Goal: Task Accomplishment & Management: Use online tool/utility

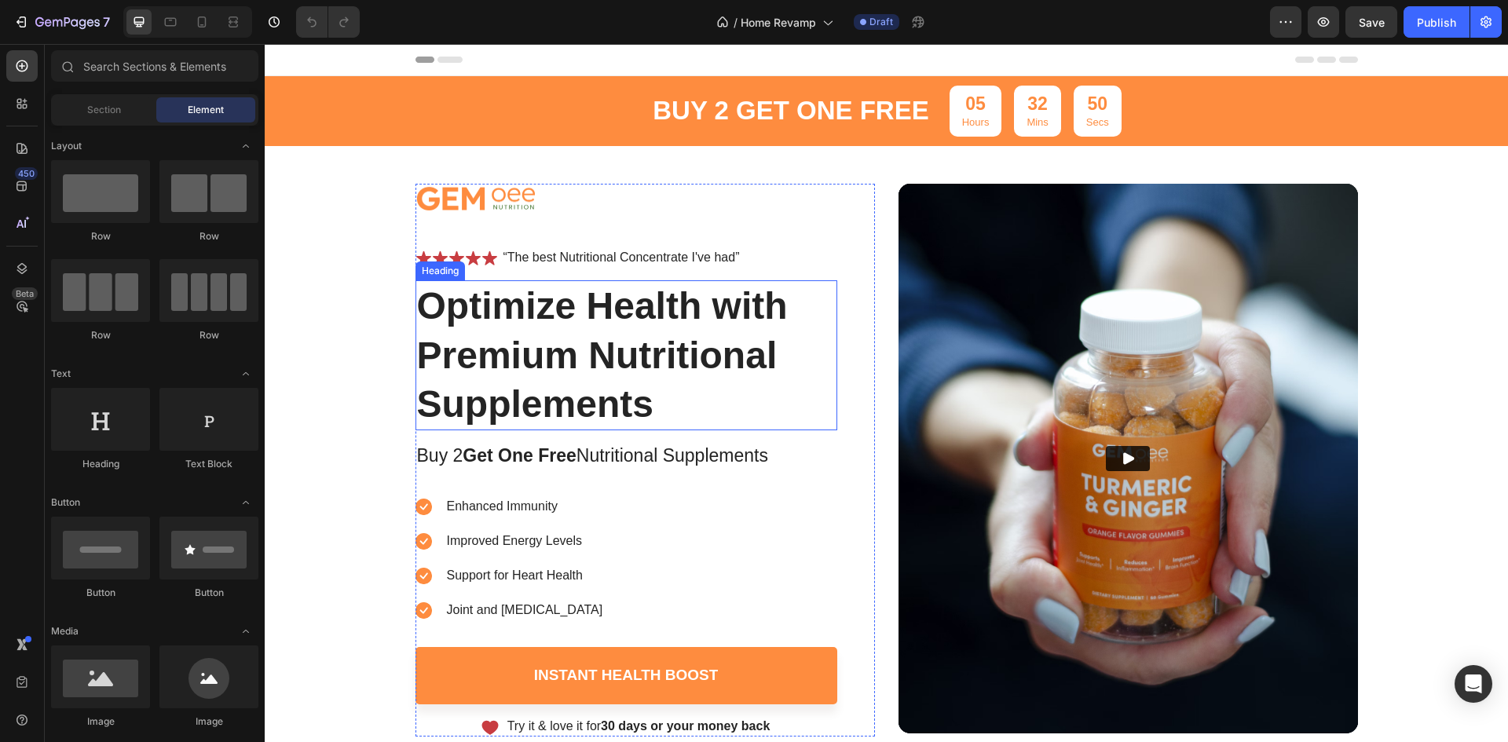
click at [521, 362] on h1 "Optimize Health with Premium Nutritional Supplements" at bounding box center [627, 355] width 422 height 150
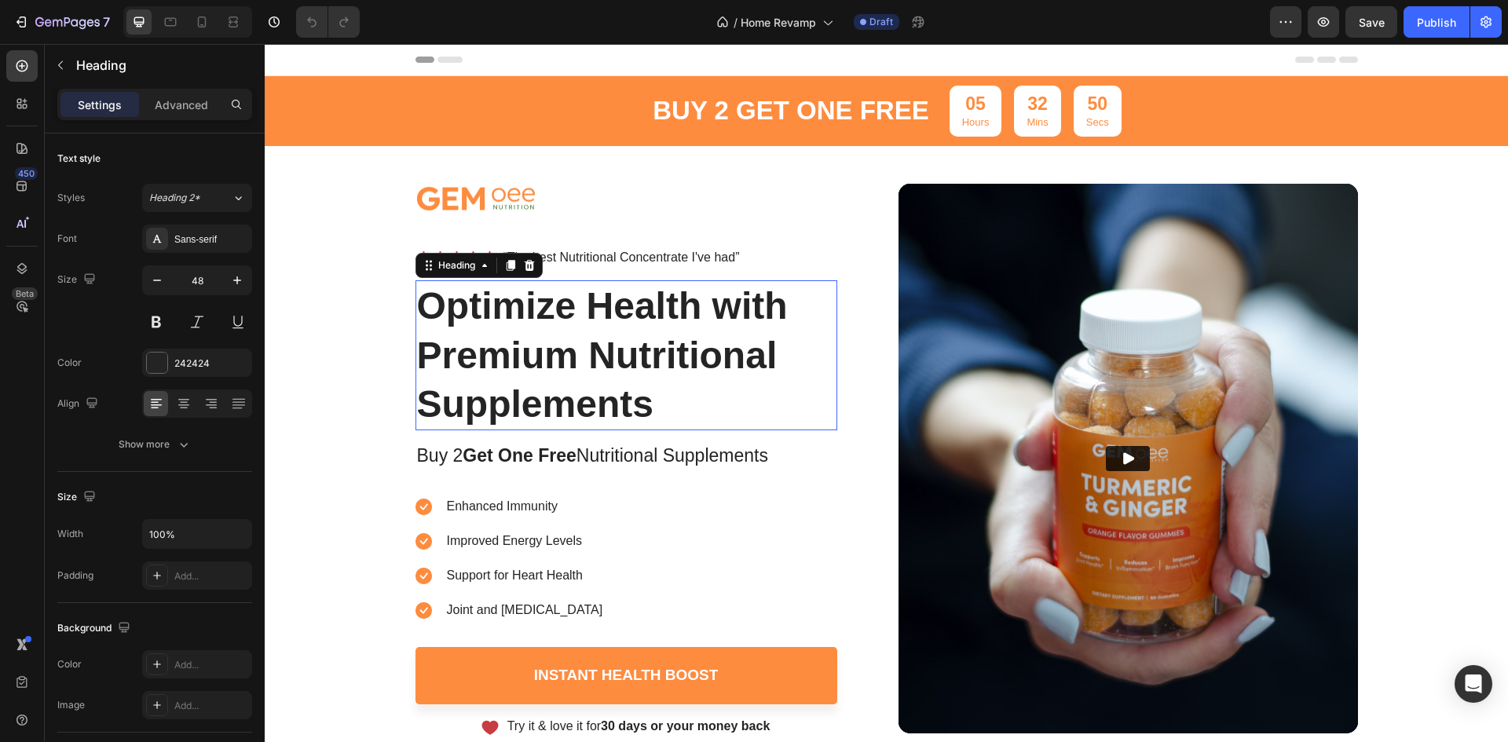
click at [521, 362] on h1 "Optimize Health with Premium Nutritional Supplements" at bounding box center [627, 355] width 422 height 150
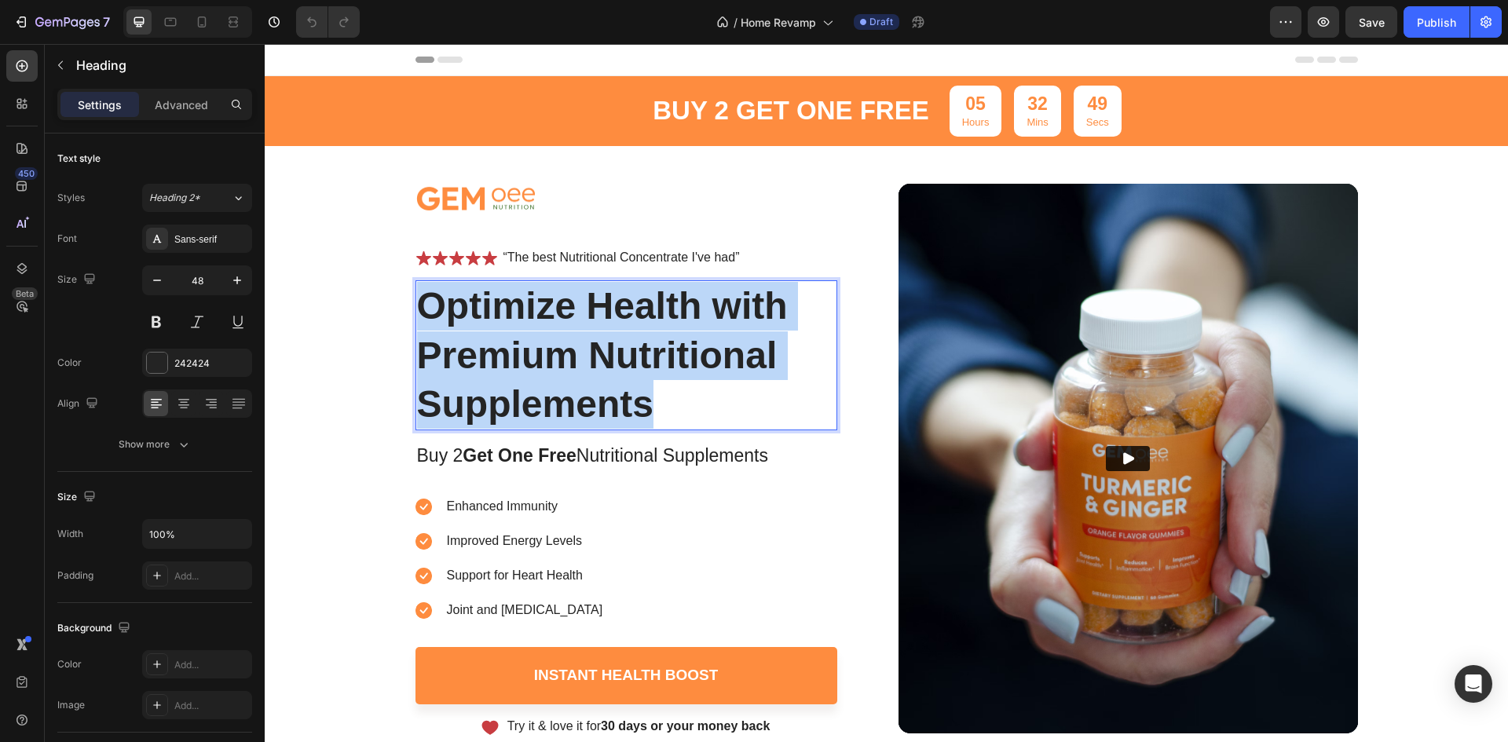
click at [521, 362] on p "Optimize Health with Premium Nutritional Supplements" at bounding box center [626, 355] width 419 height 147
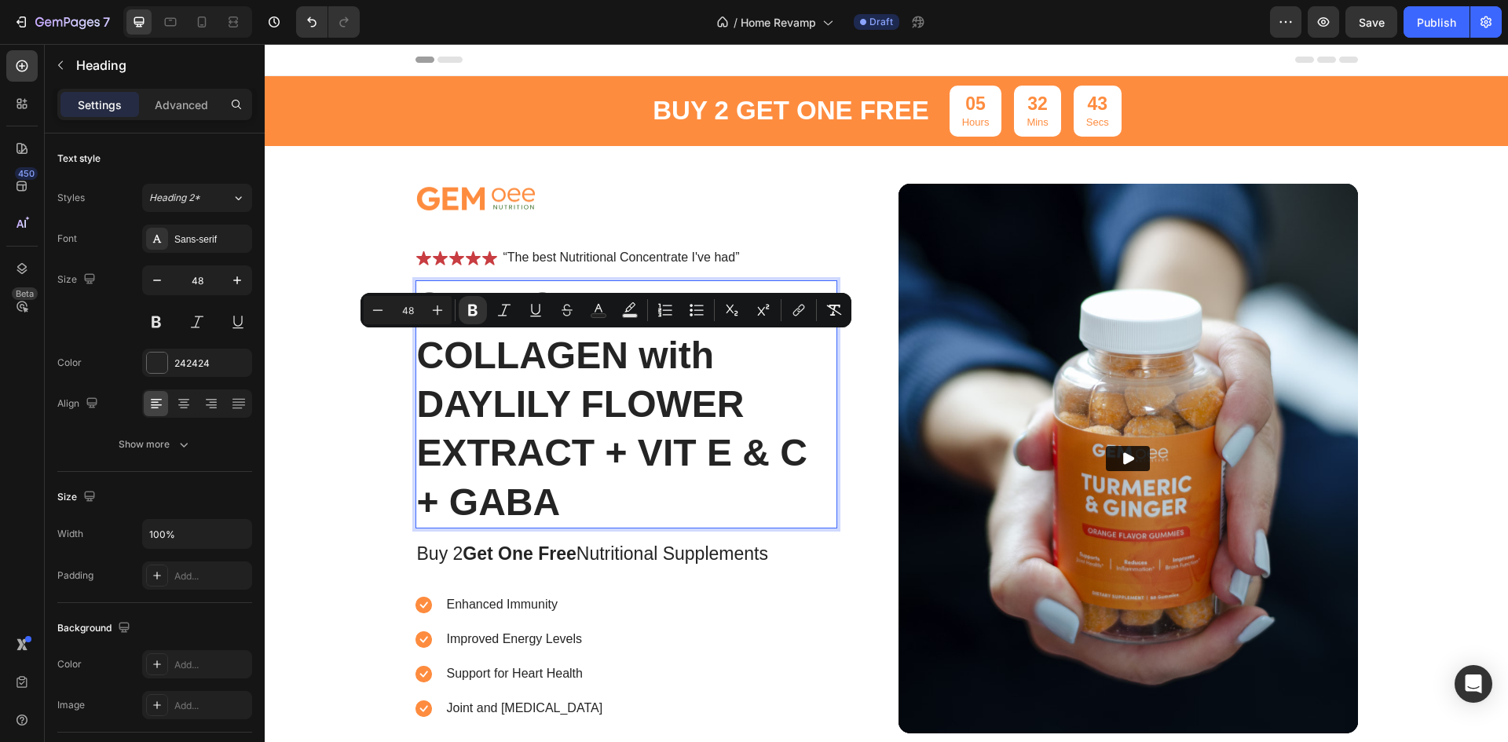
drag, startPoint x: 604, startPoint y: 501, endPoint x: 643, endPoint y: 363, distance: 143.7
click at [643, 363] on p "SHIFAGEN™️ MARINE COLLAGEN with DAYLILY FLOWER EXTRACT + VIT E & C + GABA" at bounding box center [626, 404] width 419 height 245
click at [628, 489] on p "SHIFAGEN™️ MARINE COLLAGEN with DAYLILY FLOWER EXTRACT + VIT E & C + GABA" at bounding box center [626, 404] width 419 height 245
drag, startPoint x: 626, startPoint y: 484, endPoint x: 643, endPoint y: 356, distance: 129.2
click at [643, 356] on p "SHIFAGEN™️ MARINE COLLAGEN with DAYLILY FLOWER EXTRACT + VIT E & C + GABA" at bounding box center [626, 404] width 419 height 245
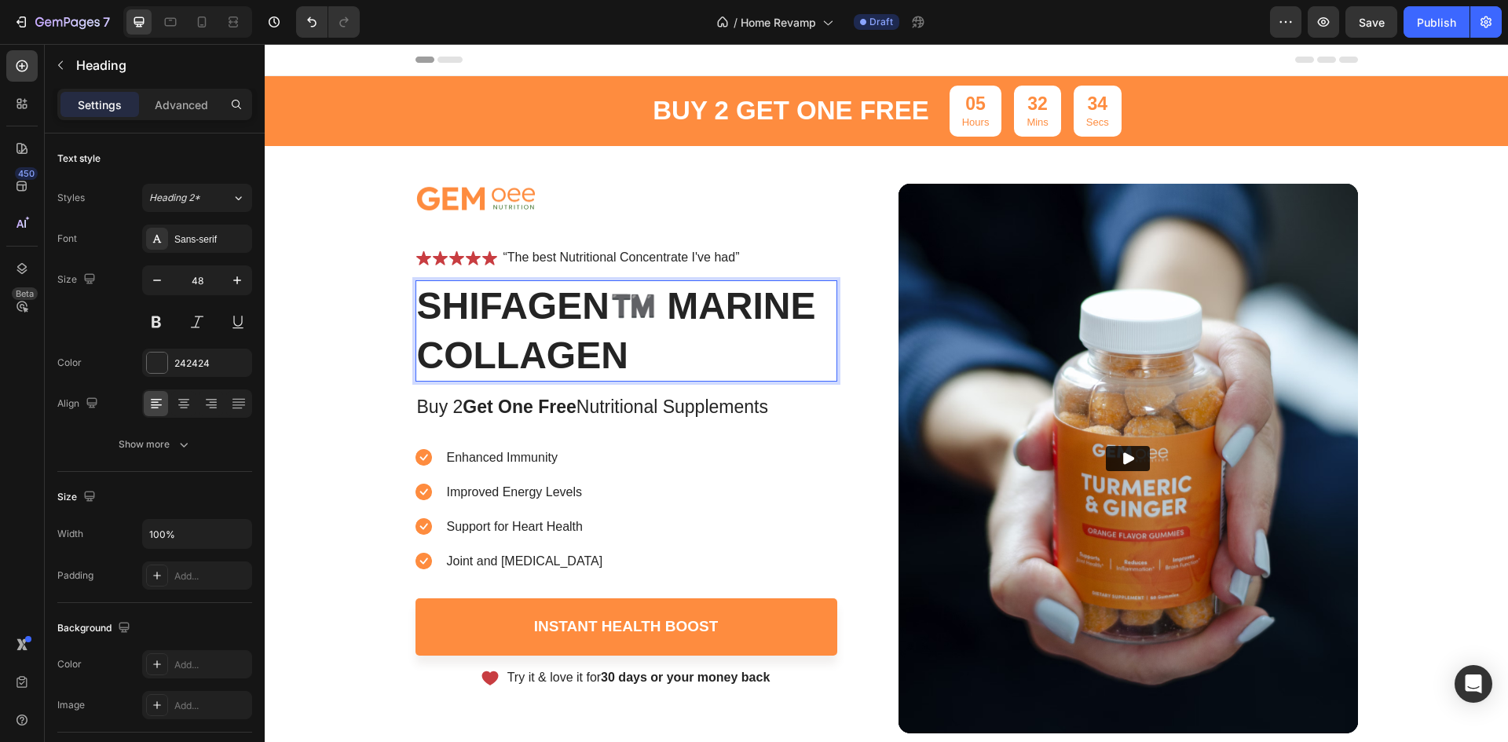
click at [648, 308] on strong "SHIFAGEN™️ MARINE COLLAGEN" at bounding box center [616, 330] width 399 height 90
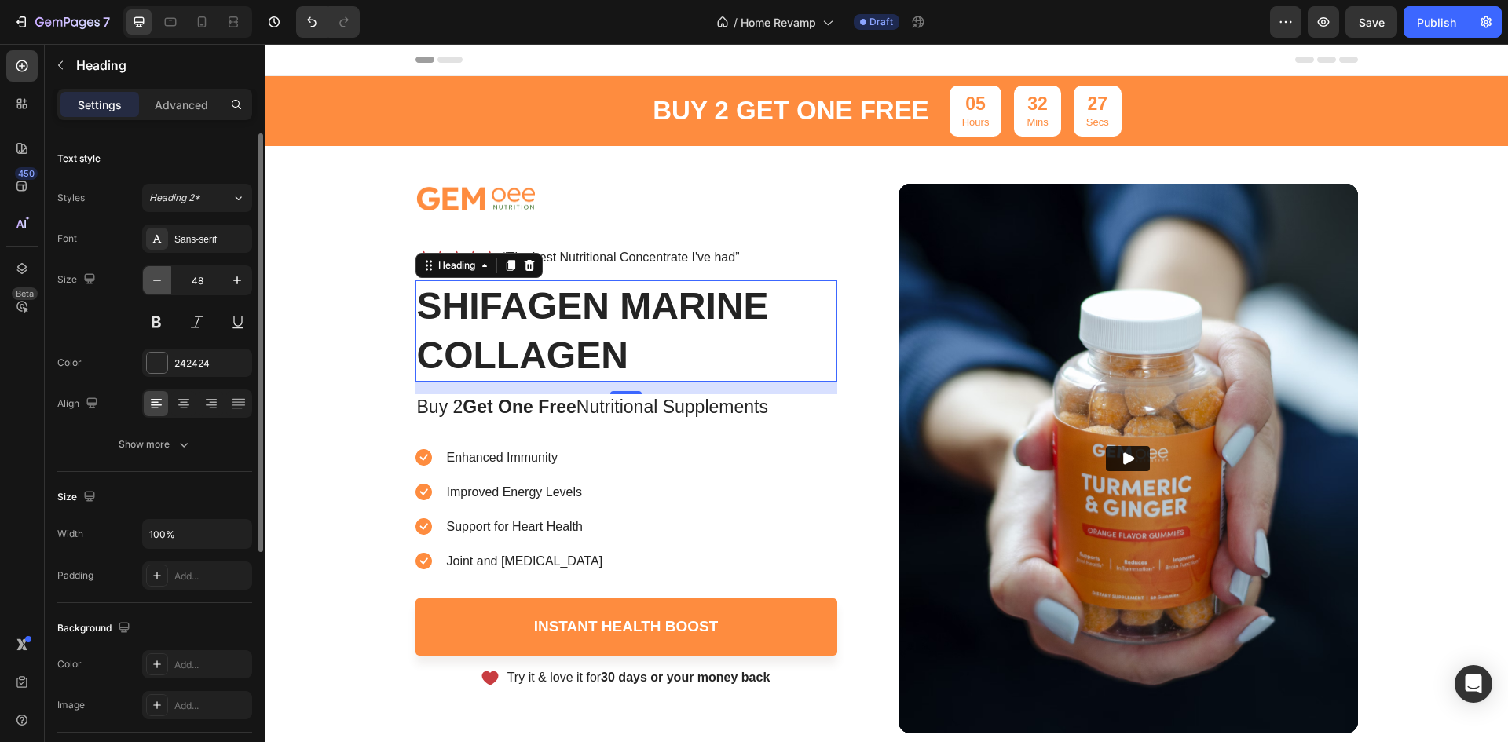
click at [154, 271] on button "button" at bounding box center [157, 280] width 28 height 28
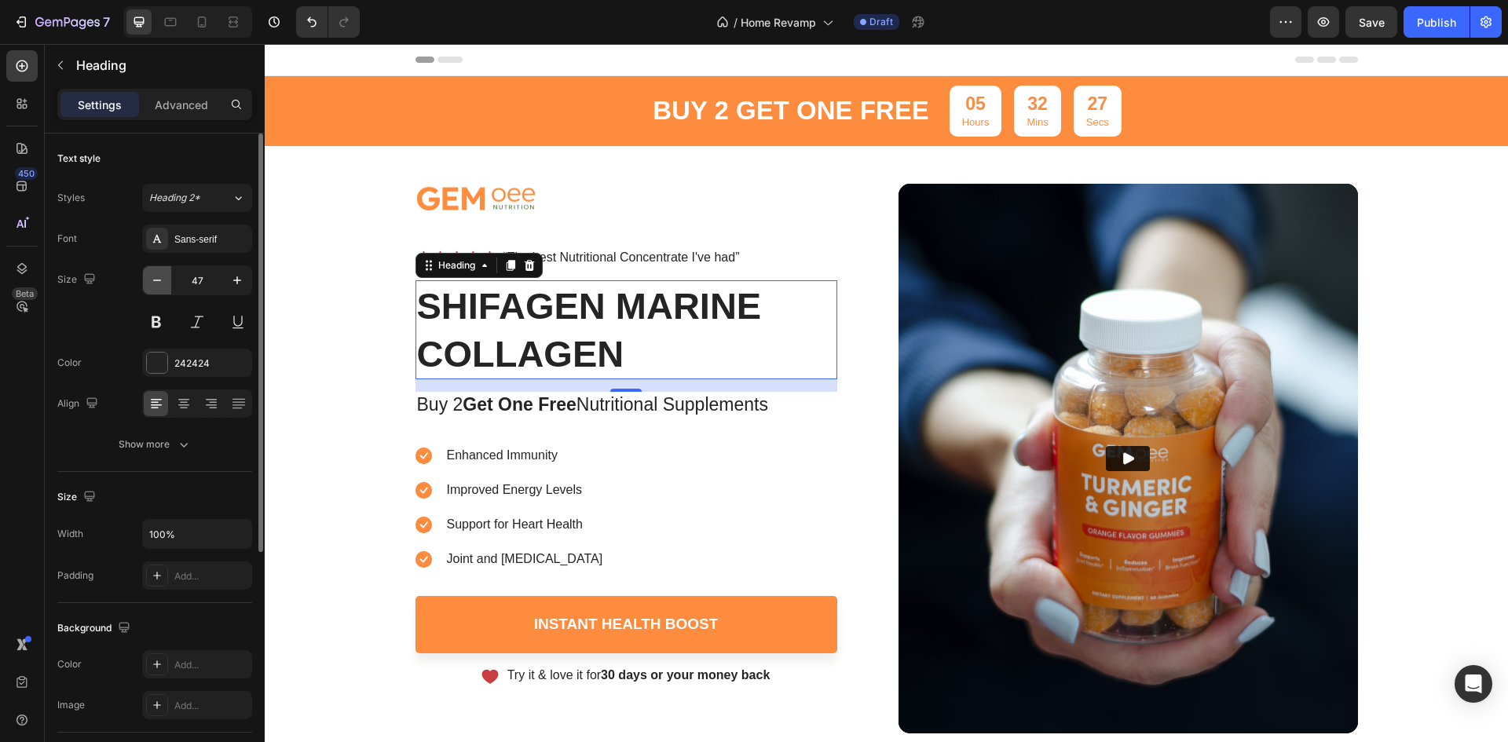
click at [154, 271] on button "button" at bounding box center [157, 280] width 28 height 28
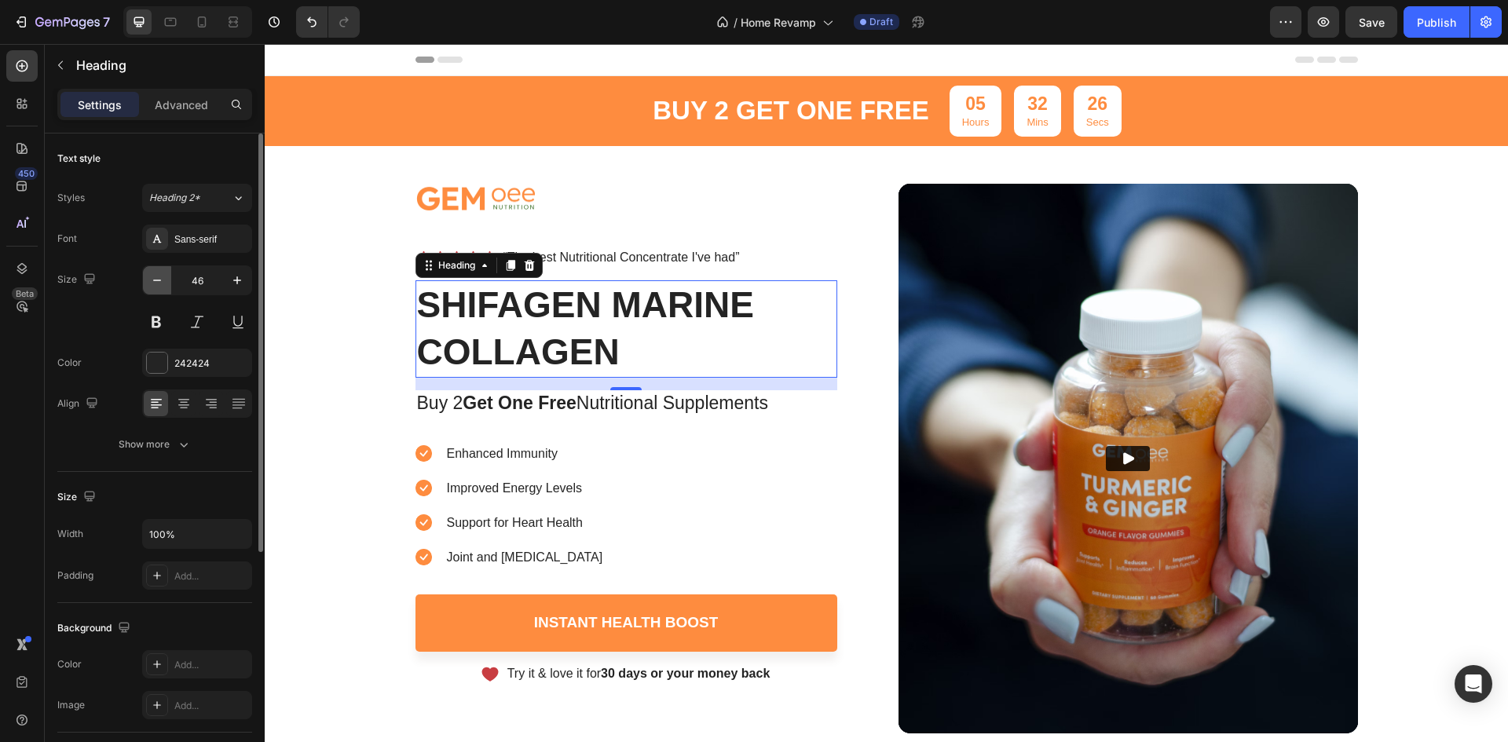
click at [154, 271] on button "button" at bounding box center [157, 280] width 28 height 28
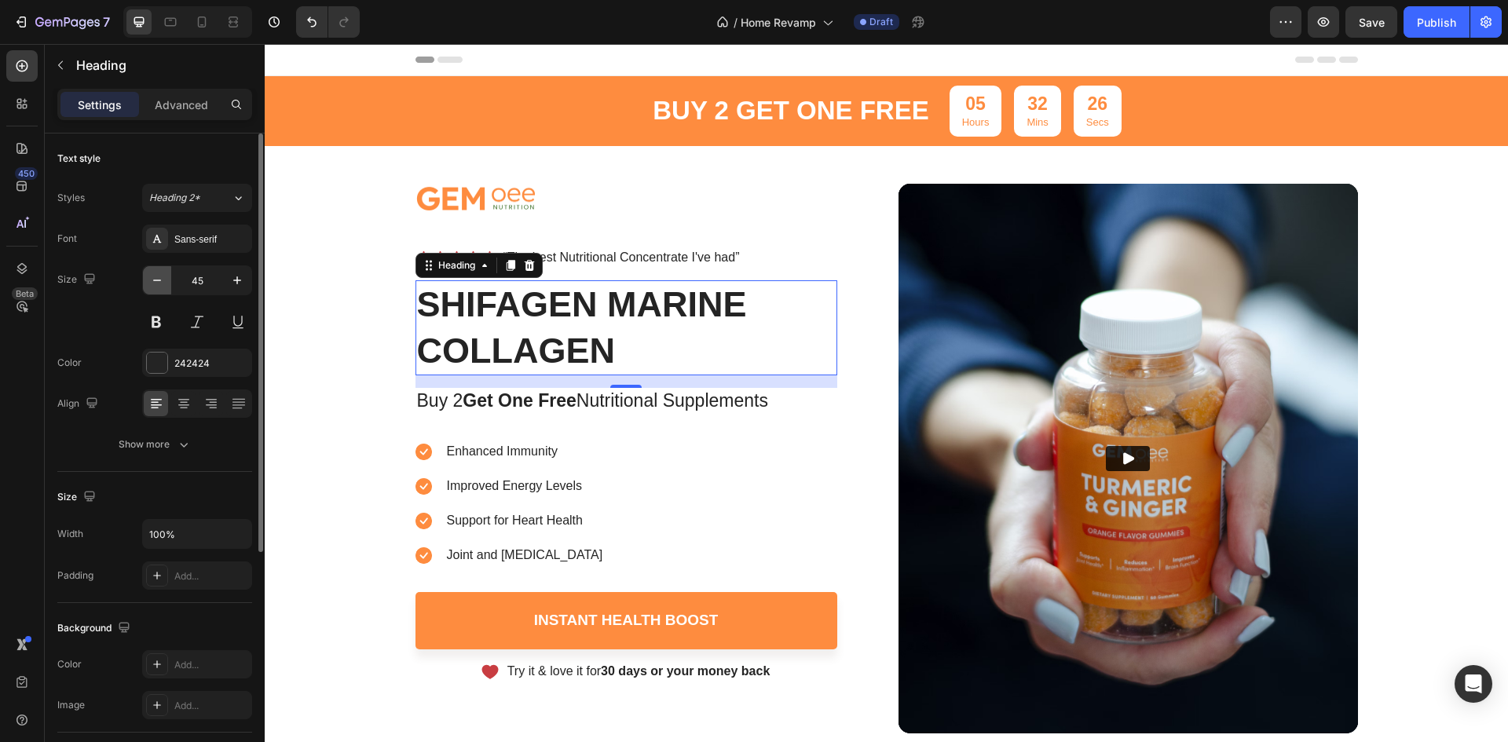
click at [154, 271] on button "button" at bounding box center [157, 280] width 28 height 28
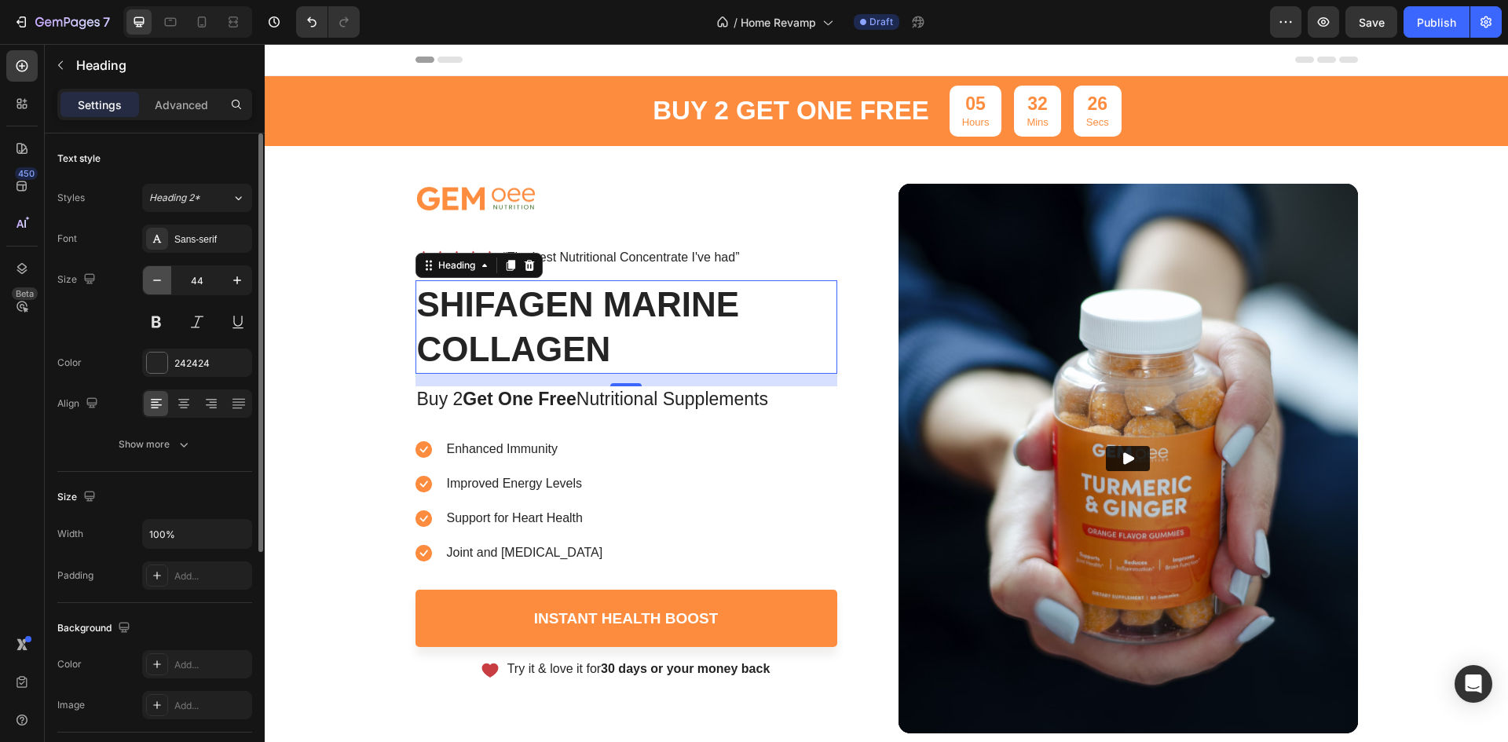
click at [154, 271] on button "button" at bounding box center [157, 280] width 28 height 28
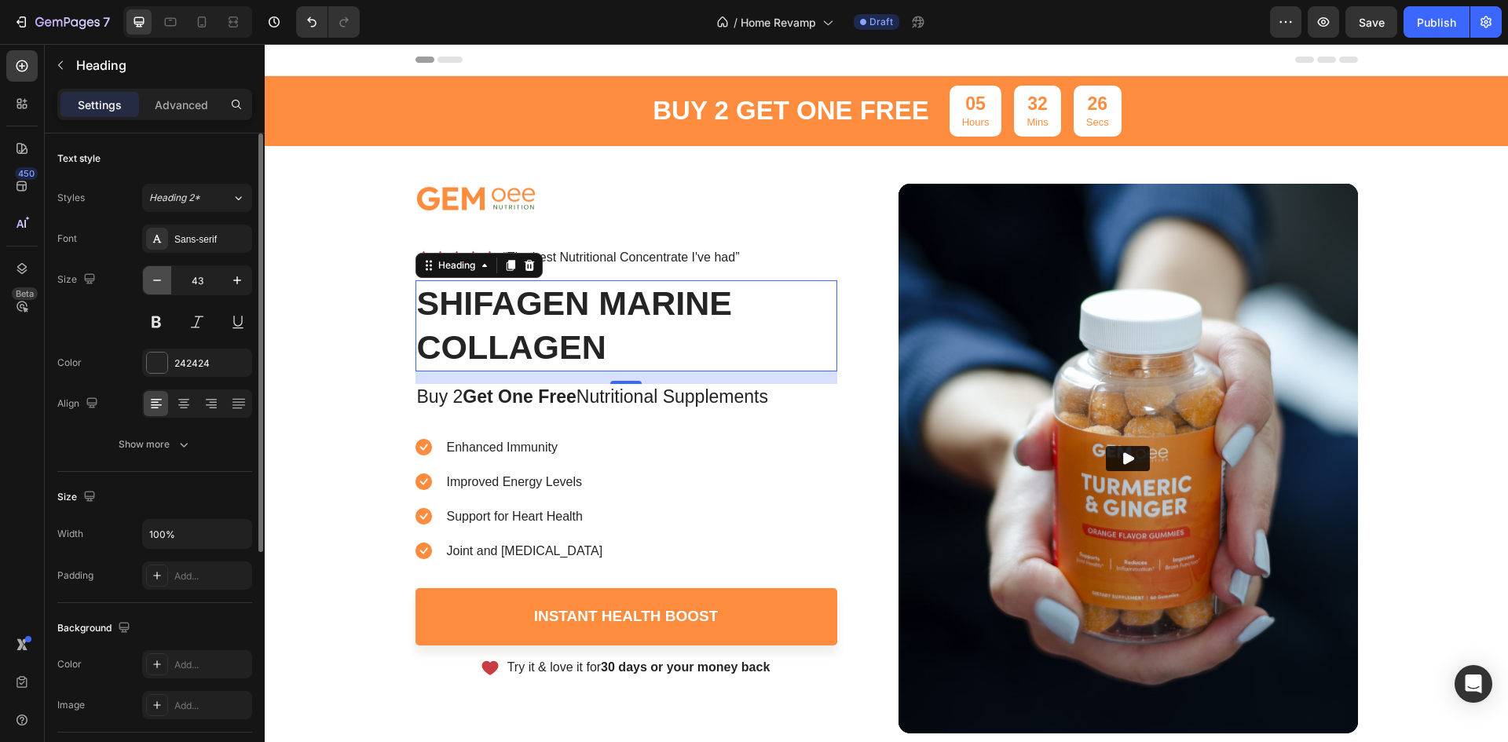
click at [154, 271] on button "button" at bounding box center [157, 280] width 28 height 28
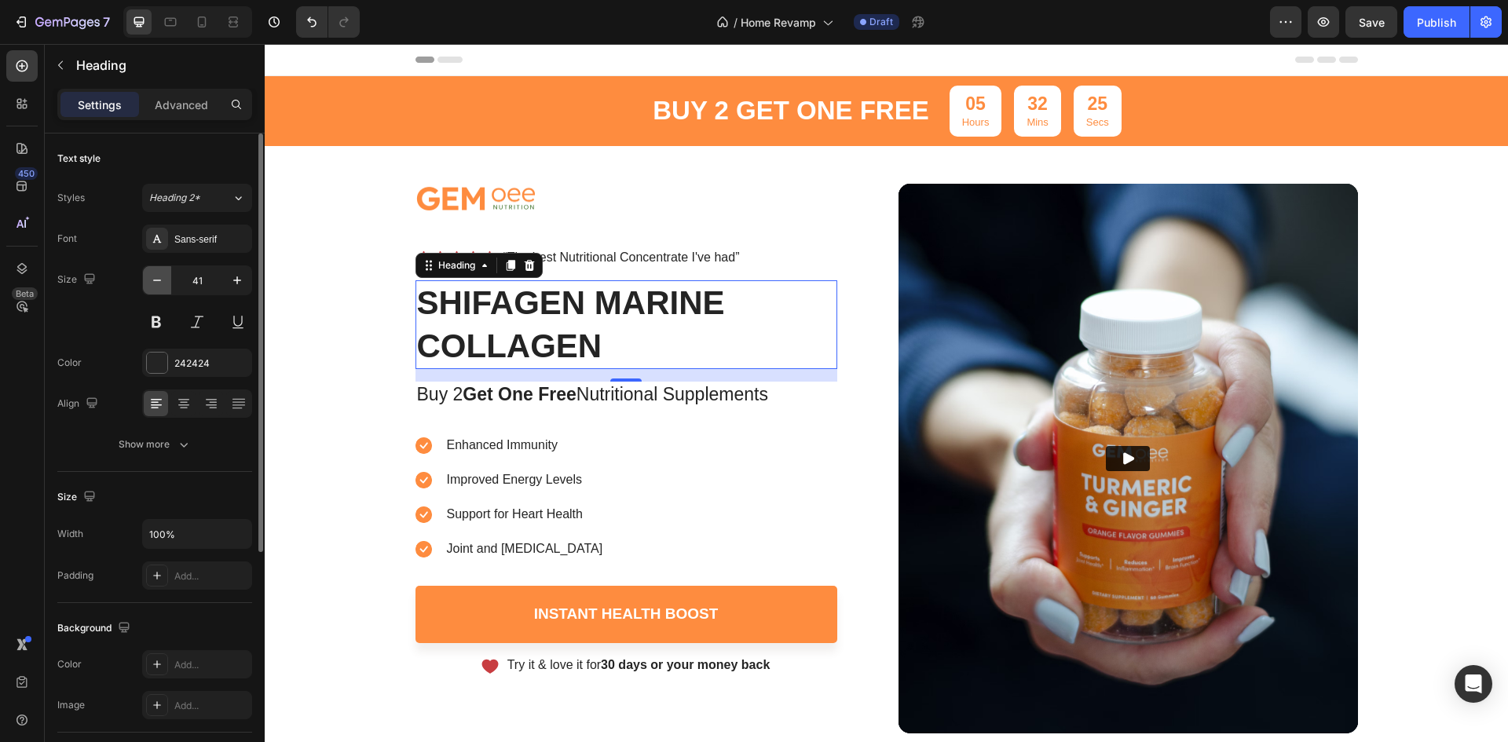
click at [154, 271] on button "button" at bounding box center [157, 280] width 28 height 28
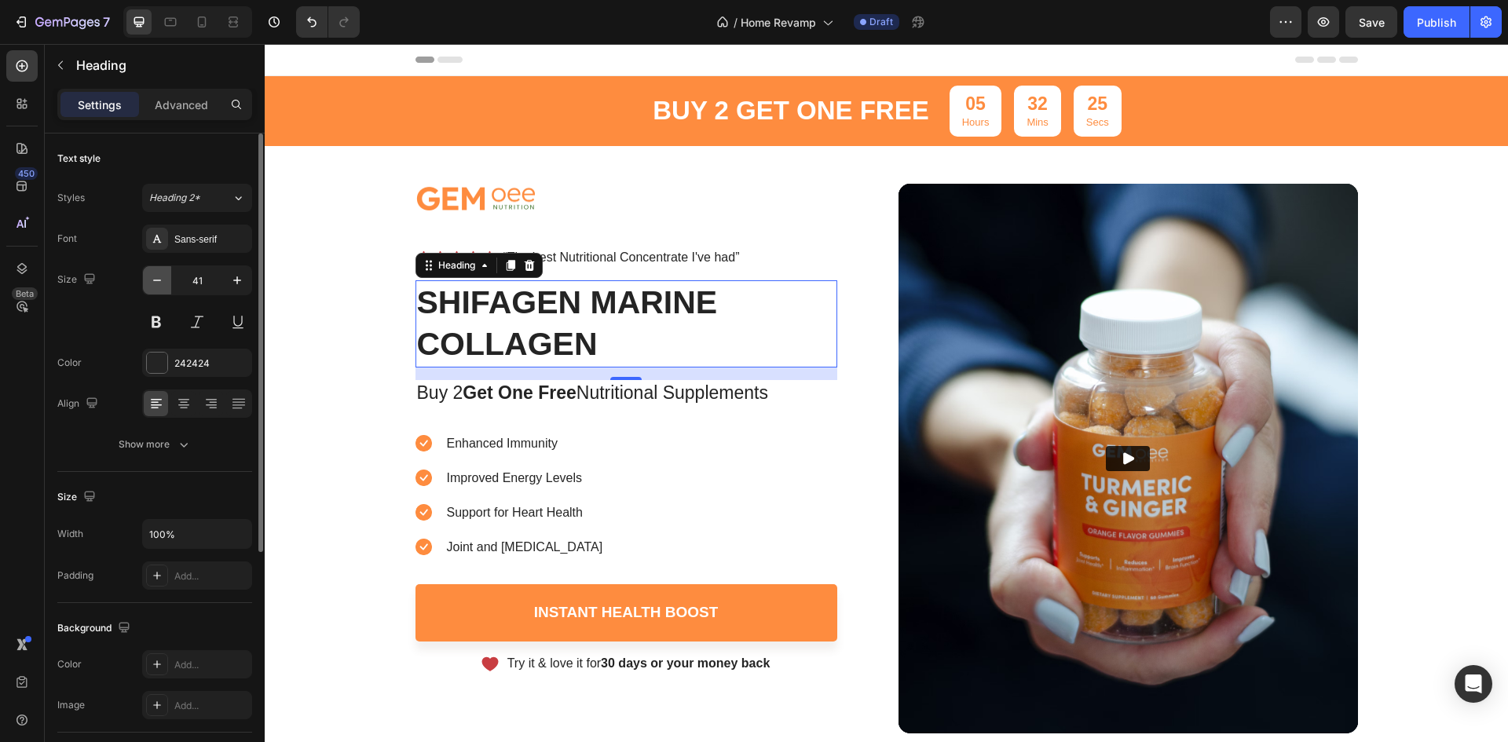
type input "40"
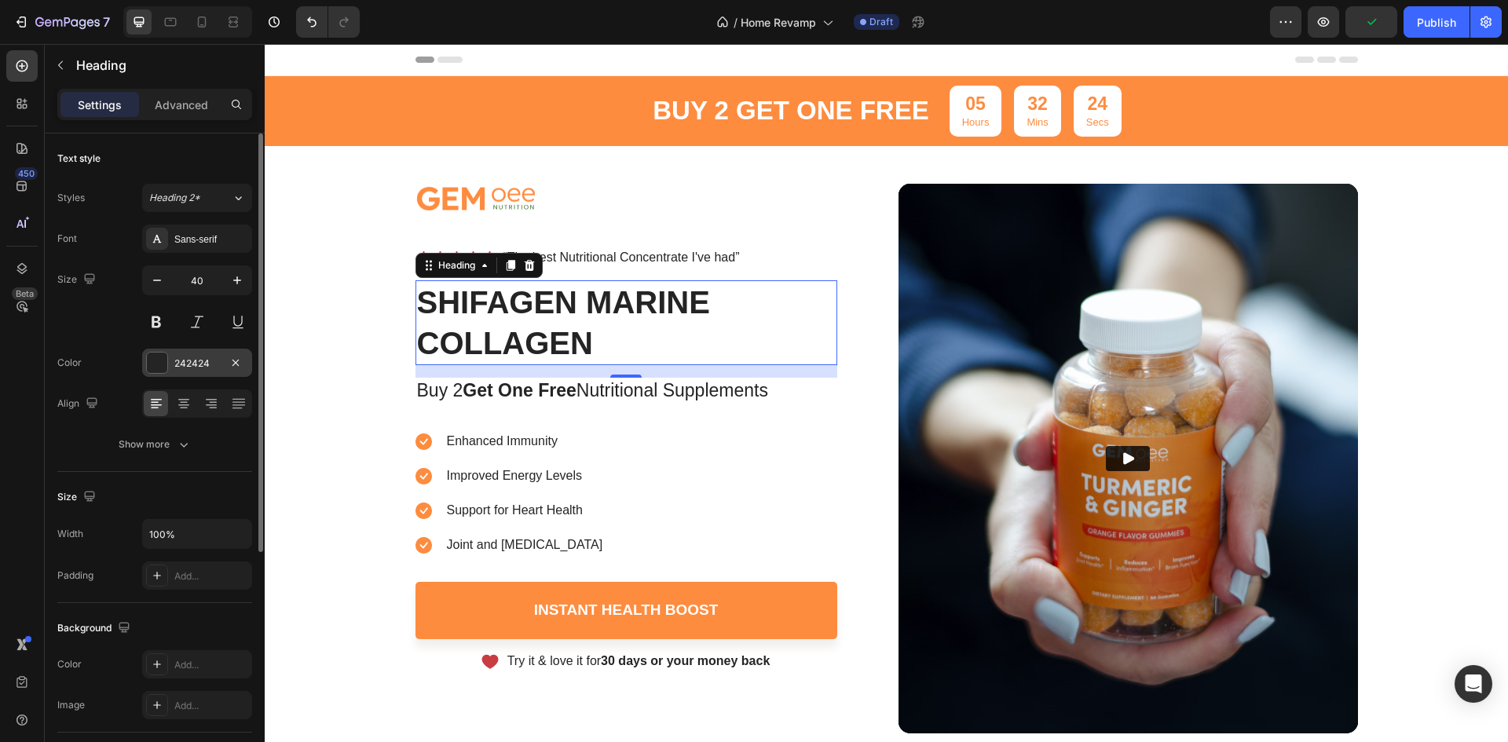
click at [153, 352] on div at bounding box center [157, 363] width 22 height 22
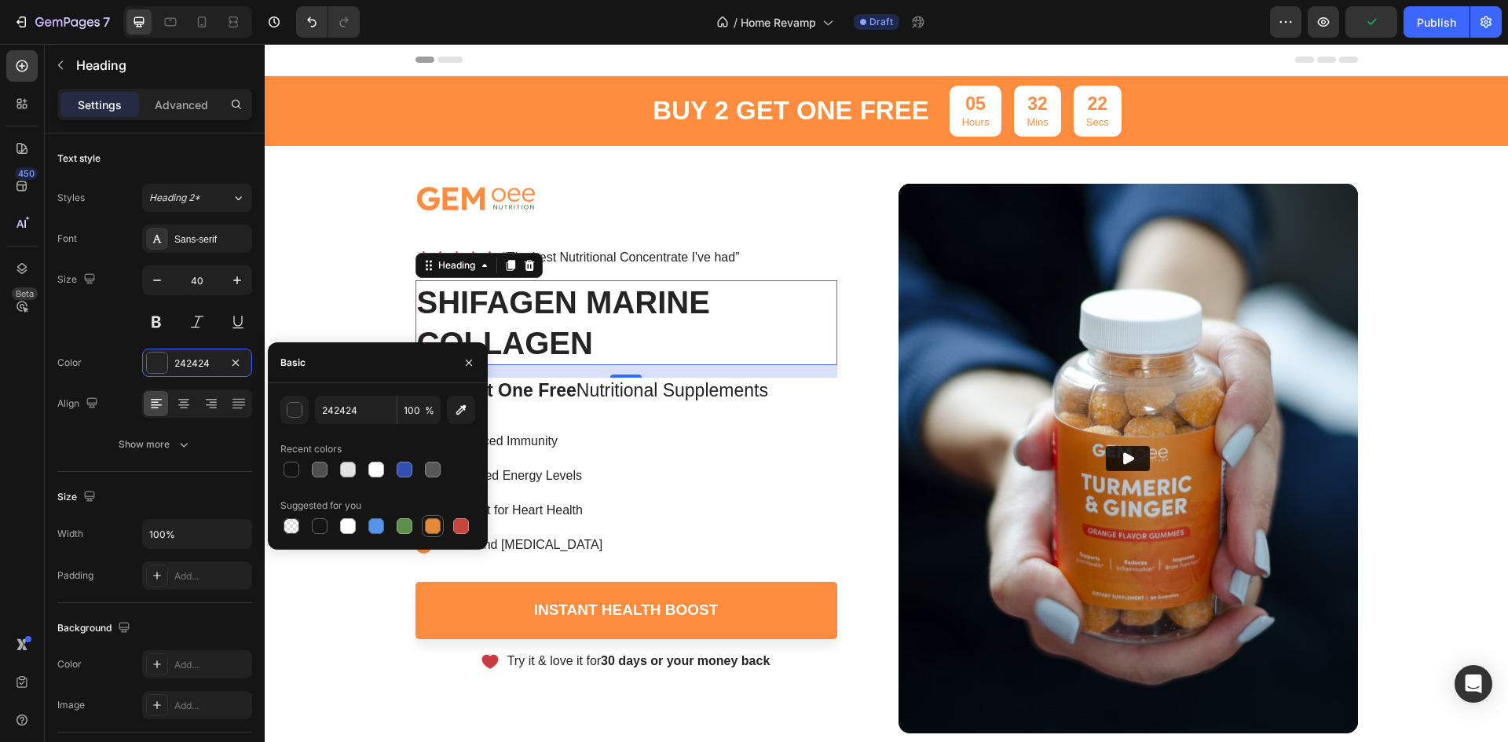
click at [424, 526] on div at bounding box center [432, 526] width 19 height 19
type input "E4893A"
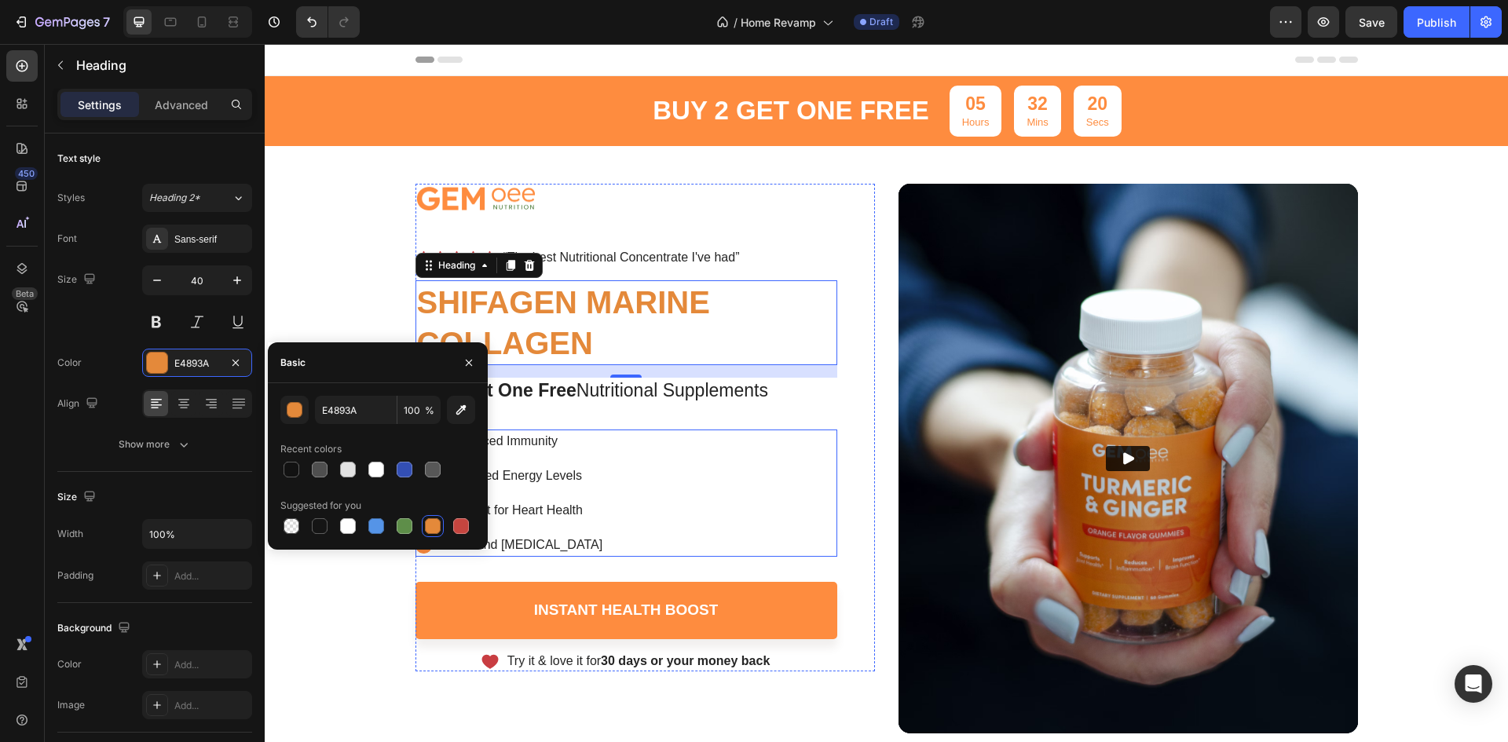
click at [731, 462] on div "Enhanced Immunity Improved Energy Levels Support for Heart Health Joint and [ME…" at bounding box center [627, 493] width 422 height 127
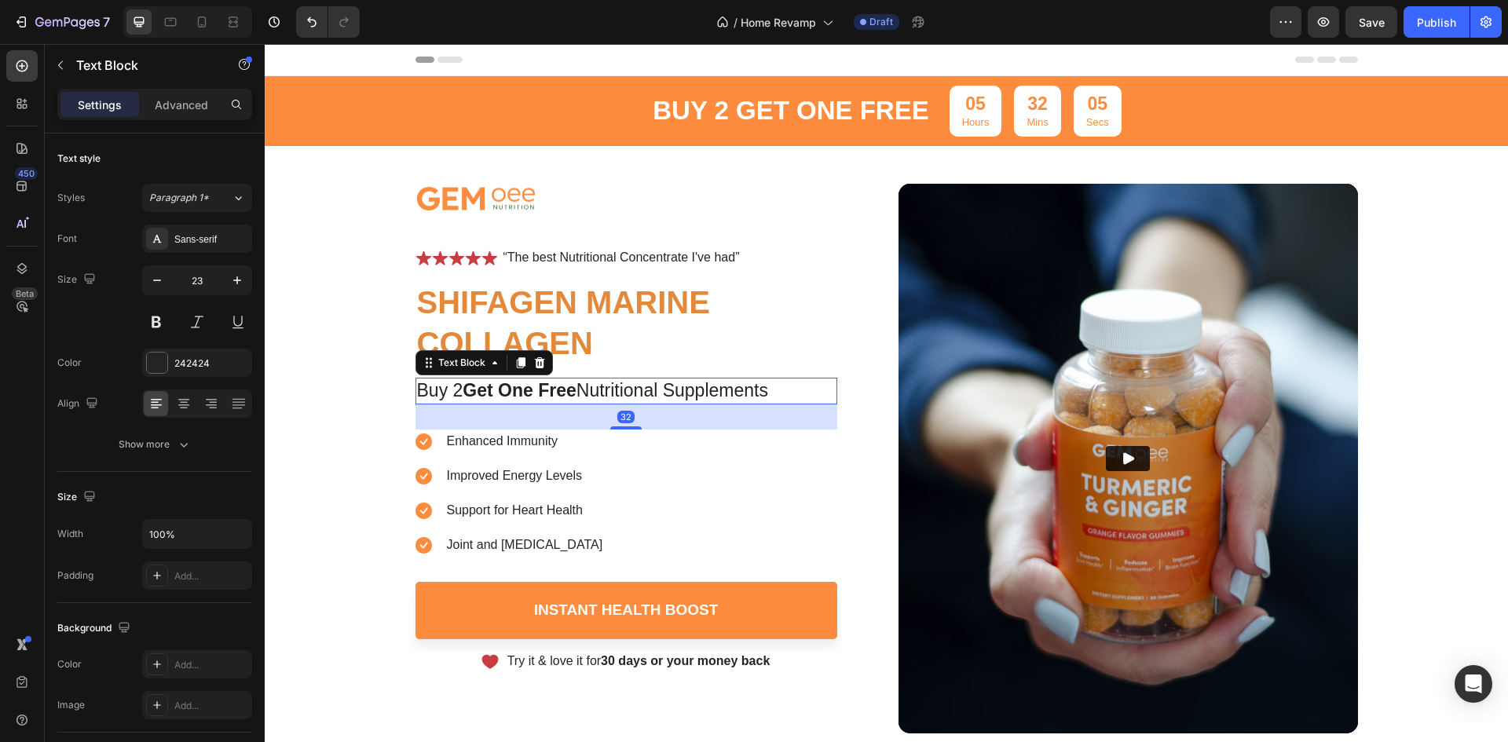
click at [472, 381] on strong "Get One Free" at bounding box center [519, 390] width 113 height 20
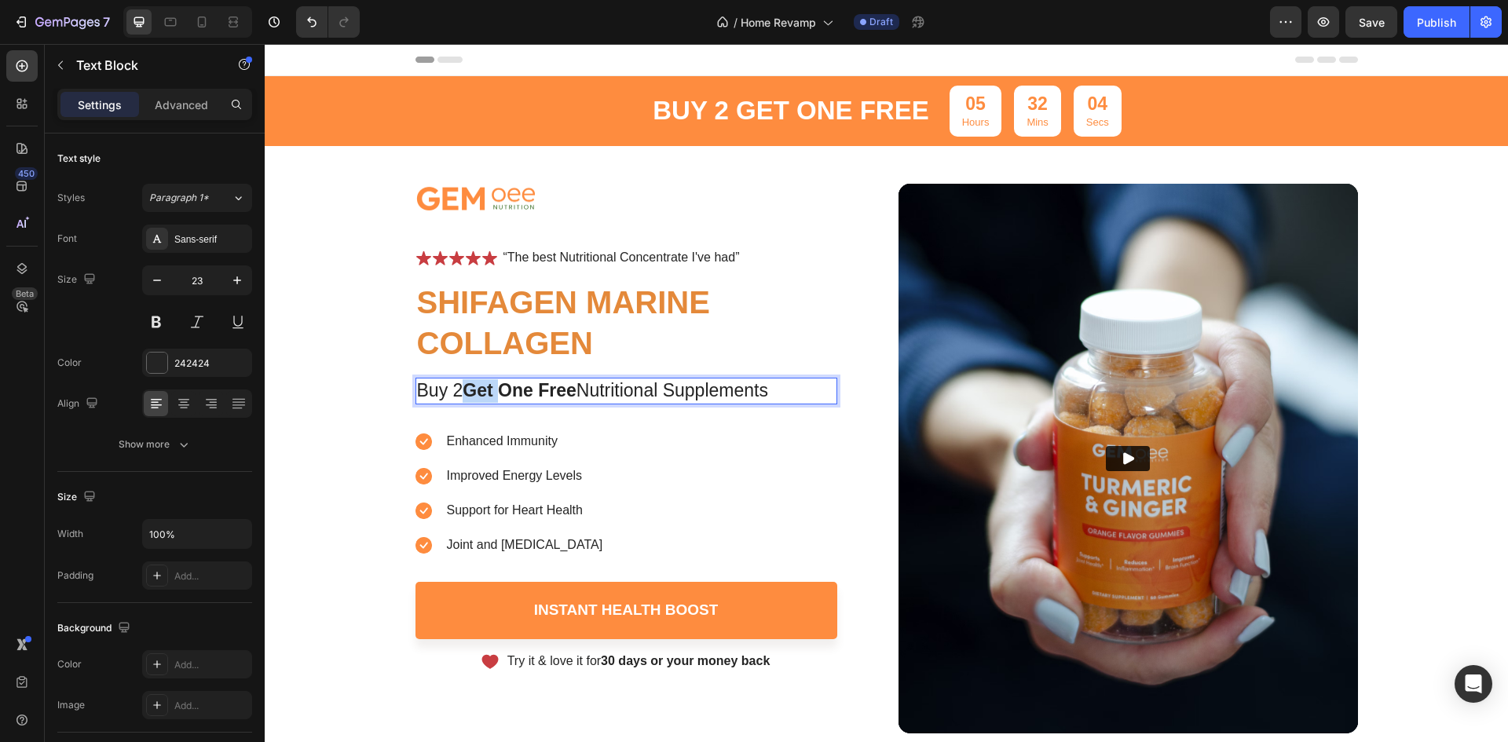
click at [472, 381] on strong "Get One Free" at bounding box center [519, 390] width 113 height 20
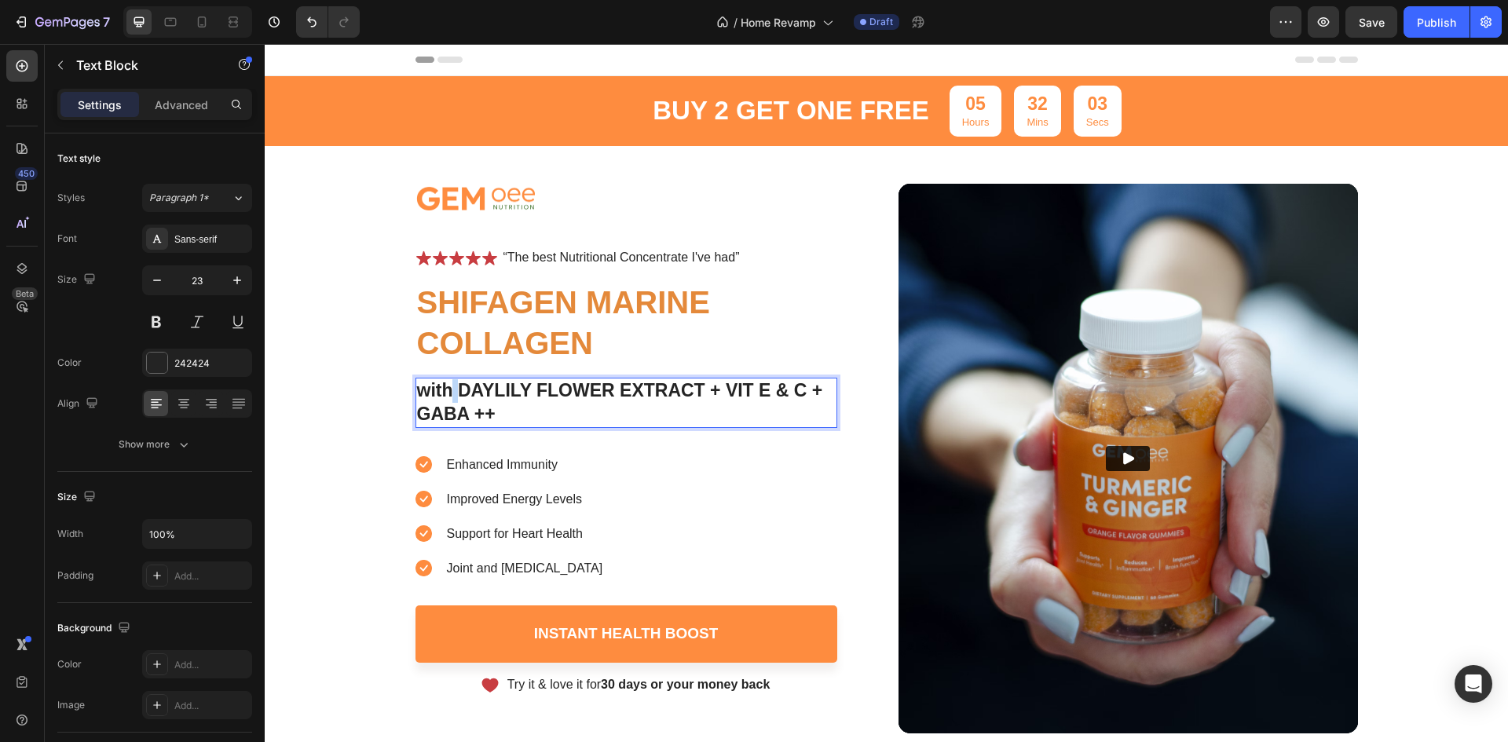
click at [450, 389] on strong "with DAYLILY FLOWER EXTRACT + VIT E & C + GABA ++" at bounding box center [620, 402] width 406 height 44
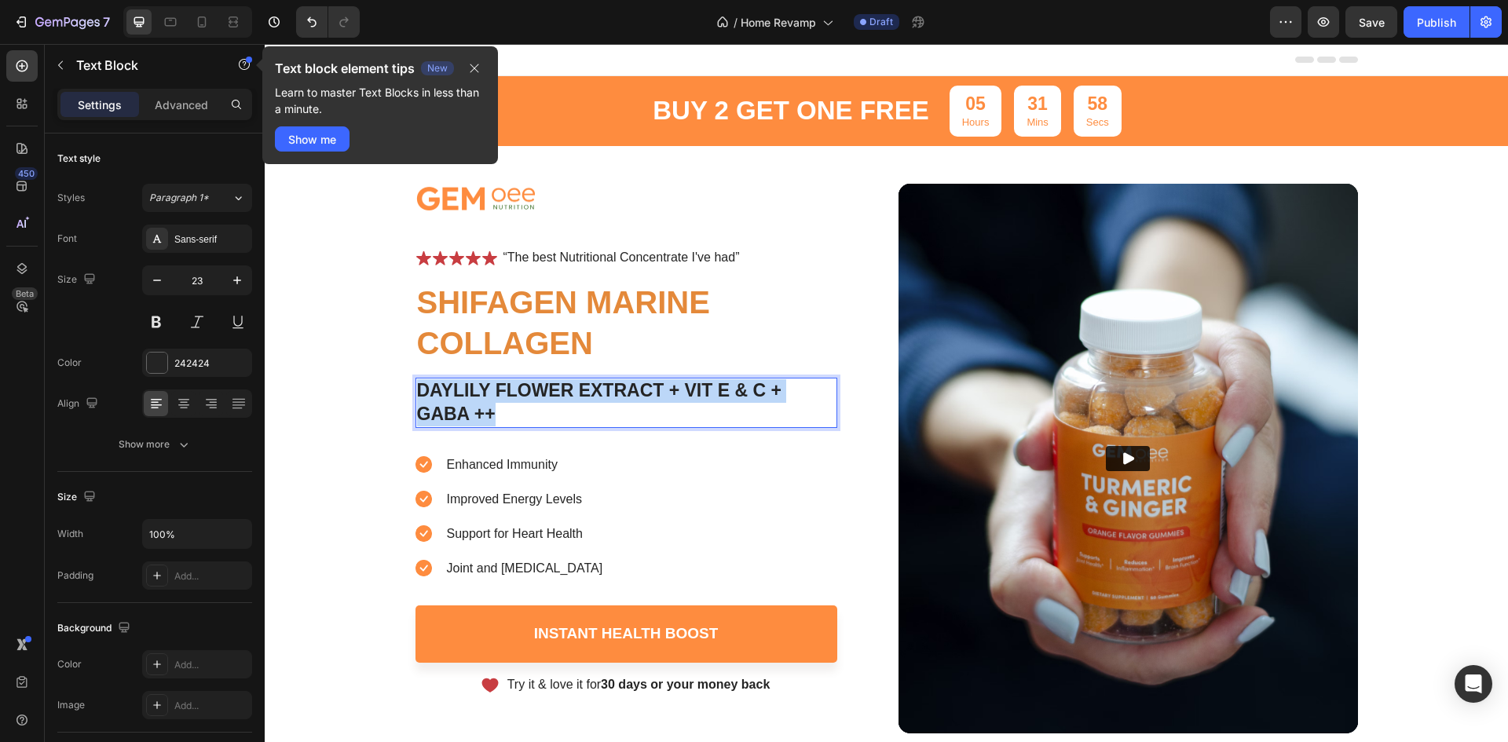
drag, startPoint x: 518, startPoint y: 412, endPoint x: 402, endPoint y: 384, distance: 118.7
click at [405, 386] on div "Image Icon Icon Icon Icon Icon Icon List “The best Nutritional Concentrate I've…" at bounding box center [887, 440] width 974 height 588
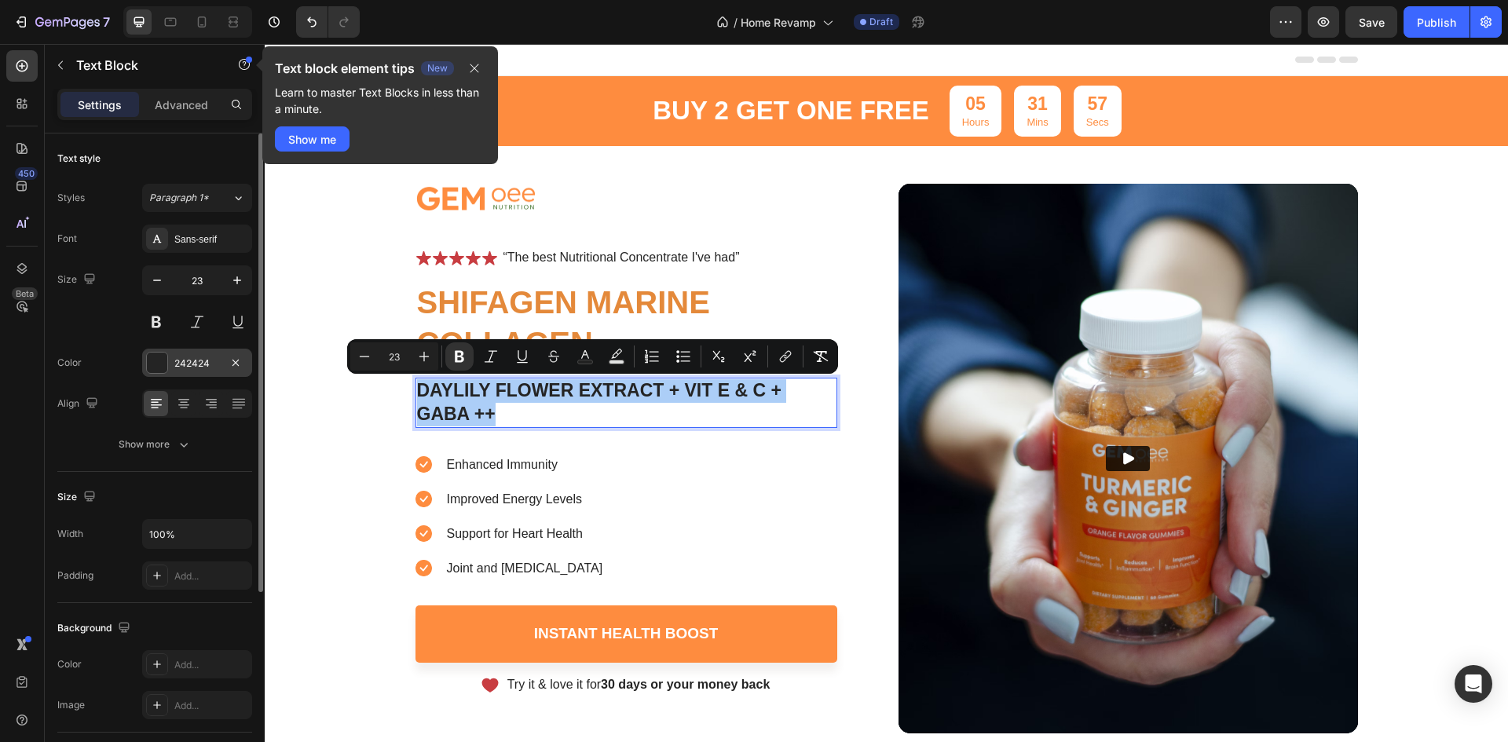
click at [164, 358] on div at bounding box center [157, 363] width 20 height 20
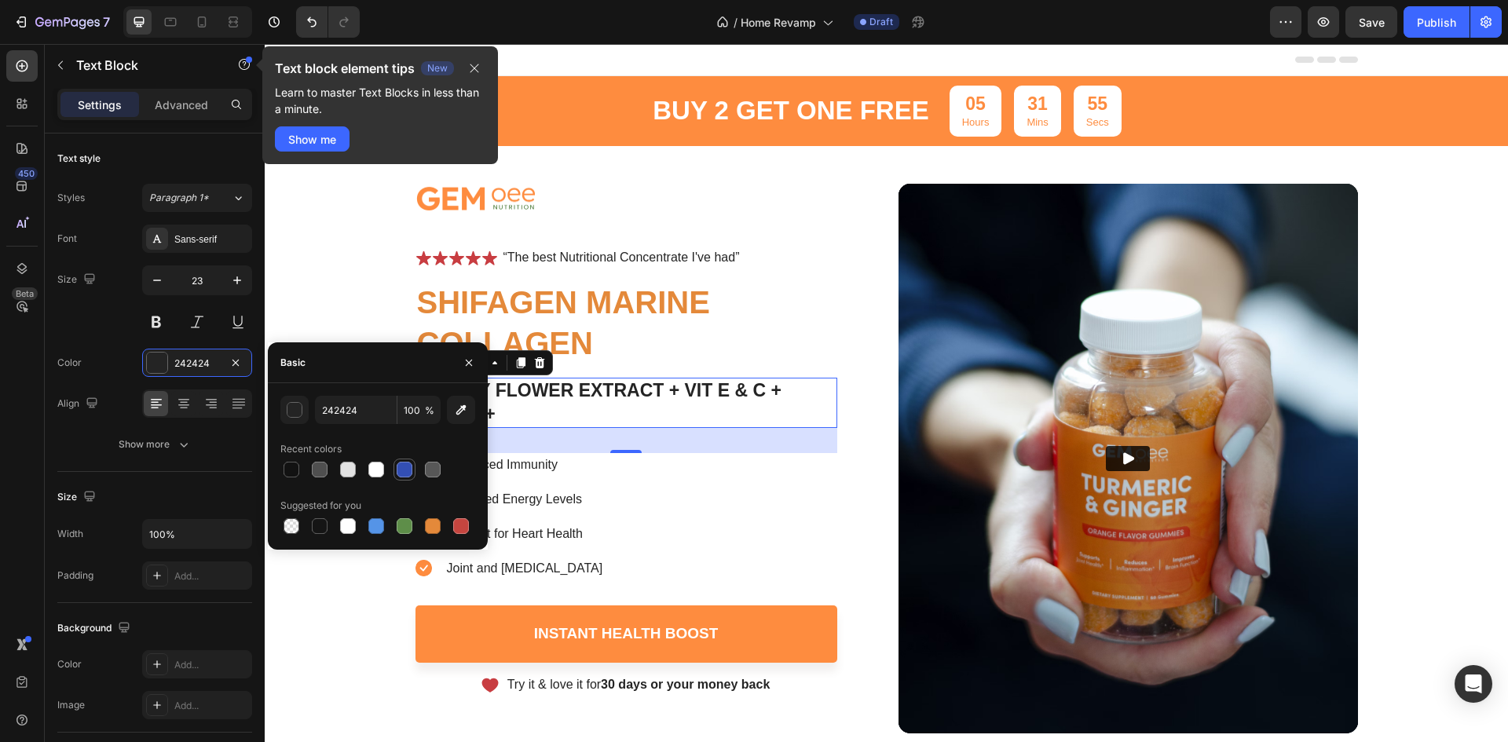
click at [402, 463] on div at bounding box center [405, 470] width 16 height 16
type input "334FB4"
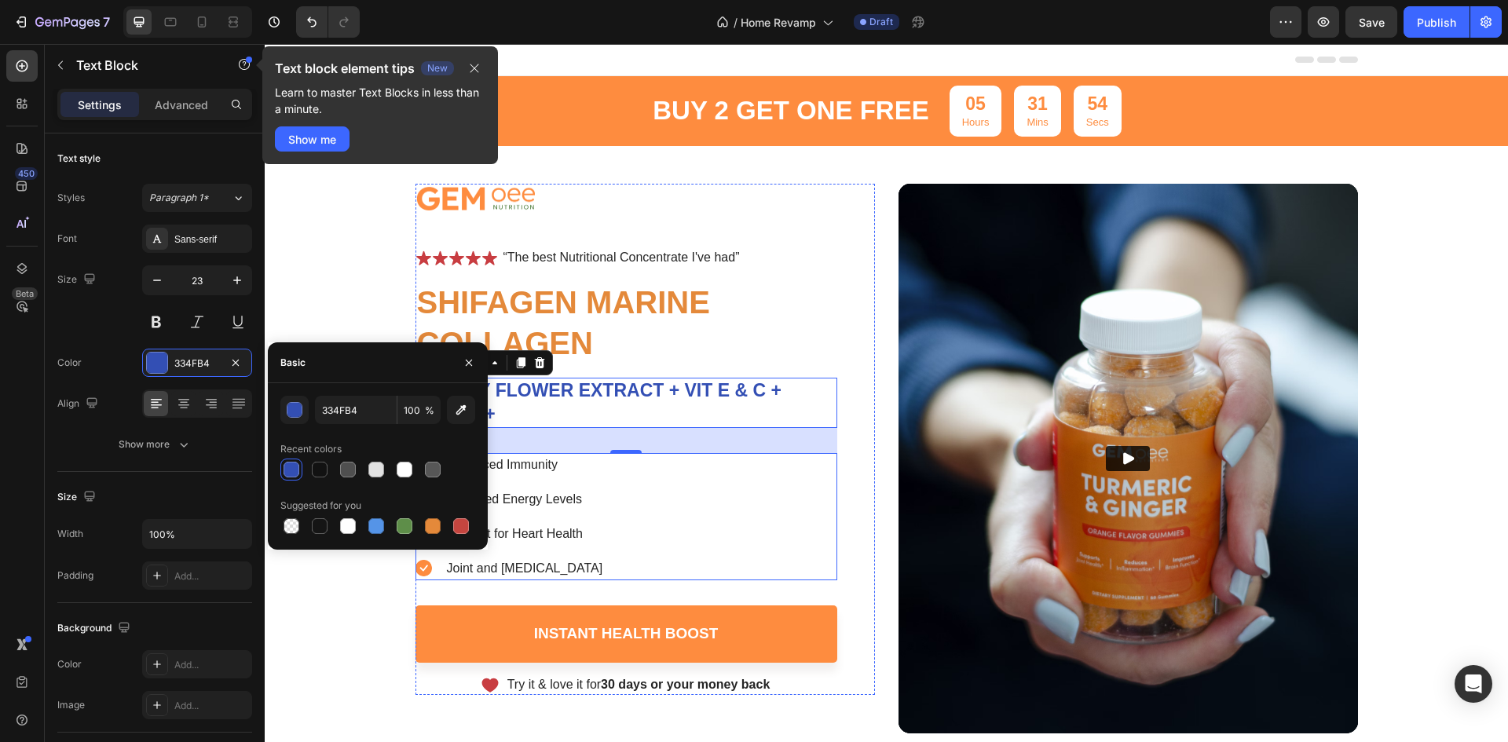
click at [731, 463] on div "Enhanced Immunity Improved Energy Levels Support for Heart Health Joint and [ME…" at bounding box center [627, 516] width 422 height 127
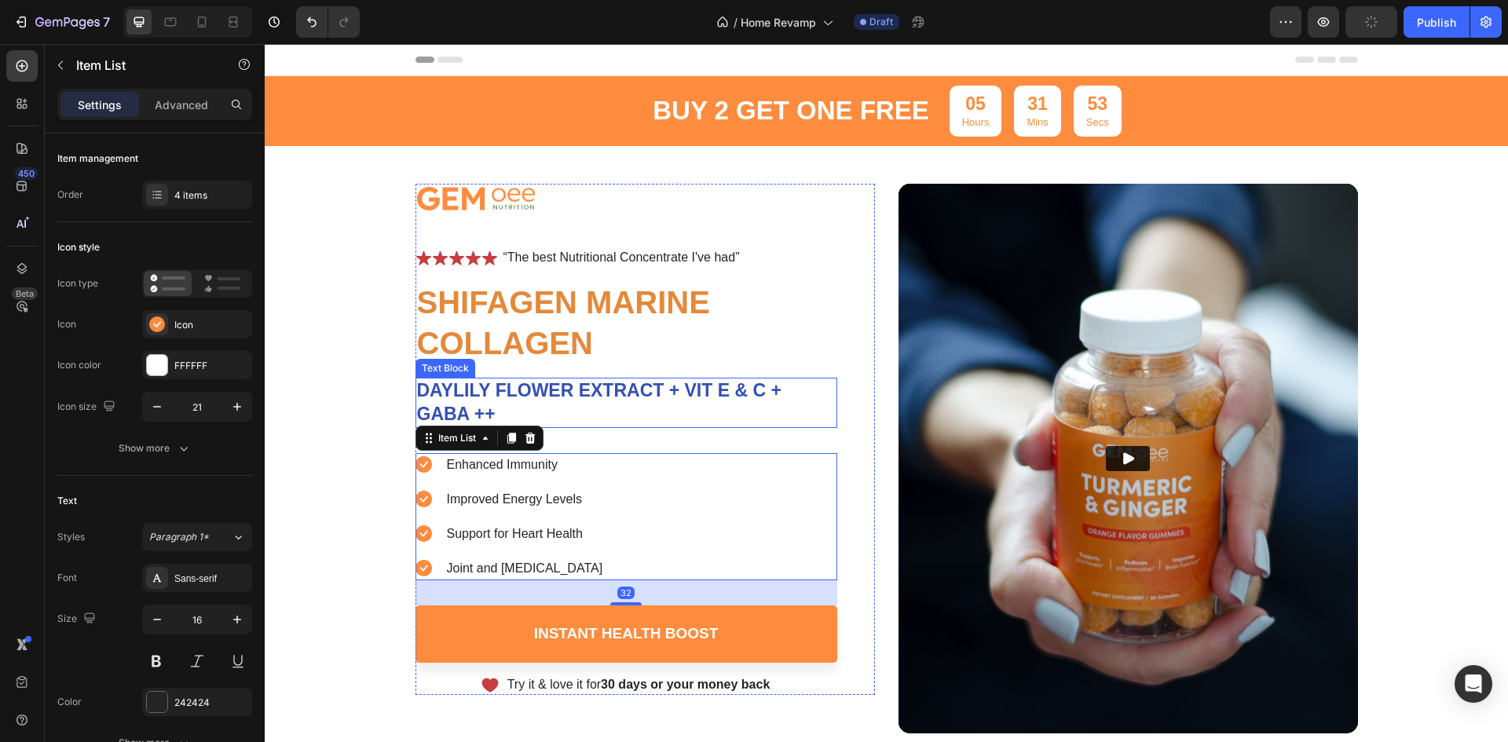
click at [609, 390] on strong "DAYLILY FLOWER EXTRACT + VIT E & C + GABA ++" at bounding box center [599, 402] width 364 height 44
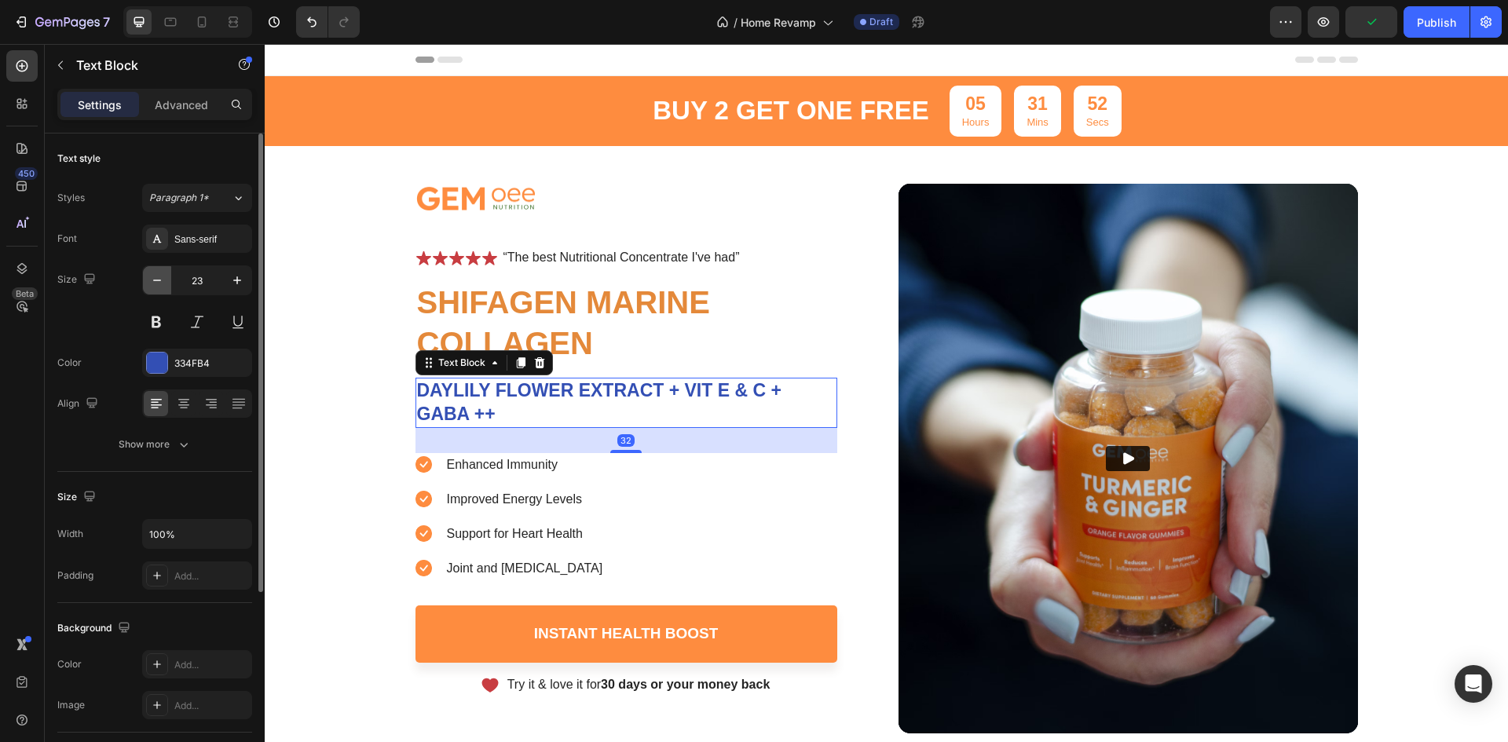
click at [160, 280] on icon "button" at bounding box center [157, 281] width 16 height 16
type input "22"
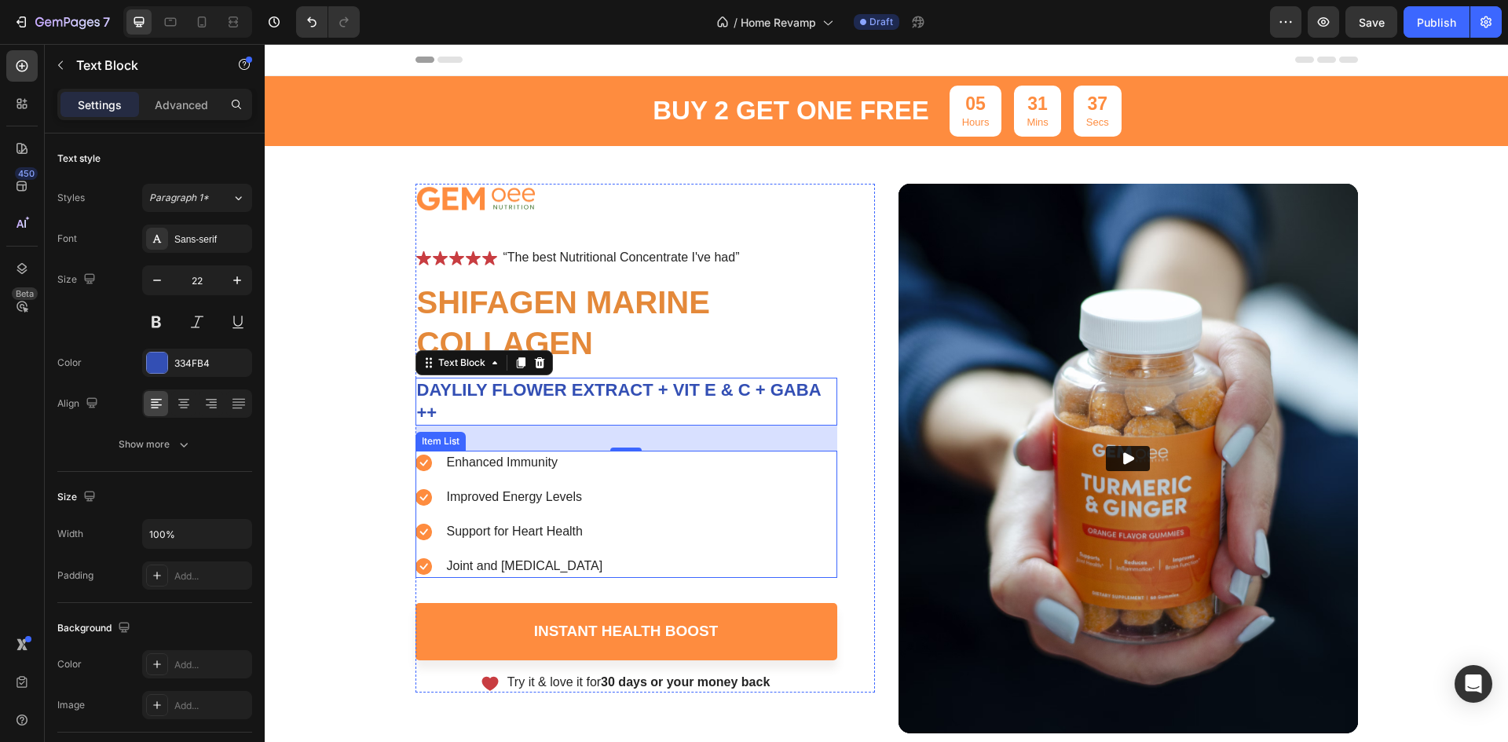
click at [625, 539] on div "Enhanced Immunity Improved Energy Levels Support for Heart Health Joint and [ME…" at bounding box center [627, 514] width 422 height 127
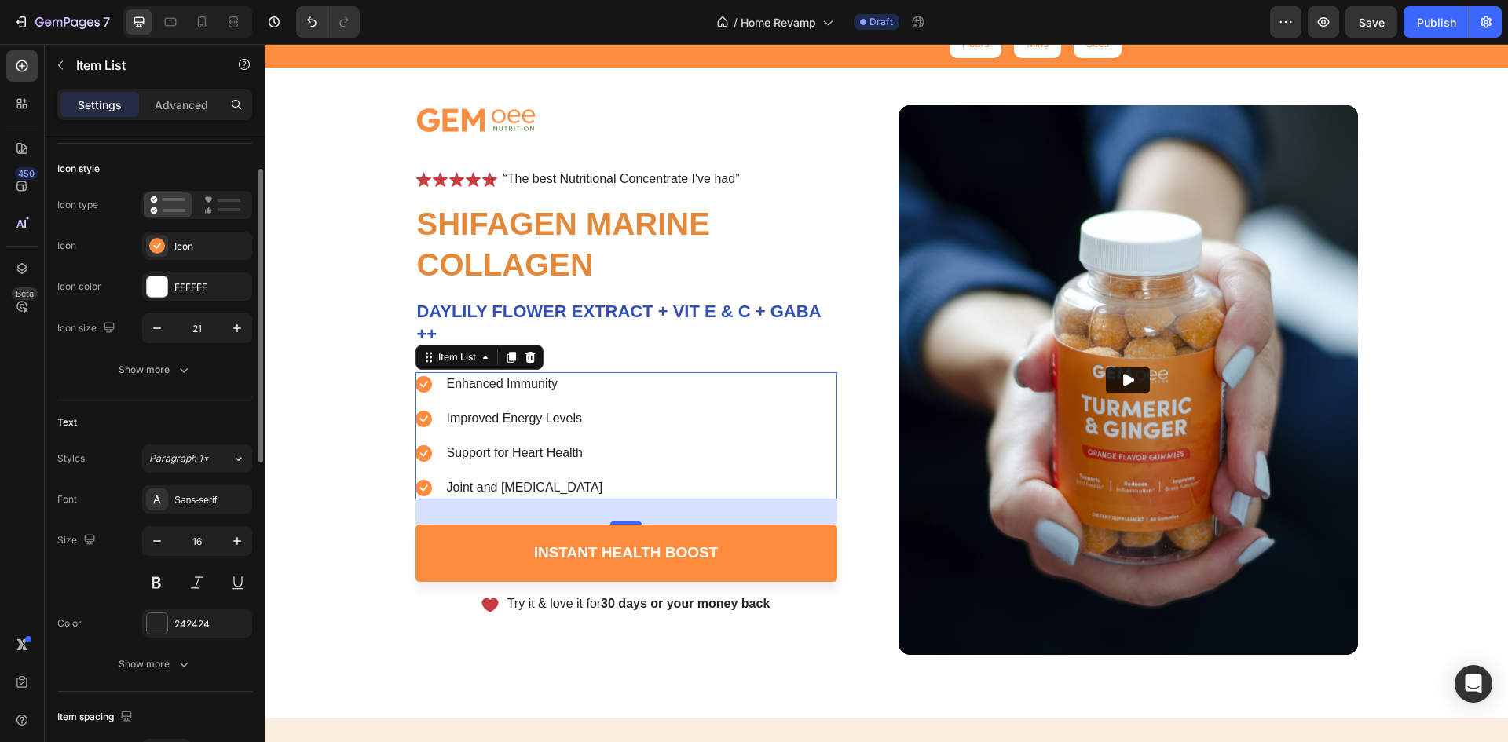
scroll to position [157, 0]
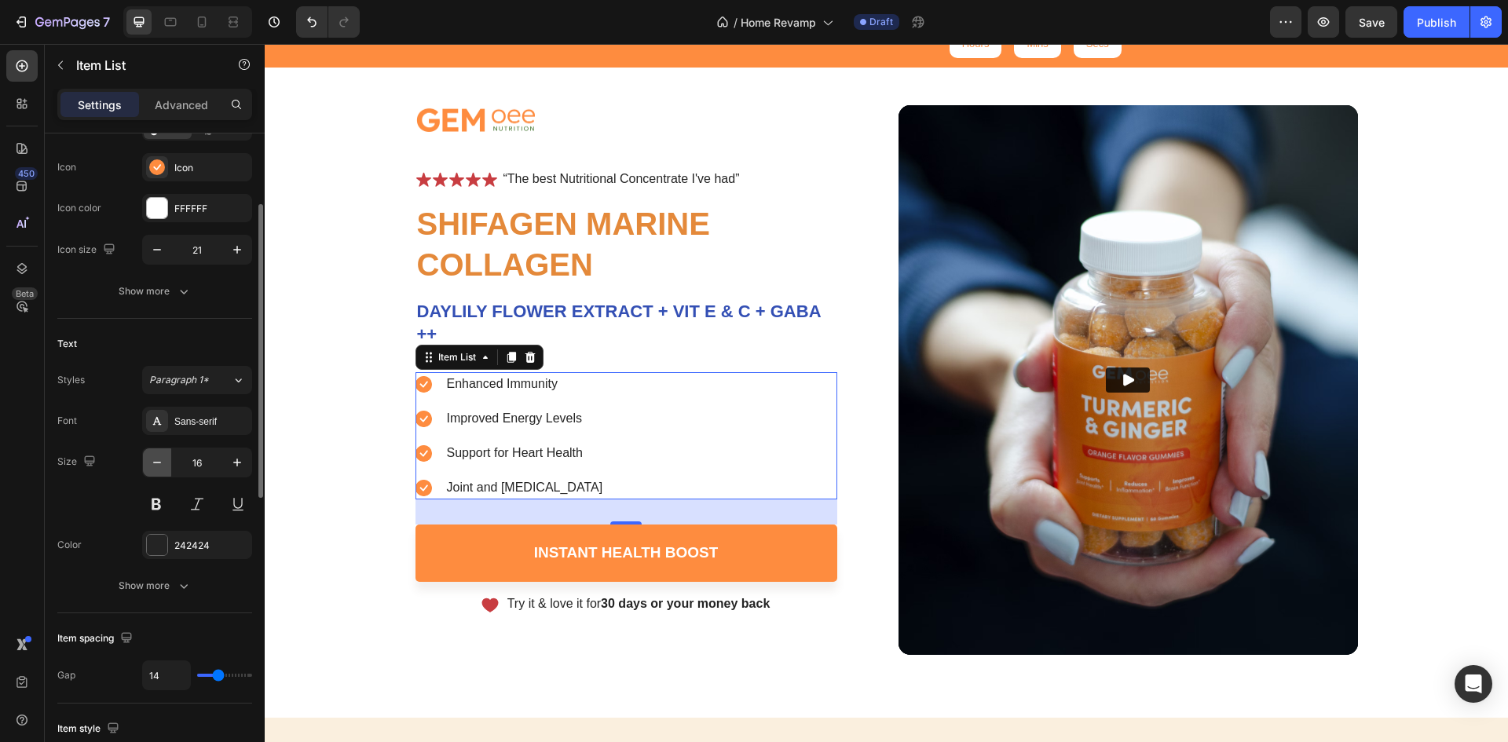
click at [157, 474] on button "button" at bounding box center [157, 463] width 28 height 28
type input "15"
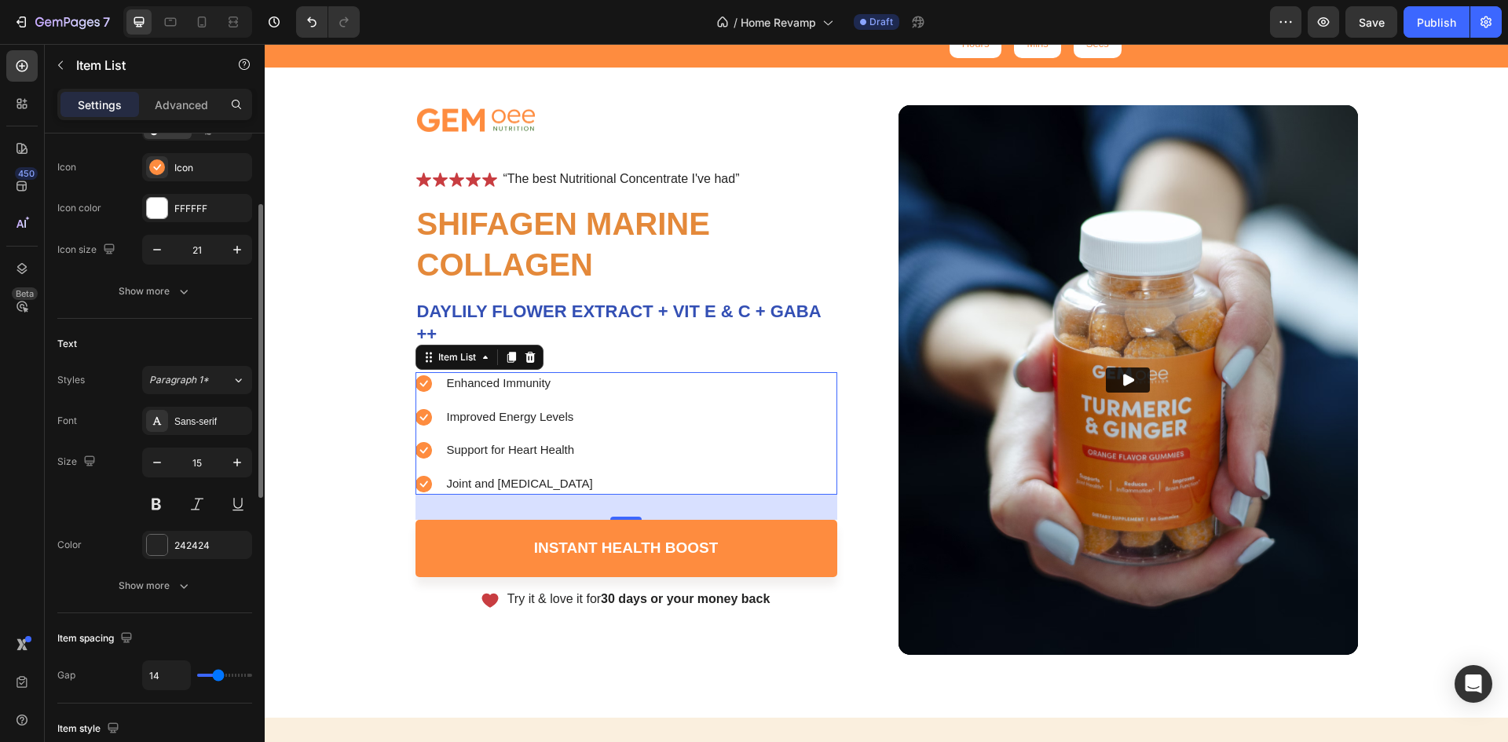
type input "10"
type input "8"
type input "7"
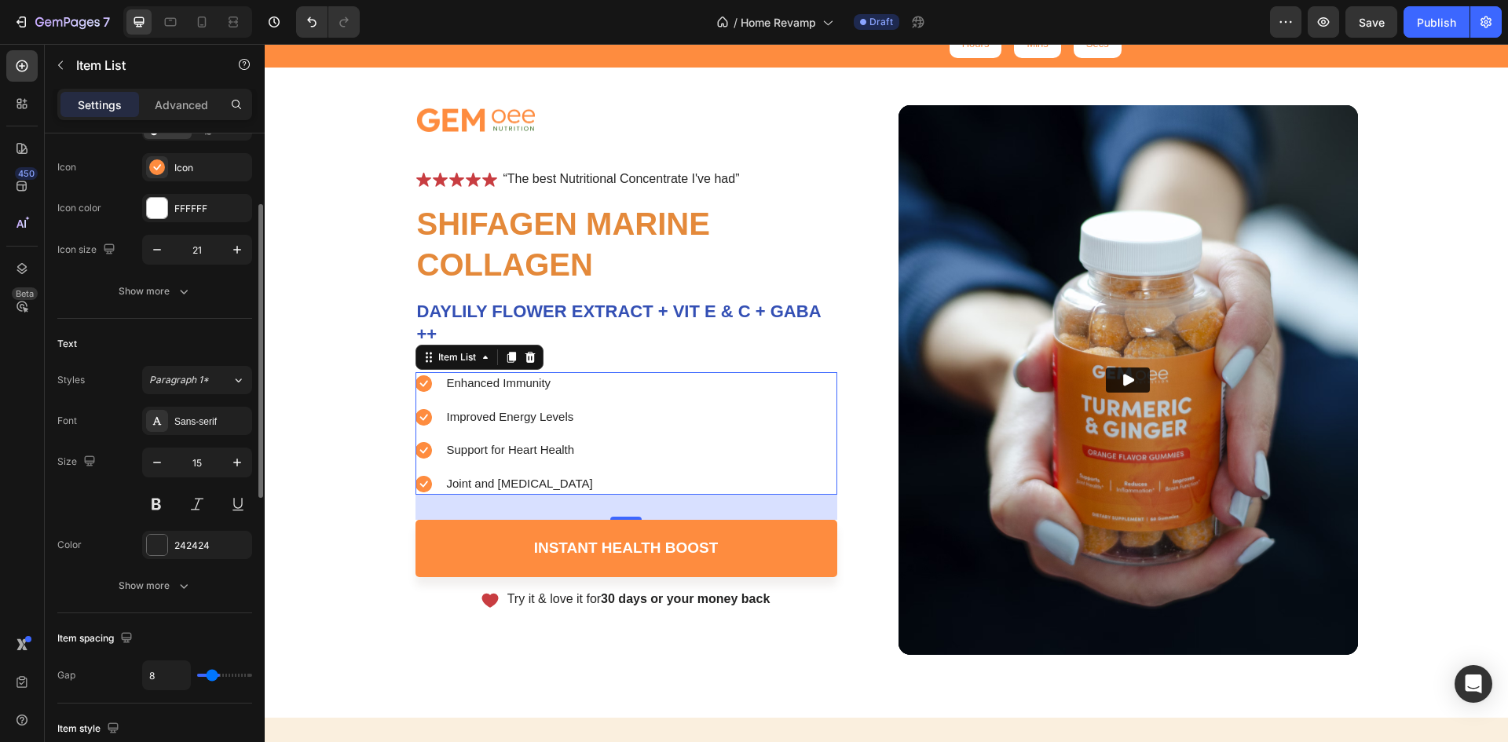
type input "7"
type input "6"
type input "5"
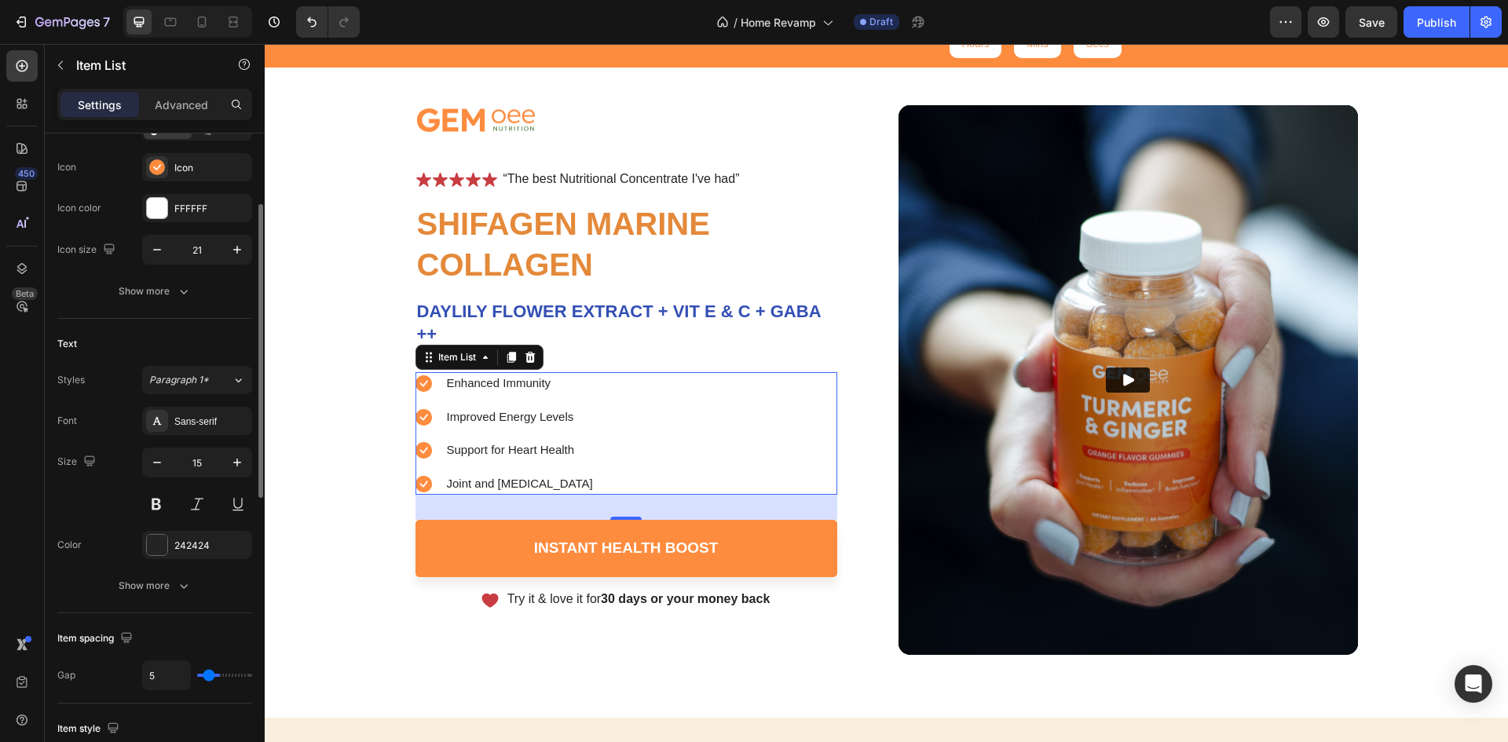
type input "4"
type input "3"
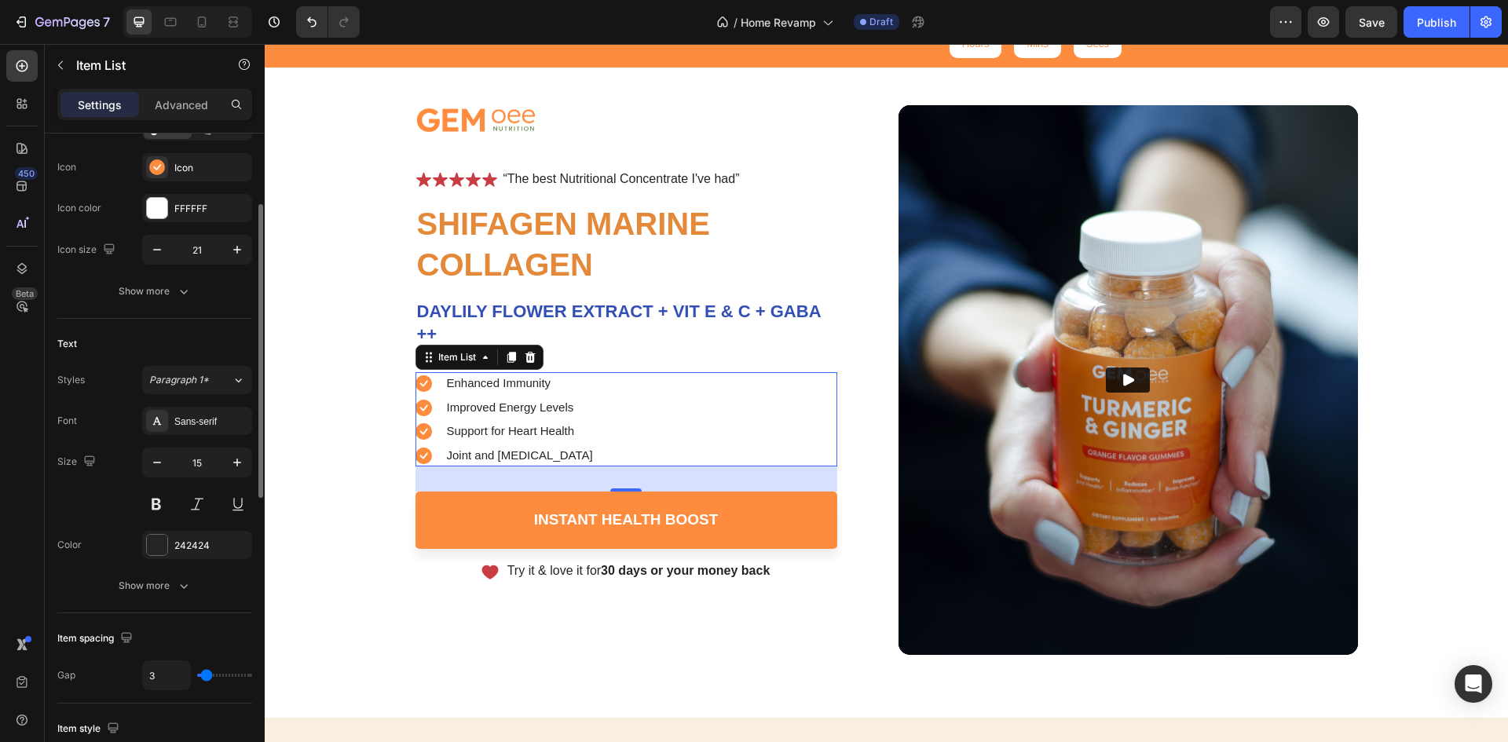
type input "2"
type input "1"
type input "0"
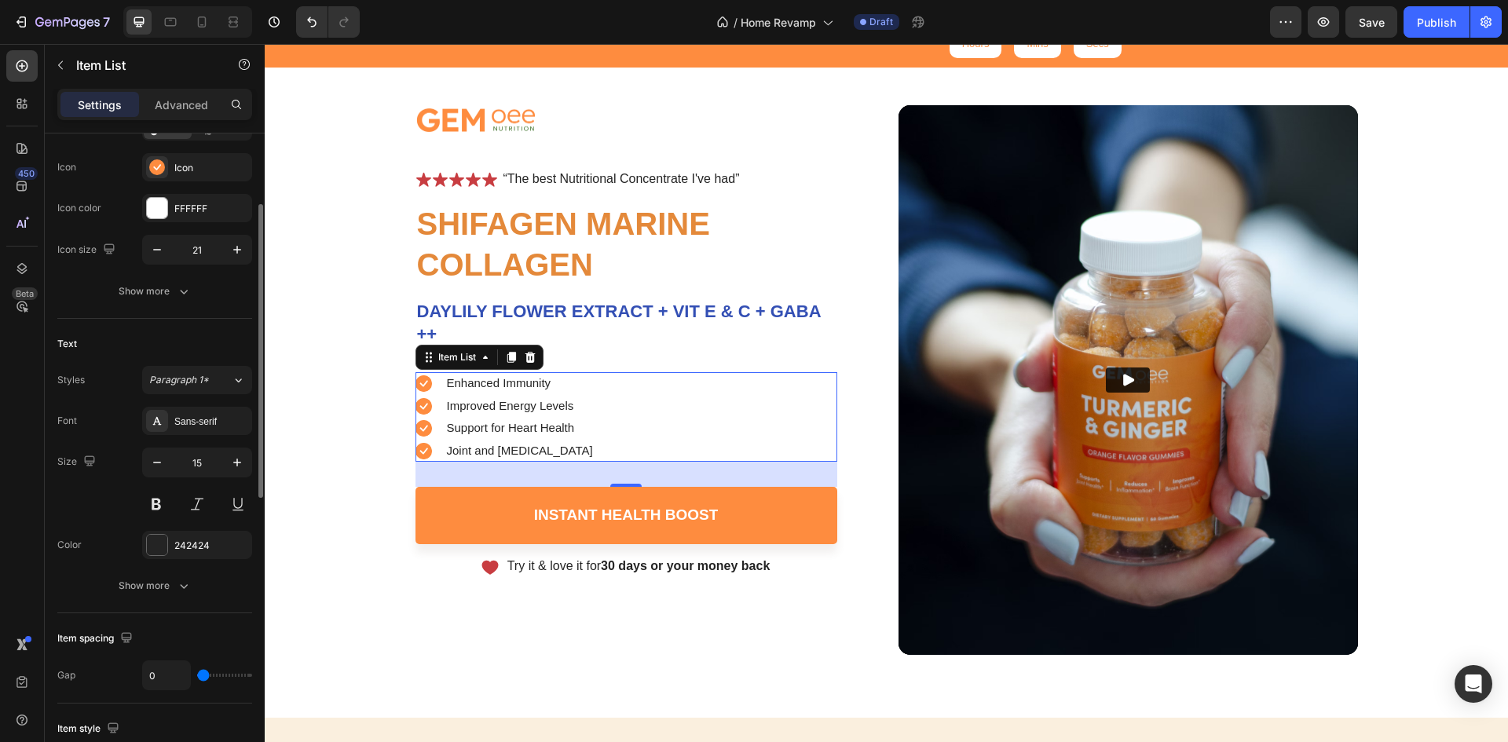
drag, startPoint x: 216, startPoint y: 676, endPoint x: 200, endPoint y: 675, distance: 15.8
type input "0"
click at [200, 675] on input "range" at bounding box center [224, 675] width 55 height 3
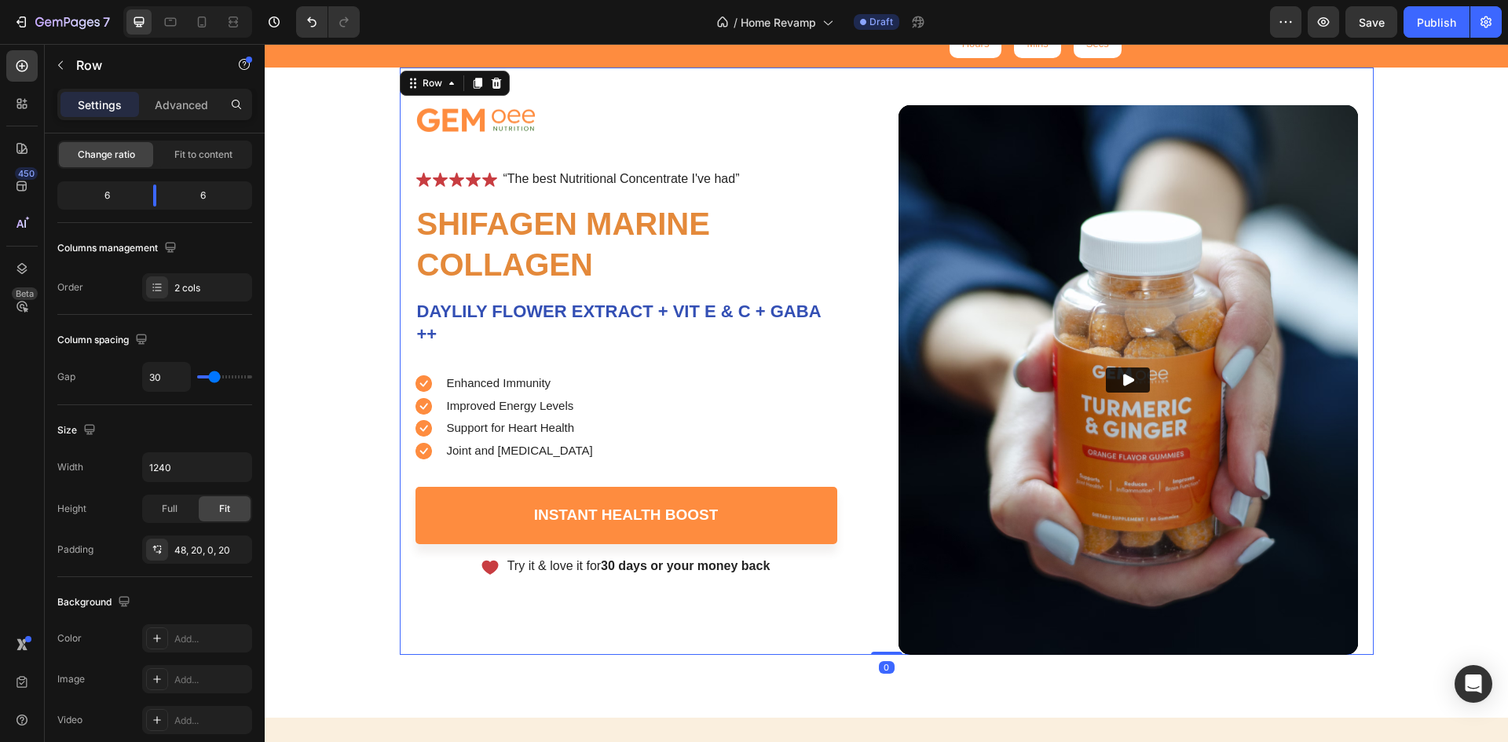
click at [478, 607] on div "Image Icon Icon Icon Icon Icon Icon List “The best Nutritional Concentrate I've…" at bounding box center [646, 380] width 460 height 550
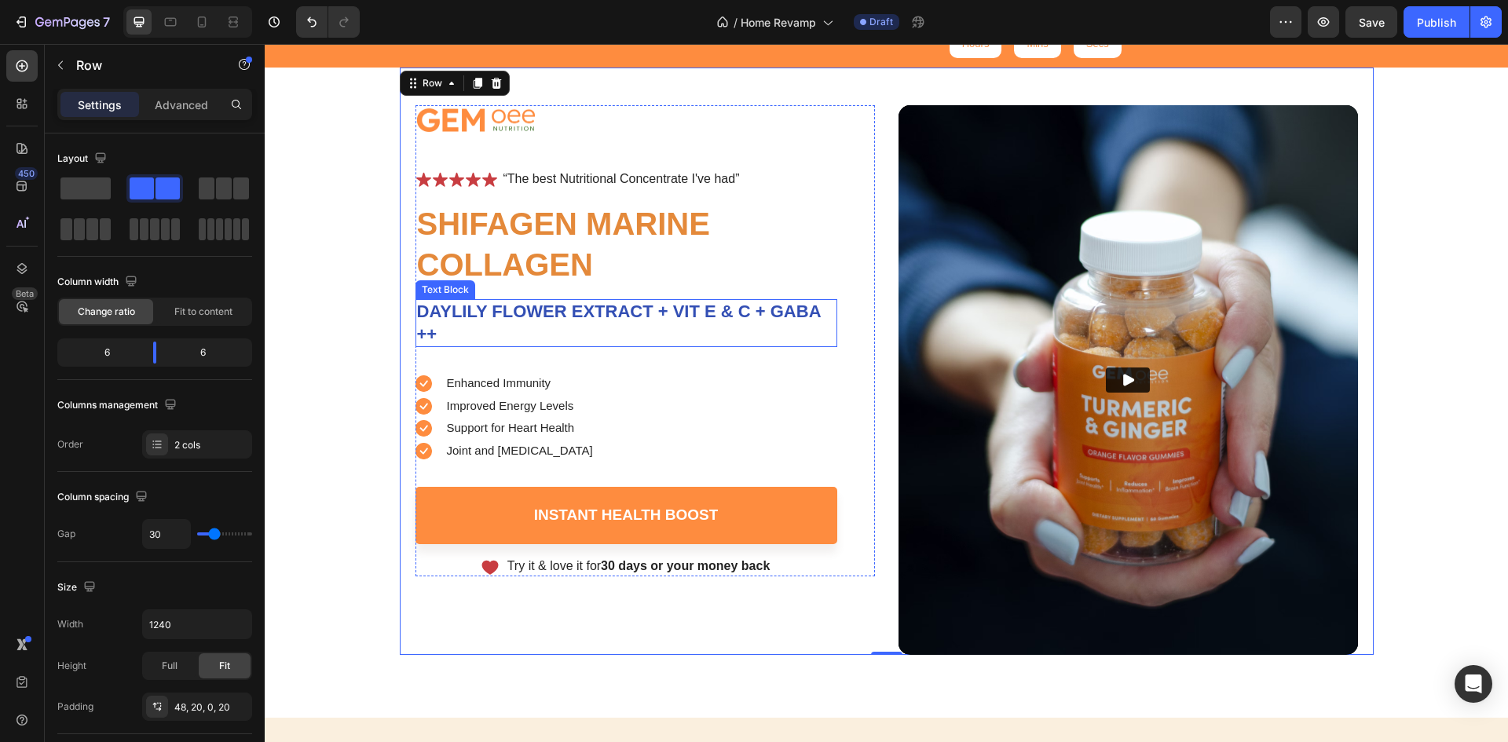
click at [498, 320] on strong "DAYLILY FLOWER EXTRACT + VIT E & C + GABA ++" at bounding box center [619, 323] width 404 height 42
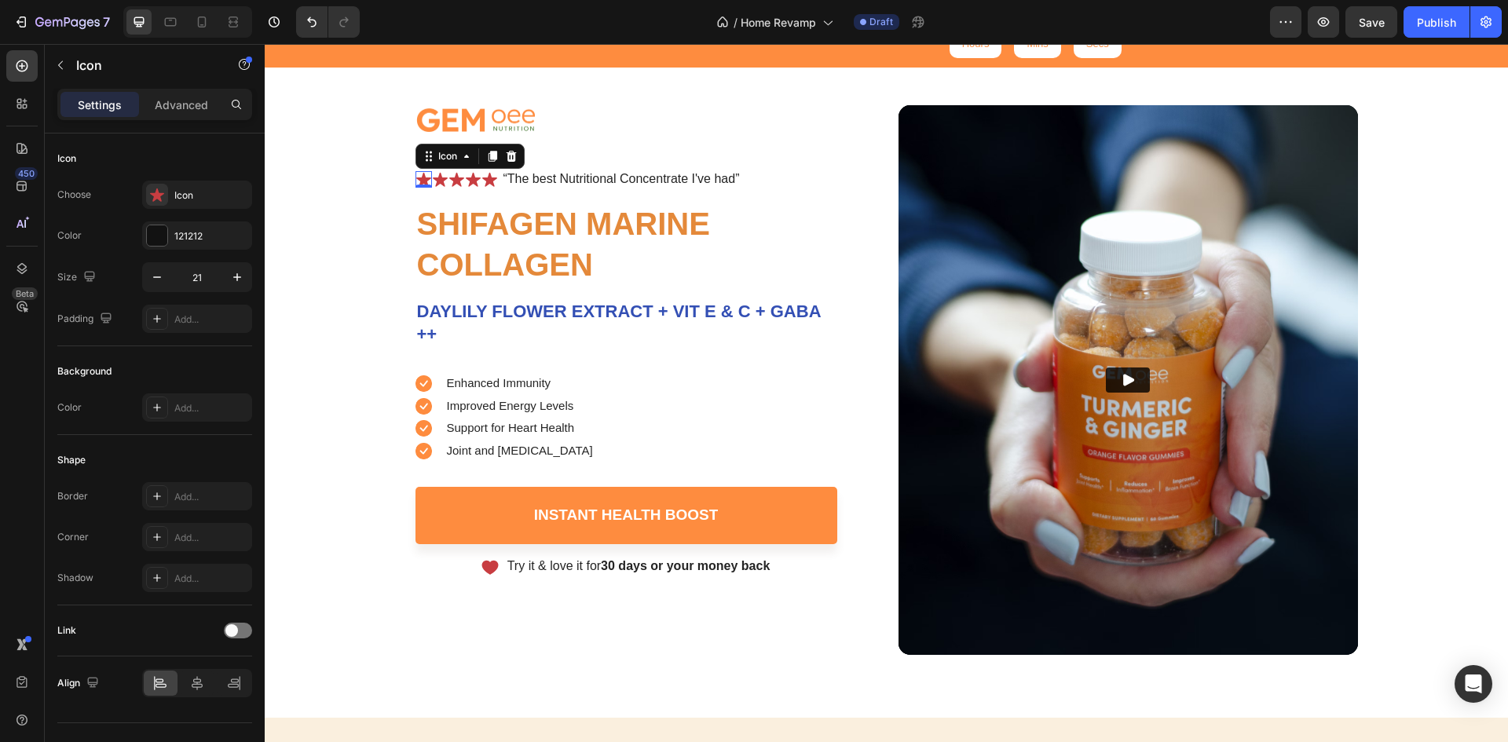
click at [417, 181] on icon at bounding box center [423, 180] width 15 height 14
click at [159, 195] on icon at bounding box center [157, 195] width 14 height 13
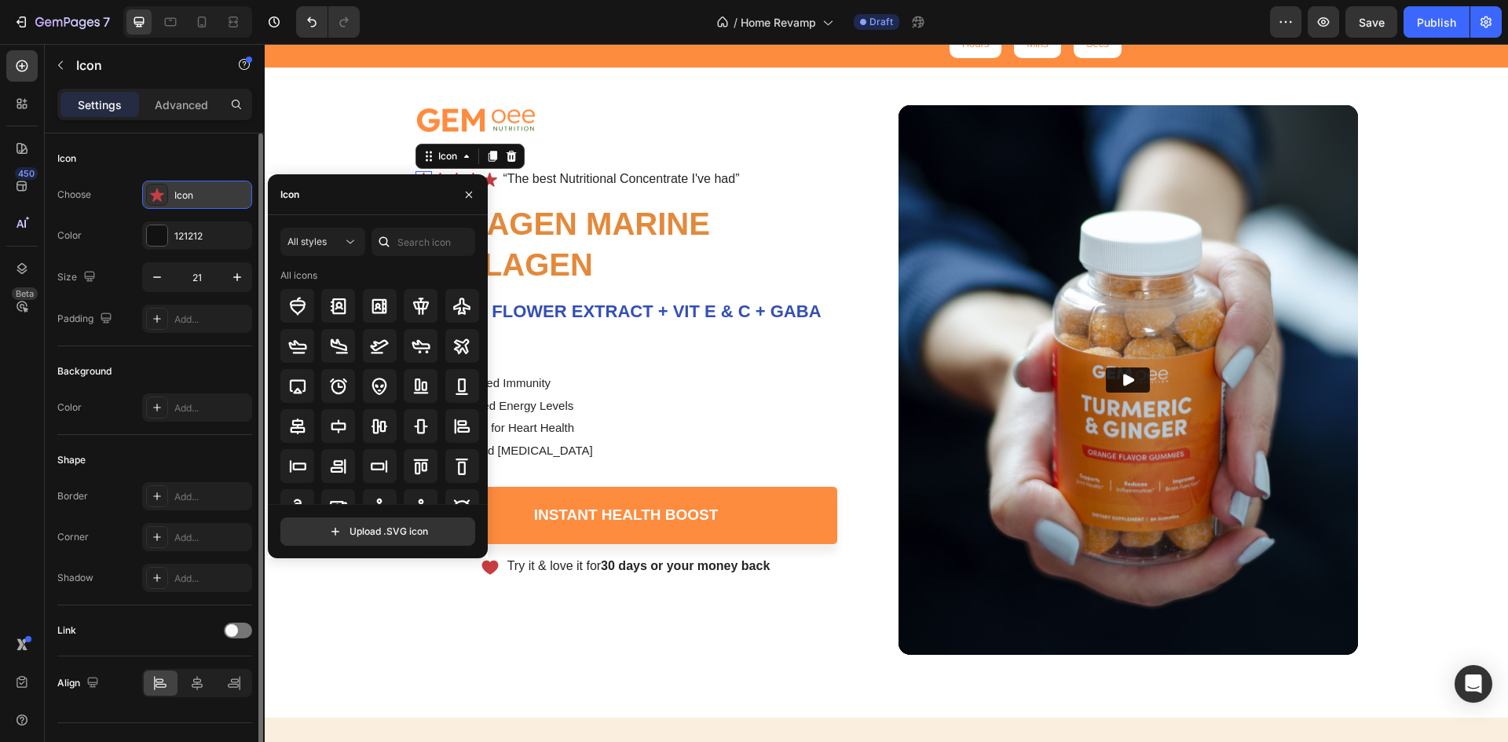
click at [159, 195] on icon at bounding box center [157, 195] width 14 height 13
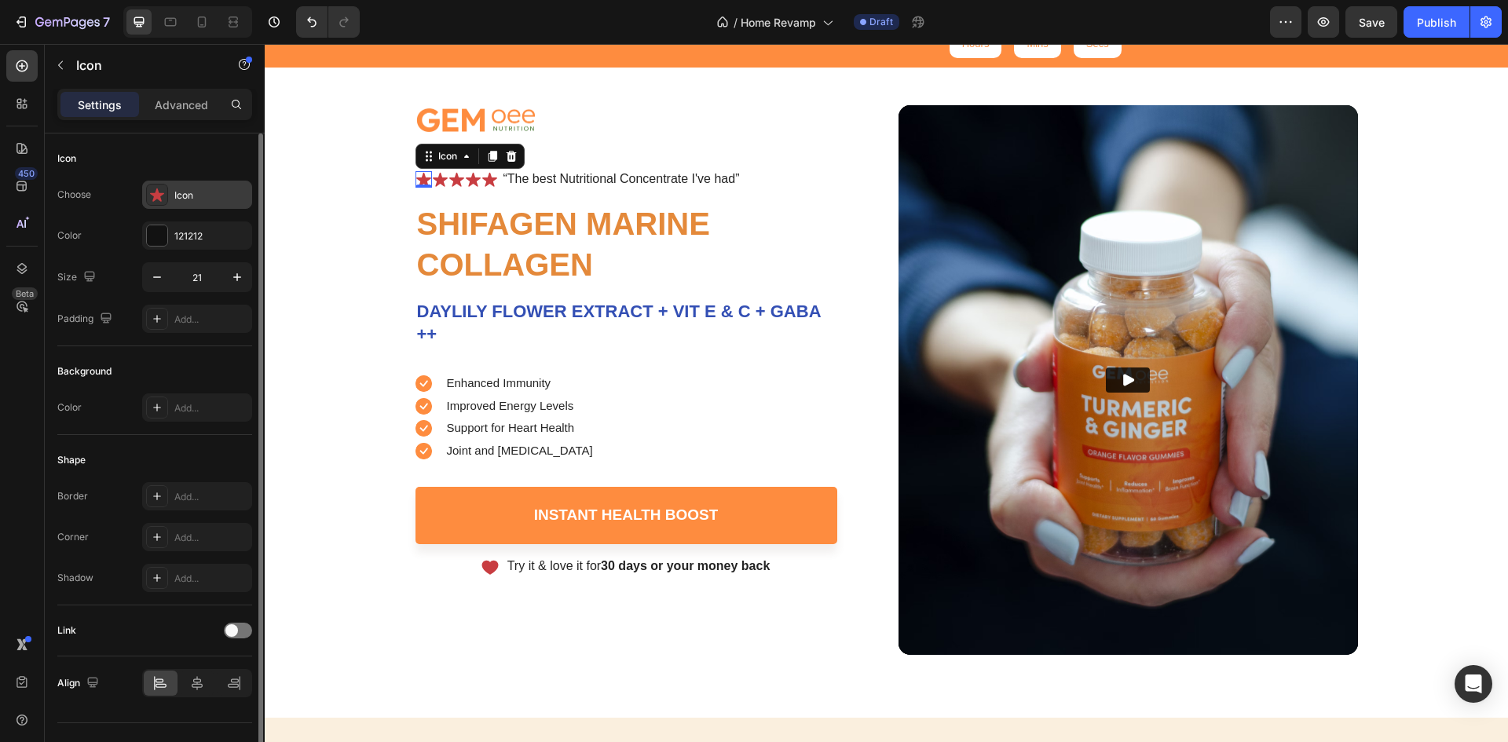
click at [191, 185] on div "Icon" at bounding box center [197, 195] width 110 height 28
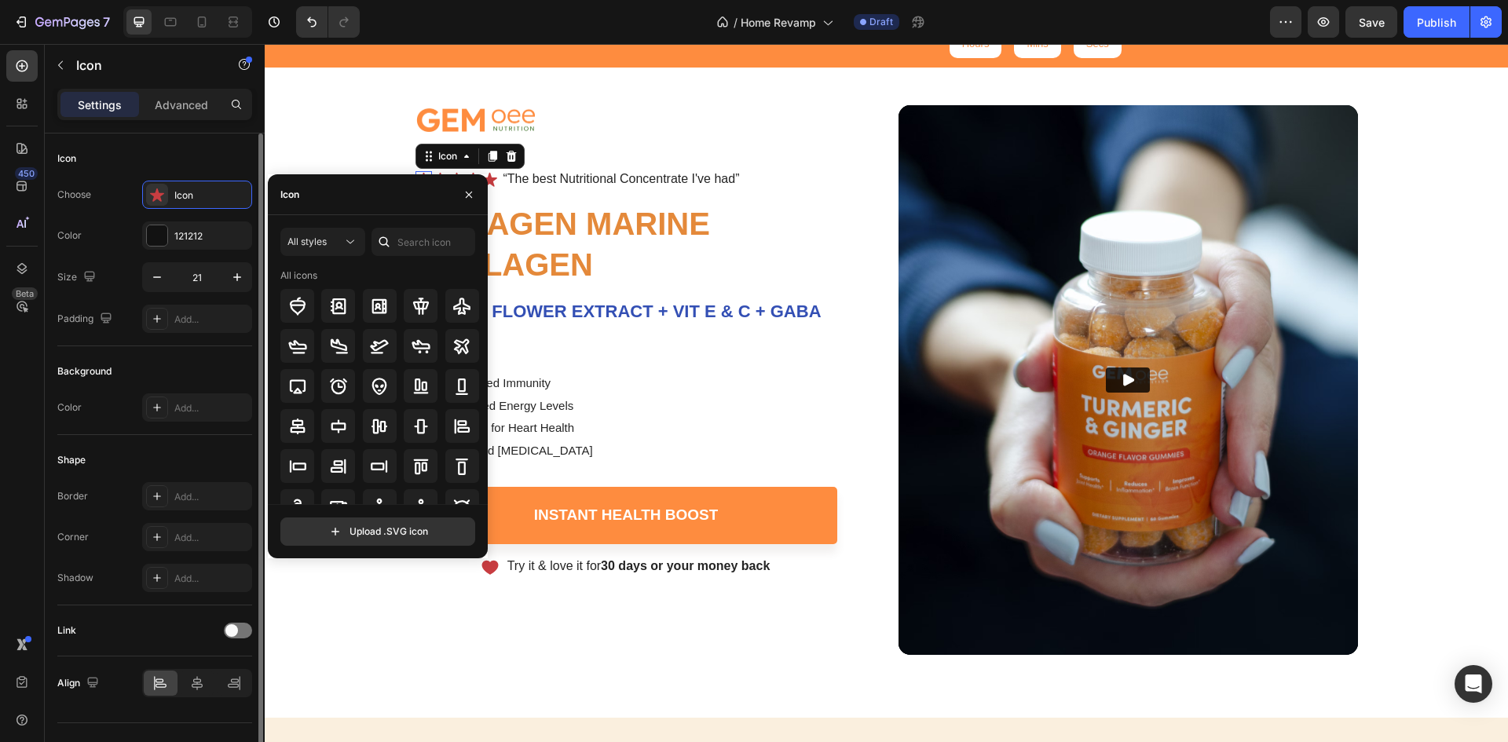
click at [198, 162] on div "Icon" at bounding box center [154, 158] width 195 height 25
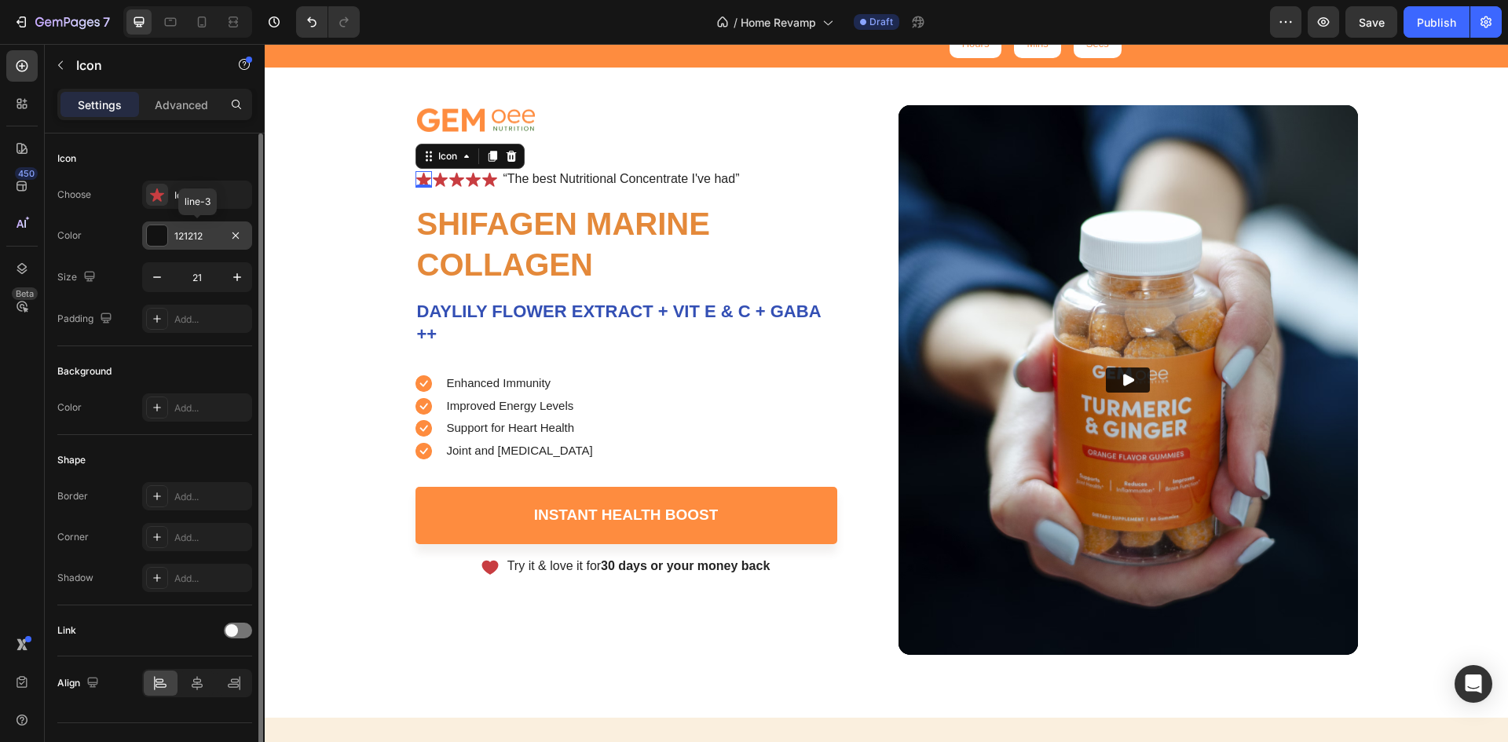
click at [162, 235] on div at bounding box center [157, 235] width 20 height 20
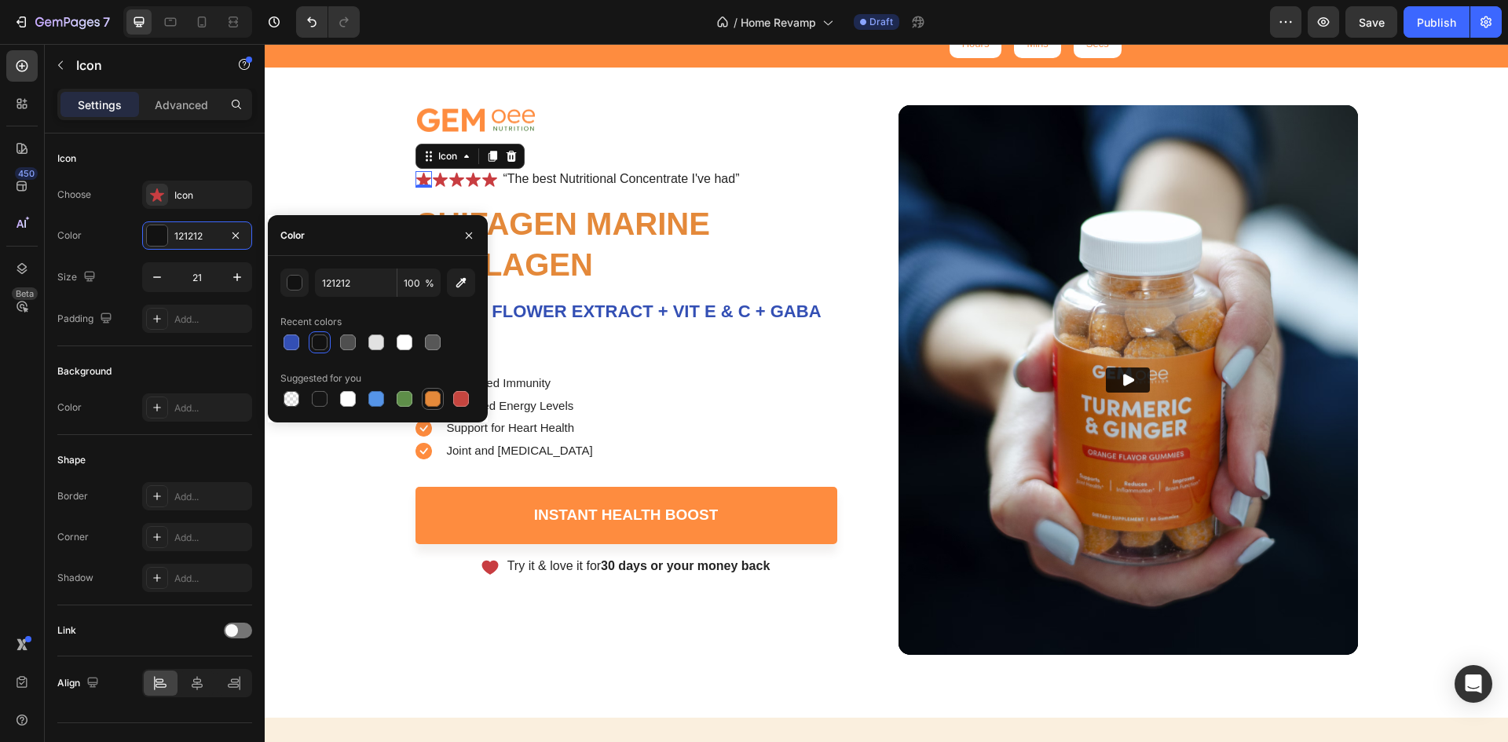
click at [429, 402] on div at bounding box center [433, 399] width 16 height 16
type input "E4893A"
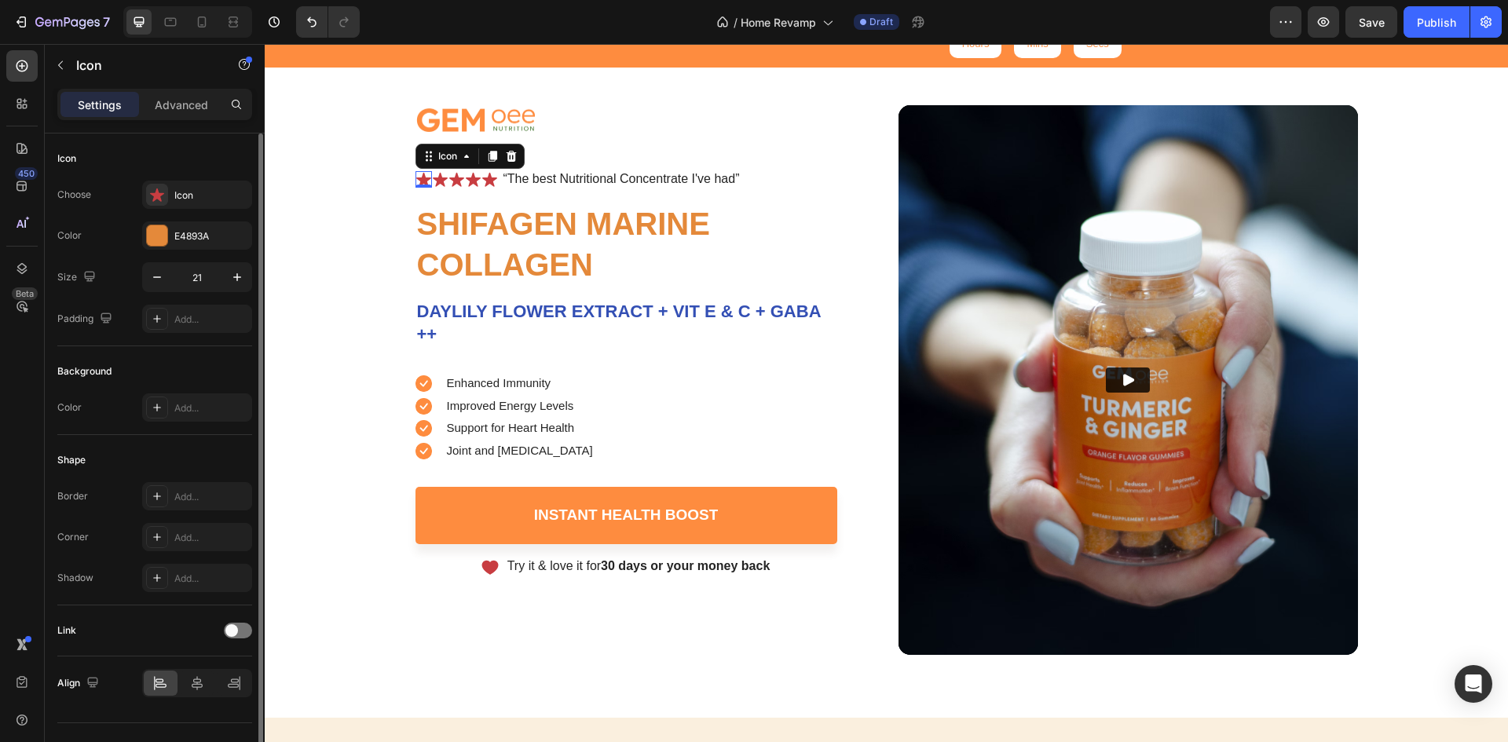
click at [108, 297] on div "Choose Icon Color E4893A Size 21 Padding Add..." at bounding box center [154, 257] width 195 height 152
click at [196, 195] on div "Icon" at bounding box center [211, 196] width 74 height 14
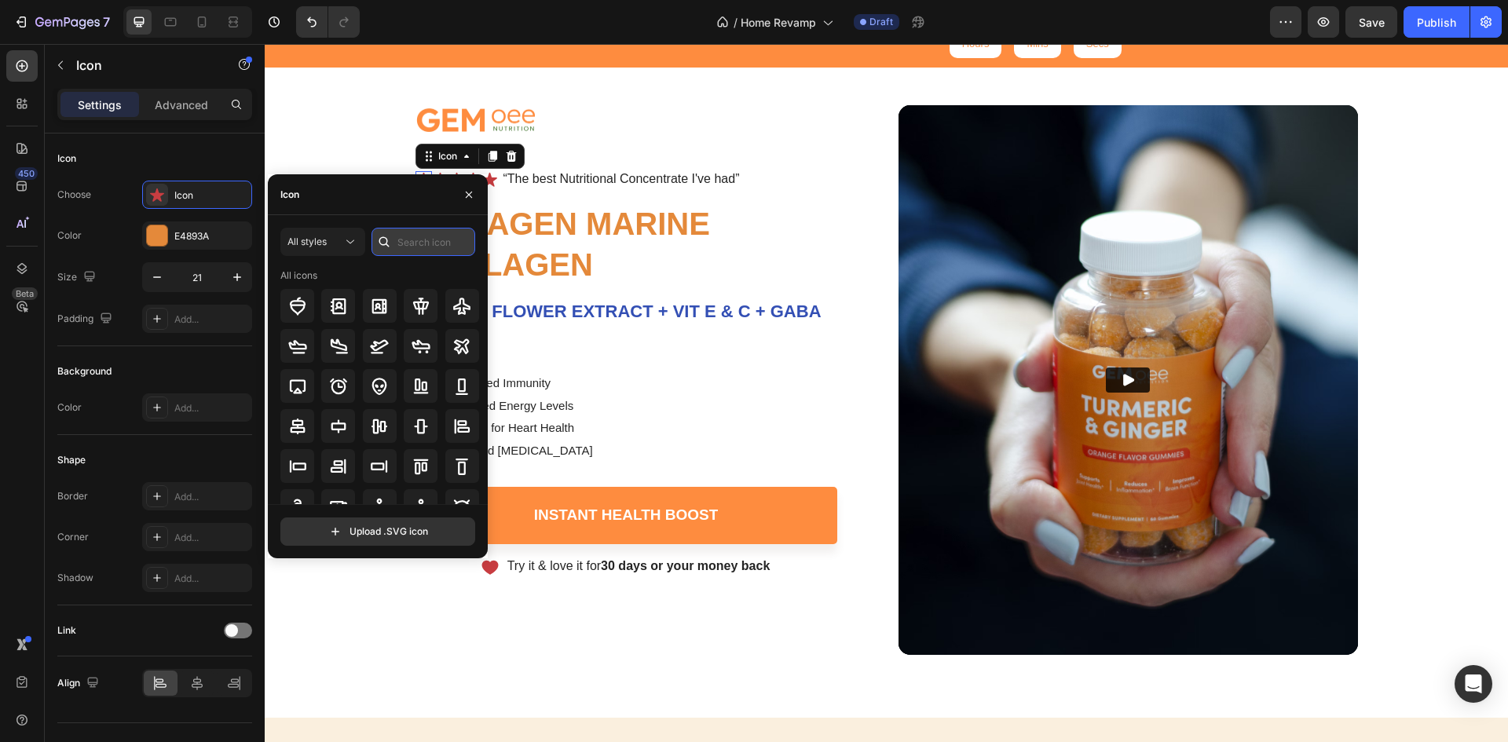
click at [414, 247] on input "text" at bounding box center [424, 242] width 104 height 28
click at [414, 248] on input "s" at bounding box center [424, 242] width 104 height 28
type input "star"
click at [418, 419] on icon at bounding box center [420, 426] width 17 height 16
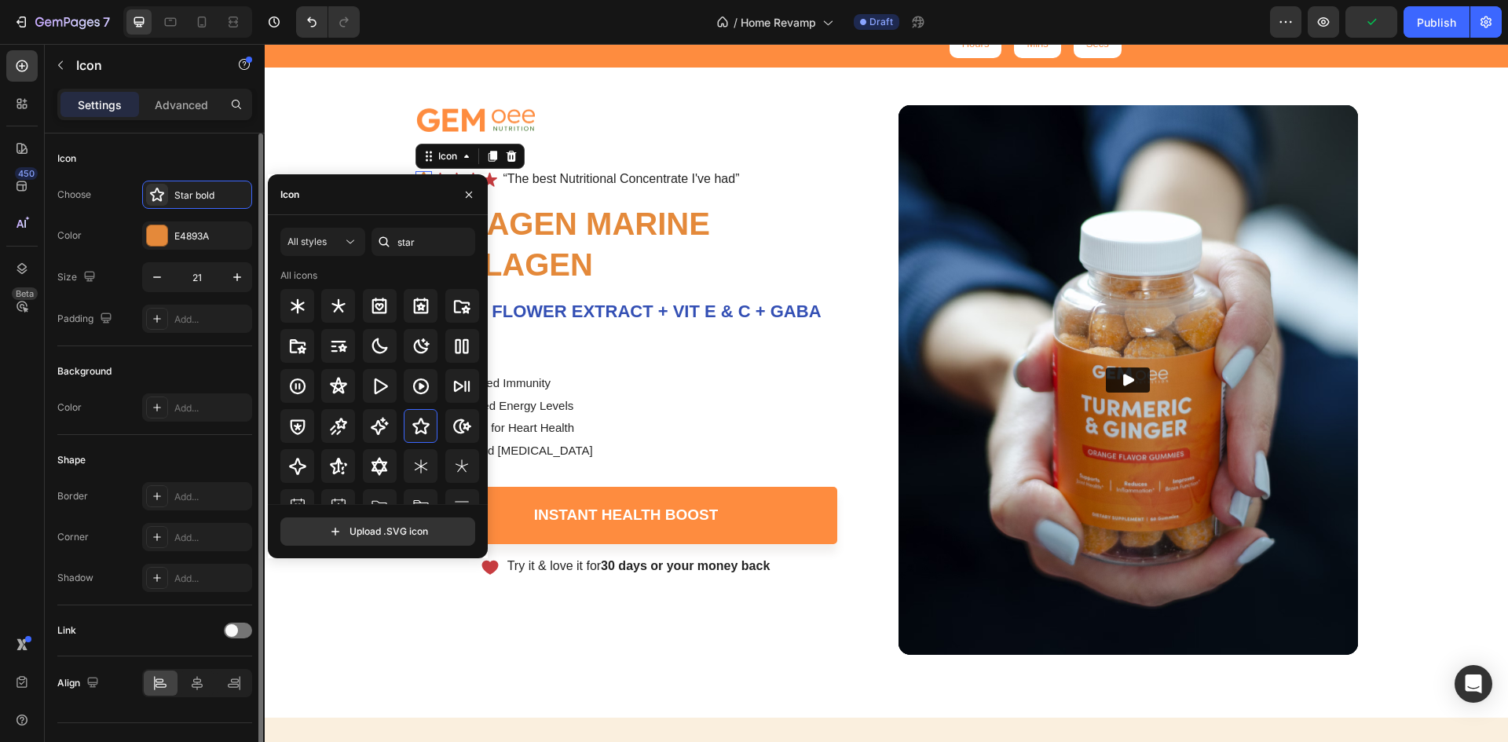
click at [186, 162] on div "Icon" at bounding box center [154, 158] width 195 height 25
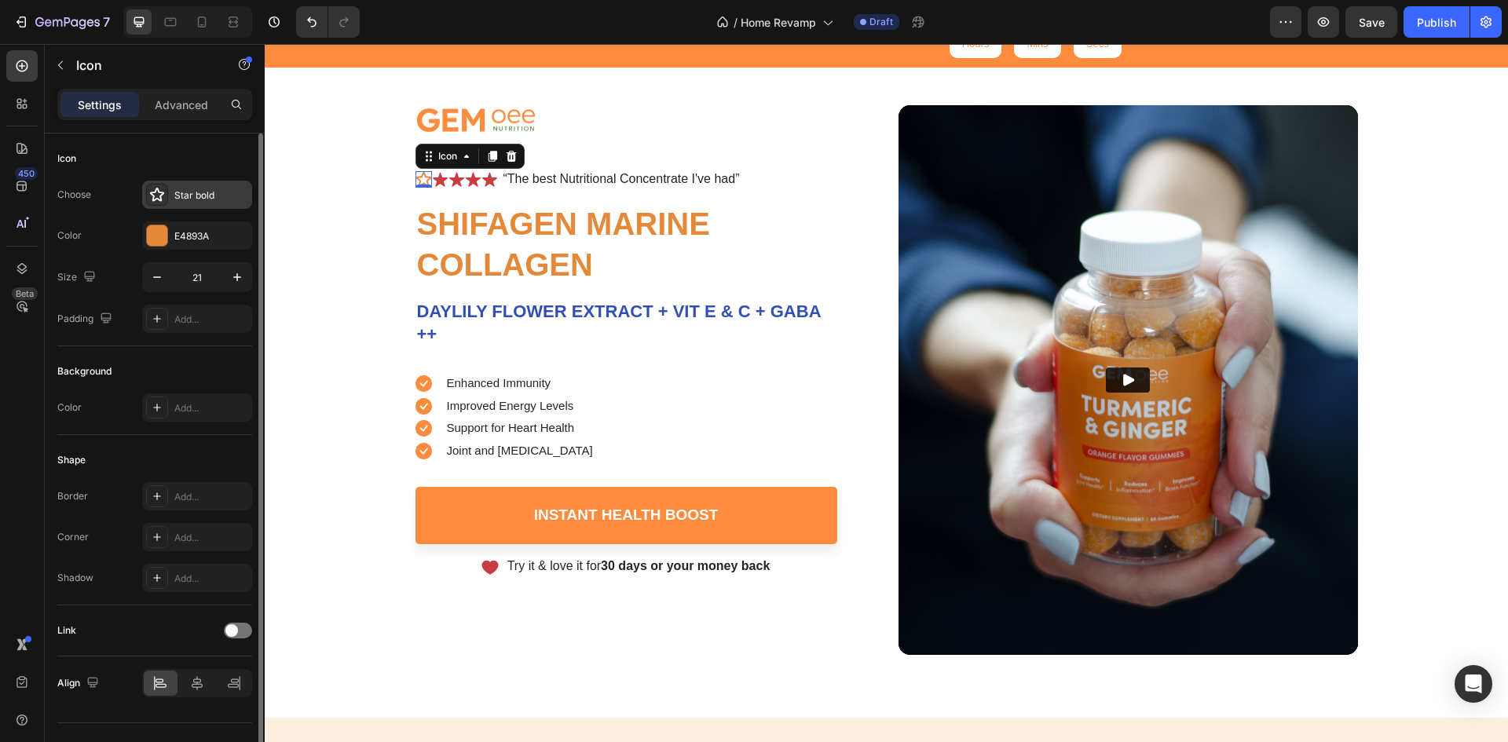
click at [189, 185] on div "Star bold" at bounding box center [197, 195] width 110 height 28
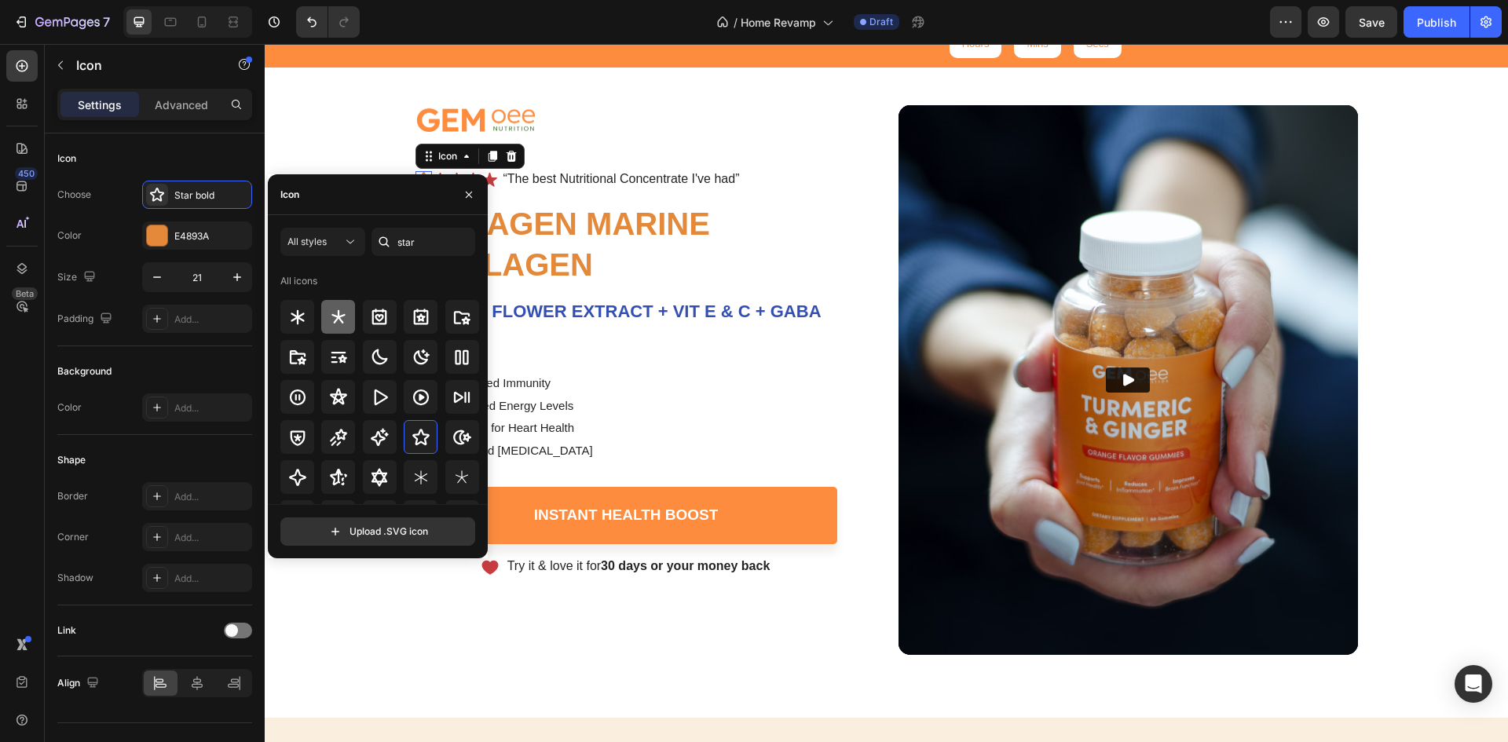
click at [329, 318] on icon at bounding box center [338, 317] width 19 height 19
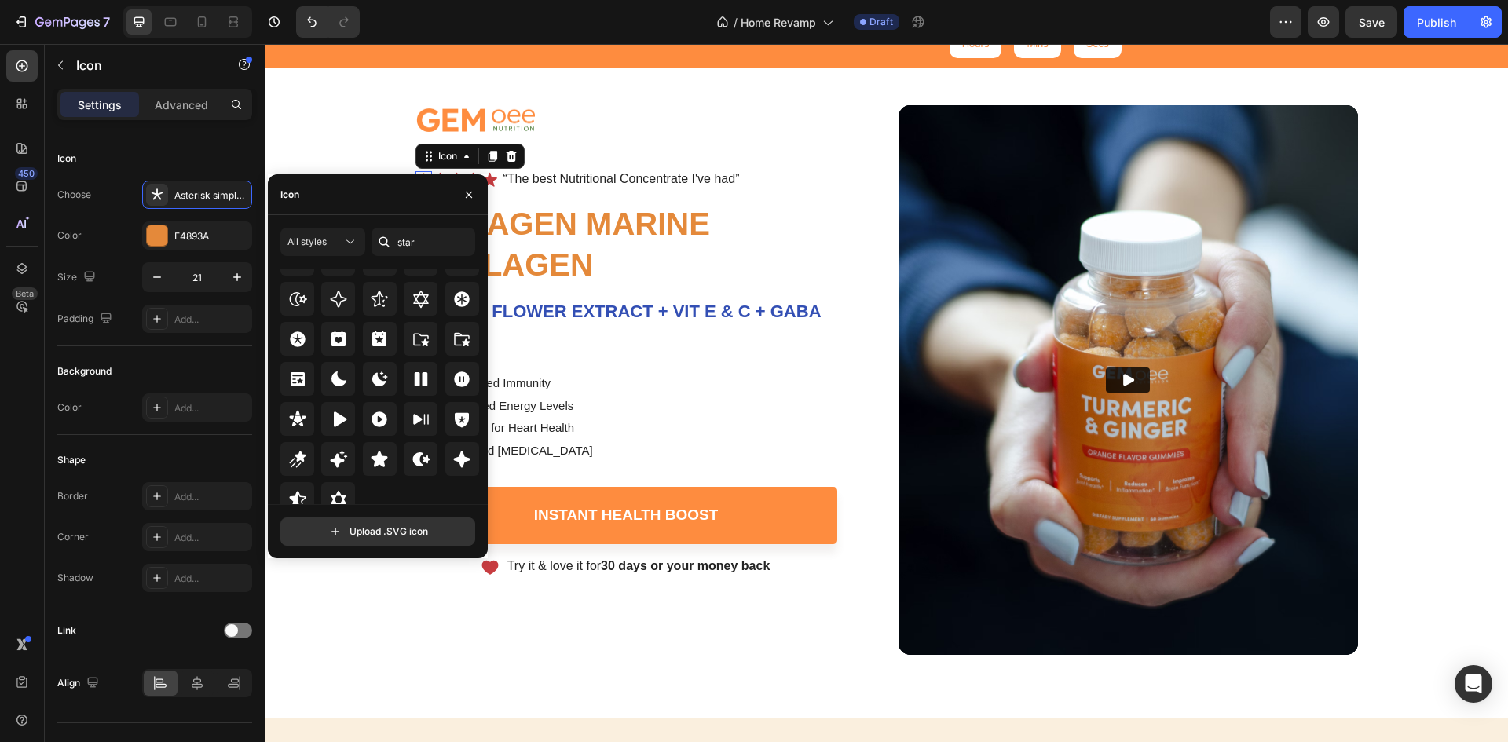
scroll to position [477, 0]
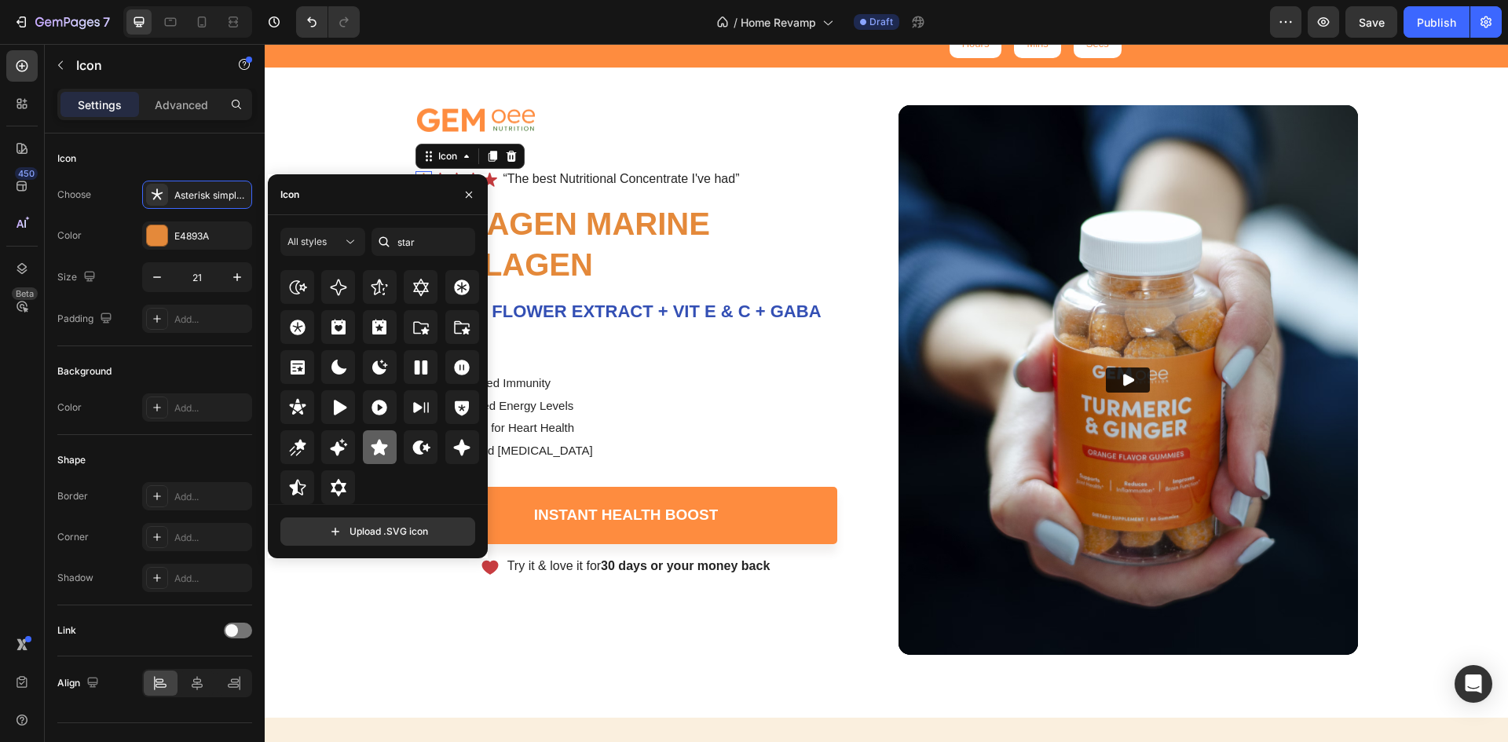
click at [379, 440] on icon at bounding box center [380, 447] width 16 height 16
click at [178, 154] on div "Icon" at bounding box center [154, 158] width 195 height 25
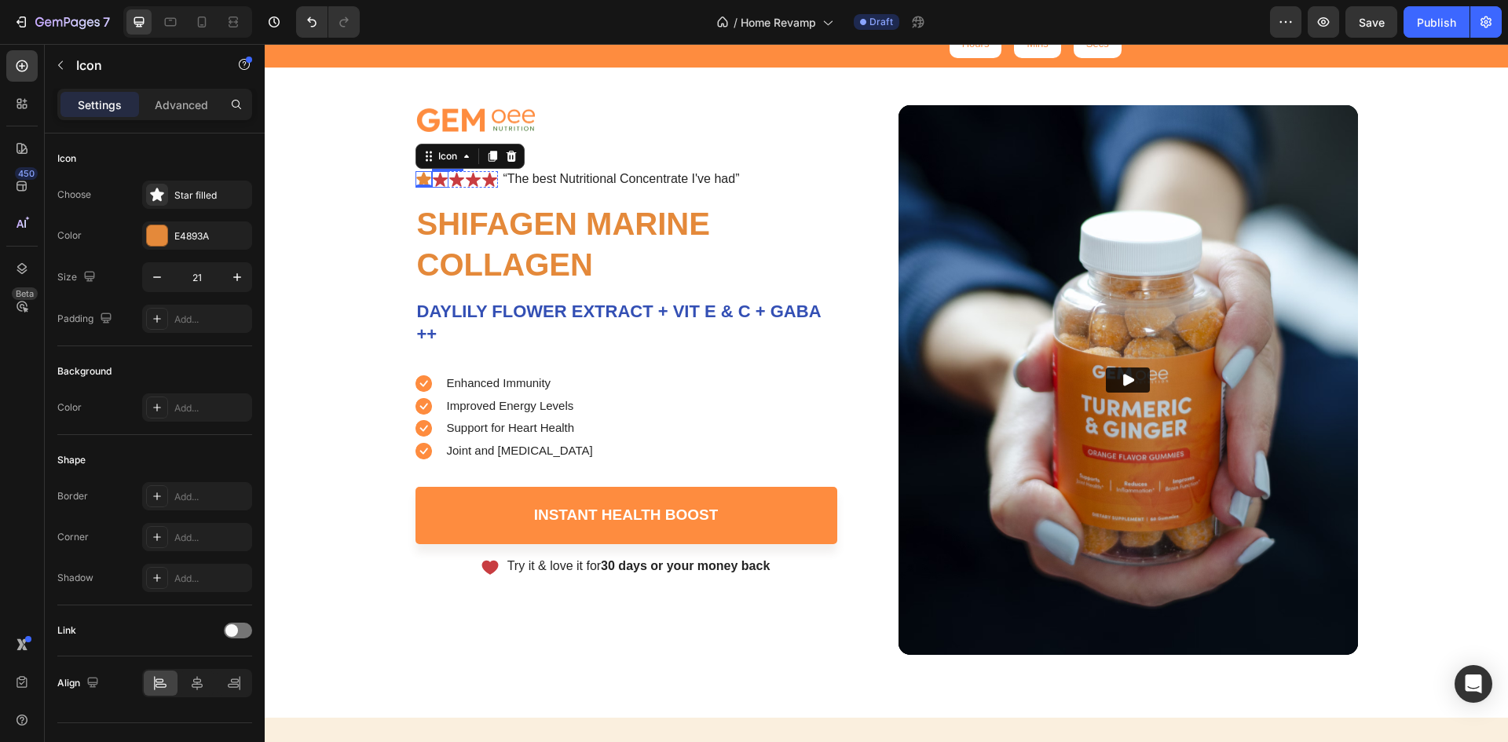
click at [437, 180] on icon at bounding box center [440, 180] width 15 height 14
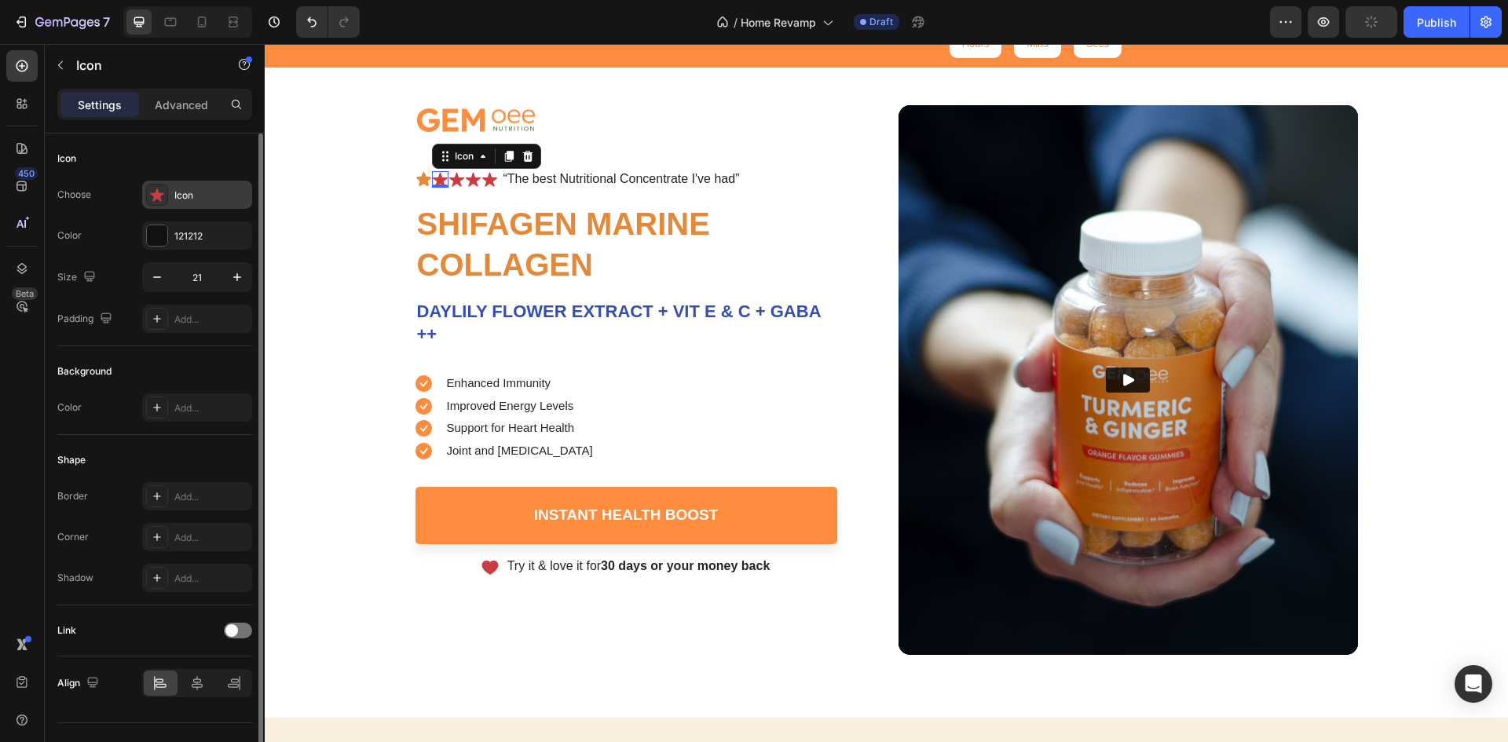
click at [187, 192] on div "Icon" at bounding box center [211, 196] width 74 height 14
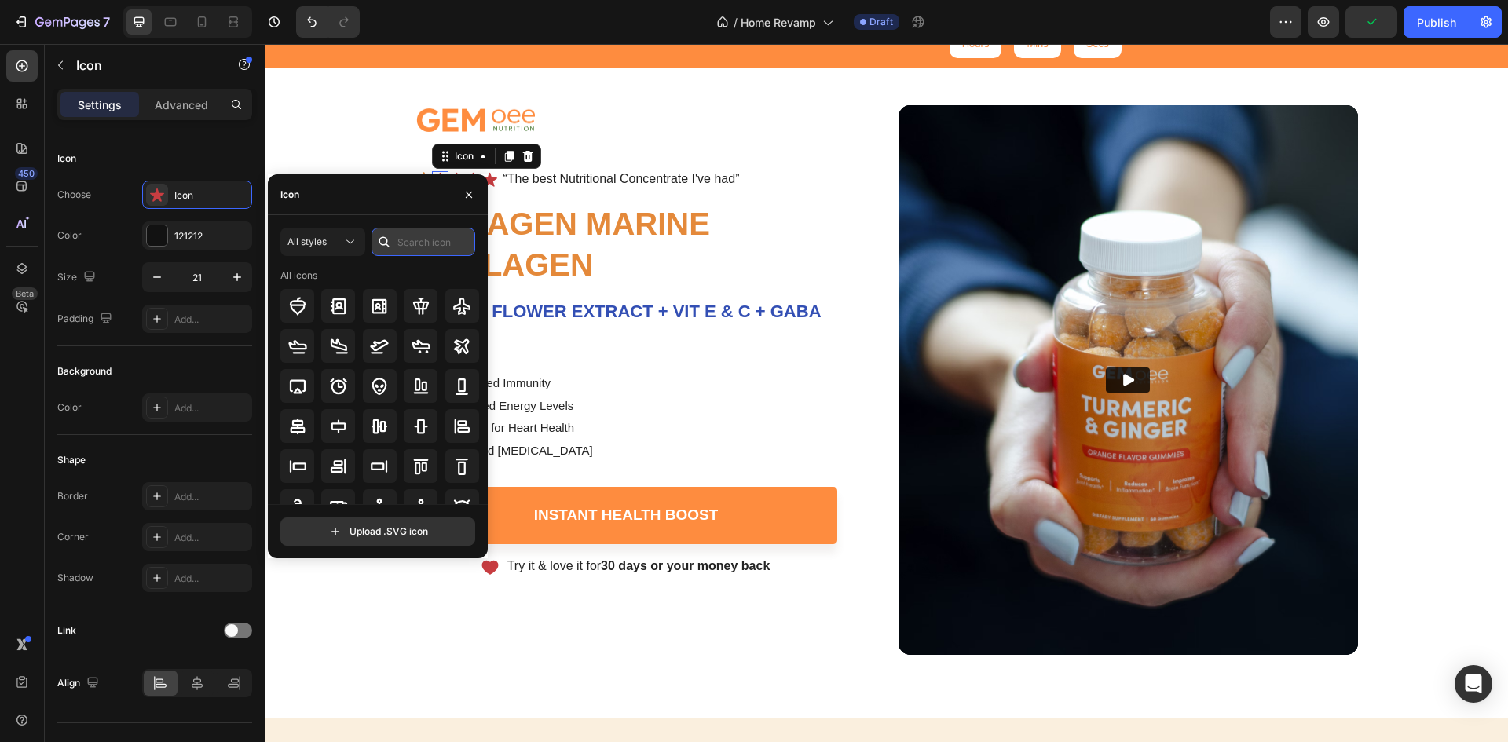
click at [450, 241] on input "text" at bounding box center [424, 242] width 104 height 28
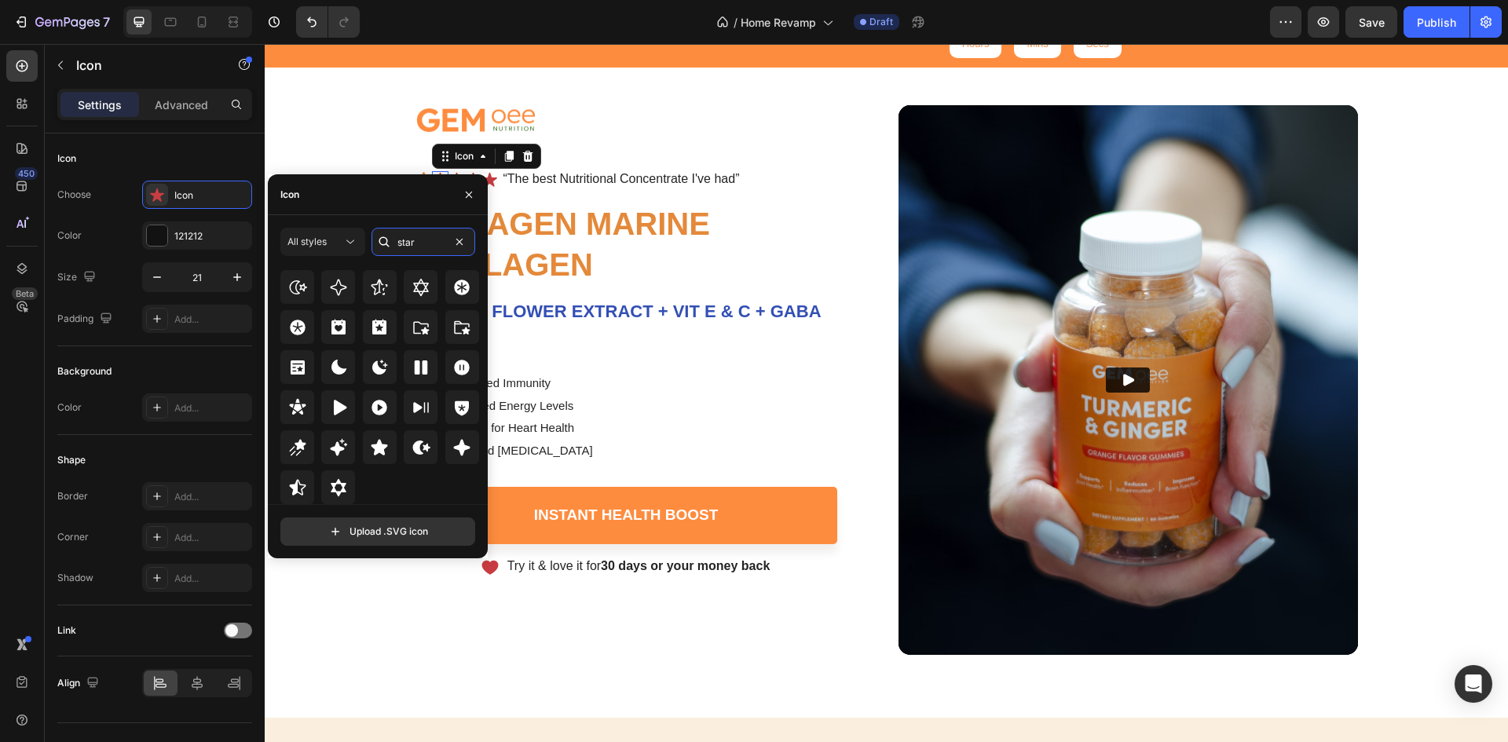
type input "star"
click at [371, 454] on icon at bounding box center [379, 447] width 19 height 19
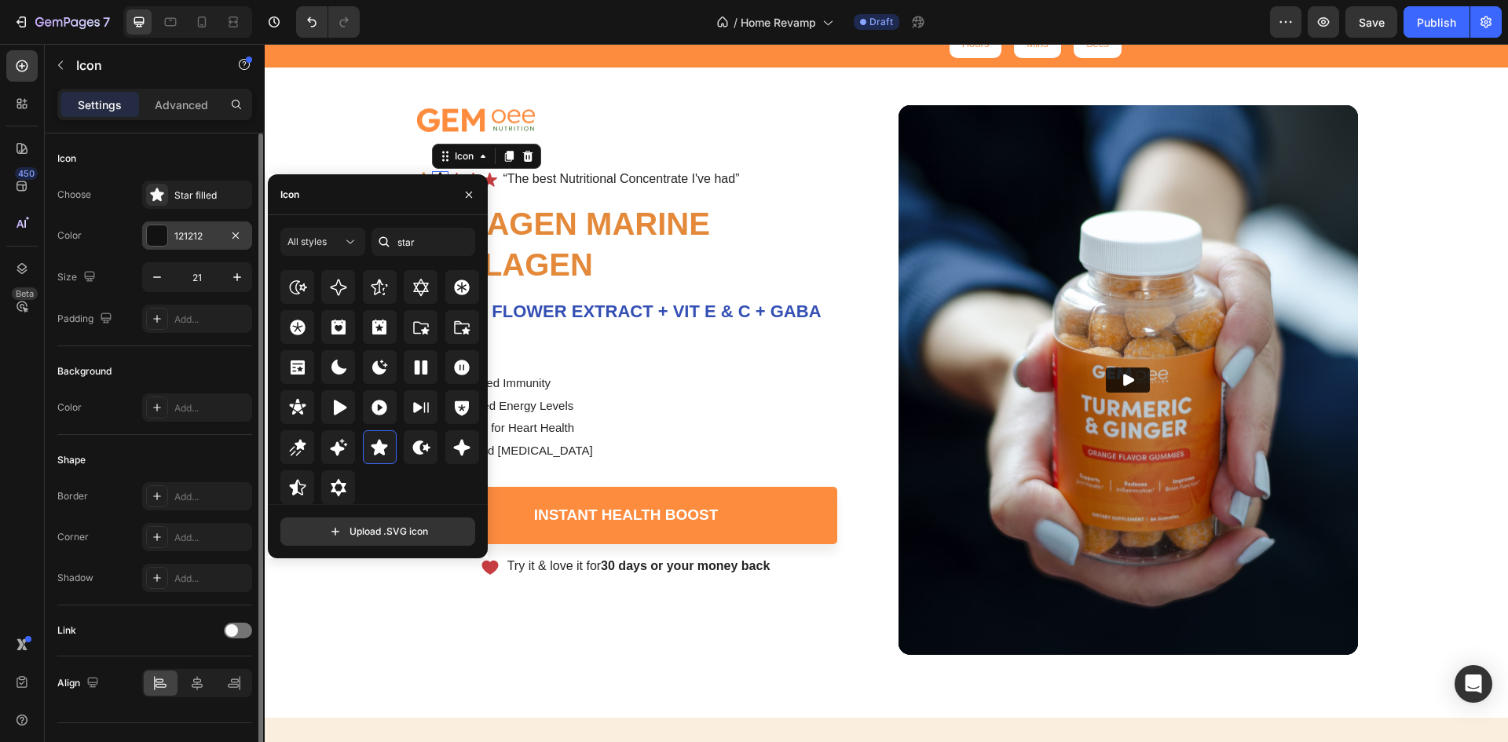
click at [203, 234] on div "121212" at bounding box center [197, 236] width 46 height 14
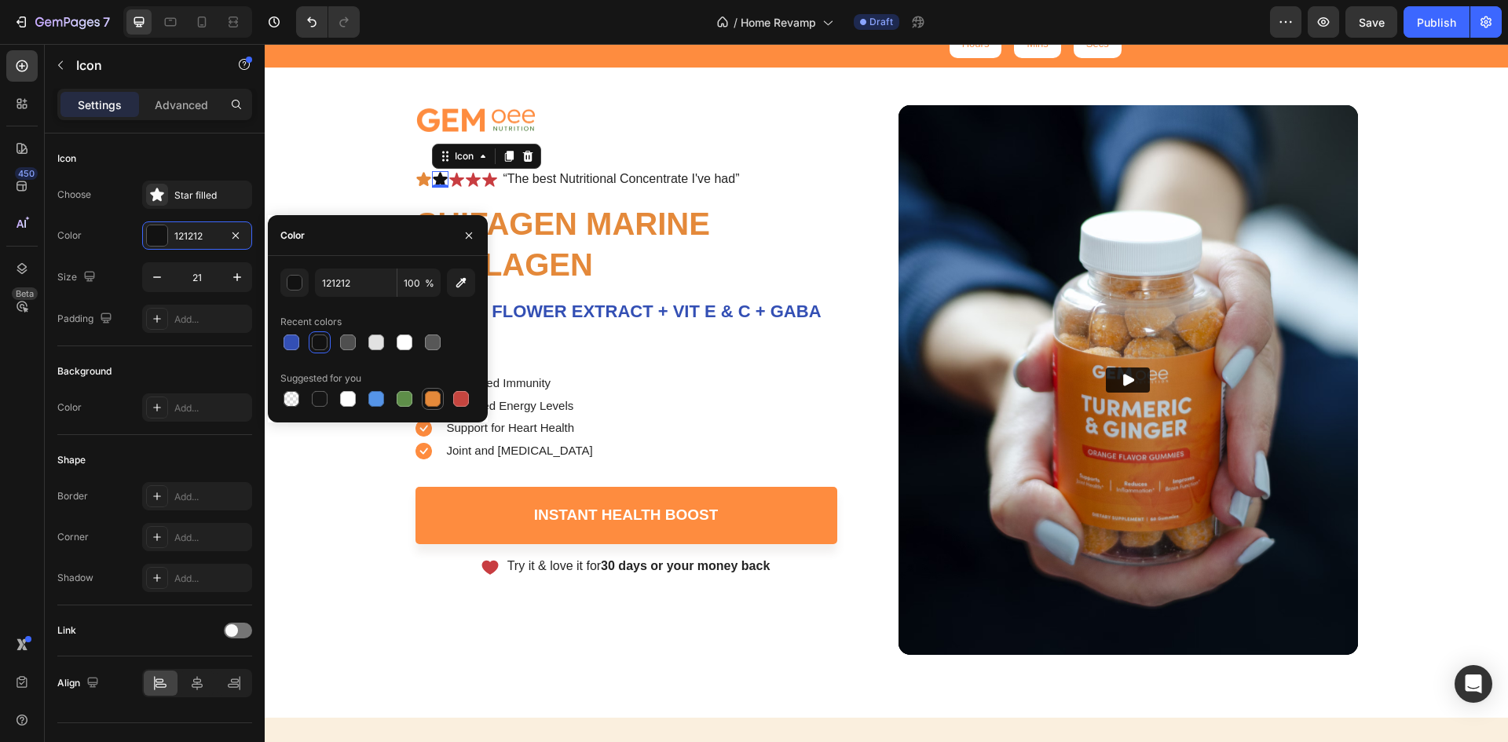
click at [431, 399] on div at bounding box center [433, 399] width 16 height 16
type input "E4893A"
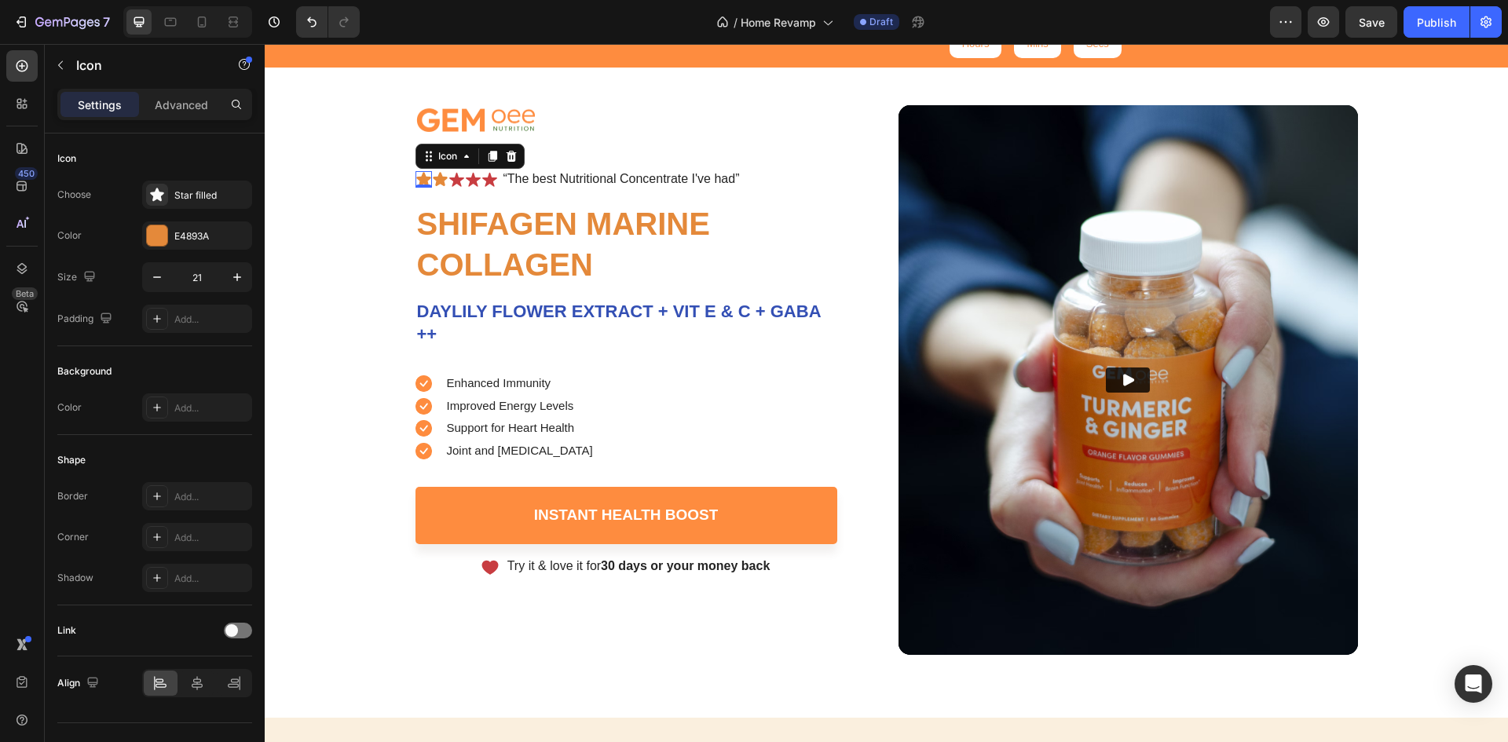
click at [418, 184] on div "Icon 0" at bounding box center [424, 179] width 16 height 16
click at [150, 241] on div at bounding box center [157, 235] width 20 height 20
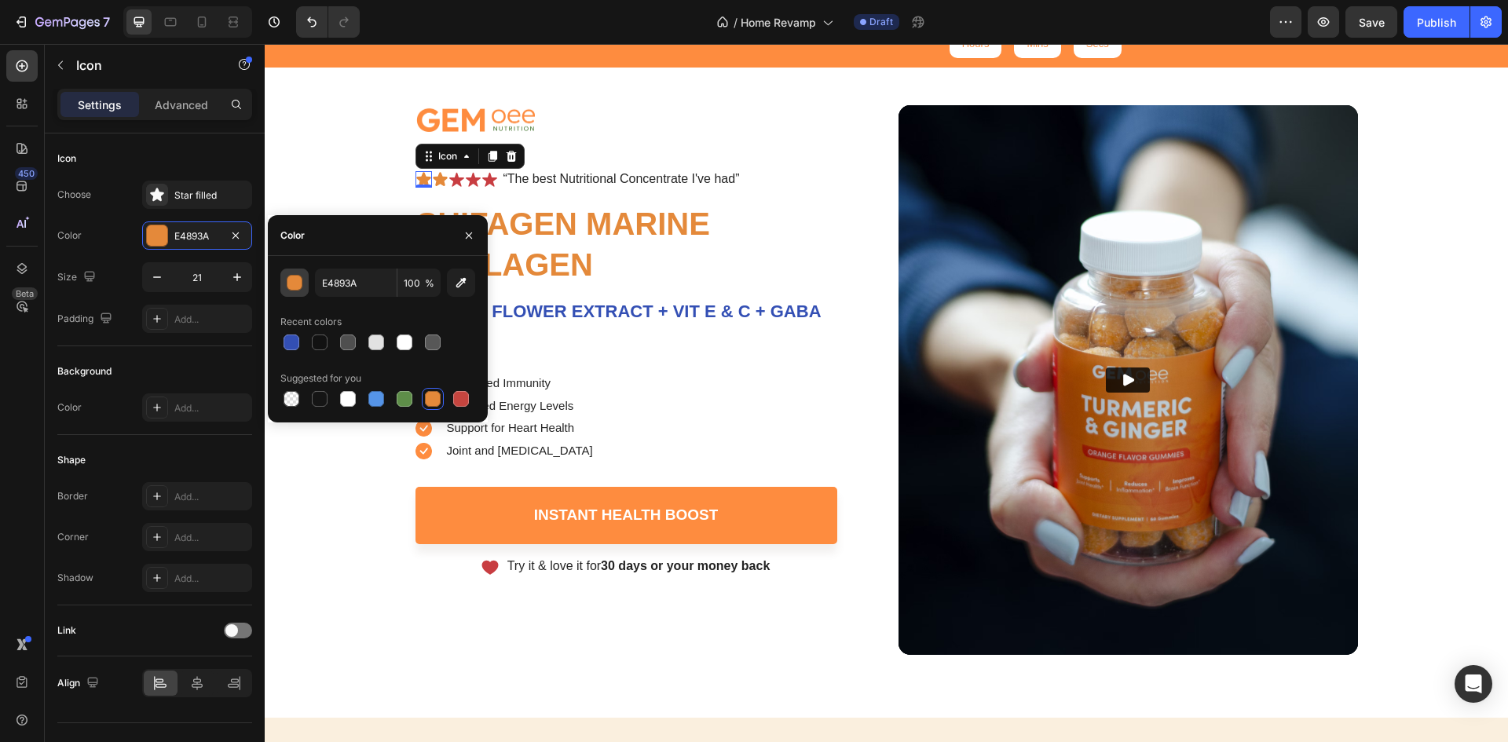
click at [296, 277] on div "button" at bounding box center [296, 284] width 16 height 16
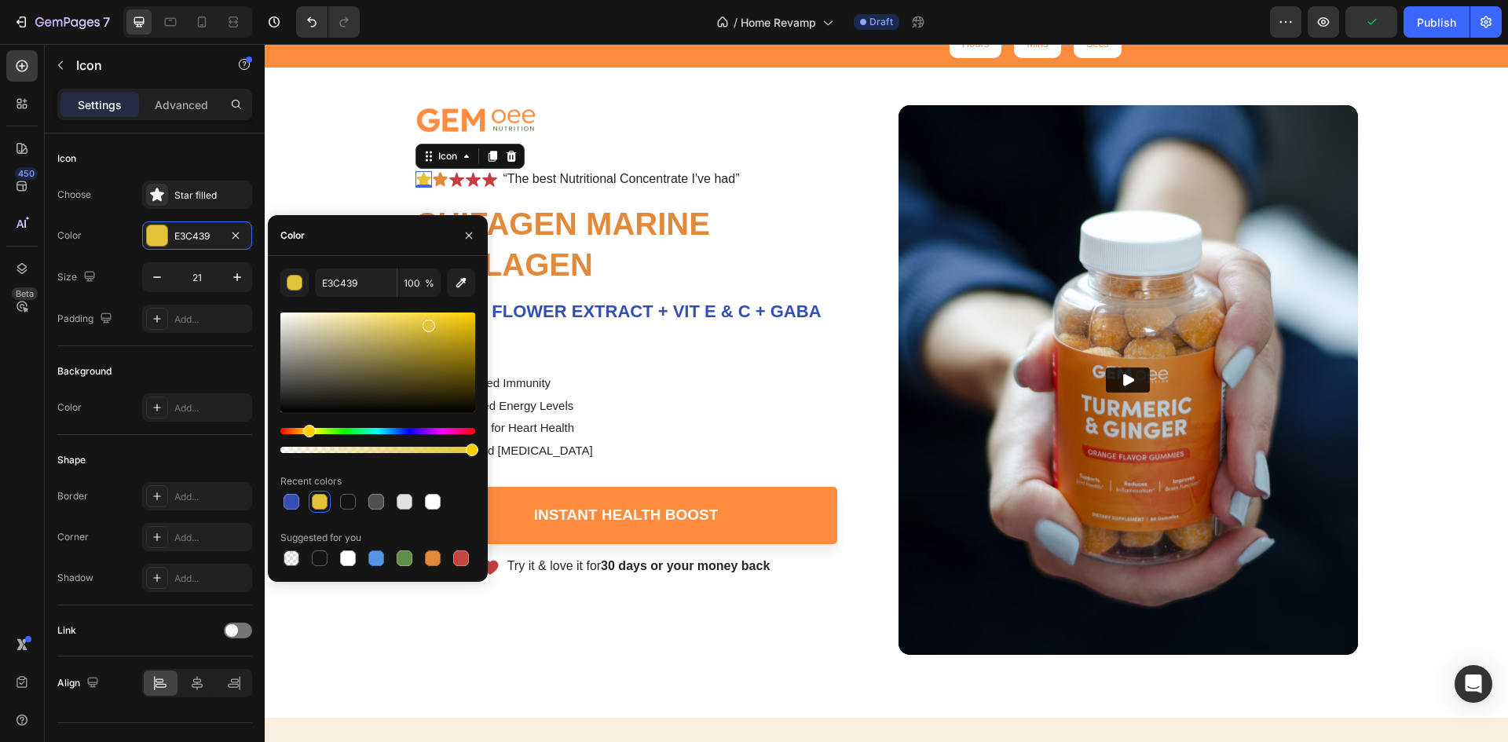
drag, startPoint x: 297, startPoint y: 430, endPoint x: 307, endPoint y: 431, distance: 10.3
click at [307, 431] on div "Hue" at bounding box center [309, 431] width 13 height 13
drag, startPoint x: 466, startPoint y: 315, endPoint x: 480, endPoint y: 299, distance: 21.7
click at [478, 301] on div "E3C439 100 % Recent colors Suggested for you" at bounding box center [378, 419] width 220 height 301
click at [313, 498] on div at bounding box center [320, 502] width 16 height 16
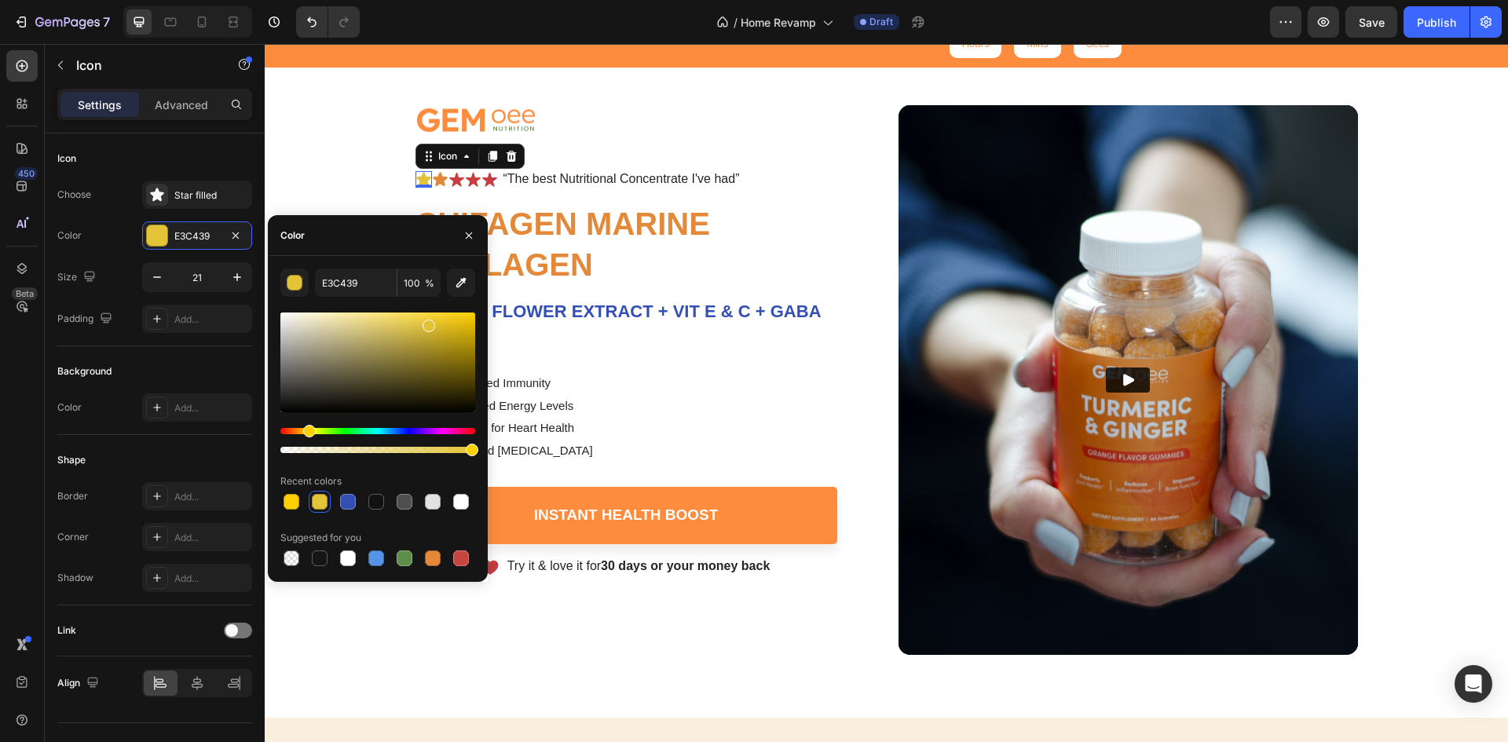
click at [307, 427] on div "Hue" at bounding box center [309, 431] width 13 height 13
type input "FFDE4F"
drag, startPoint x: 413, startPoint y: 323, endPoint x: 416, endPoint y: 303, distance: 19.9
click at [416, 303] on div "FFDE4F 100 % Recent colors Suggested for you" at bounding box center [377, 419] width 195 height 301
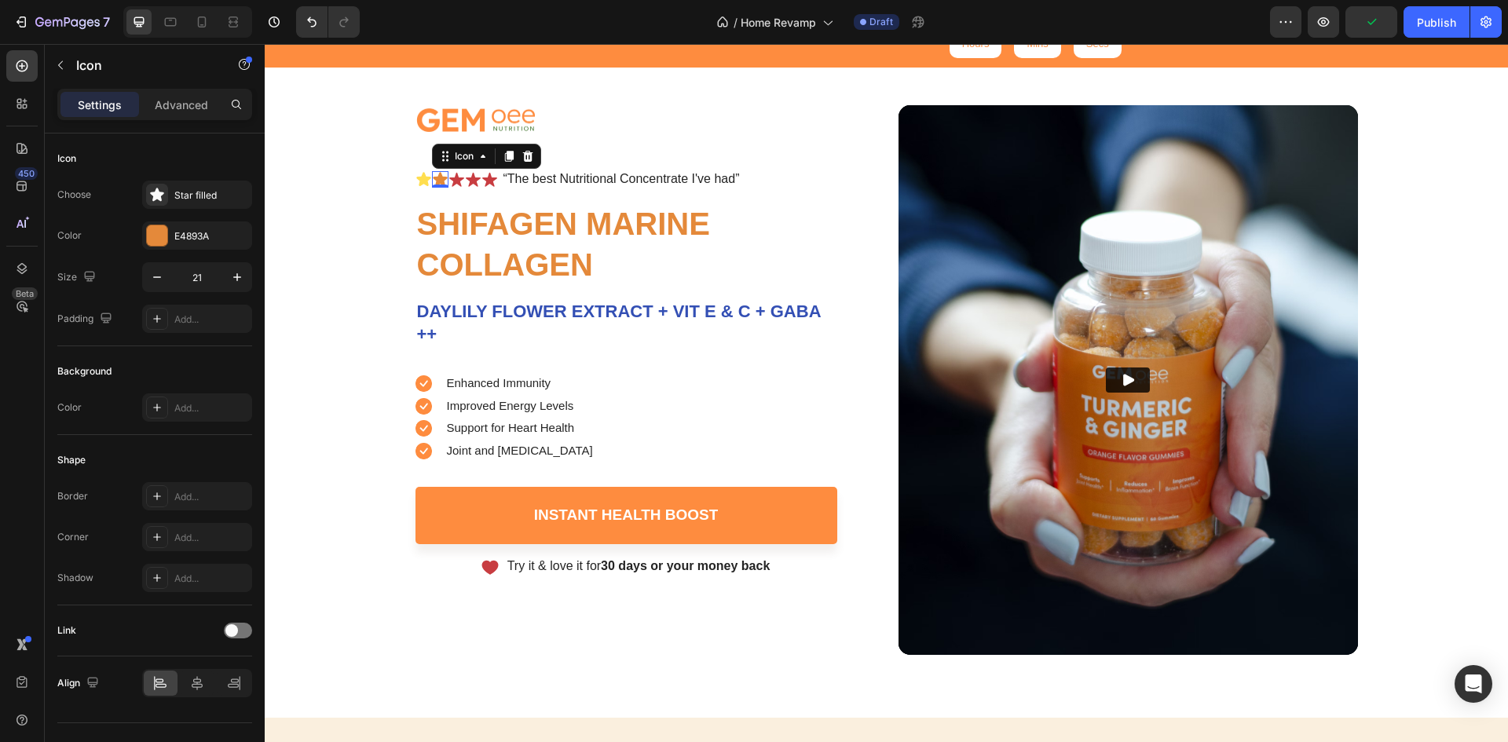
click at [437, 178] on icon at bounding box center [440, 180] width 14 height 14
click at [153, 234] on div at bounding box center [157, 235] width 20 height 20
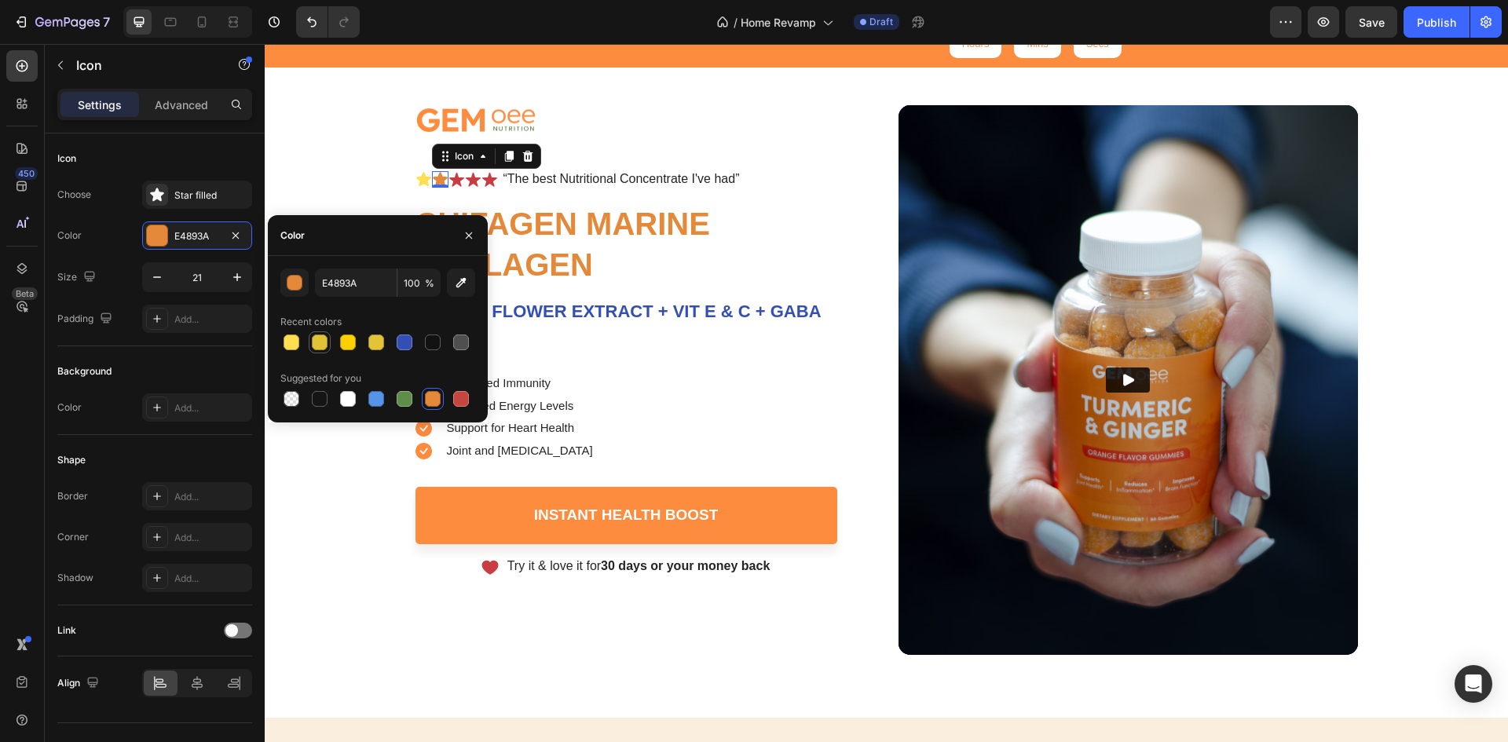
click at [323, 346] on div at bounding box center [320, 343] width 16 height 16
click at [291, 348] on div at bounding box center [292, 343] width 16 height 16
type input "FFDE4F"
click at [450, 180] on icon at bounding box center [456, 180] width 15 height 14
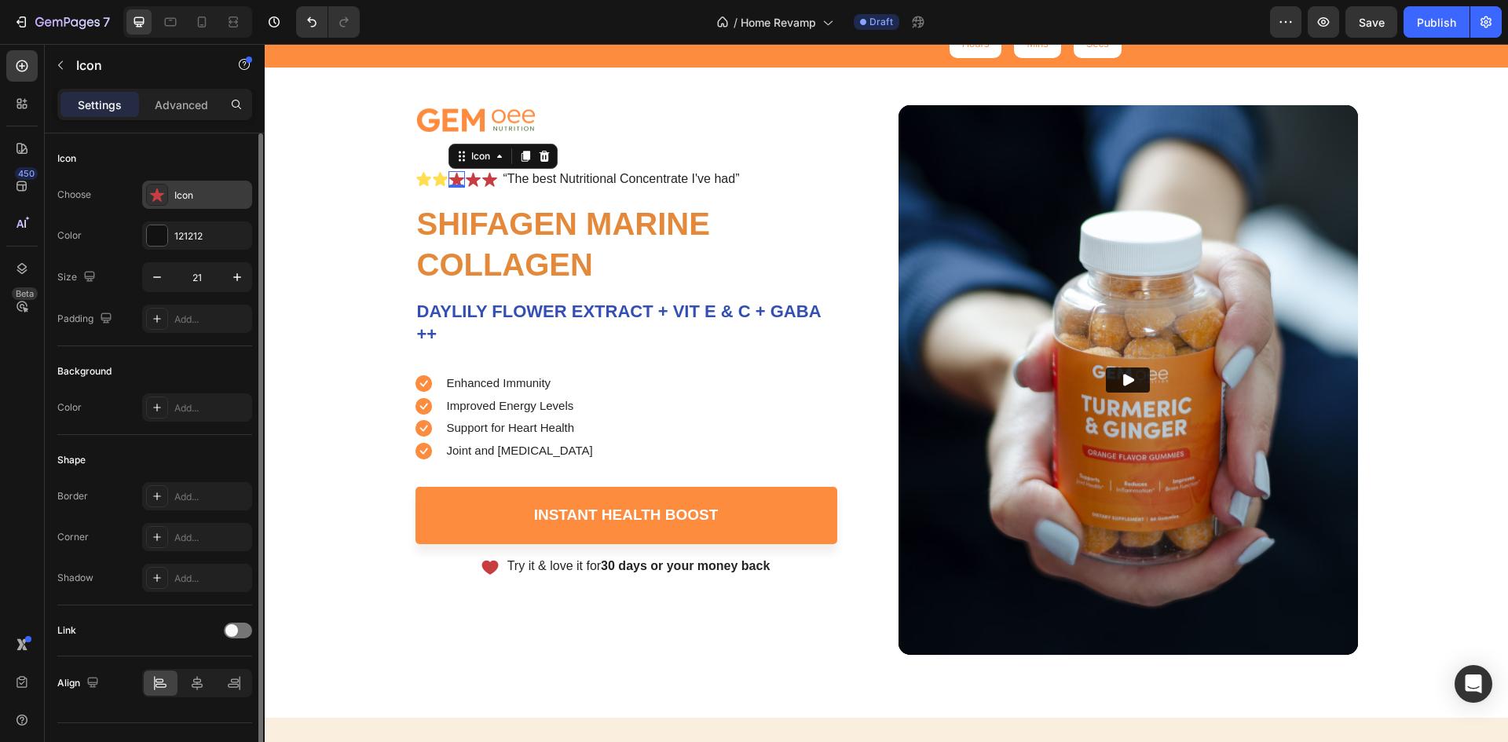
click at [207, 196] on div "Icon" at bounding box center [211, 196] width 74 height 14
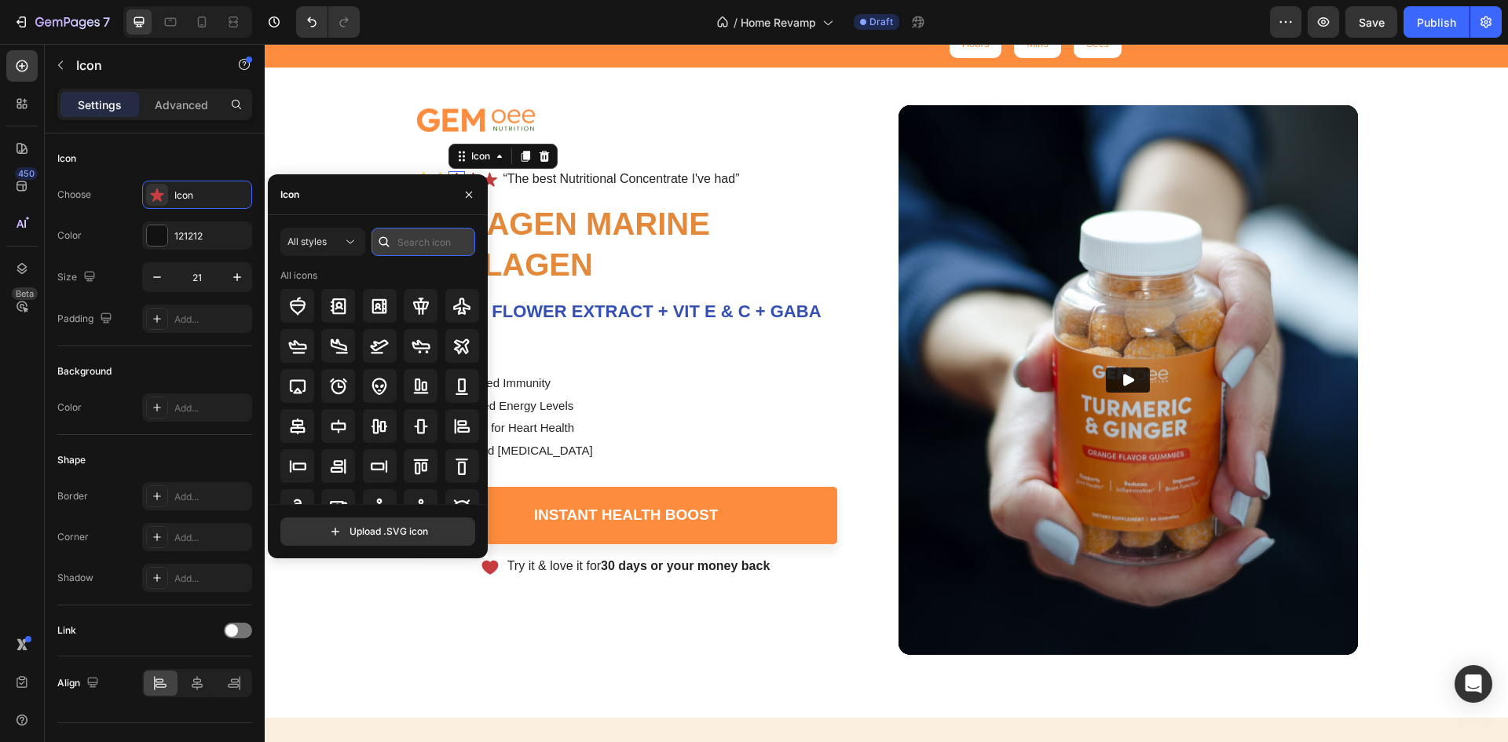
click at [405, 241] on input "text" at bounding box center [424, 242] width 104 height 28
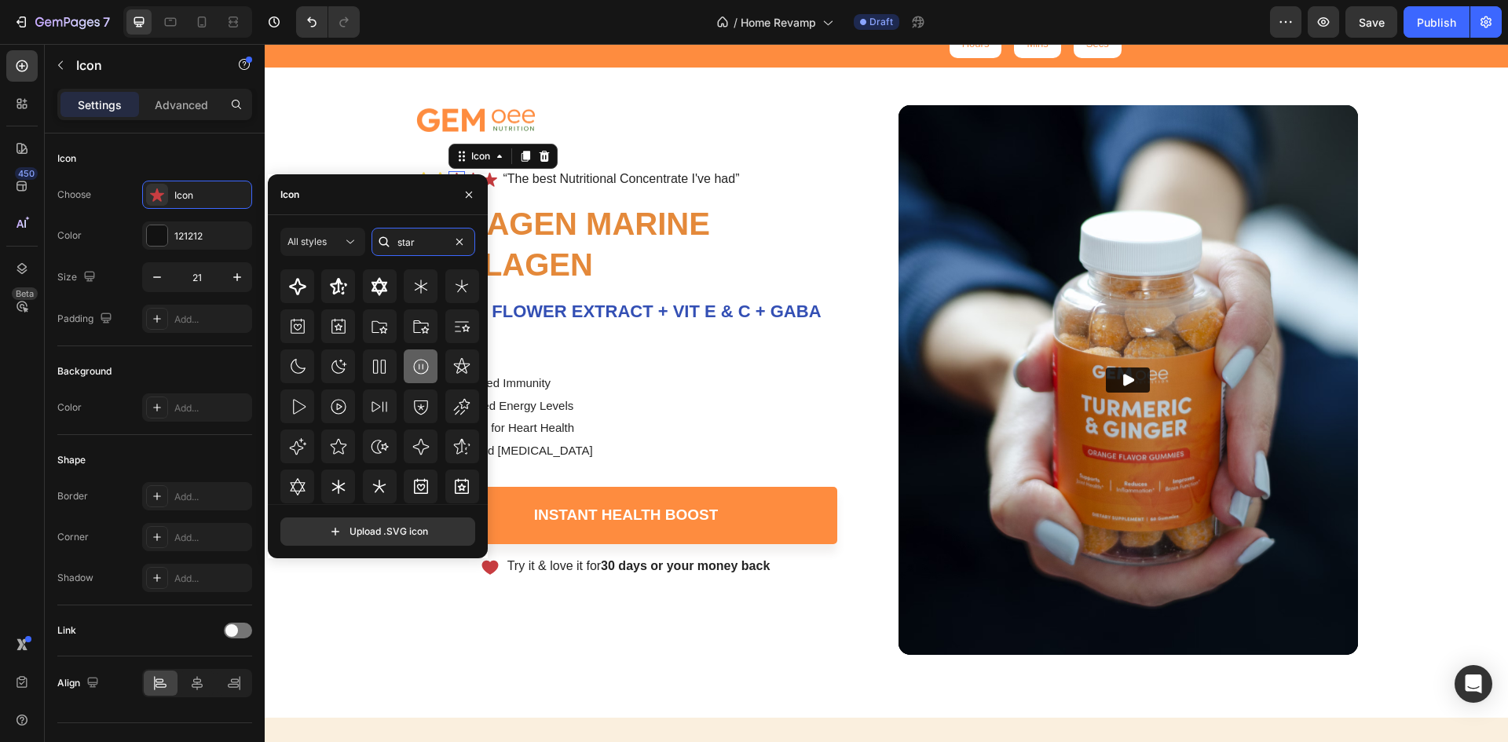
scroll to position [460, 0]
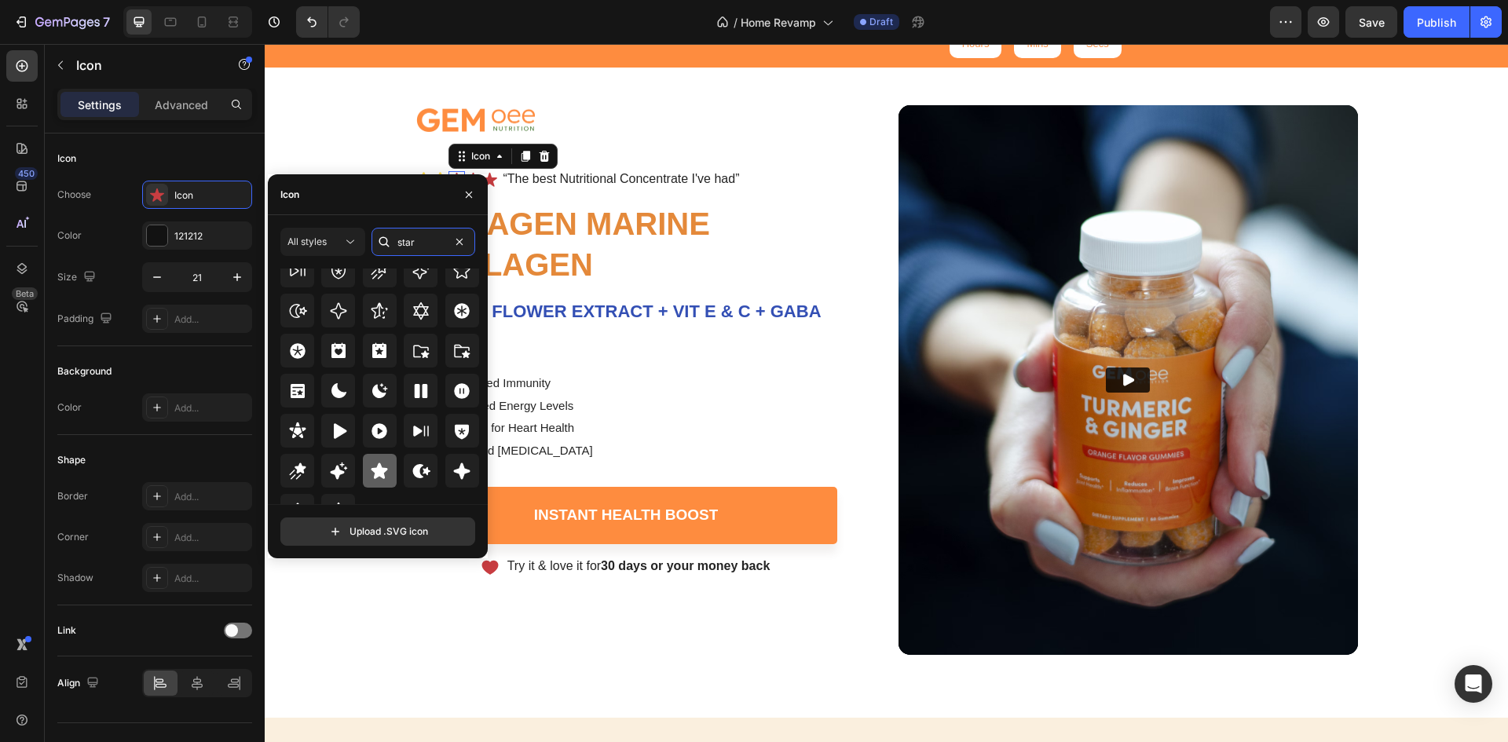
type input "star"
click at [375, 474] on icon at bounding box center [380, 471] width 16 height 16
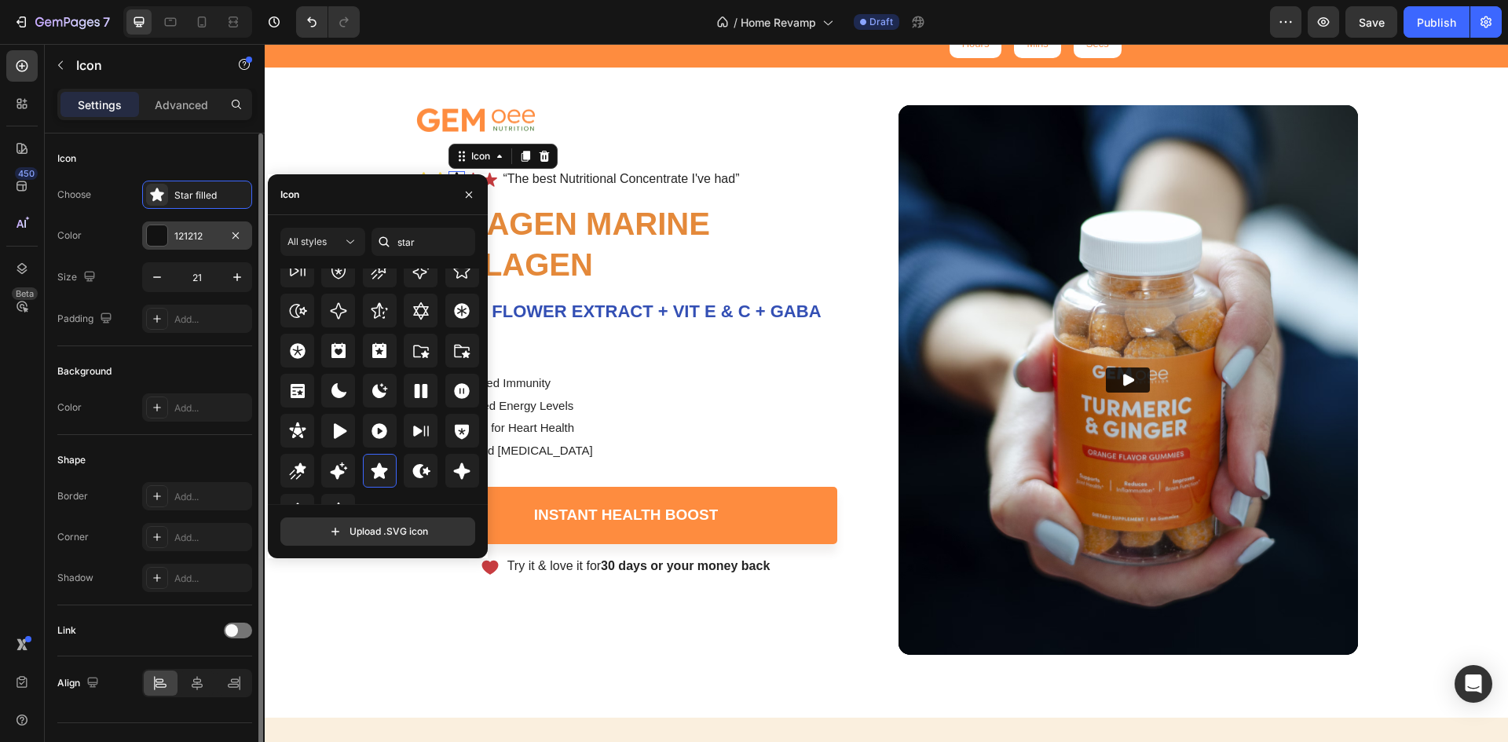
click at [192, 231] on div "121212" at bounding box center [197, 236] width 46 height 14
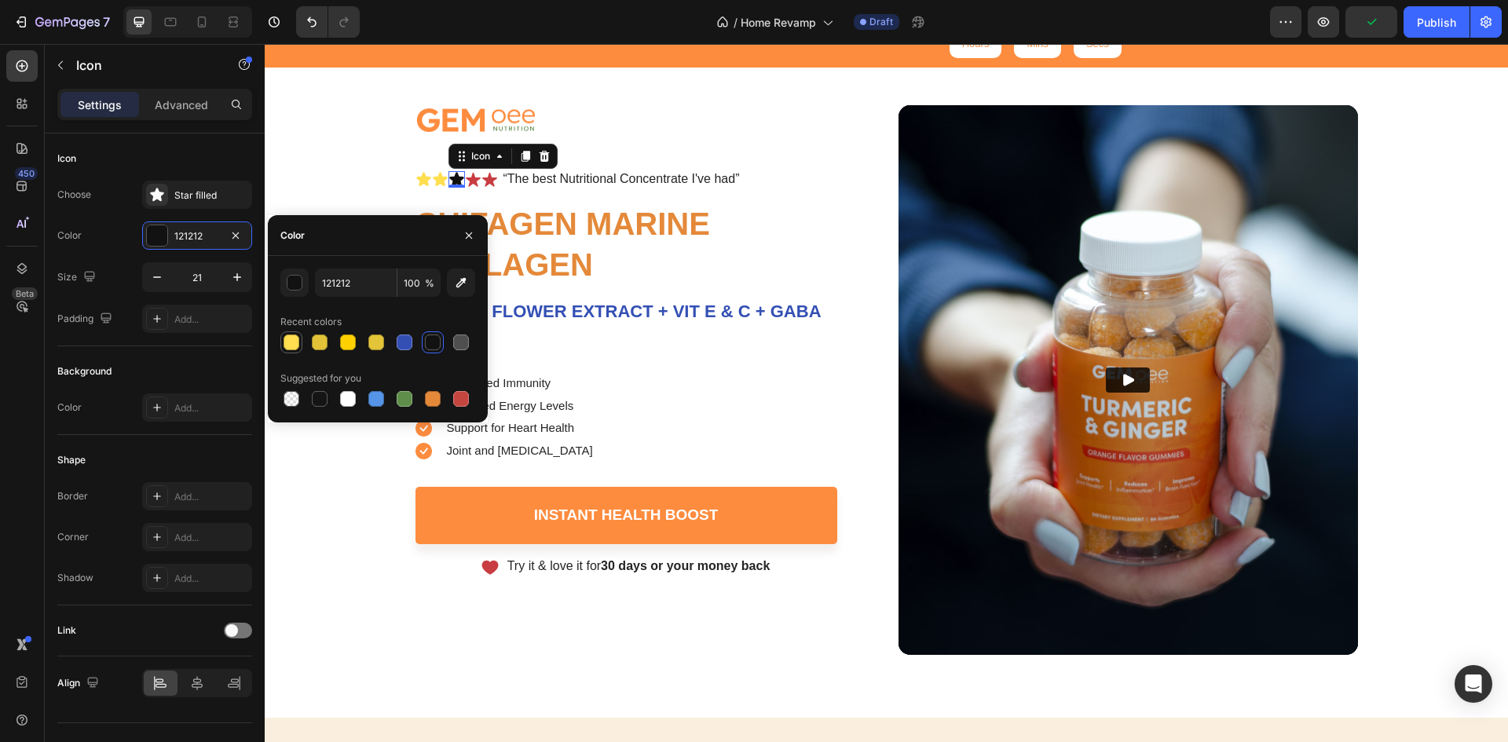
click at [294, 340] on div at bounding box center [292, 343] width 16 height 16
type input "FFDE4F"
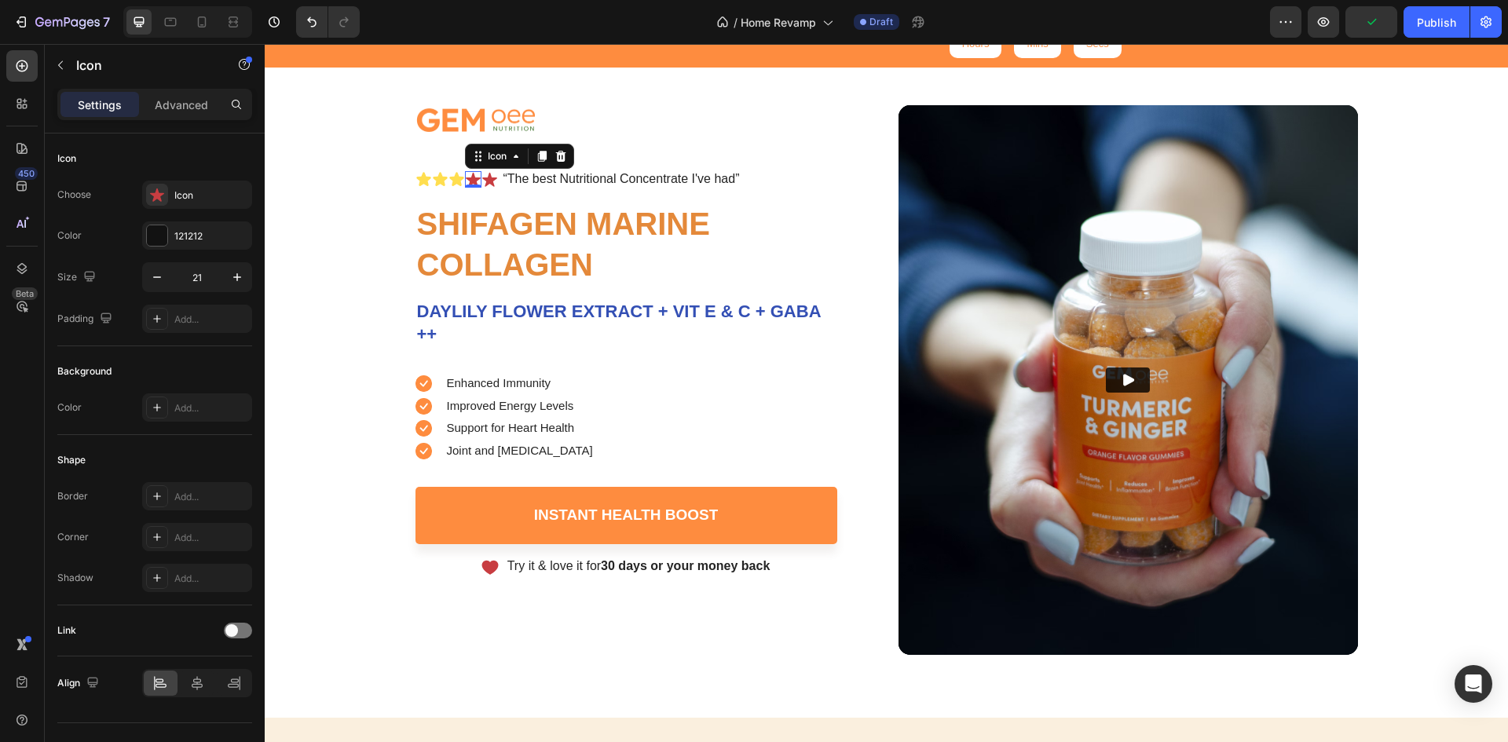
click at [470, 184] on div "Icon 0" at bounding box center [473, 179] width 16 height 16
click at [198, 200] on div "Icon" at bounding box center [211, 196] width 74 height 14
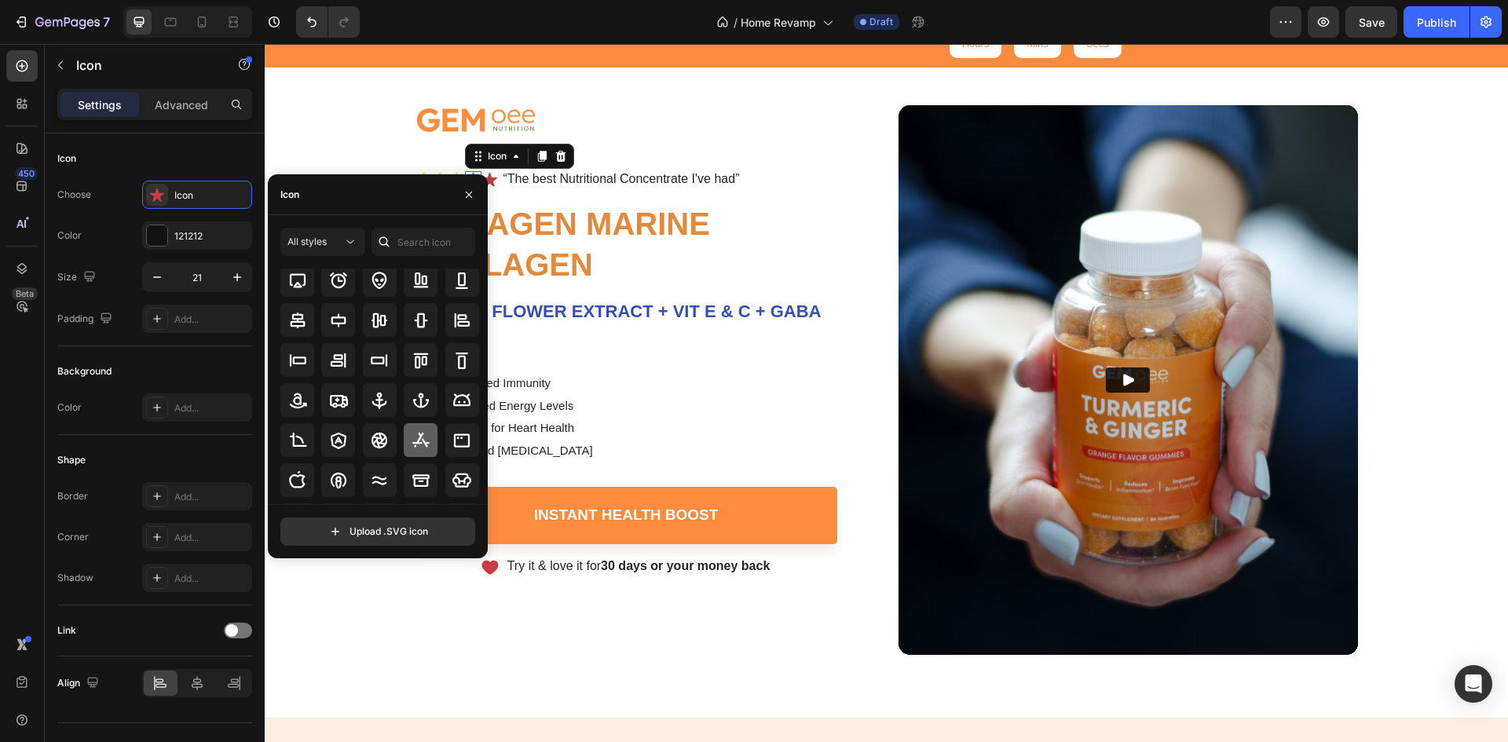
scroll to position [173, 0]
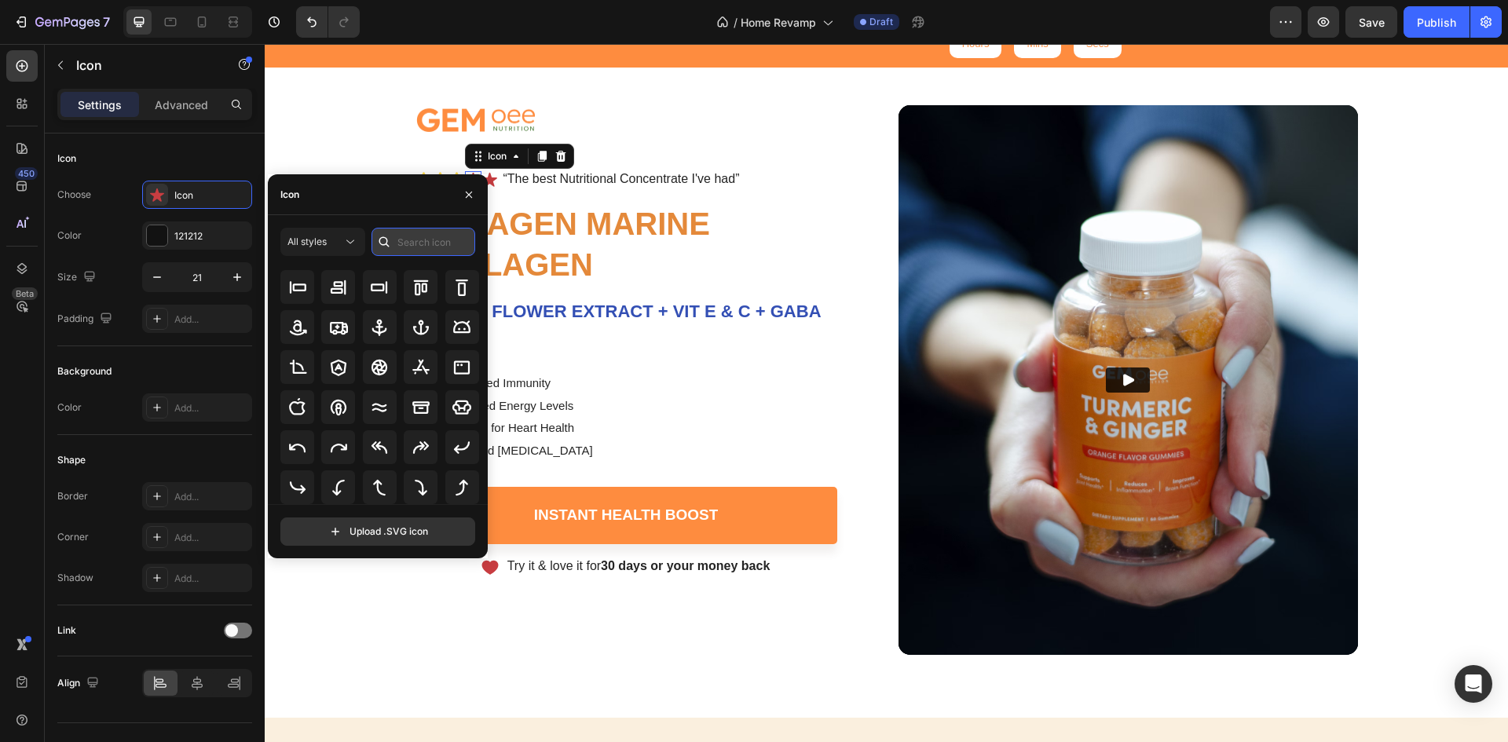
click at [427, 247] on input "text" at bounding box center [424, 242] width 104 height 28
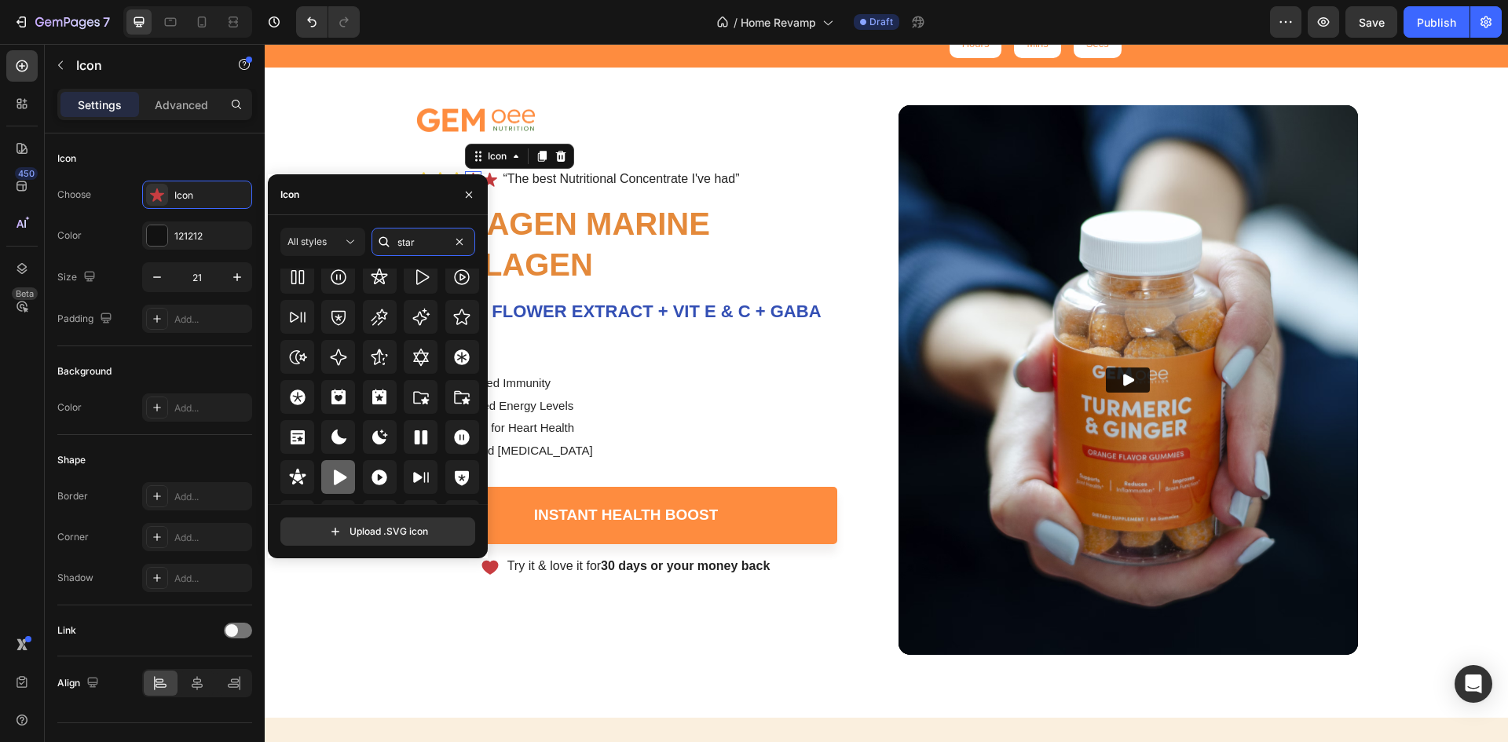
scroll to position [477, 0]
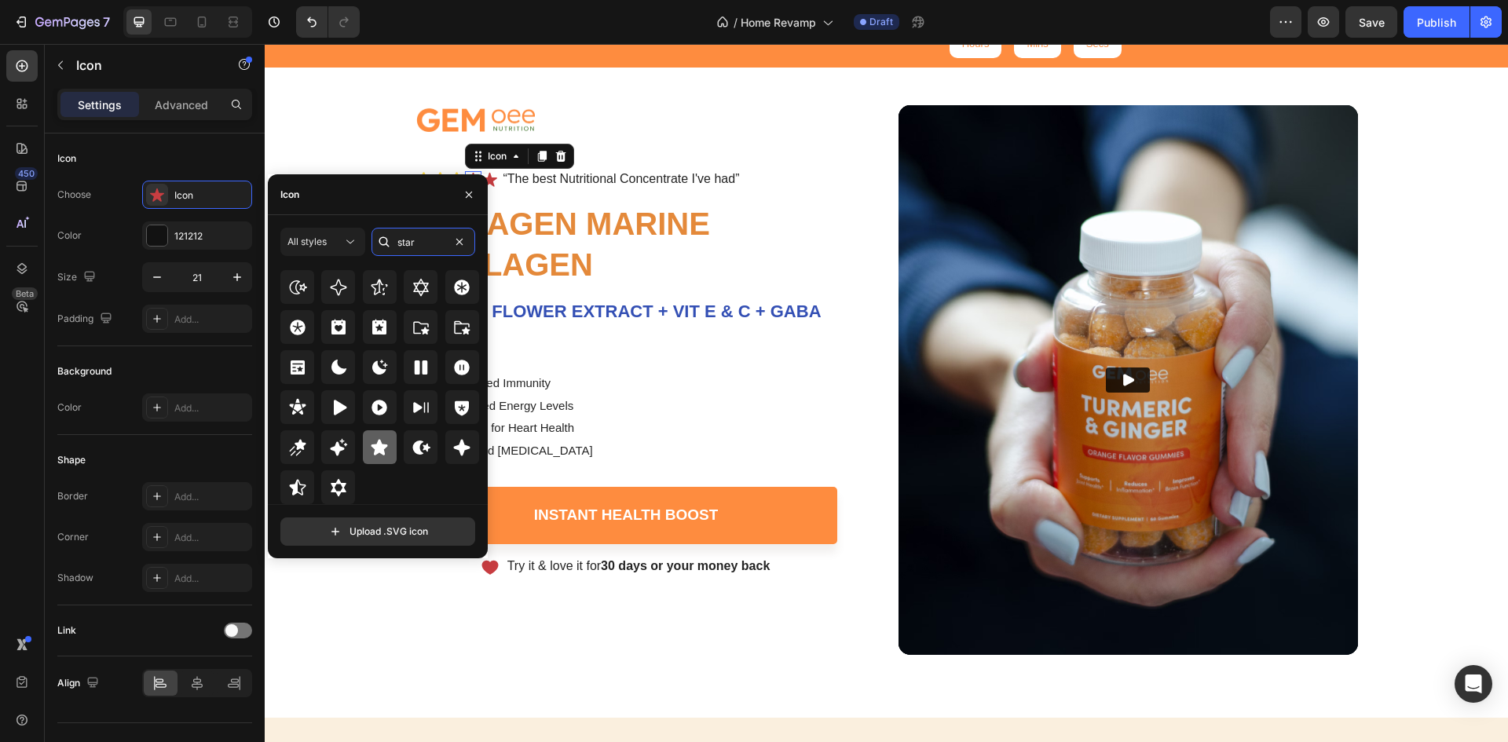
type input "star"
click at [371, 448] on icon at bounding box center [379, 447] width 19 height 19
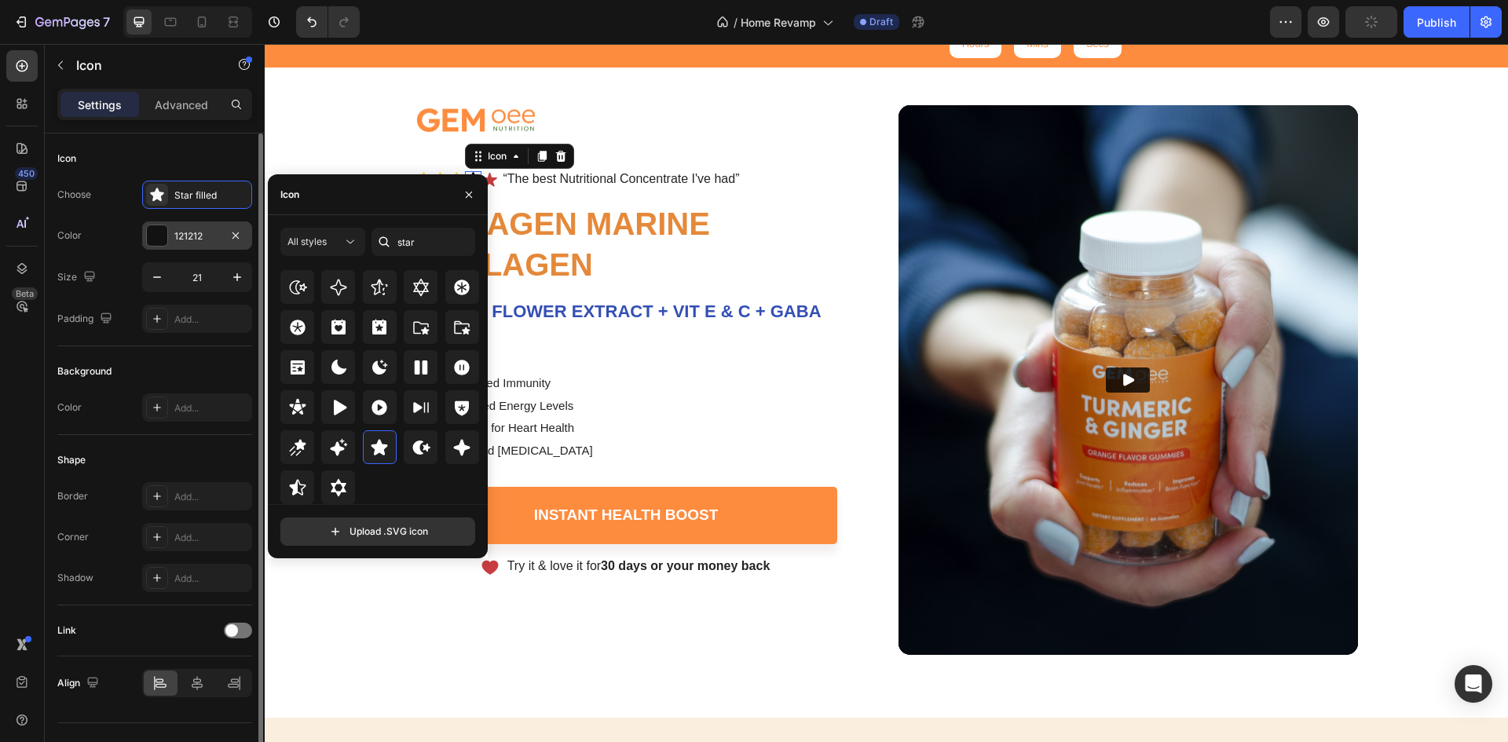
click at [154, 229] on div at bounding box center [157, 235] width 20 height 20
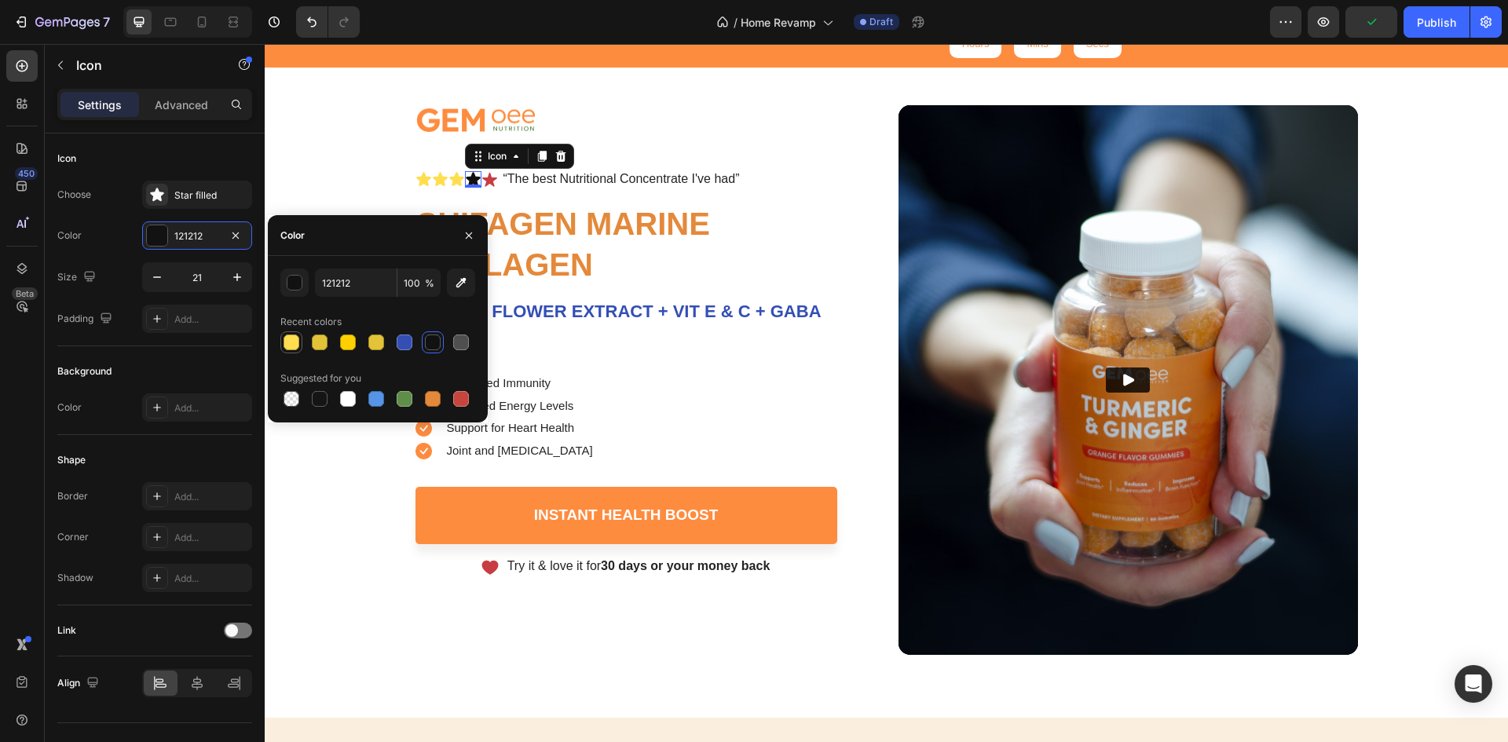
click at [289, 344] on div at bounding box center [292, 343] width 16 height 16
type input "FFDE4F"
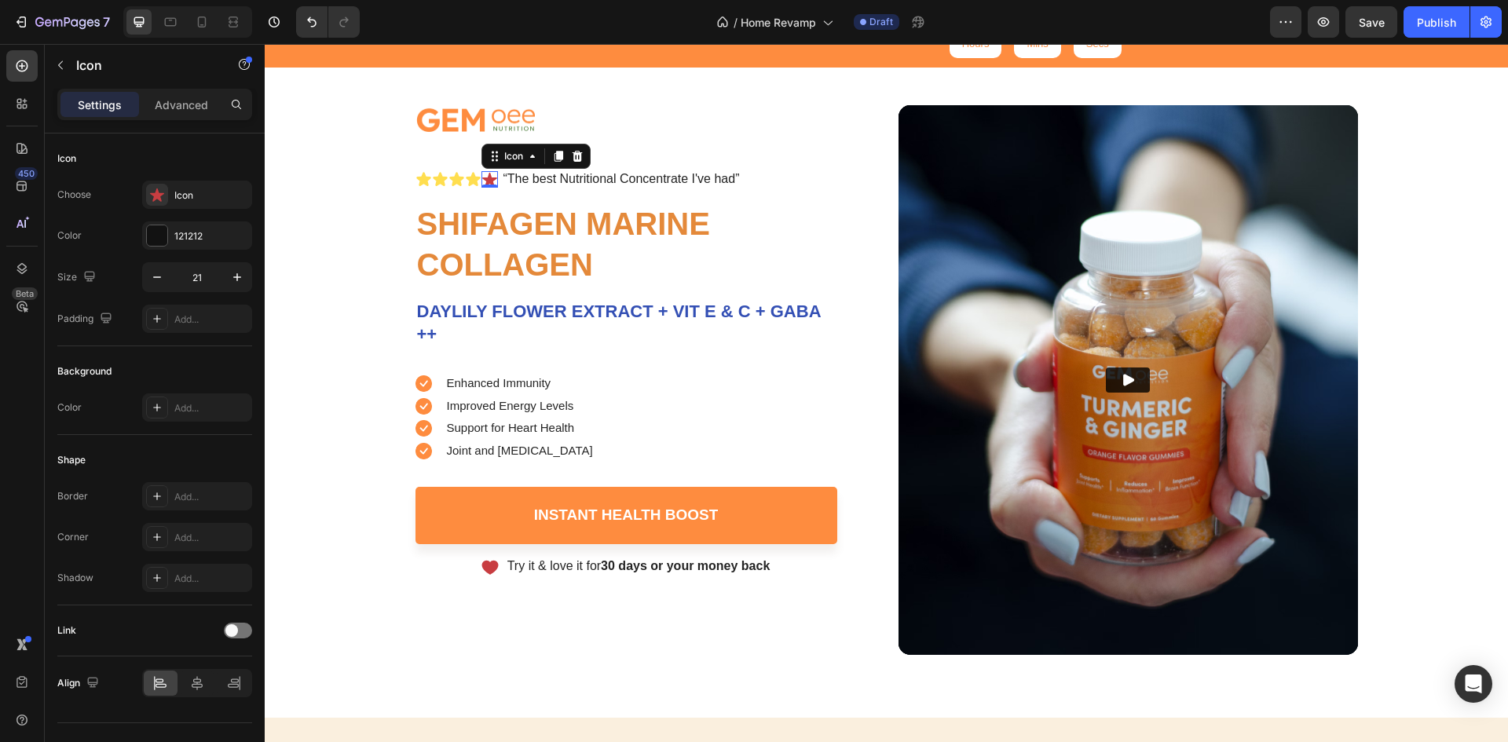
click at [485, 183] on div "Icon 0" at bounding box center [490, 179] width 16 height 16
click at [190, 203] on div "Icon" at bounding box center [197, 195] width 110 height 28
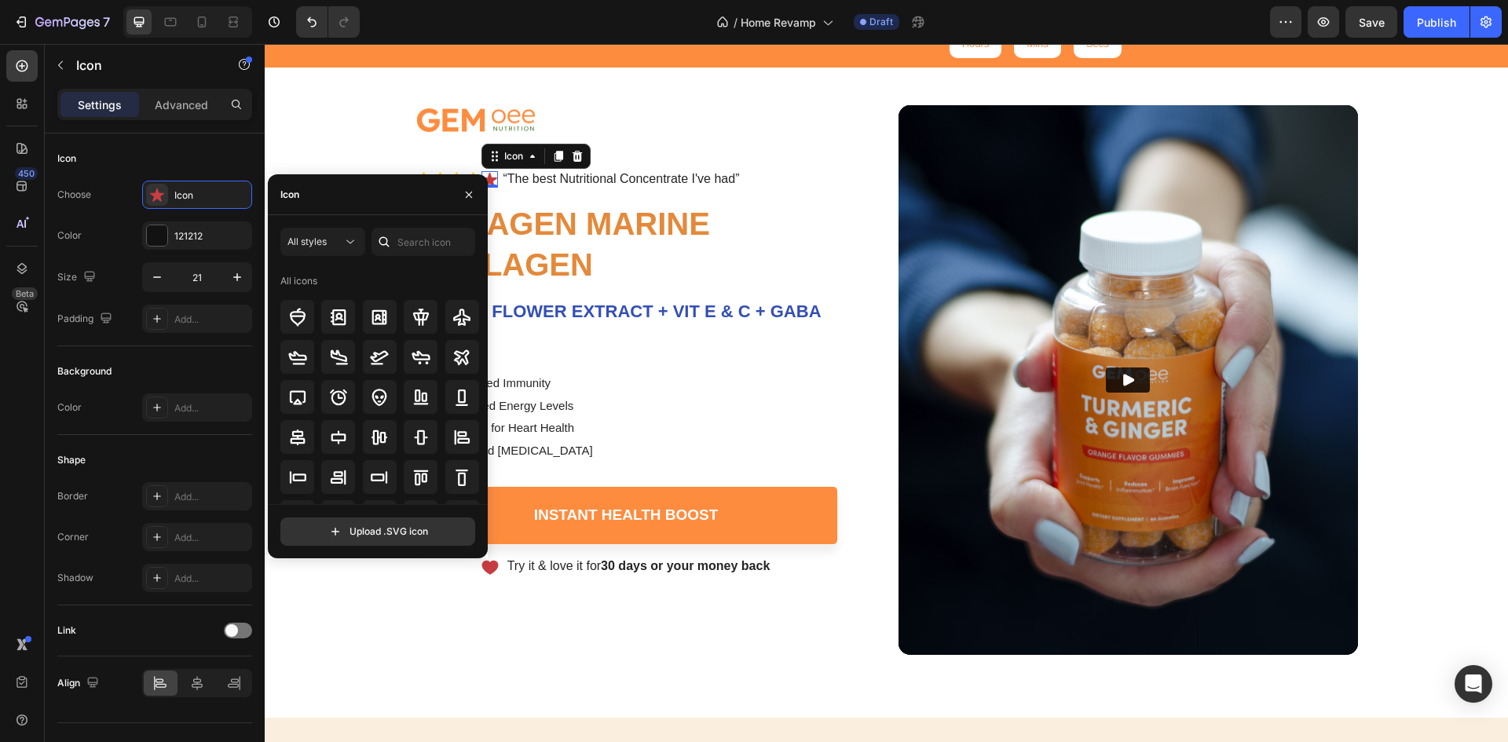
click at [392, 247] on div at bounding box center [384, 242] width 25 height 28
click at [406, 241] on input "text" at bounding box center [424, 242] width 104 height 28
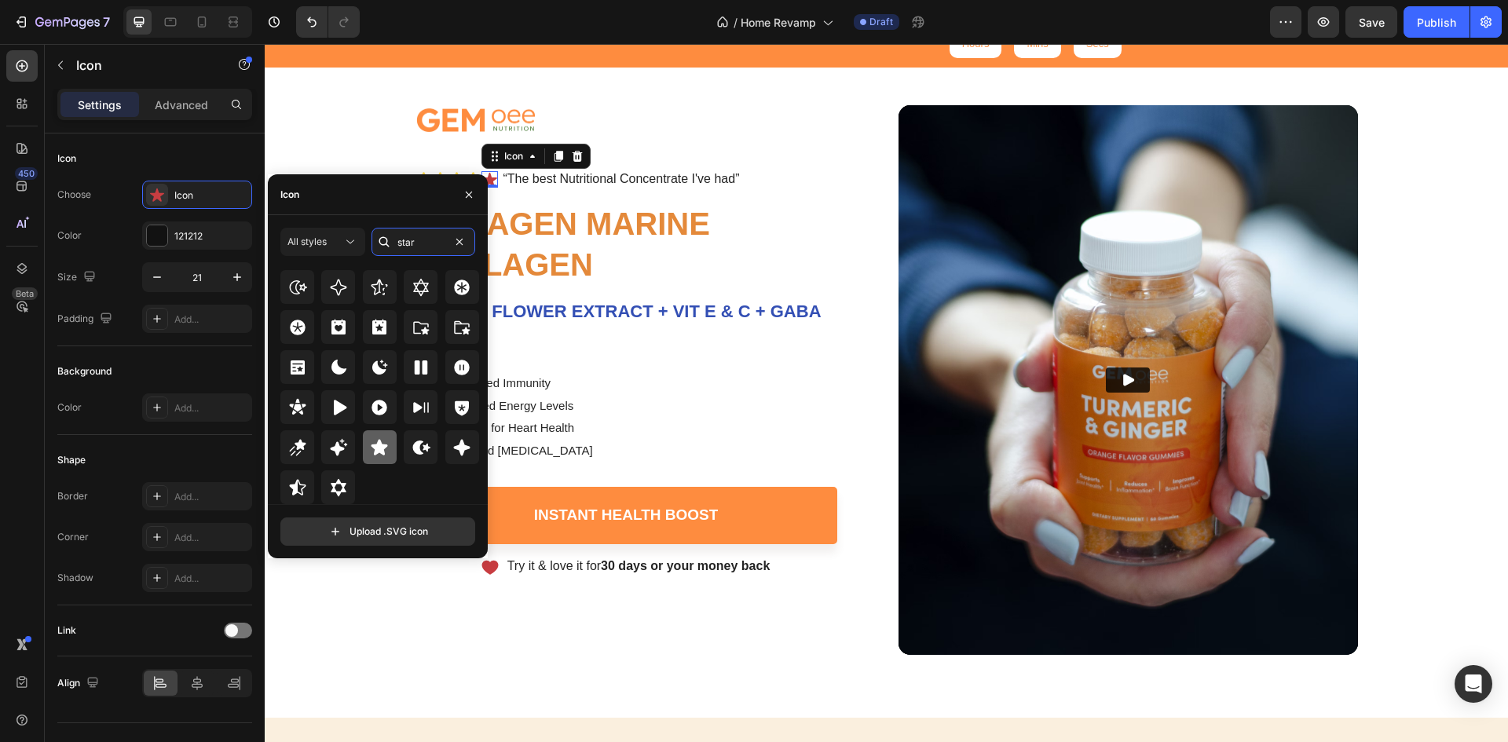
type input "star"
click at [370, 441] on icon at bounding box center [379, 447] width 19 height 19
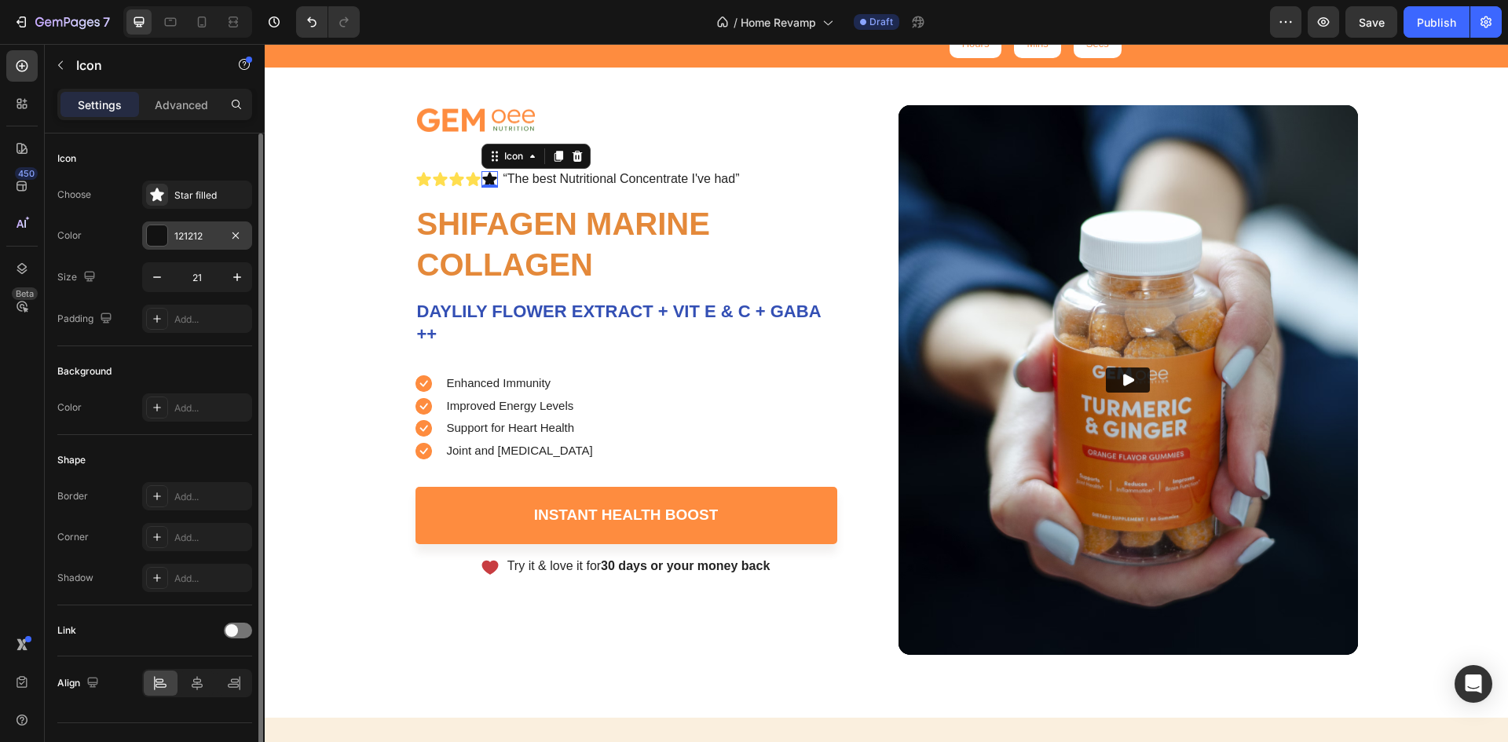
click at [165, 238] on div at bounding box center [157, 235] width 20 height 20
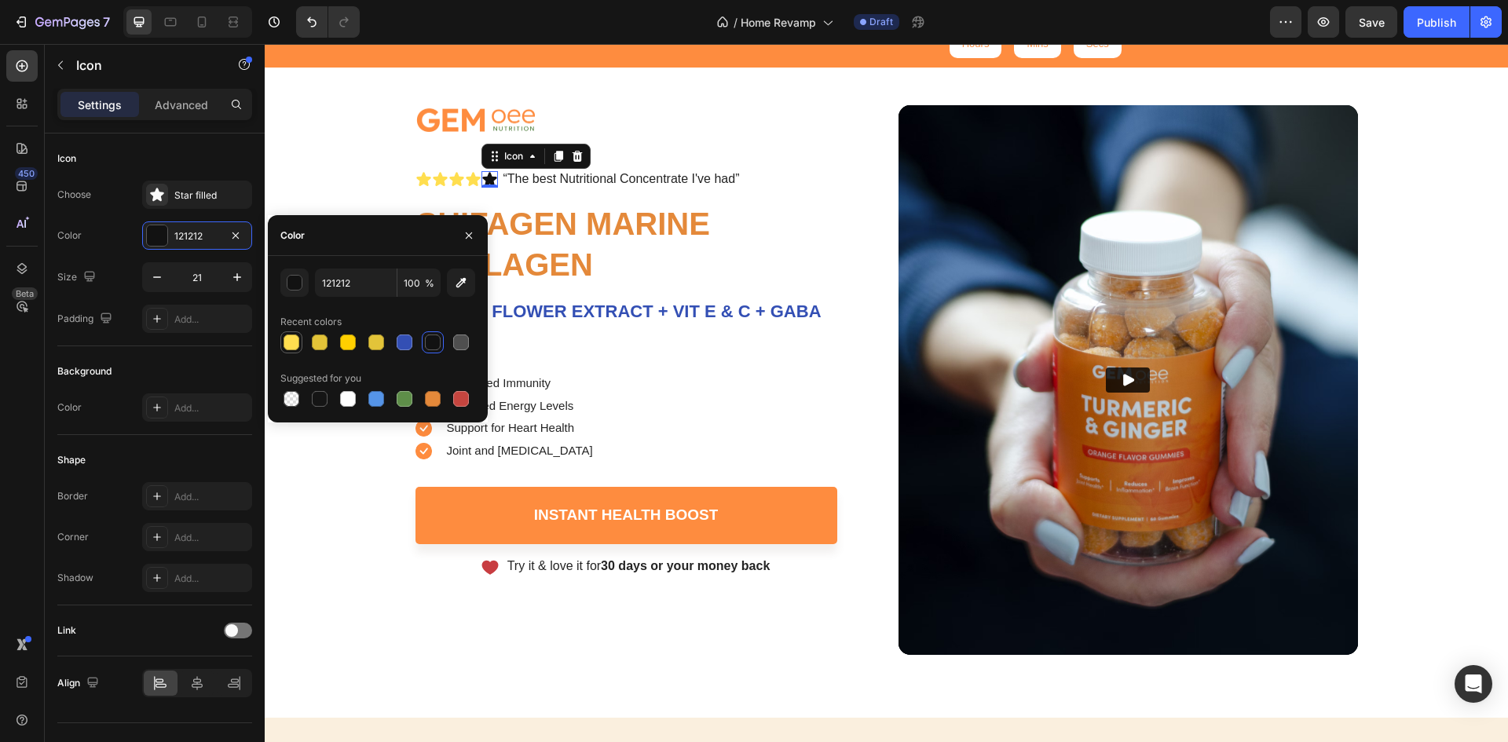
click at [288, 338] on div at bounding box center [292, 343] width 16 height 16
type input "FFDE4F"
click at [666, 262] on p "⁠⁠⁠⁠⁠⁠⁠ SHIFAGEN MARINE COLLAGEN" at bounding box center [626, 244] width 419 height 82
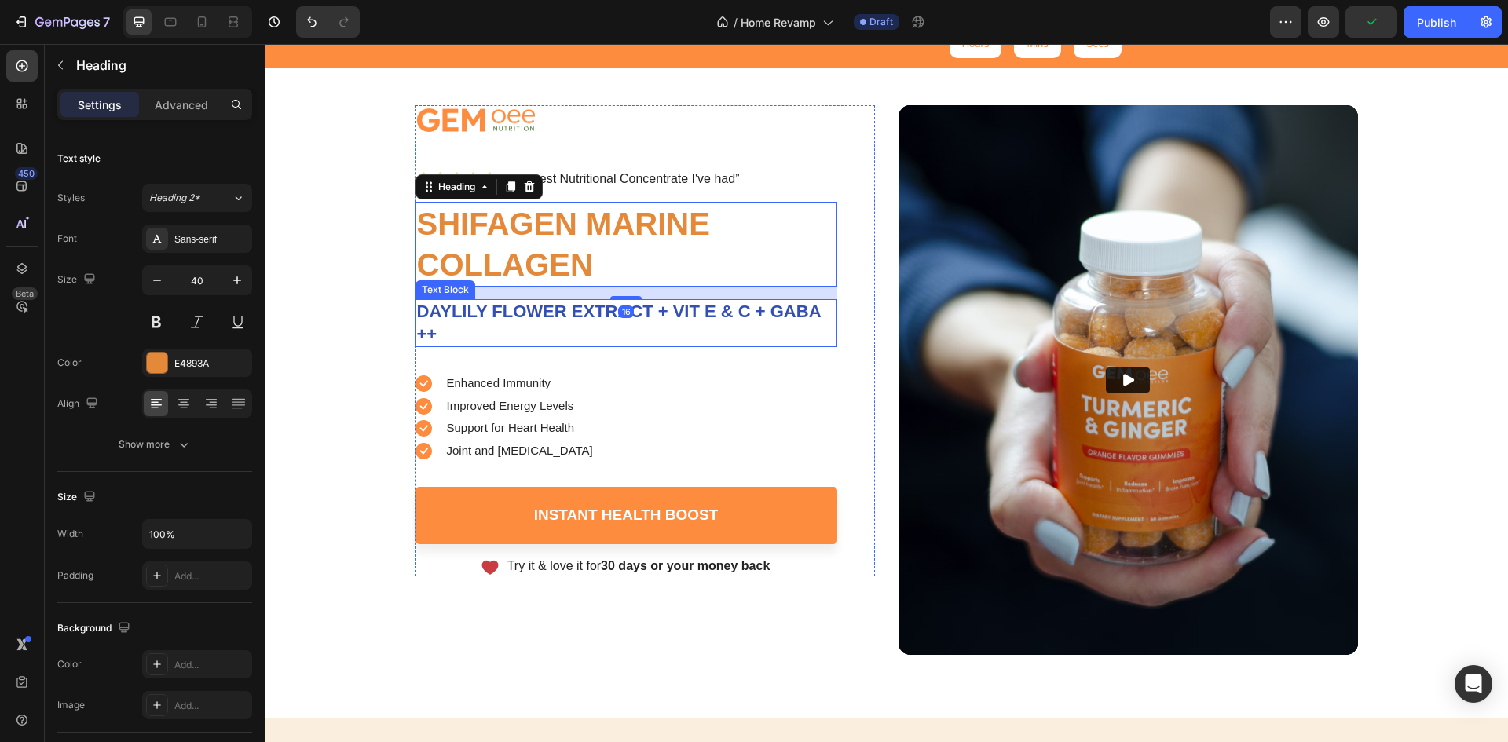
click at [519, 322] on p "DAYLILY FLOWER EXTRACT + VIT E & C + GABA ++" at bounding box center [626, 323] width 419 height 45
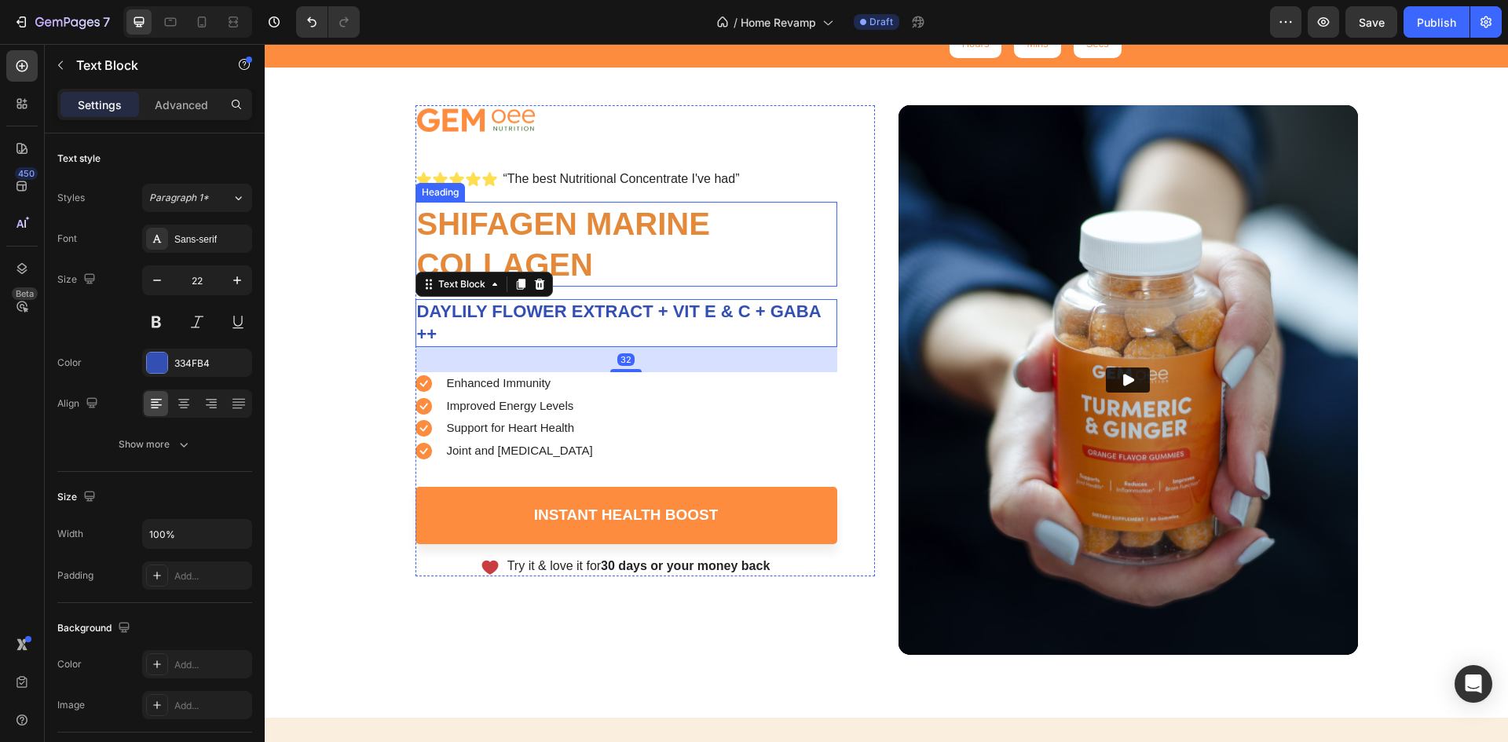
click at [533, 236] on strong "SHIFAGEN MARINE COLLAGEN" at bounding box center [563, 244] width 293 height 75
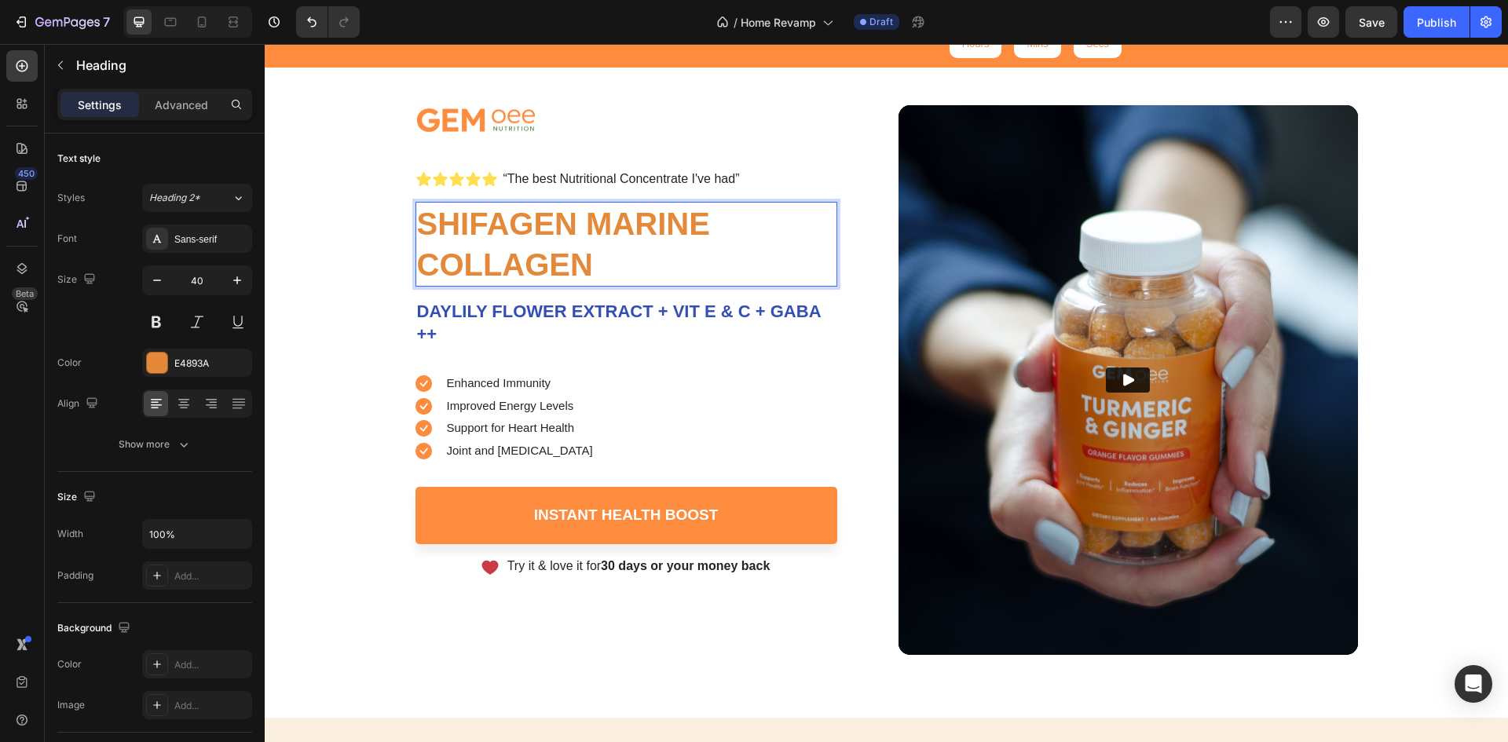
click at [618, 248] on p "SHIFAGEN MARINE COLLAGEN" at bounding box center [626, 244] width 419 height 82
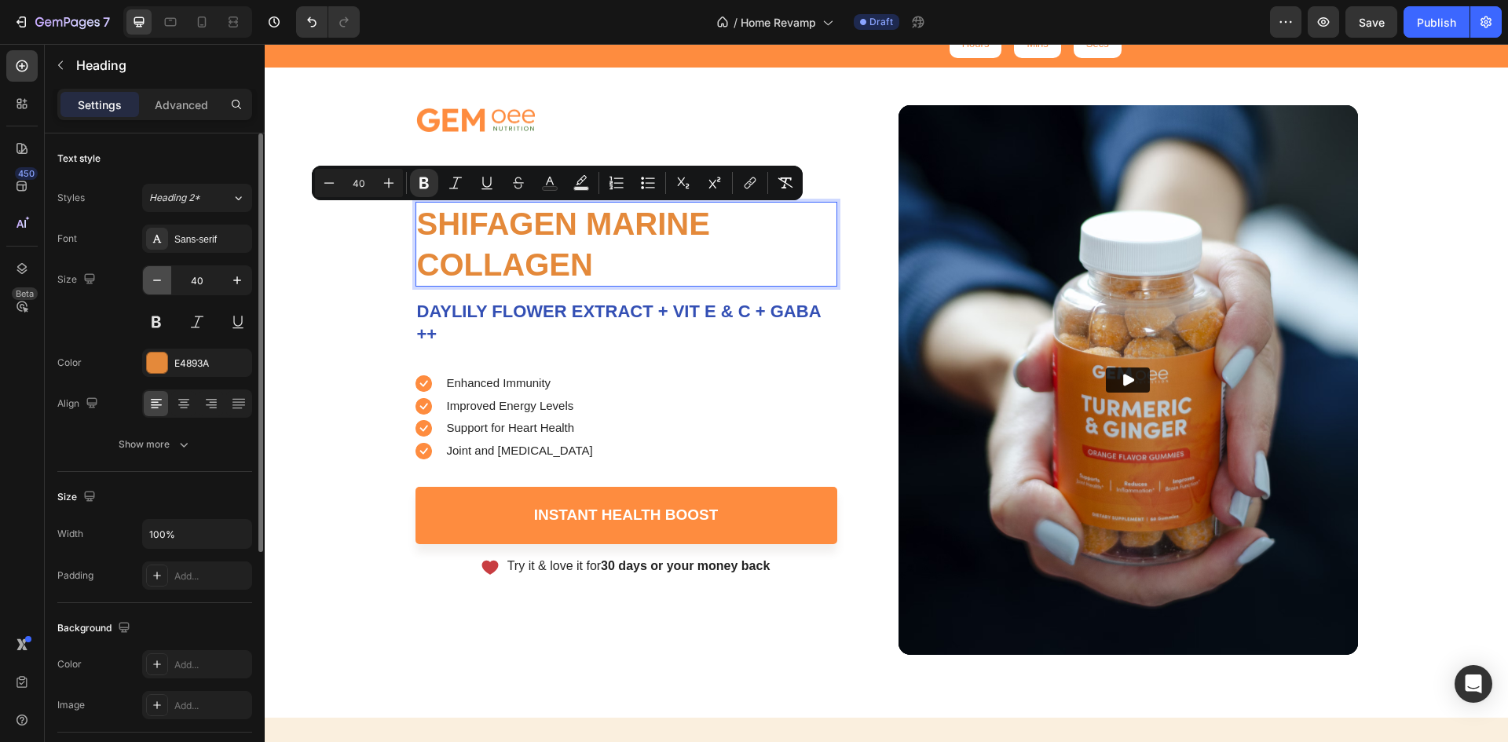
click at [148, 280] on button "button" at bounding box center [157, 280] width 28 height 28
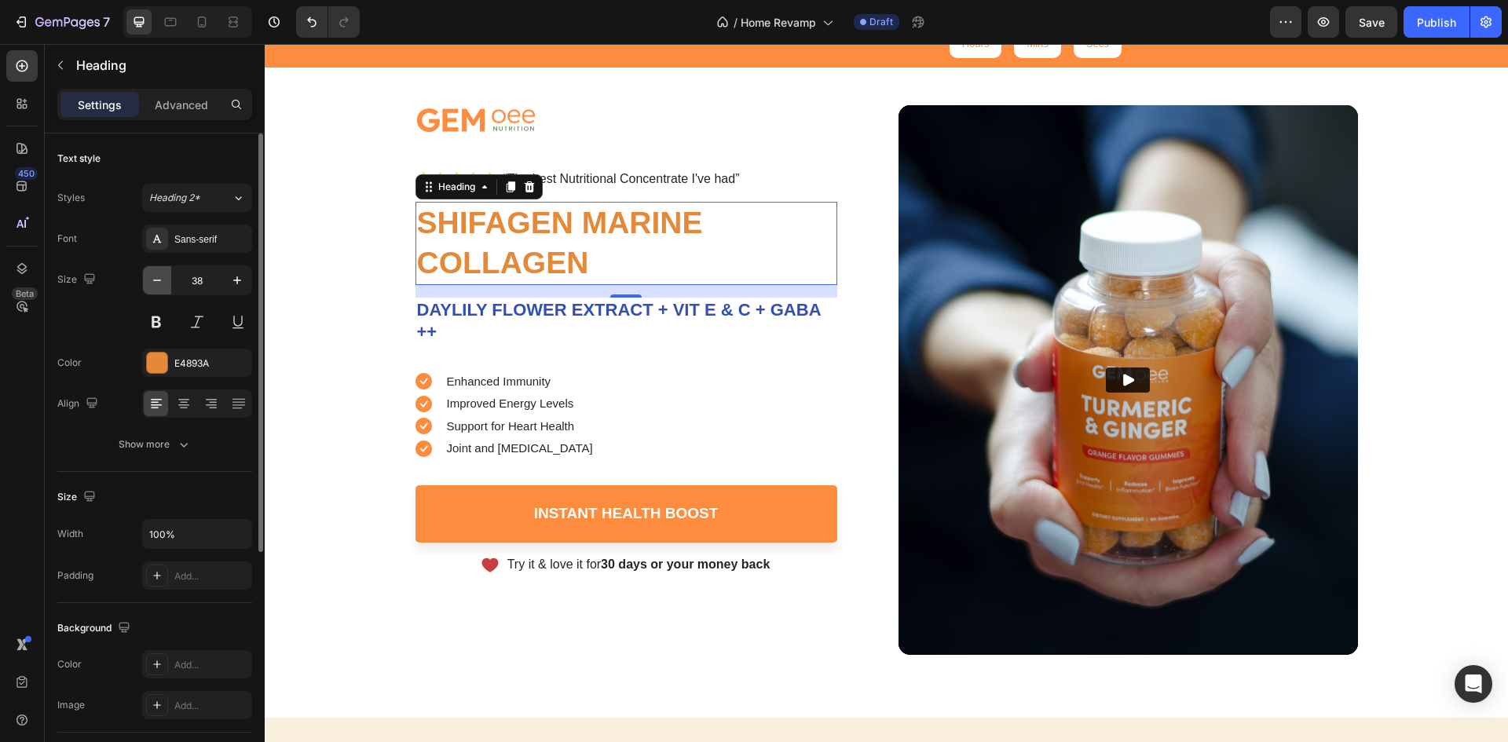
click at [148, 280] on button "button" at bounding box center [157, 280] width 28 height 28
click at [148, 277] on button "button" at bounding box center [157, 280] width 28 height 28
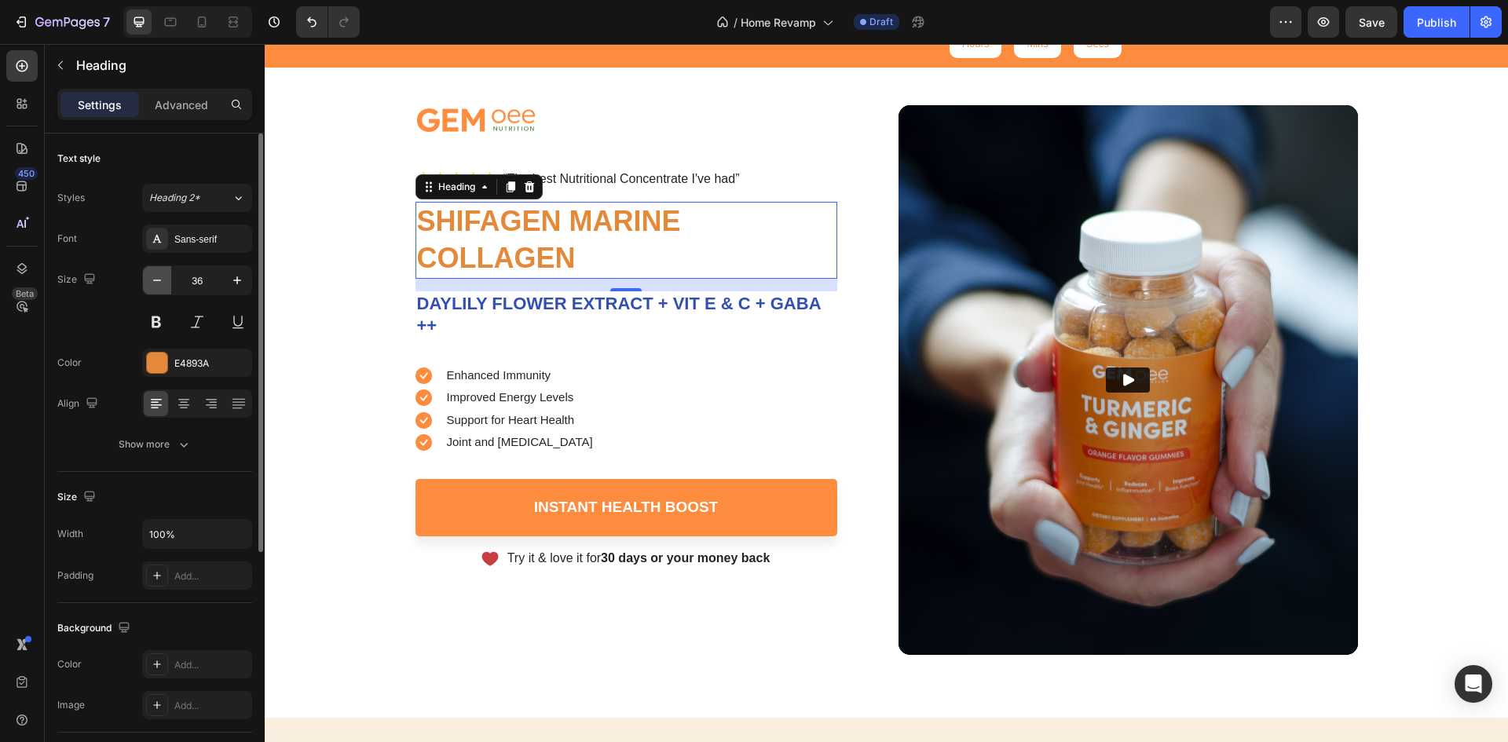
click at [148, 277] on button "button" at bounding box center [157, 280] width 28 height 28
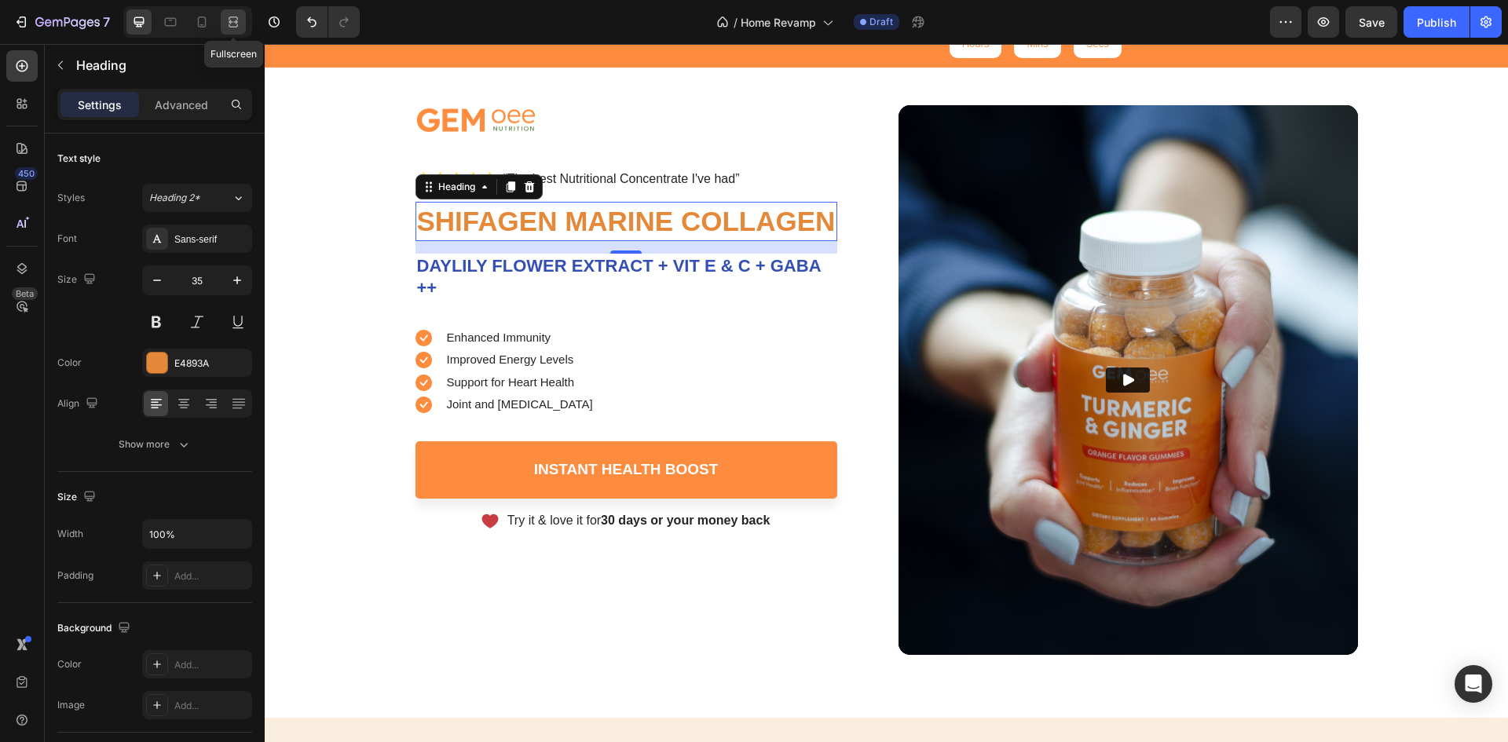
click at [228, 25] on icon at bounding box center [233, 22] width 16 height 16
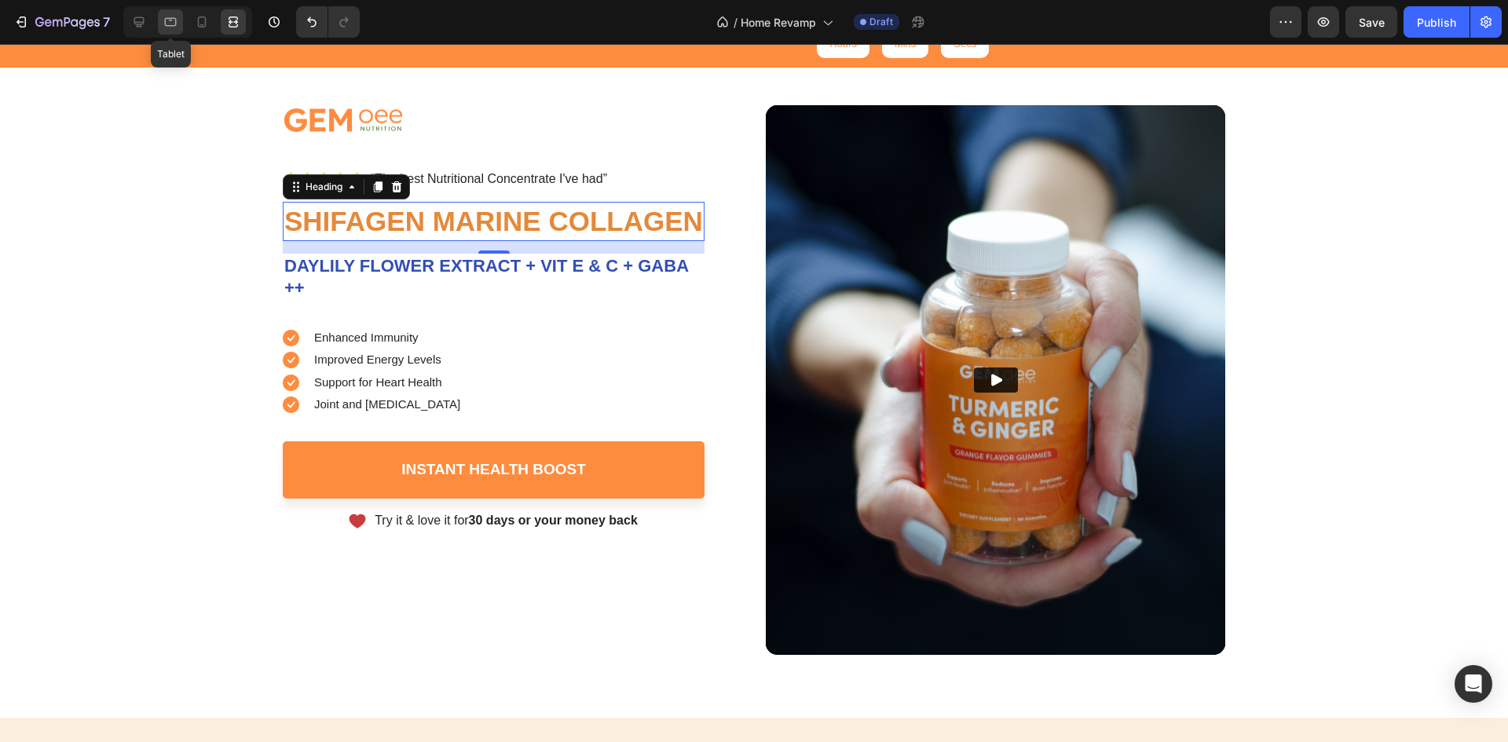
click at [175, 26] on icon at bounding box center [171, 22] width 12 height 9
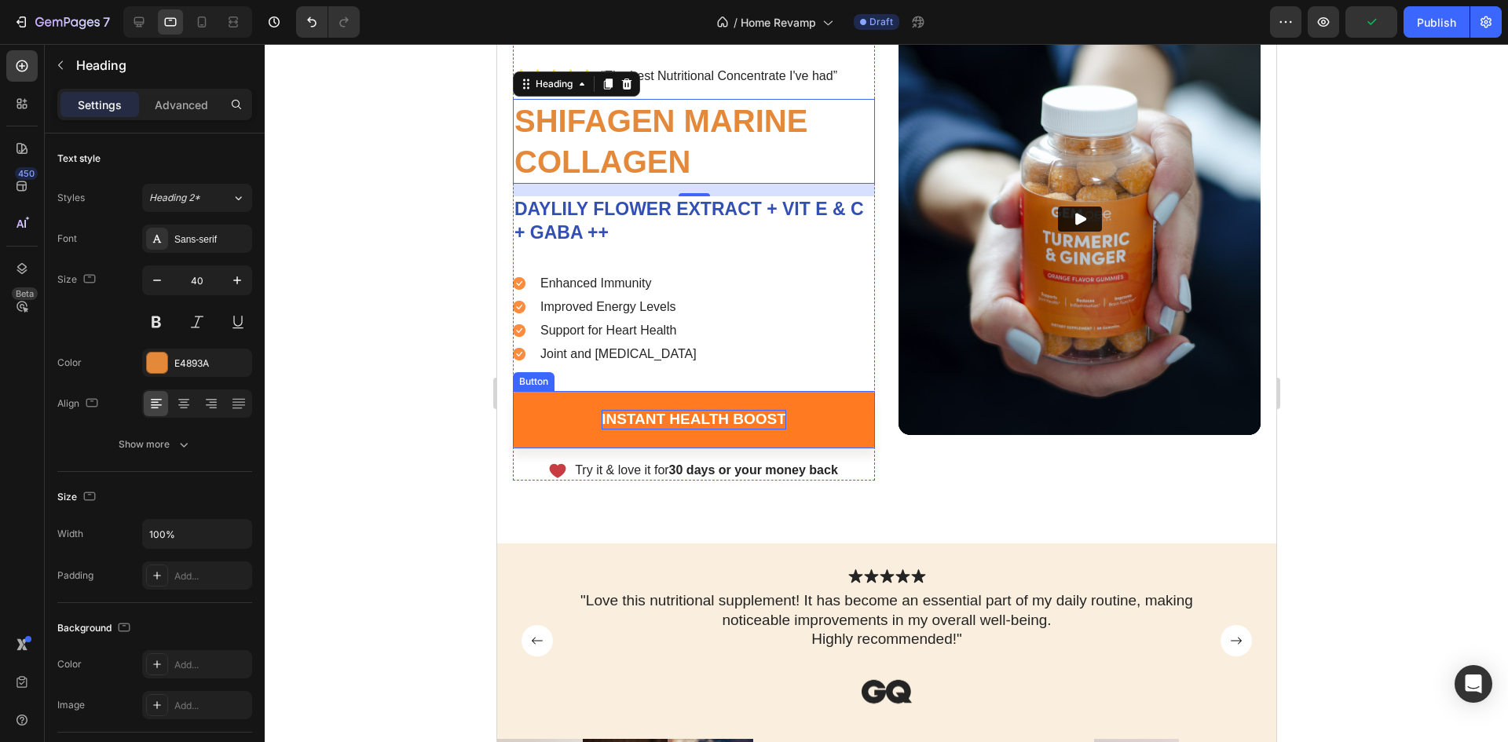
scroll to position [103, 0]
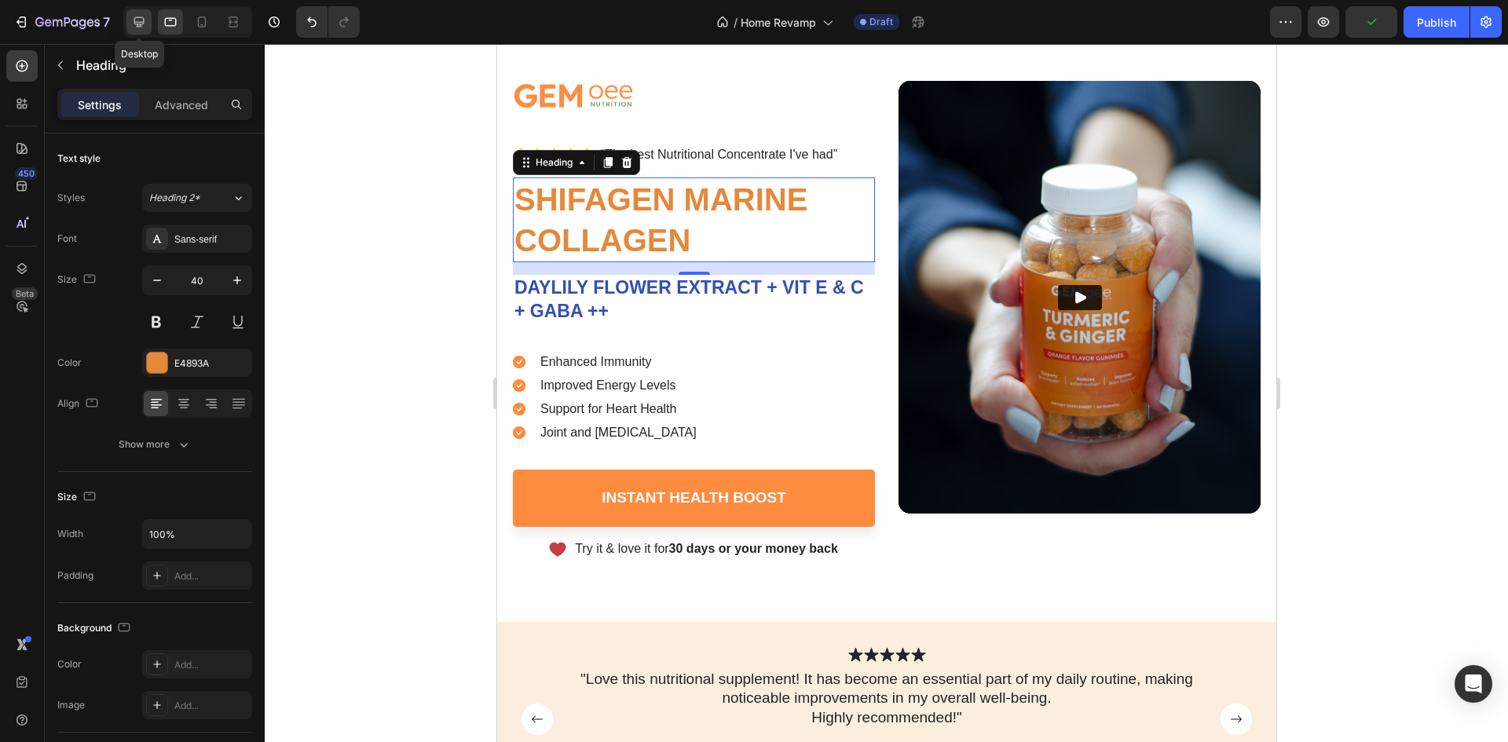
click at [137, 22] on icon at bounding box center [139, 22] width 10 height 10
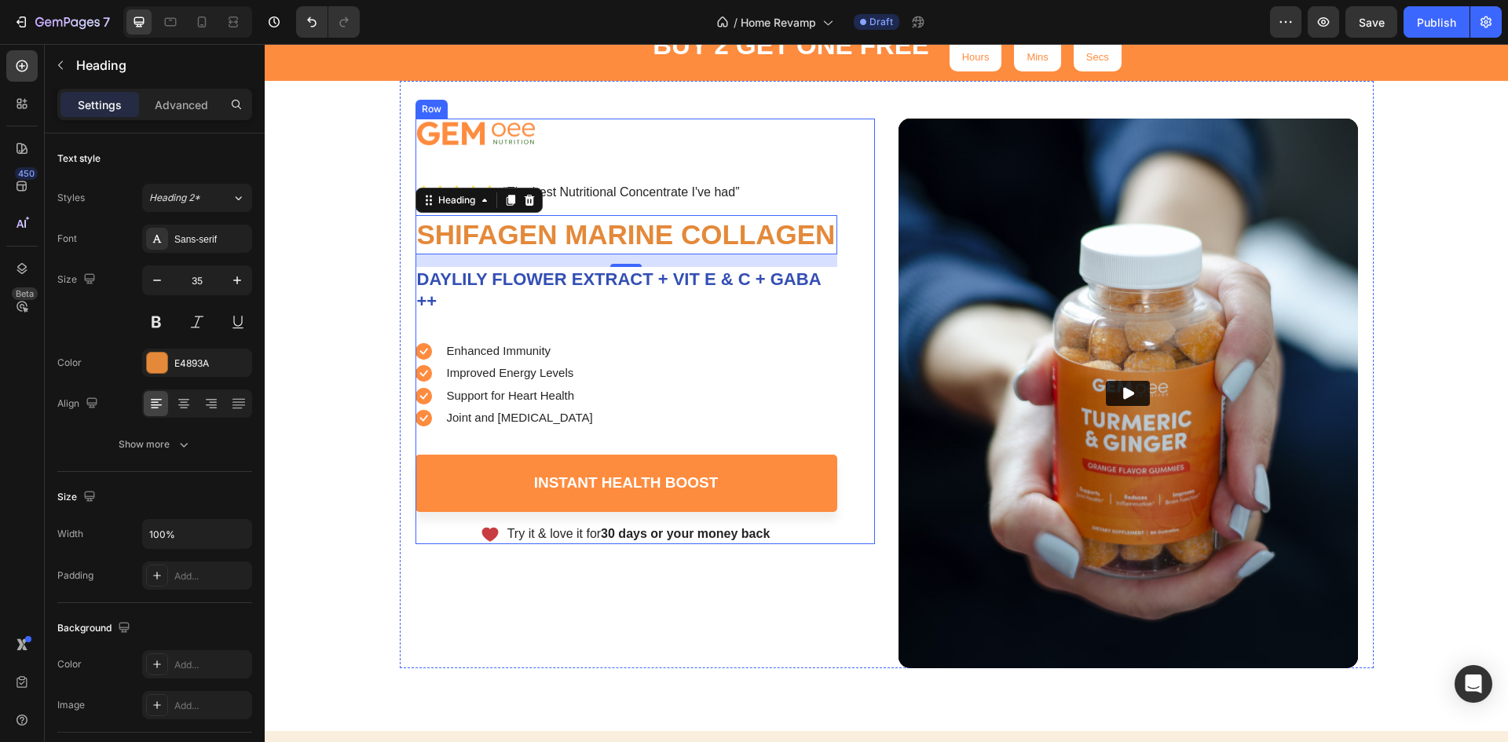
scroll to position [24, 0]
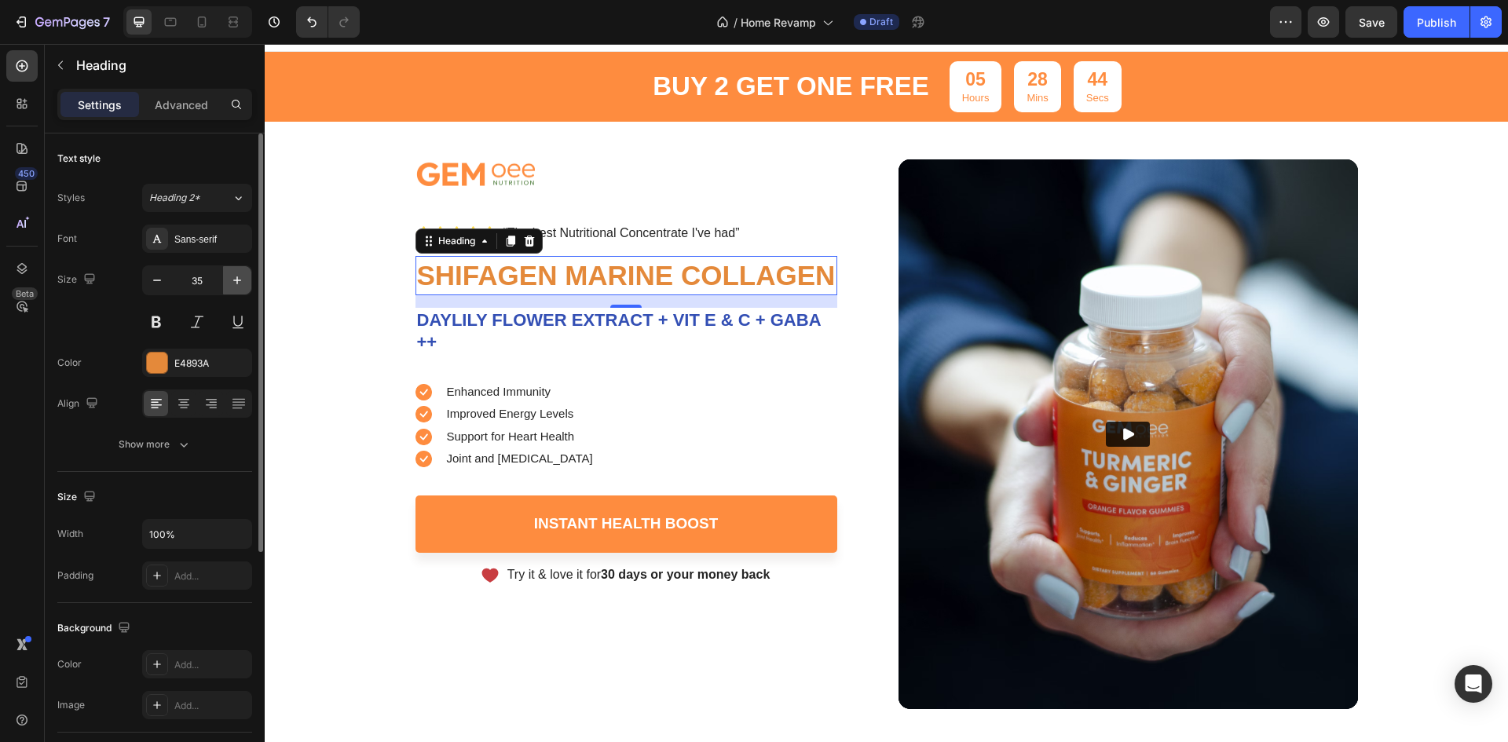
click at [240, 287] on icon "button" at bounding box center [237, 281] width 16 height 16
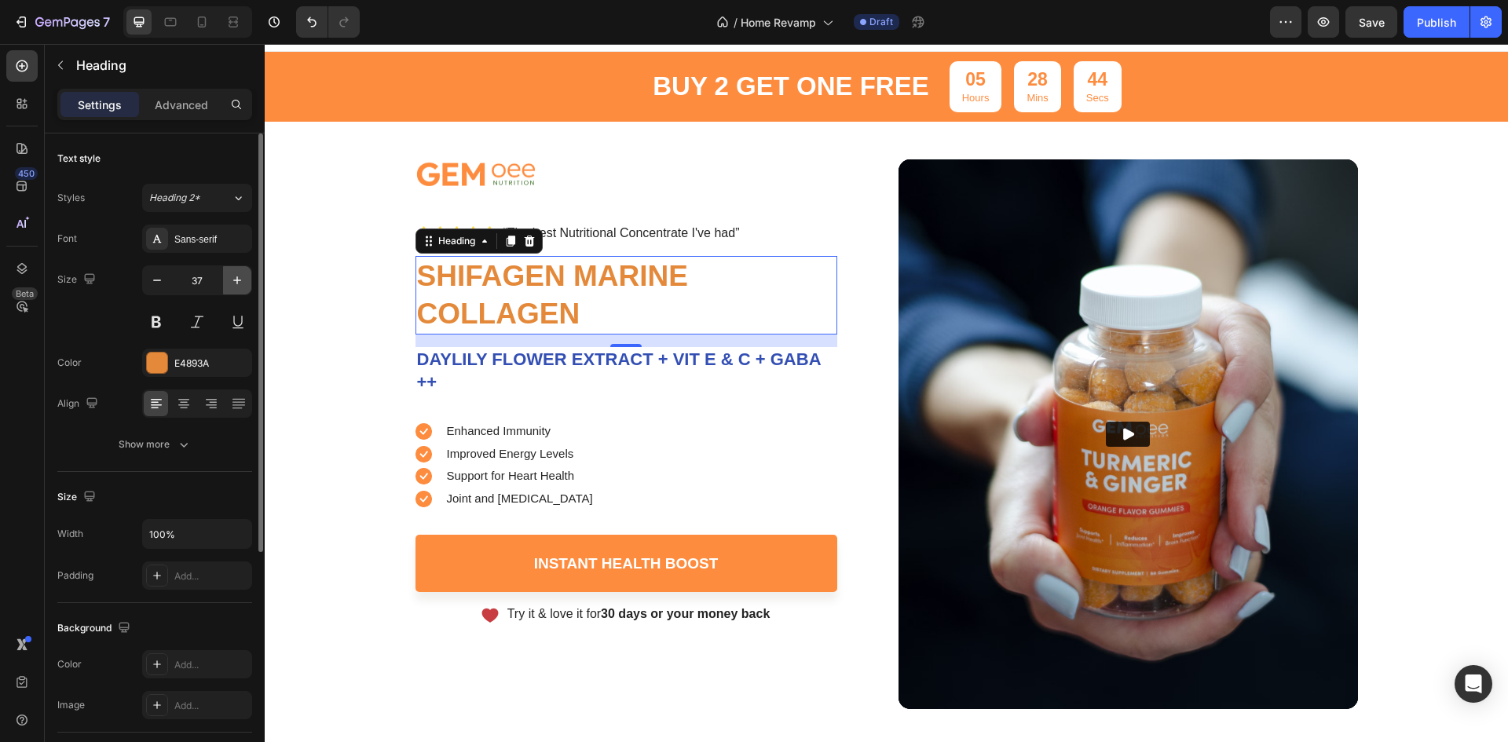
click at [239, 287] on icon "button" at bounding box center [237, 281] width 16 height 16
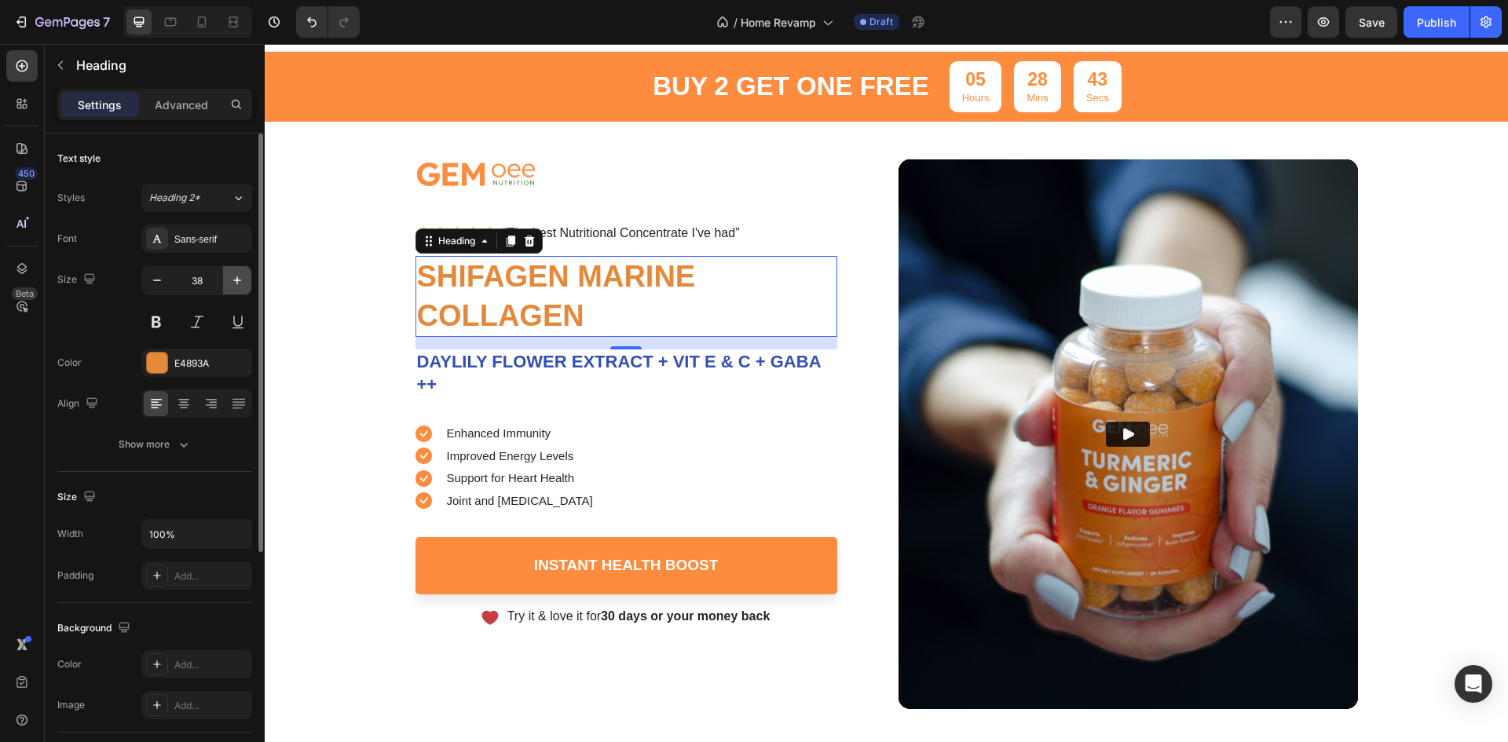
click at [239, 287] on icon "button" at bounding box center [237, 281] width 16 height 16
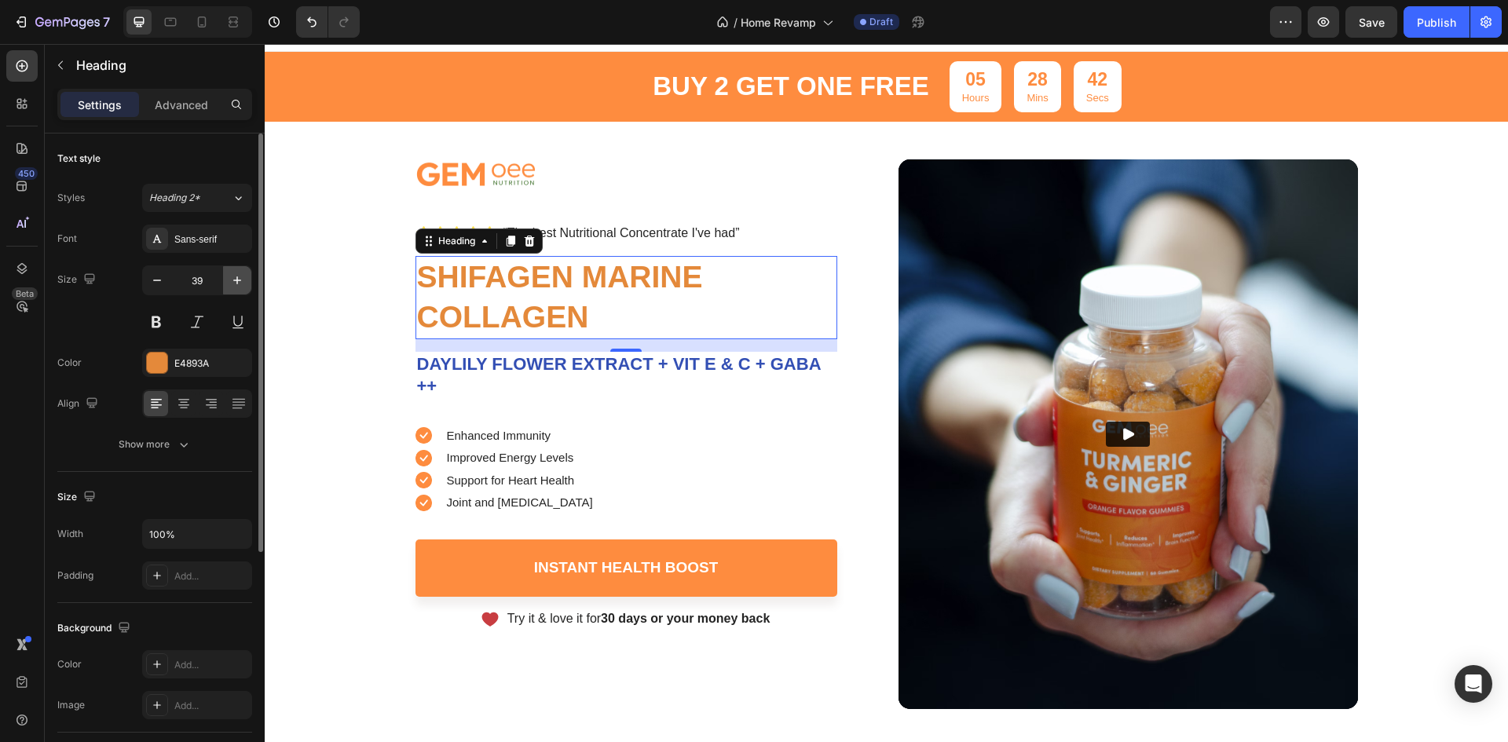
click at [239, 287] on icon "button" at bounding box center [237, 281] width 16 height 16
type input "40"
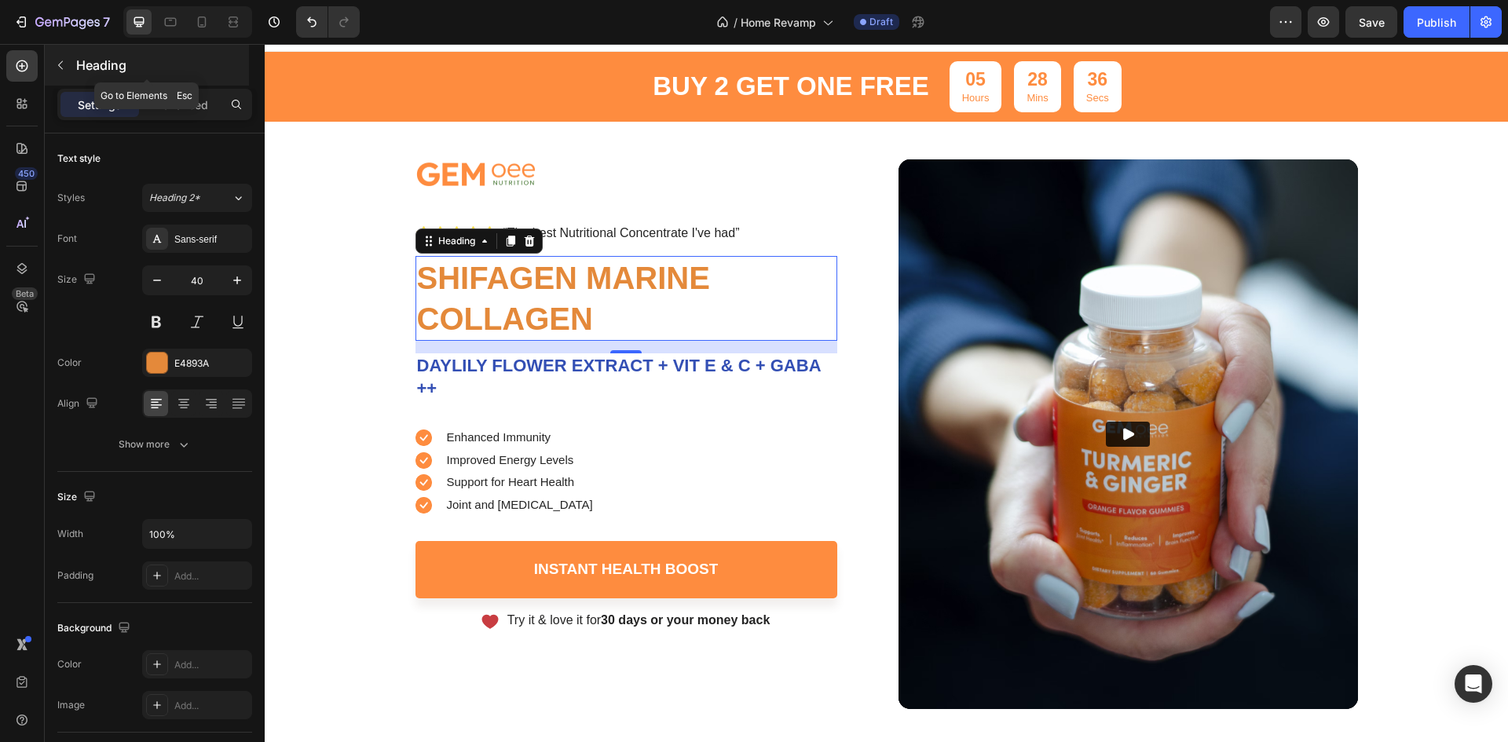
click at [90, 57] on p "Heading" at bounding box center [161, 65] width 170 height 19
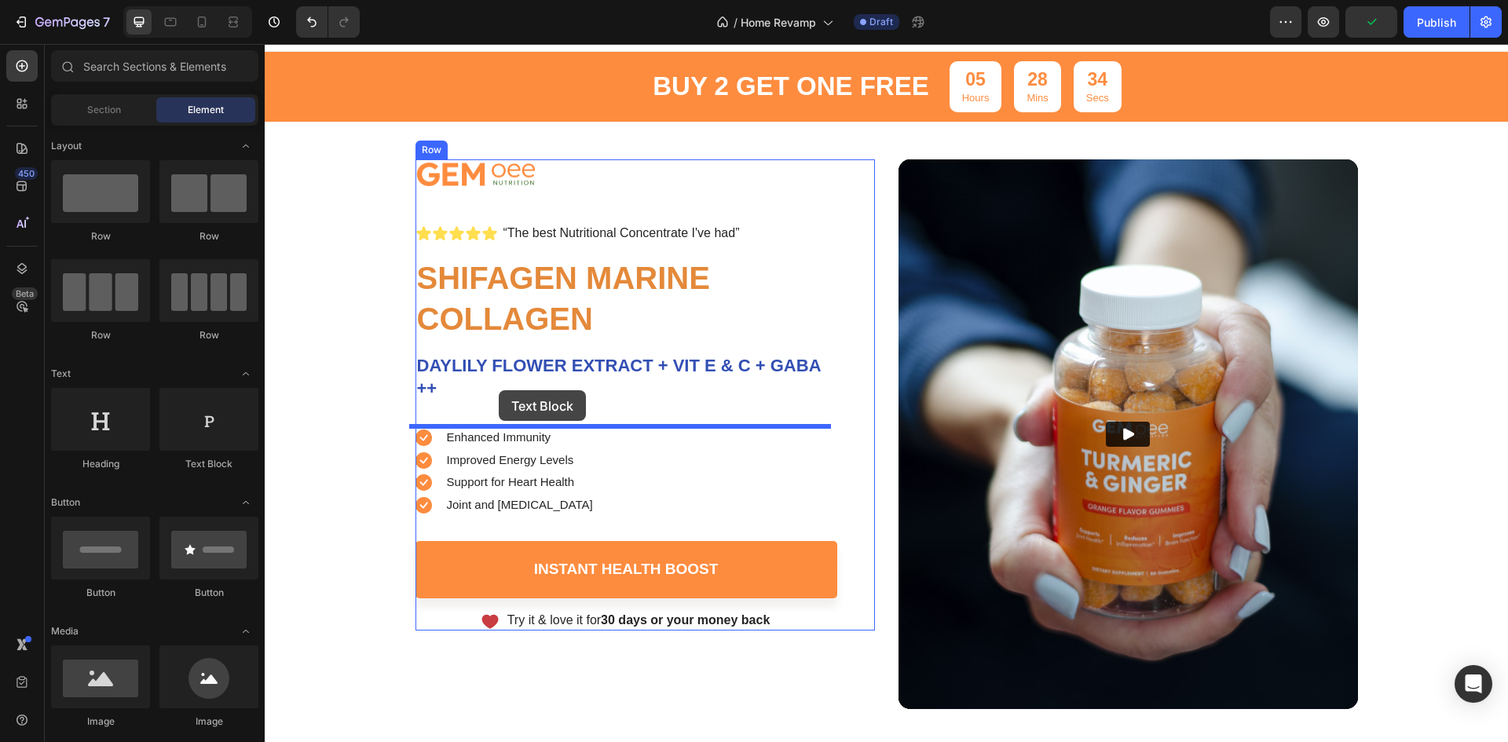
drag, startPoint x: 467, startPoint y: 490, endPoint x: 499, endPoint y: 390, distance: 104.6
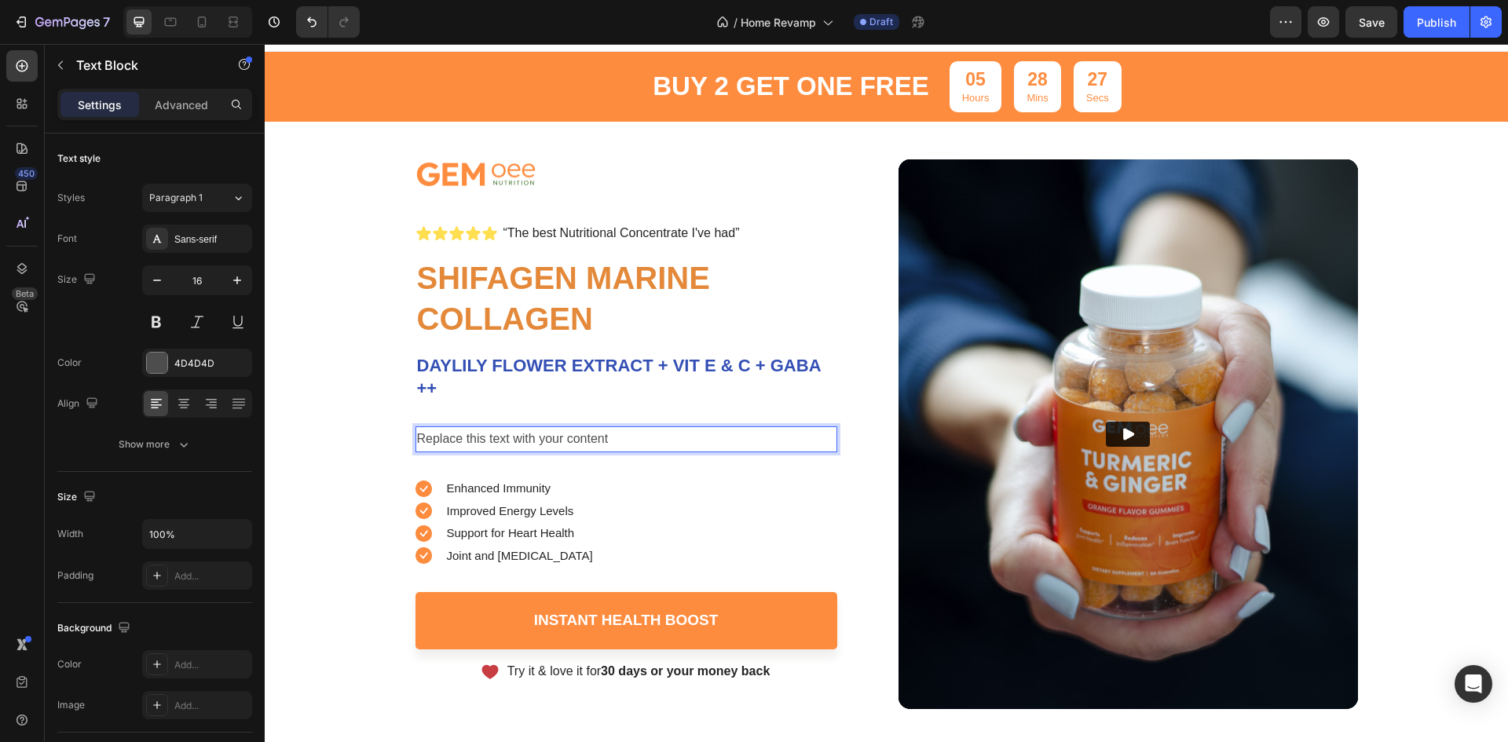
click at [524, 438] on div "Replace this text with your content" at bounding box center [627, 440] width 422 height 26
click at [524, 438] on p "Replace this text with your content" at bounding box center [626, 439] width 419 height 23
click at [523, 438] on p "Replace this text with your content" at bounding box center [626, 439] width 419 height 23
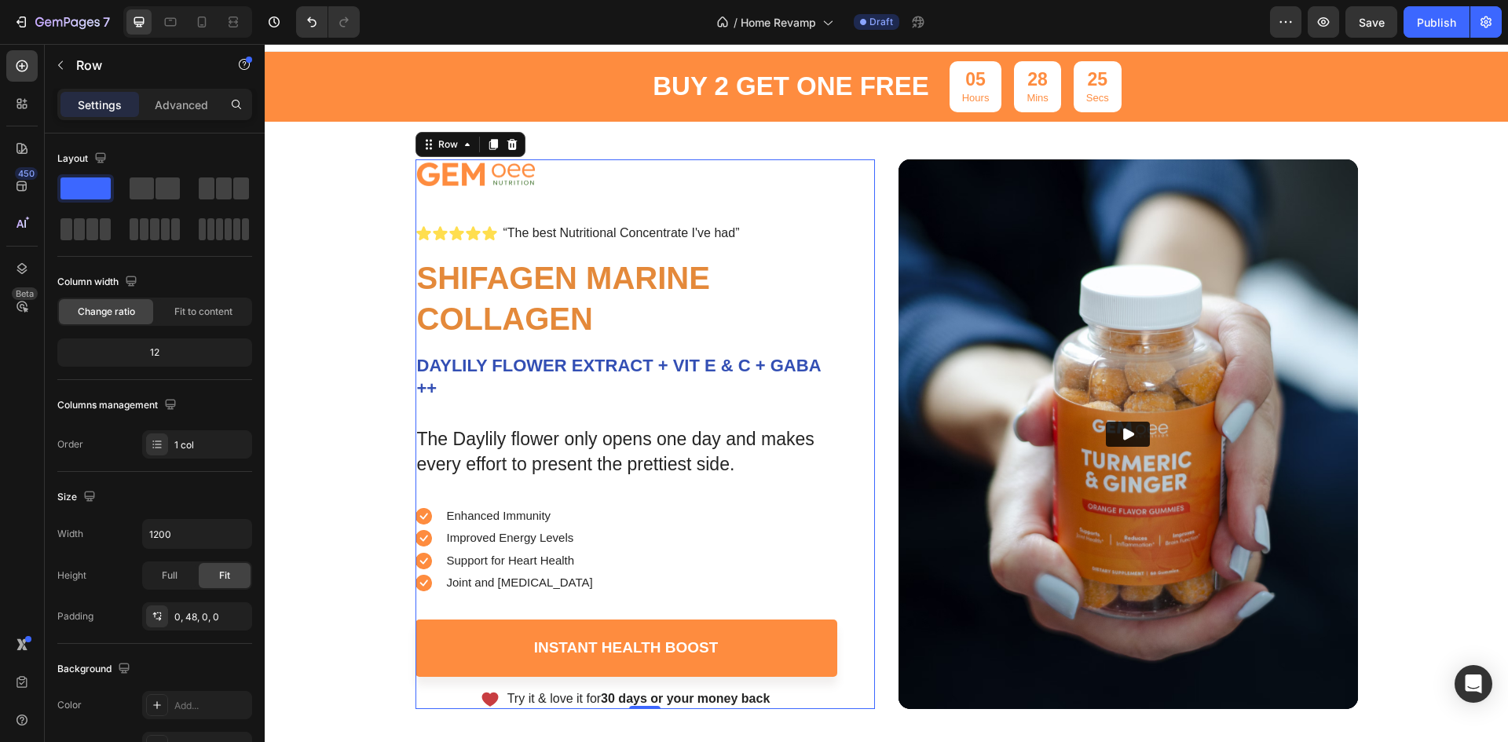
click at [559, 485] on div "Image Icon Icon Icon Icon Icon Icon List “The best Nutritional Concentrate I've…" at bounding box center [627, 434] width 422 height 550
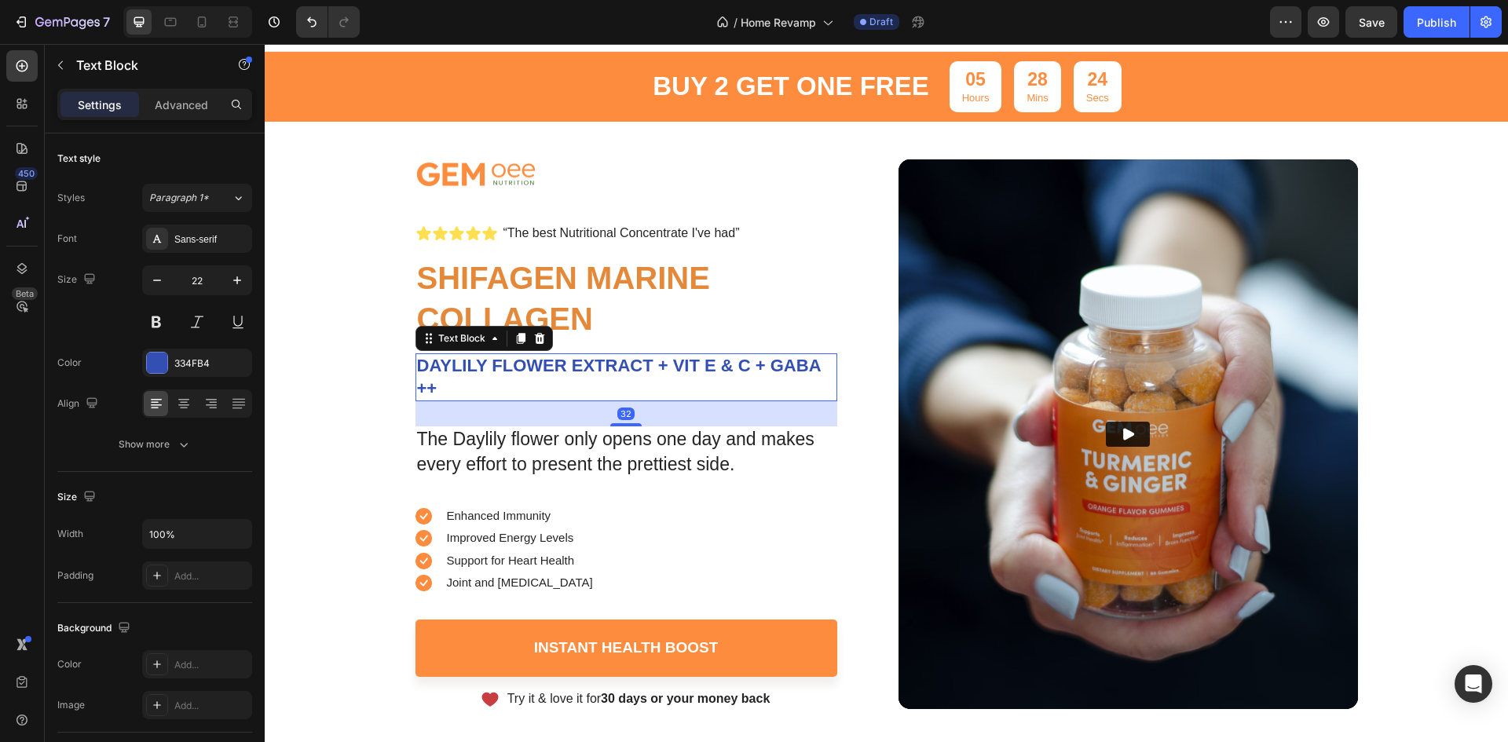
click at [487, 390] on p "DAYLILY FLOWER EXTRACT + VIT E & C + GABA ++" at bounding box center [626, 377] width 419 height 45
click at [177, 108] on p "Advanced" at bounding box center [181, 105] width 53 height 16
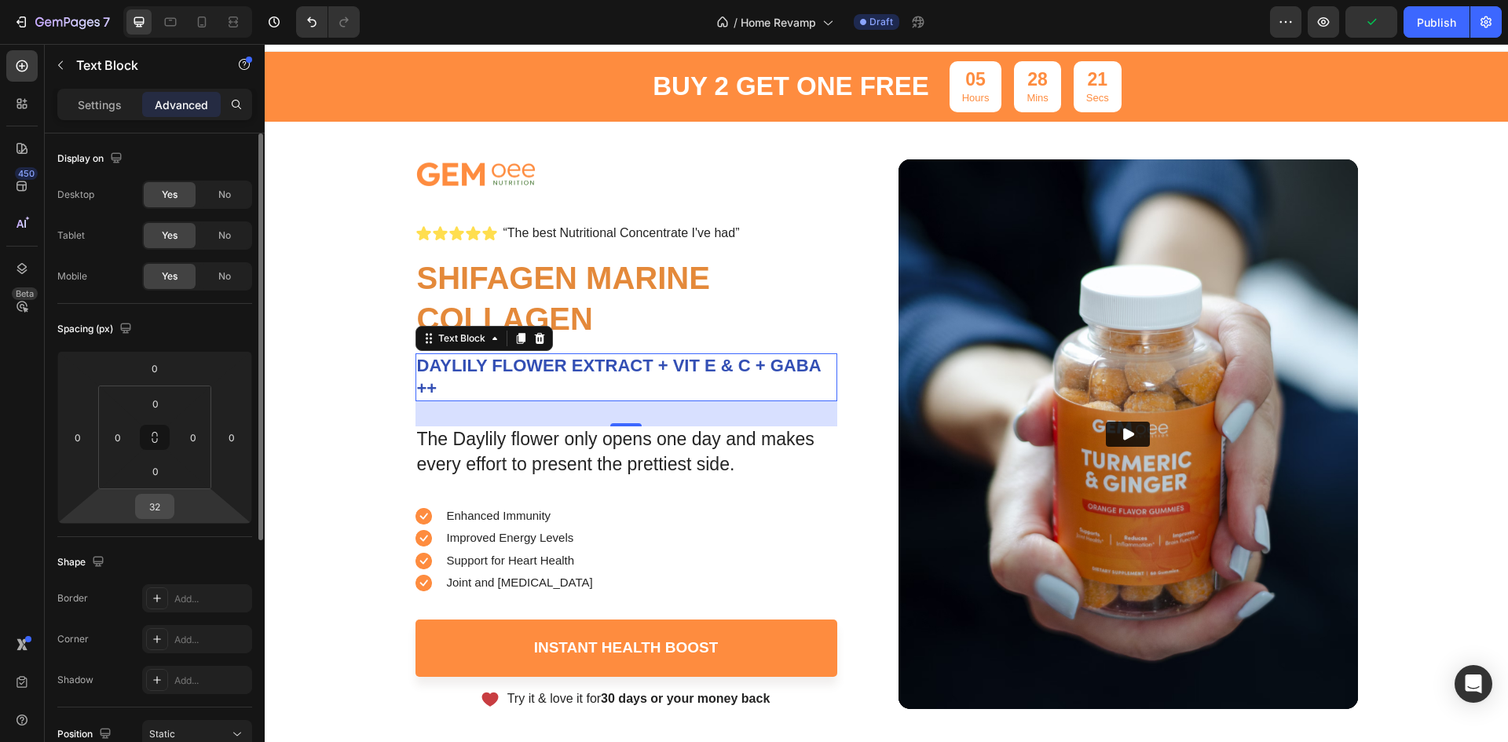
click at [146, 502] on input "32" at bounding box center [154, 507] width 31 height 24
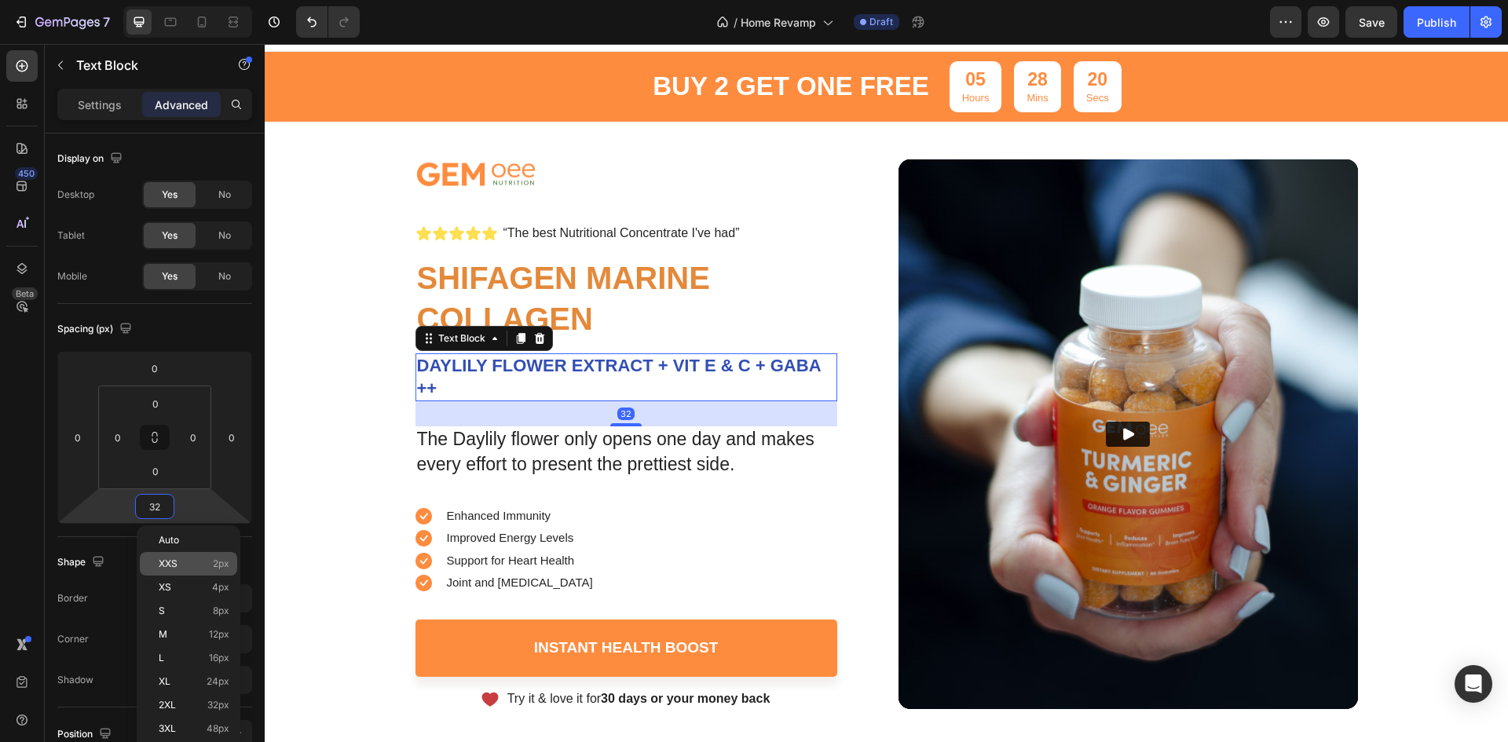
click at [184, 560] on p "XXS 2px" at bounding box center [194, 564] width 71 height 11
type input "2"
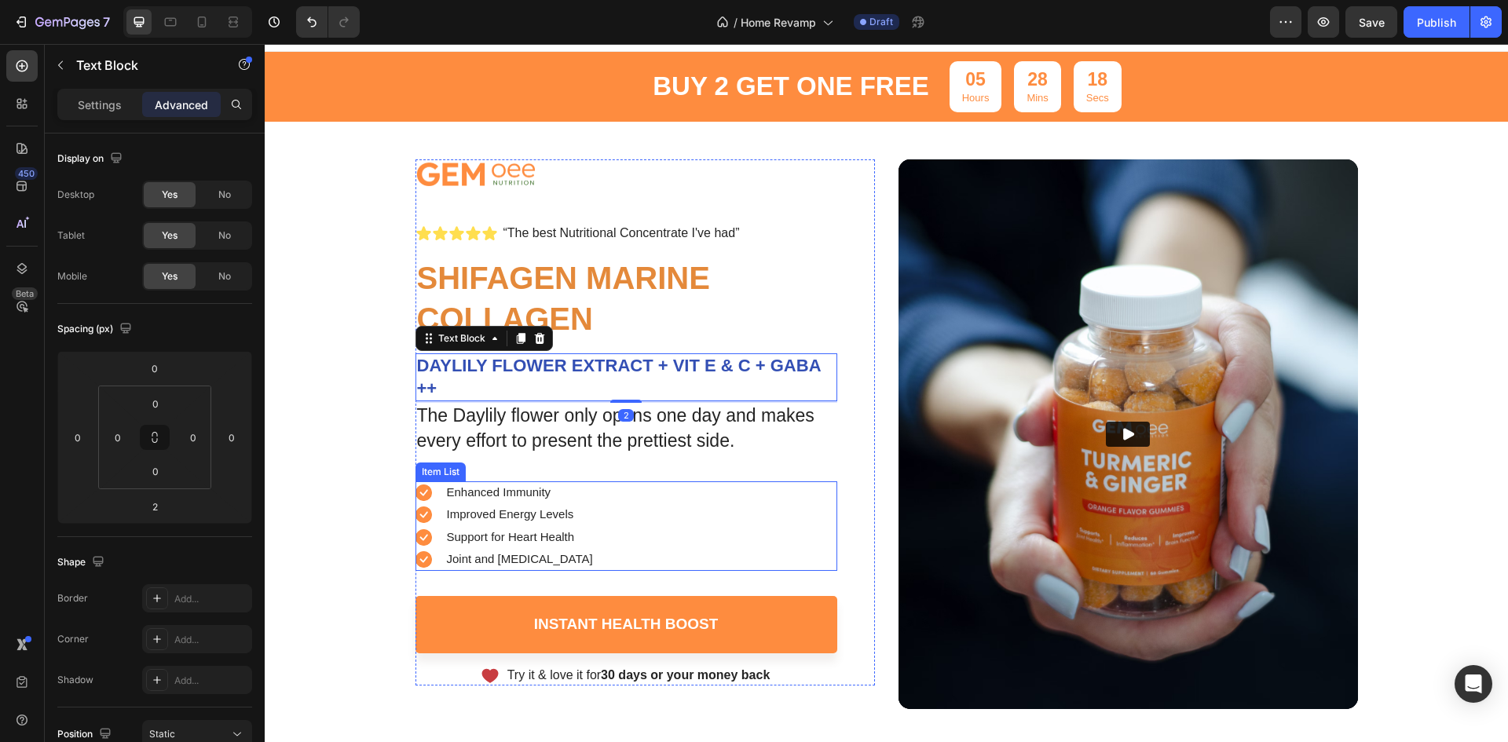
click at [671, 484] on div "Enhanced Immunity Improved Energy Levels Support for Heart Health Joint and [ME…" at bounding box center [627, 527] width 422 height 90
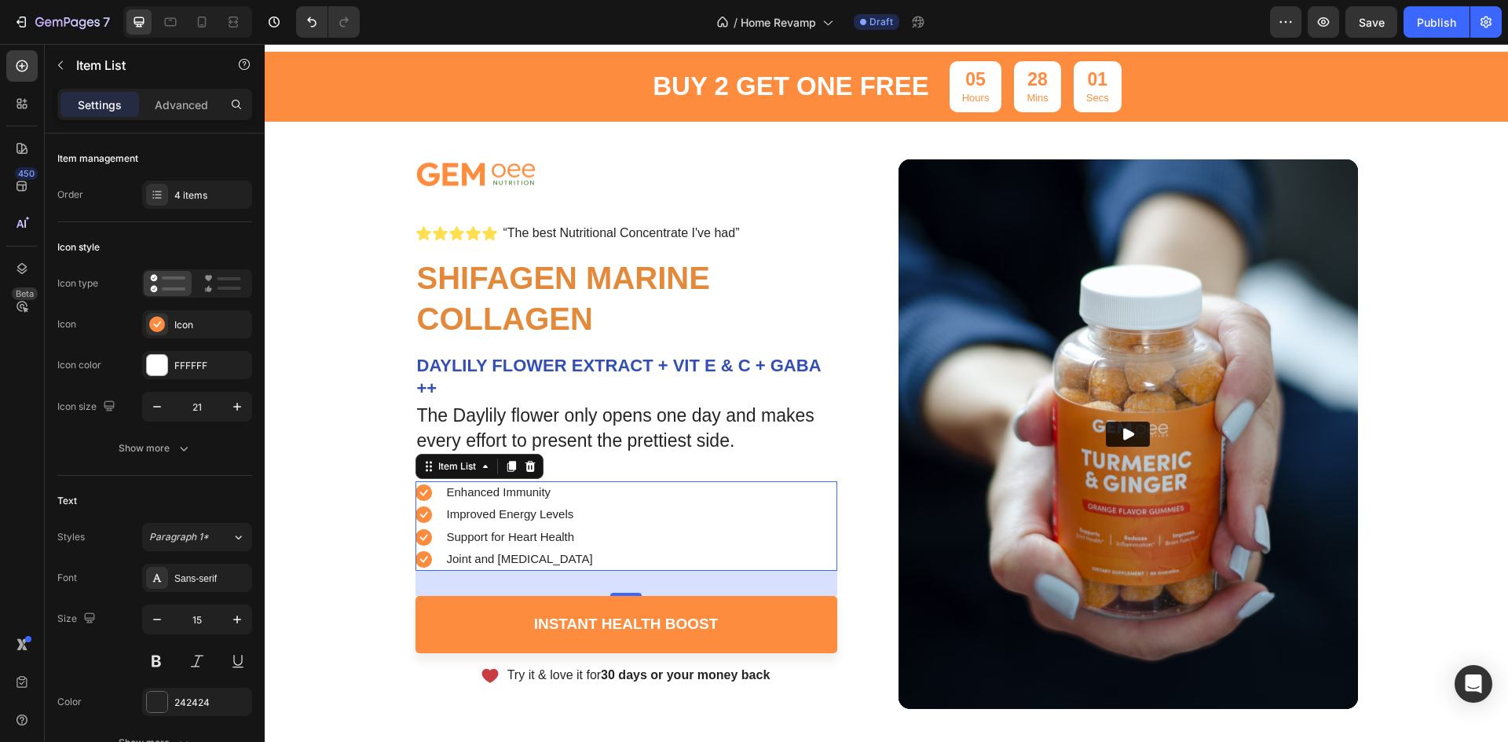
click at [503, 486] on p "Enhanced Immunity" at bounding box center [520, 493] width 146 height 18
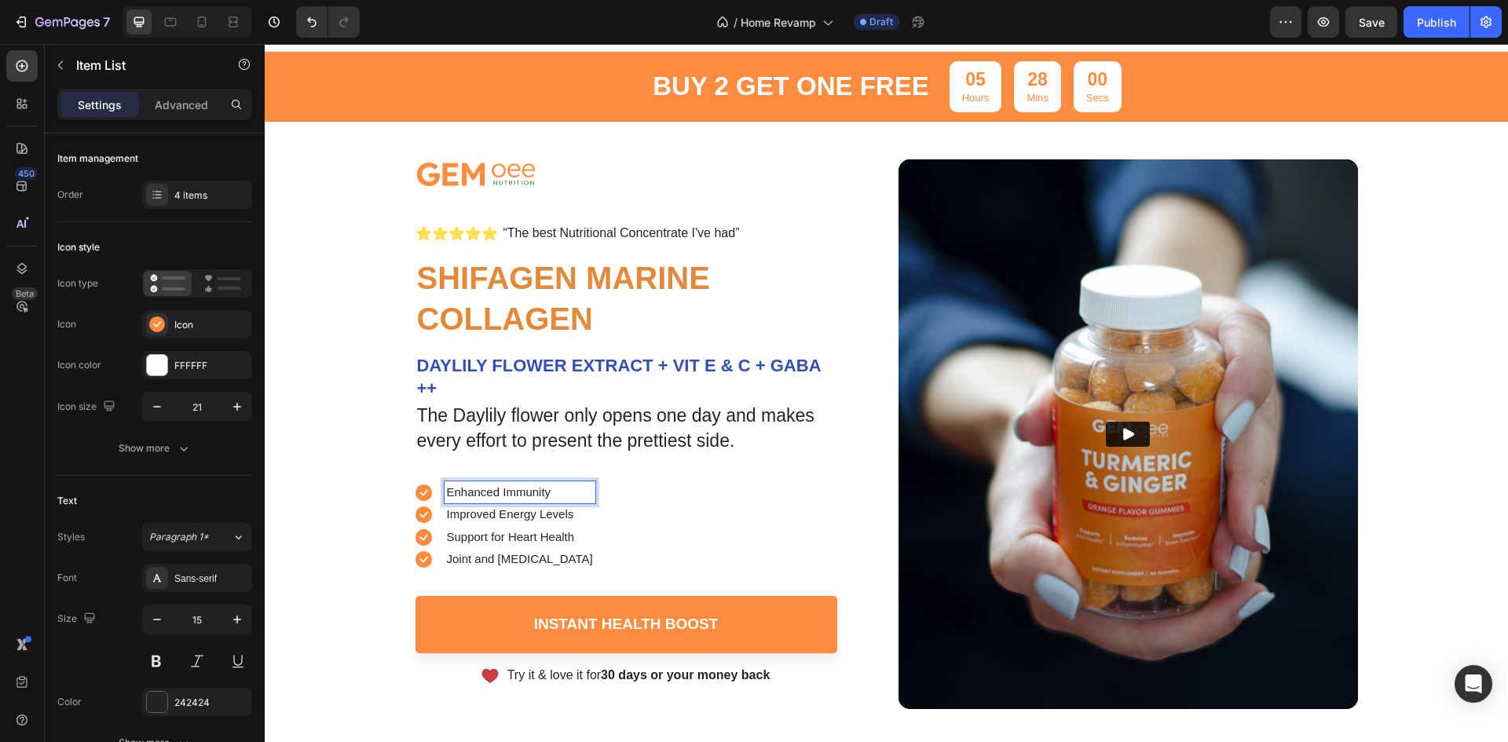
click at [502, 486] on p "Enhanced Immunity" at bounding box center [520, 493] width 146 height 18
click at [467, 509] on p "Improved Energy Levels" at bounding box center [526, 515] width 159 height 18
click at [471, 539] on p "Support for Heart Health" at bounding box center [526, 538] width 159 height 18
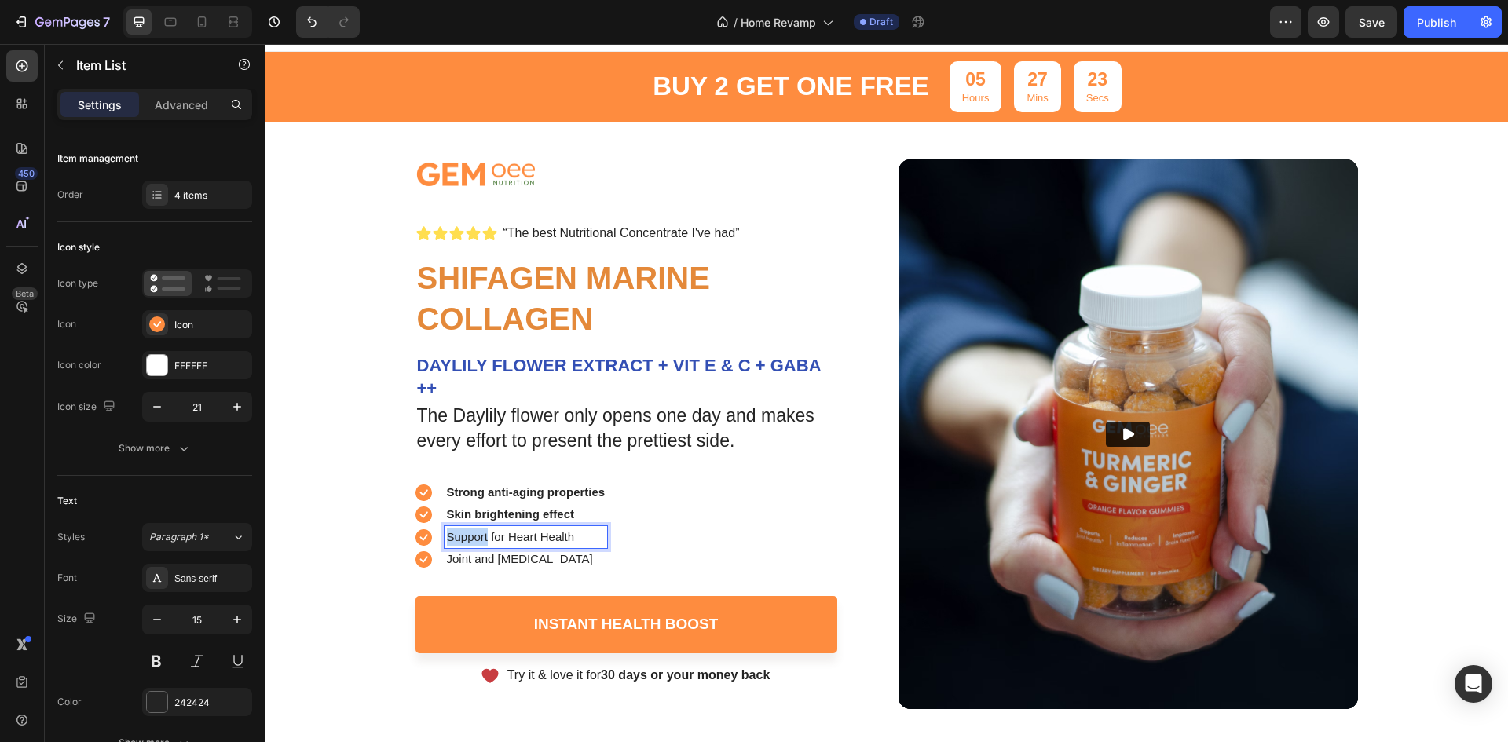
click at [472, 539] on p "Support for Heart Health" at bounding box center [526, 538] width 159 height 18
click at [471, 558] on p "Joint and [MEDICAL_DATA]" at bounding box center [526, 560] width 159 height 18
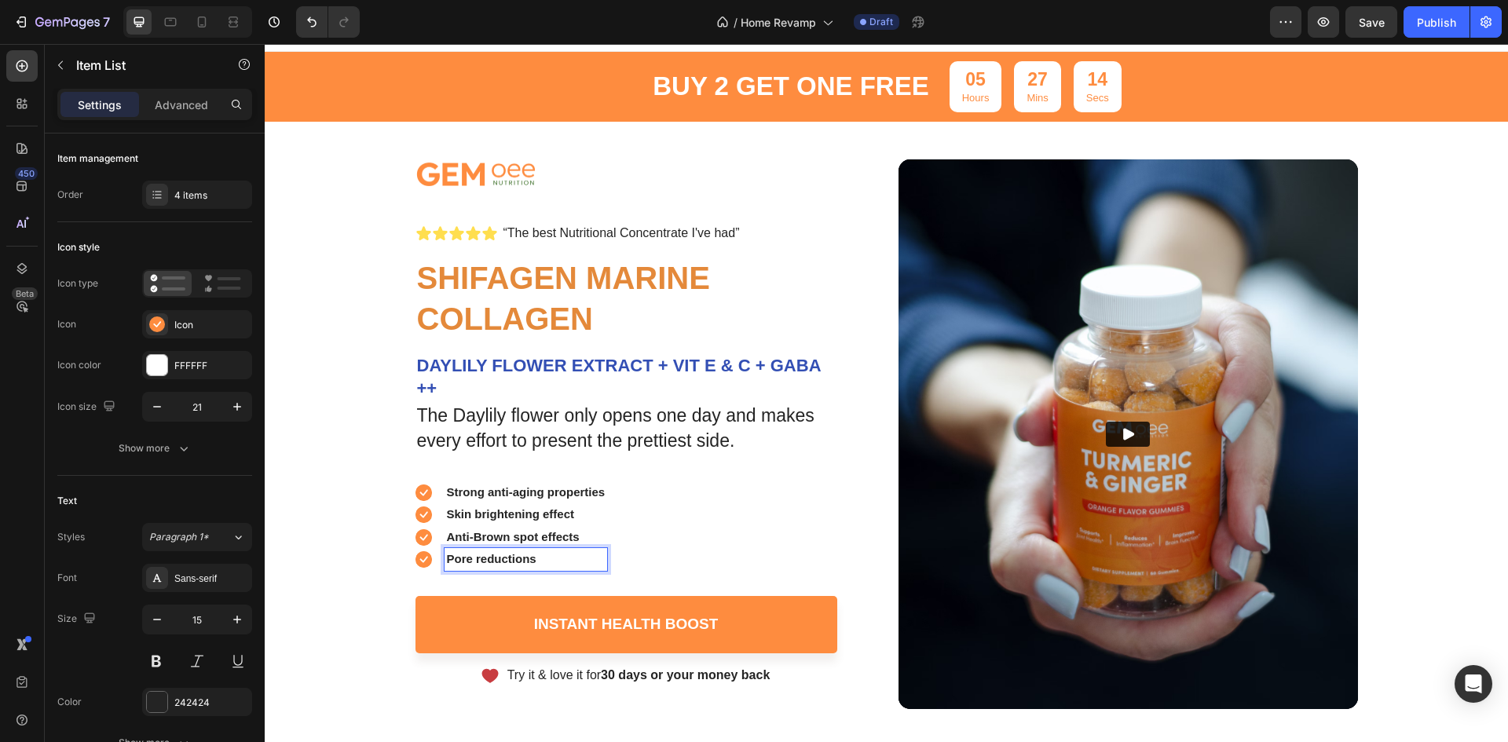
click at [679, 512] on div "Strong anti-aging properties Skin brightening effect Anti-Brown spot effects Po…" at bounding box center [627, 527] width 422 height 90
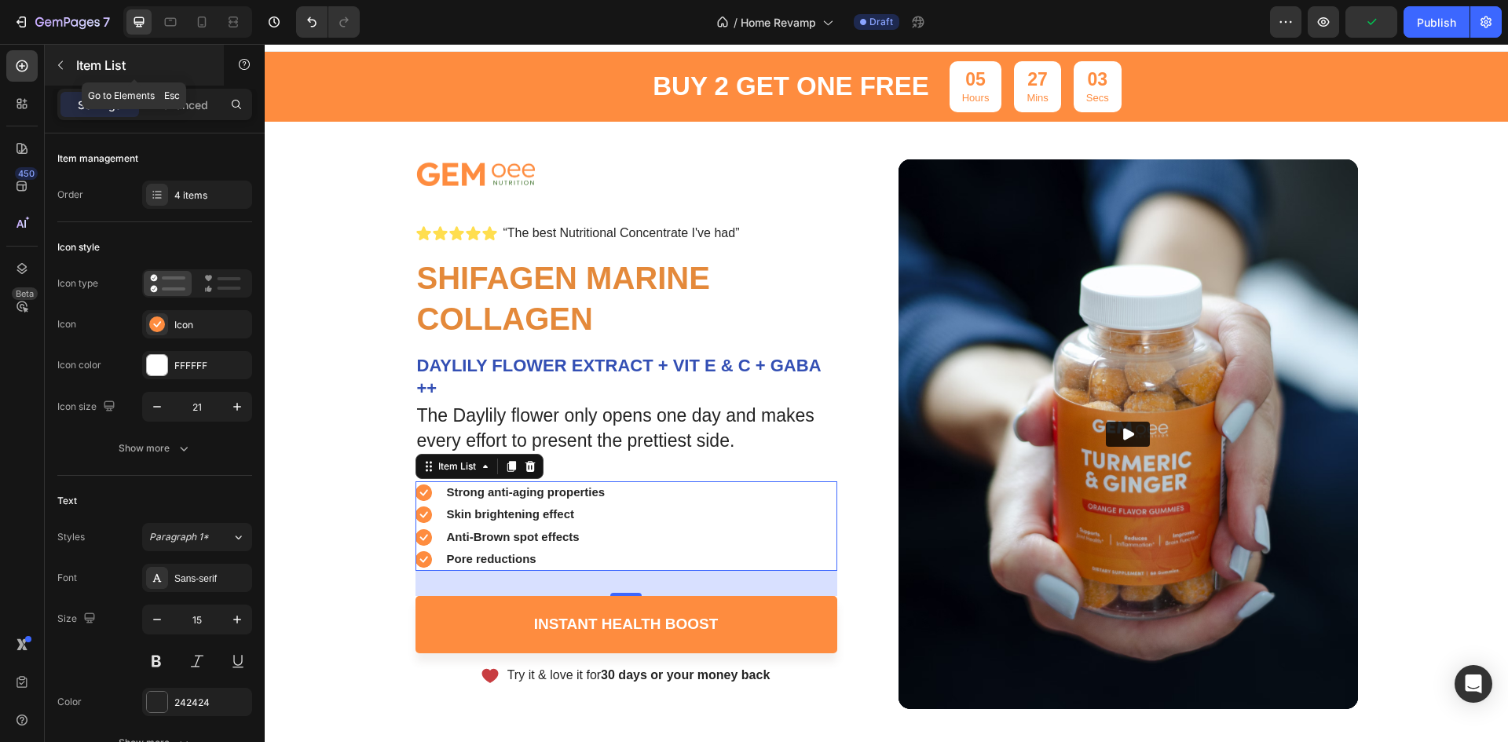
click at [90, 61] on p "Item List" at bounding box center [143, 65] width 134 height 19
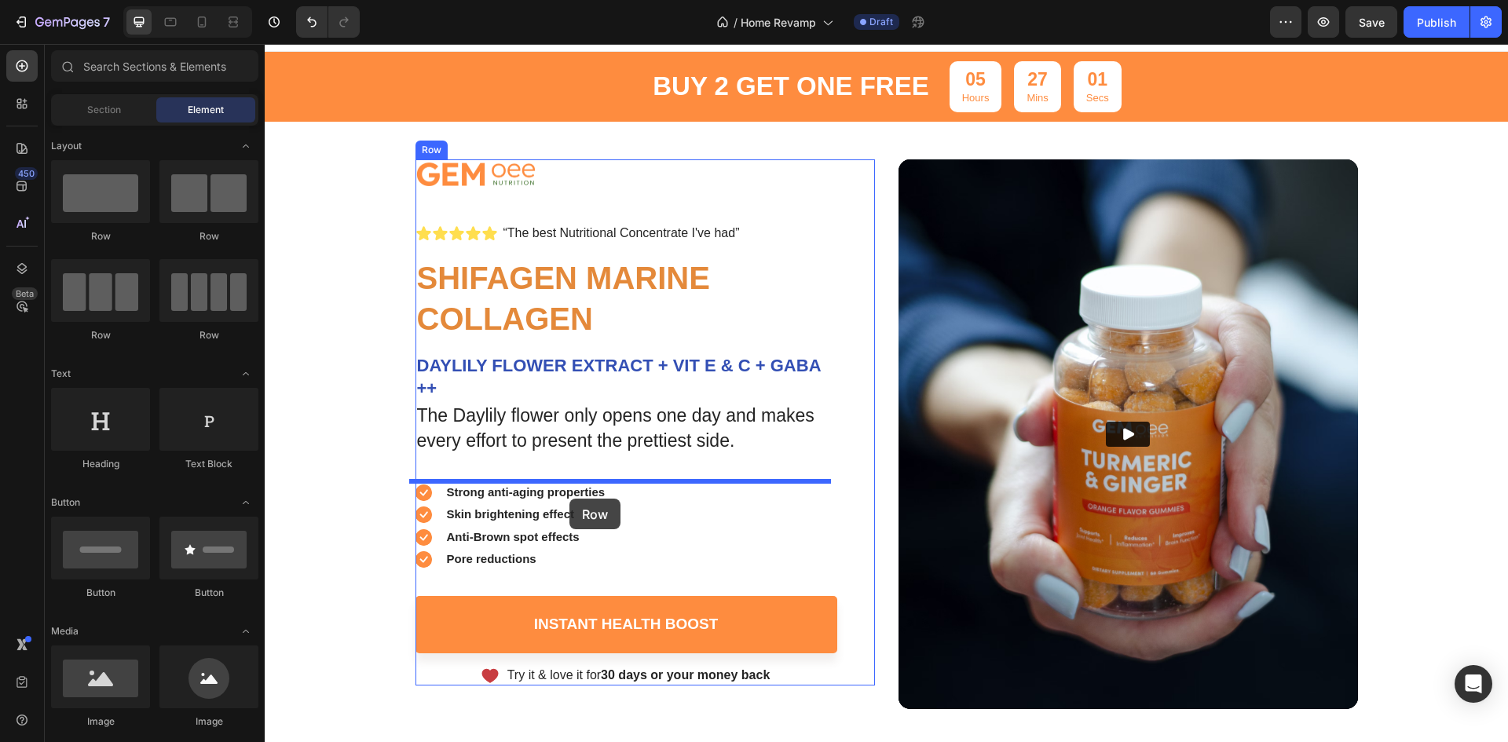
drag, startPoint x: 441, startPoint y: 217, endPoint x: 570, endPoint y: 499, distance: 309.7
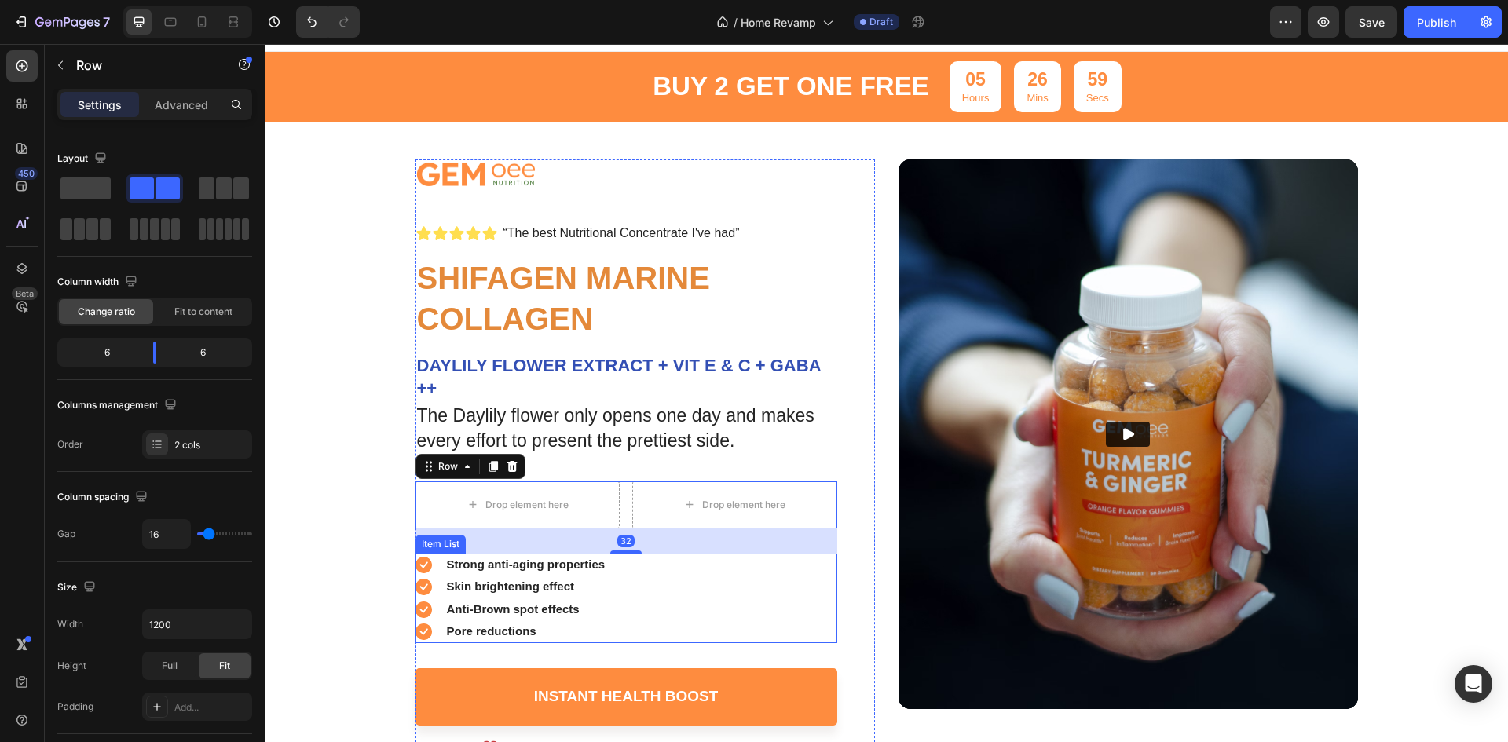
click at [522, 565] on strong "Strong anti-aging properties" at bounding box center [526, 564] width 159 height 13
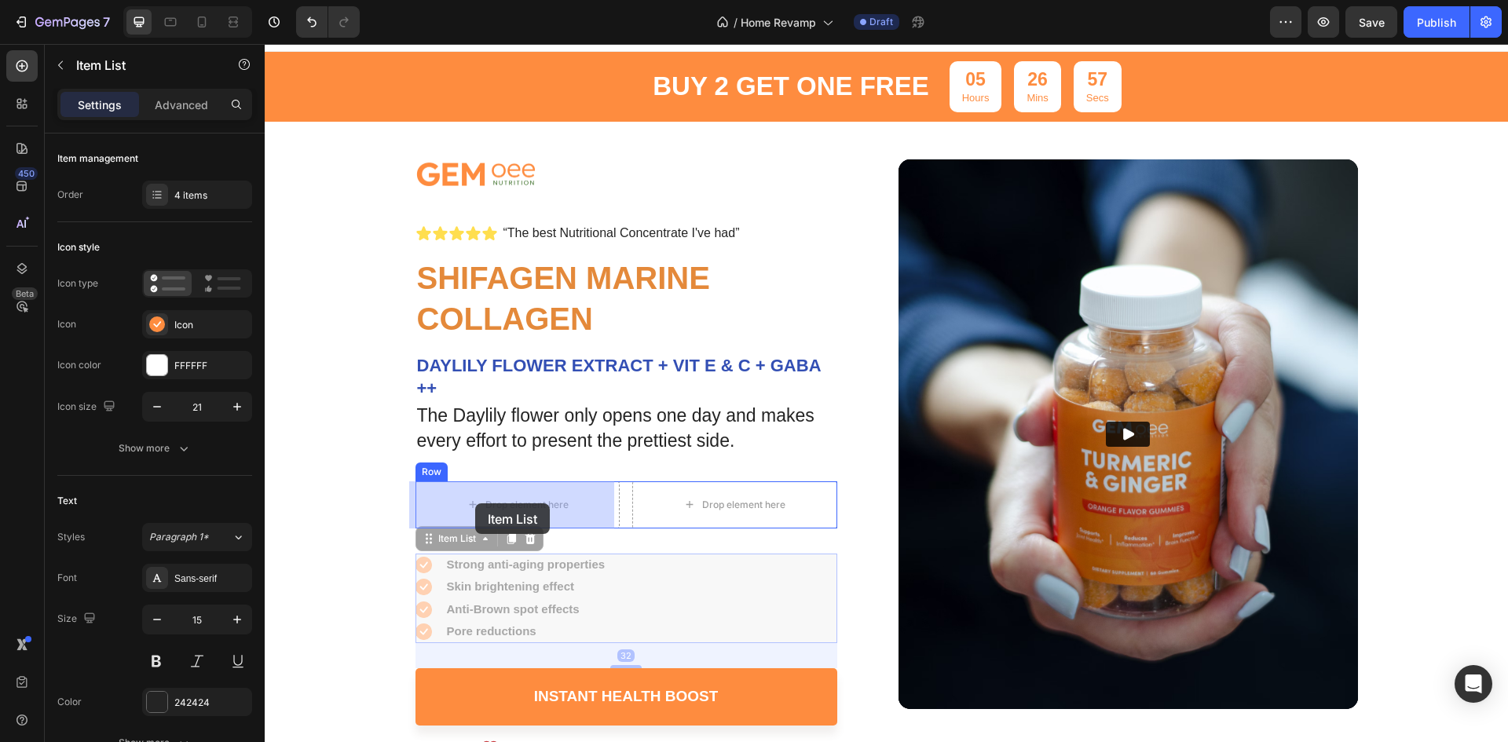
drag, startPoint x: 423, startPoint y: 544, endPoint x: 465, endPoint y: 514, distance: 51.2
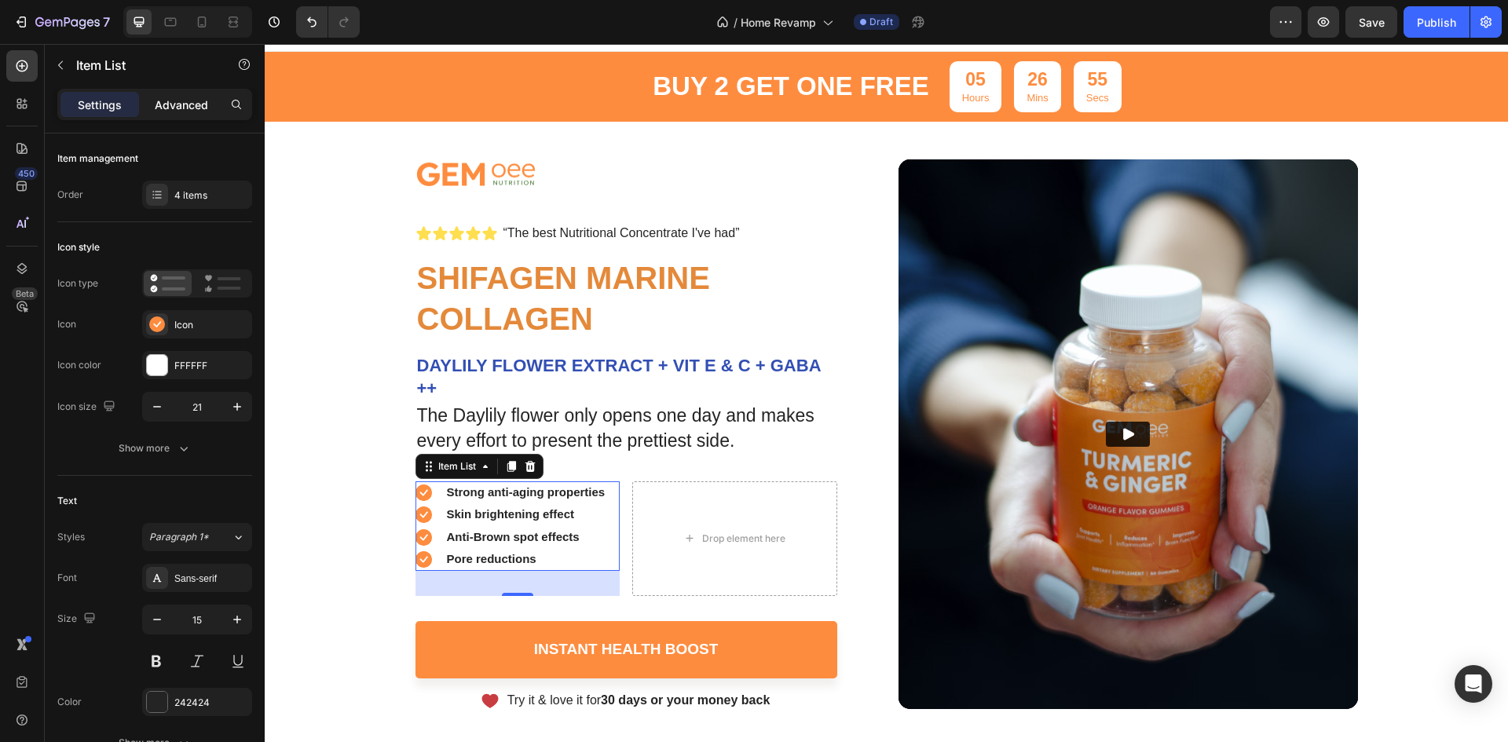
click at [182, 104] on p "Advanced" at bounding box center [181, 105] width 53 height 16
type input "100%"
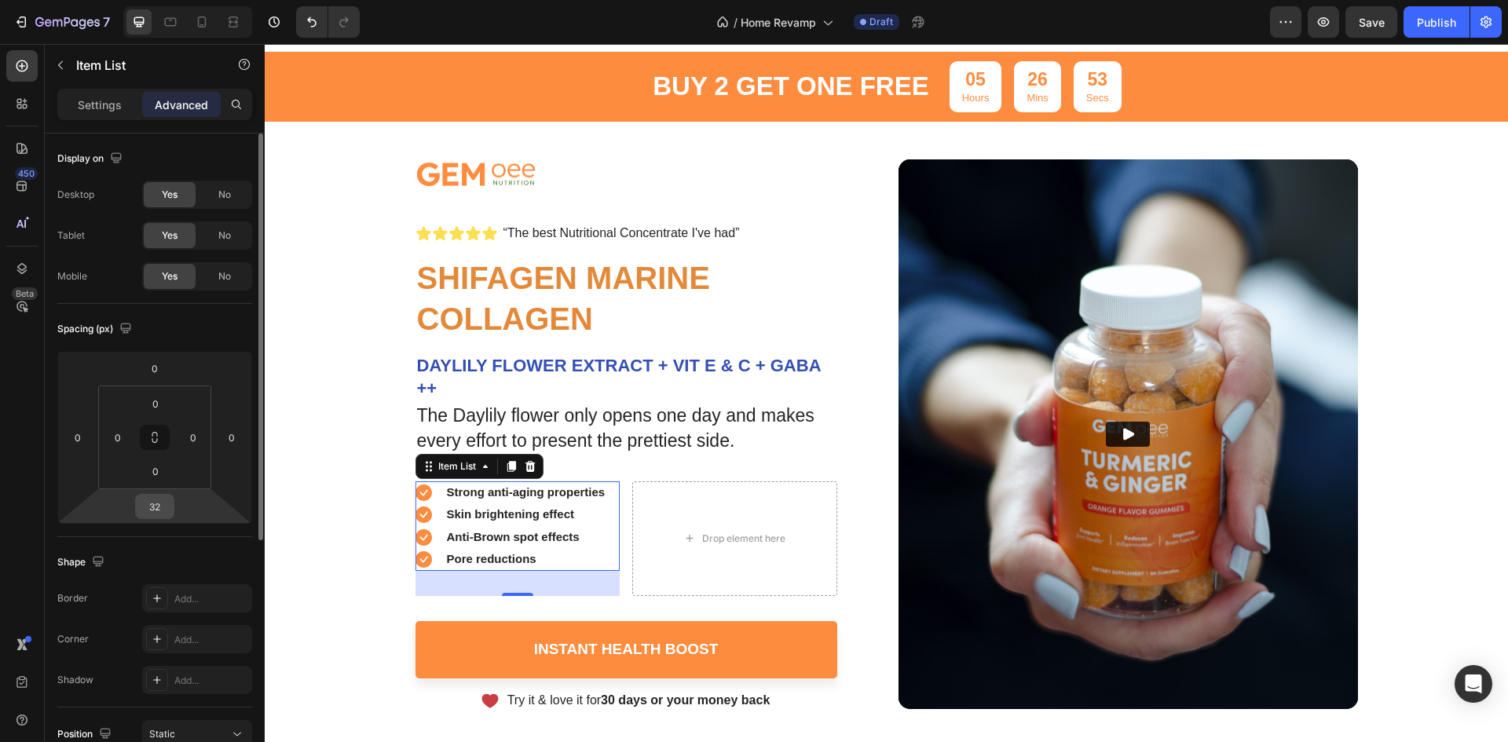
click at [137, 503] on div "32" at bounding box center [154, 506] width 39 height 25
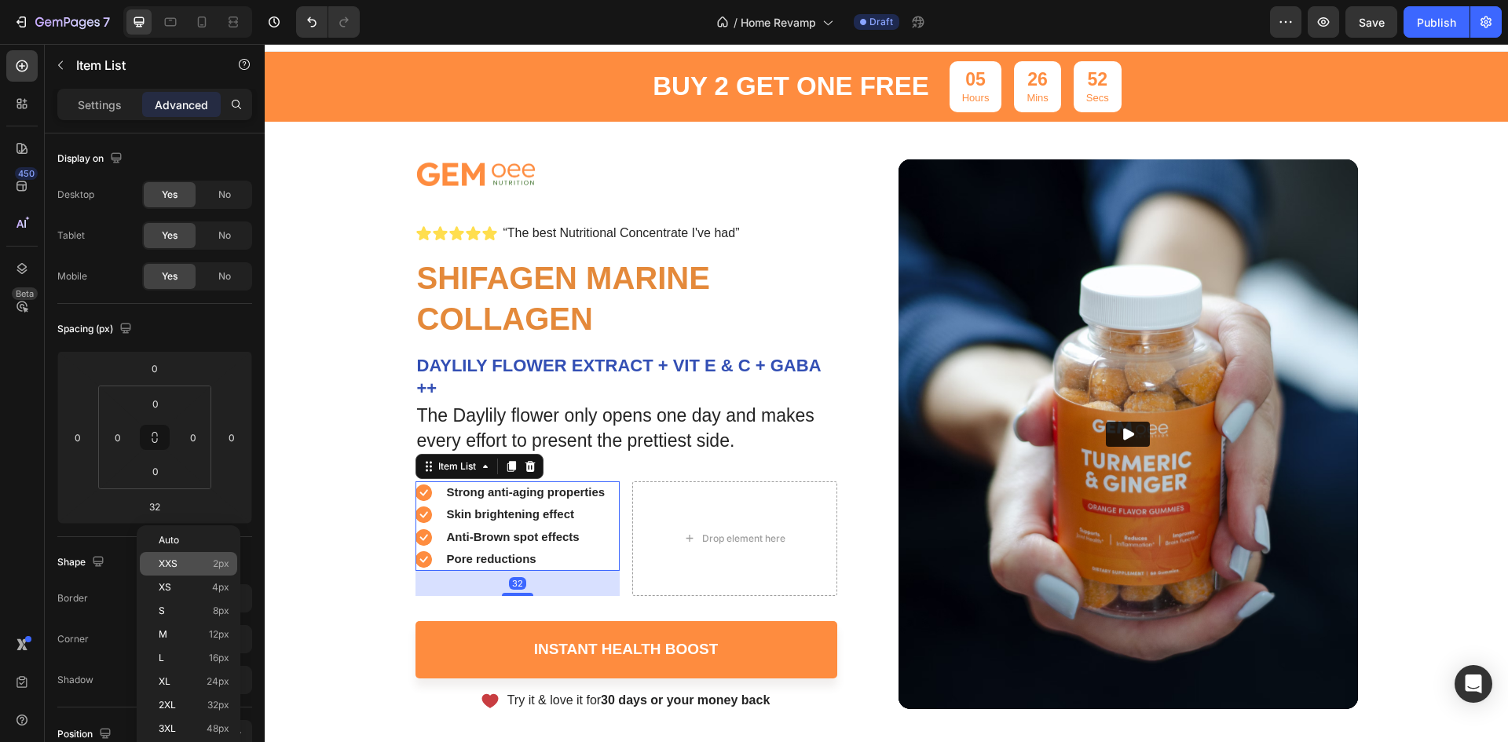
click at [166, 564] on span "XXS" at bounding box center [168, 564] width 19 height 11
type input "2"
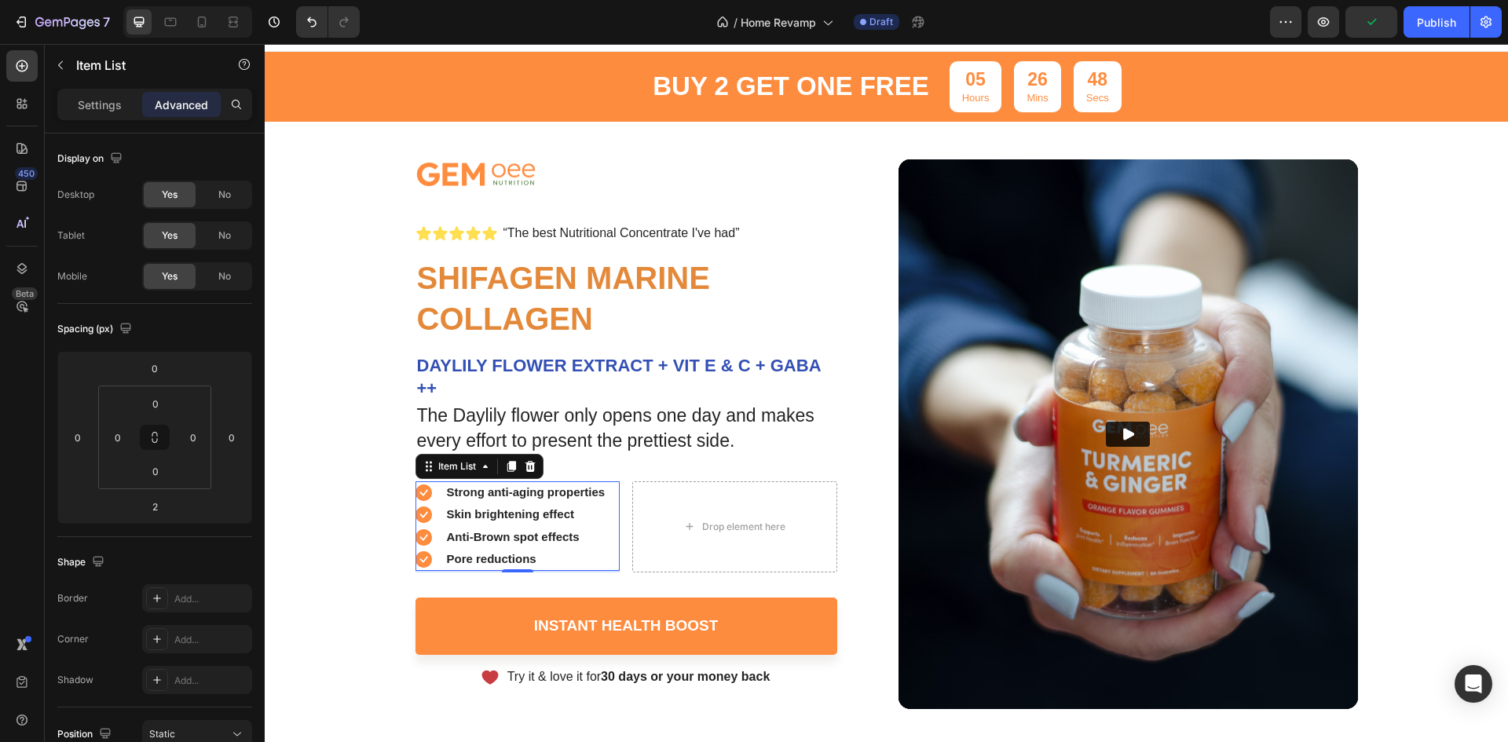
drag, startPoint x: 504, startPoint y: 466, endPoint x: 466, endPoint y: 505, distance: 55.0
click at [507, 466] on icon at bounding box center [511, 466] width 9 height 11
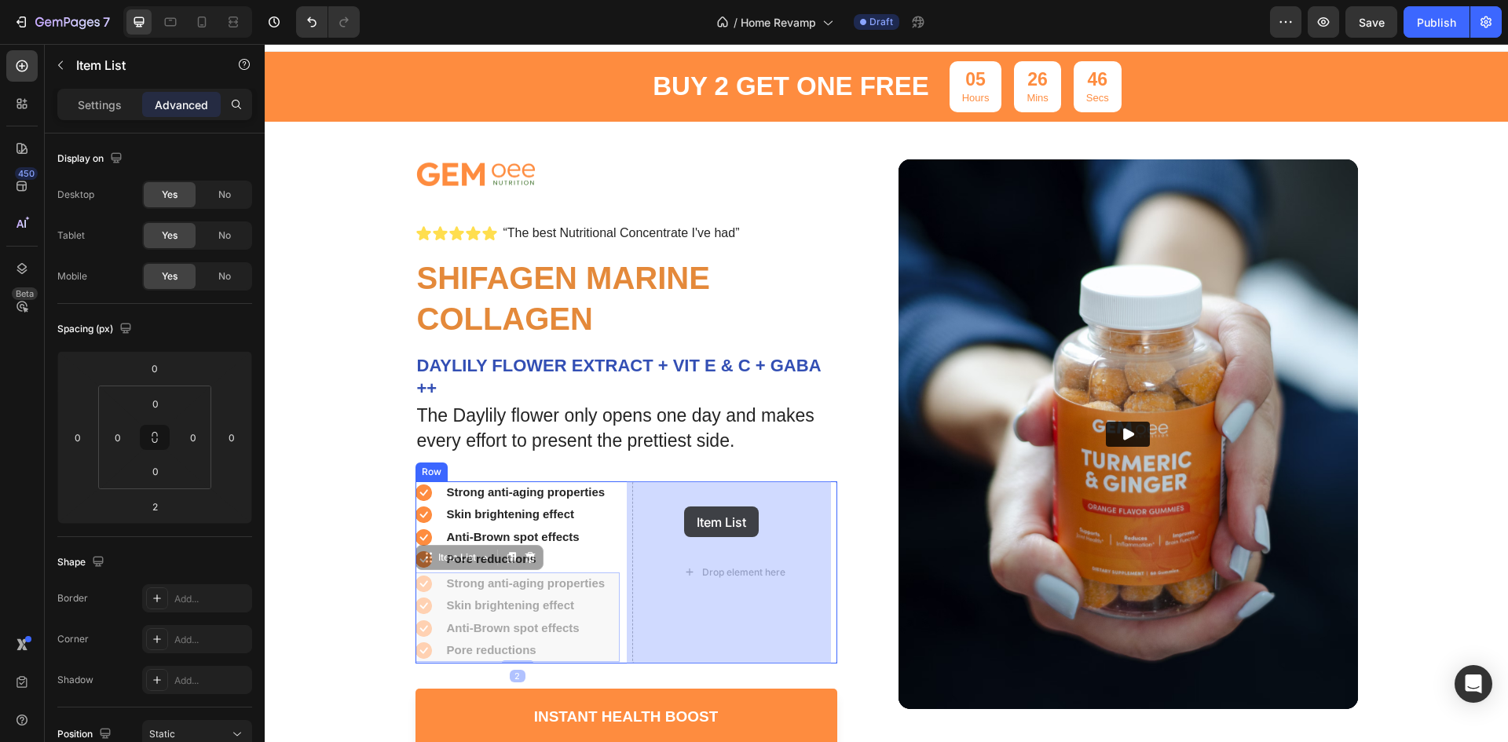
drag, startPoint x: 496, startPoint y: 555, endPoint x: 684, endPoint y: 507, distance: 194.0
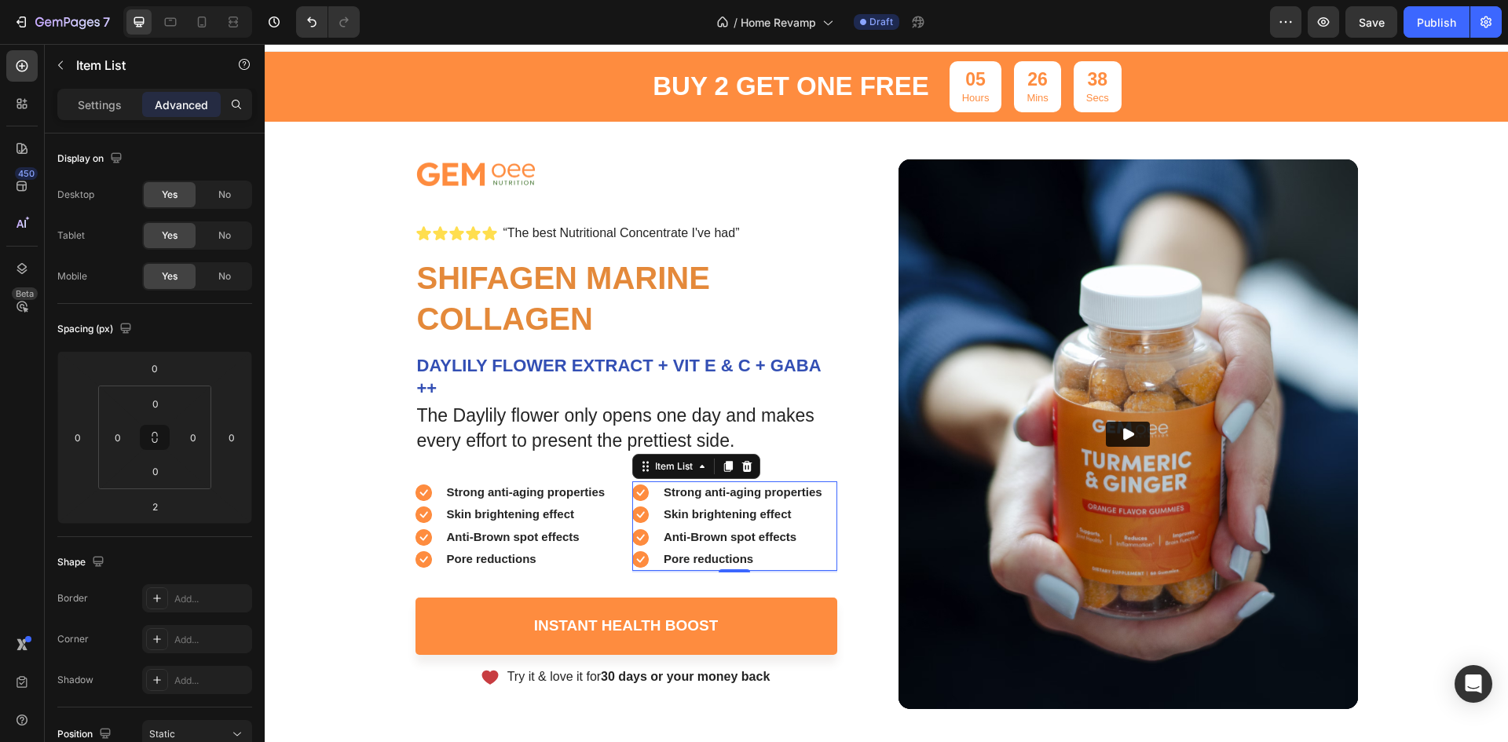
click at [683, 511] on strong "Skin brightening effect" at bounding box center [728, 513] width 128 height 13
click at [682, 511] on strong "Skin brightening effect" at bounding box center [728, 513] width 128 height 13
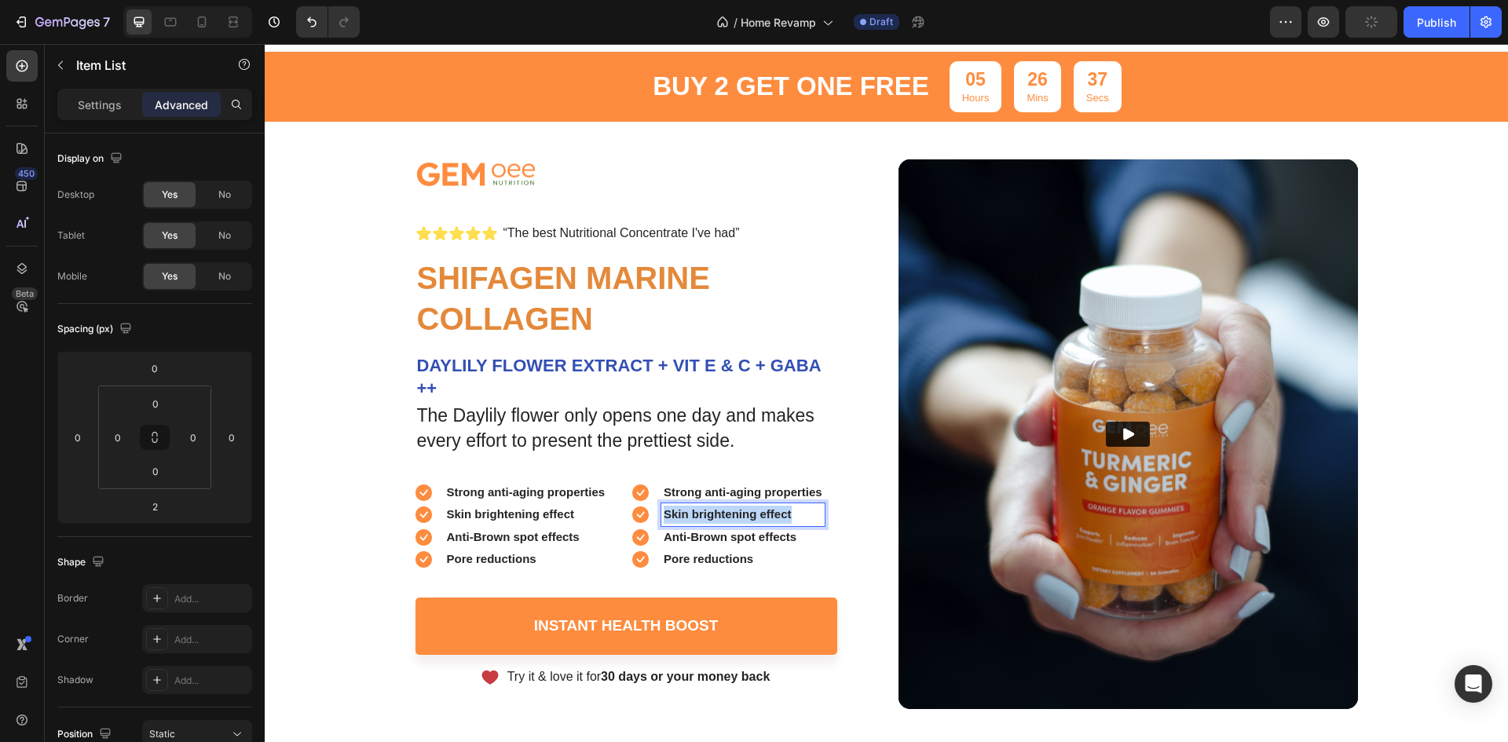
click at [682, 511] on strong "Skin brightening effect" at bounding box center [728, 513] width 128 height 13
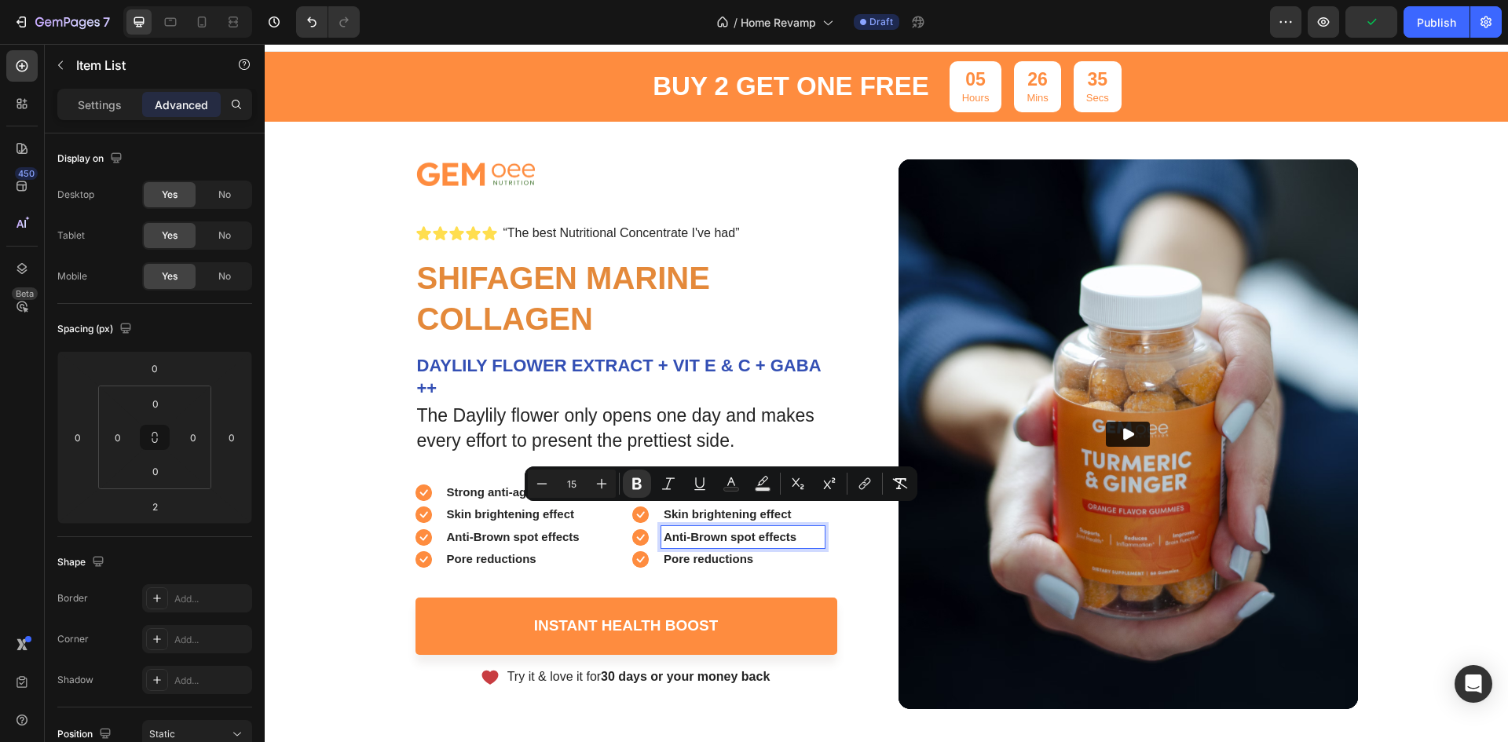
click at [687, 538] on strong "Anti-Brown spot effects" at bounding box center [730, 536] width 133 height 13
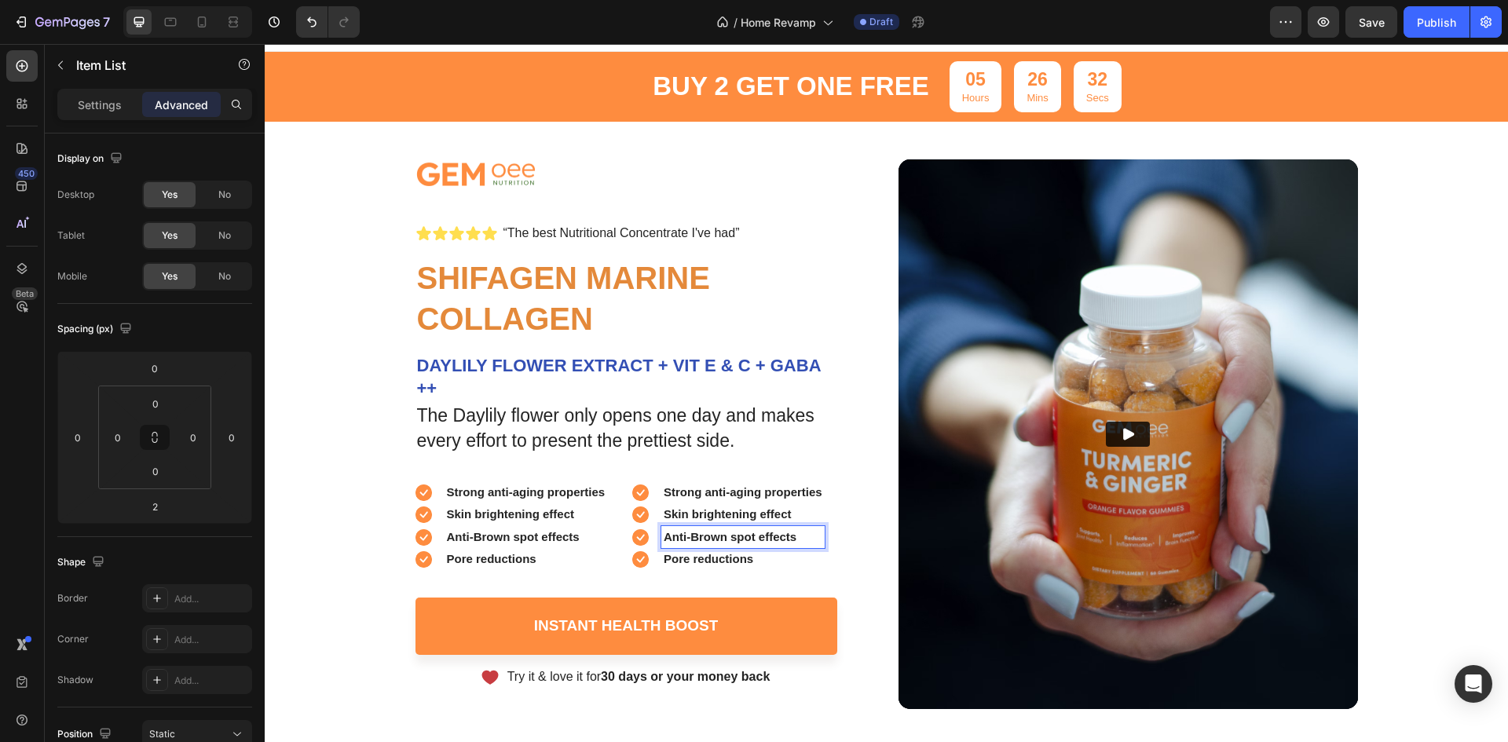
click at [697, 513] on strong "Skin brightening effect" at bounding box center [728, 513] width 128 height 13
click at [691, 490] on strong "Strong anti-aging properties" at bounding box center [743, 491] width 159 height 13
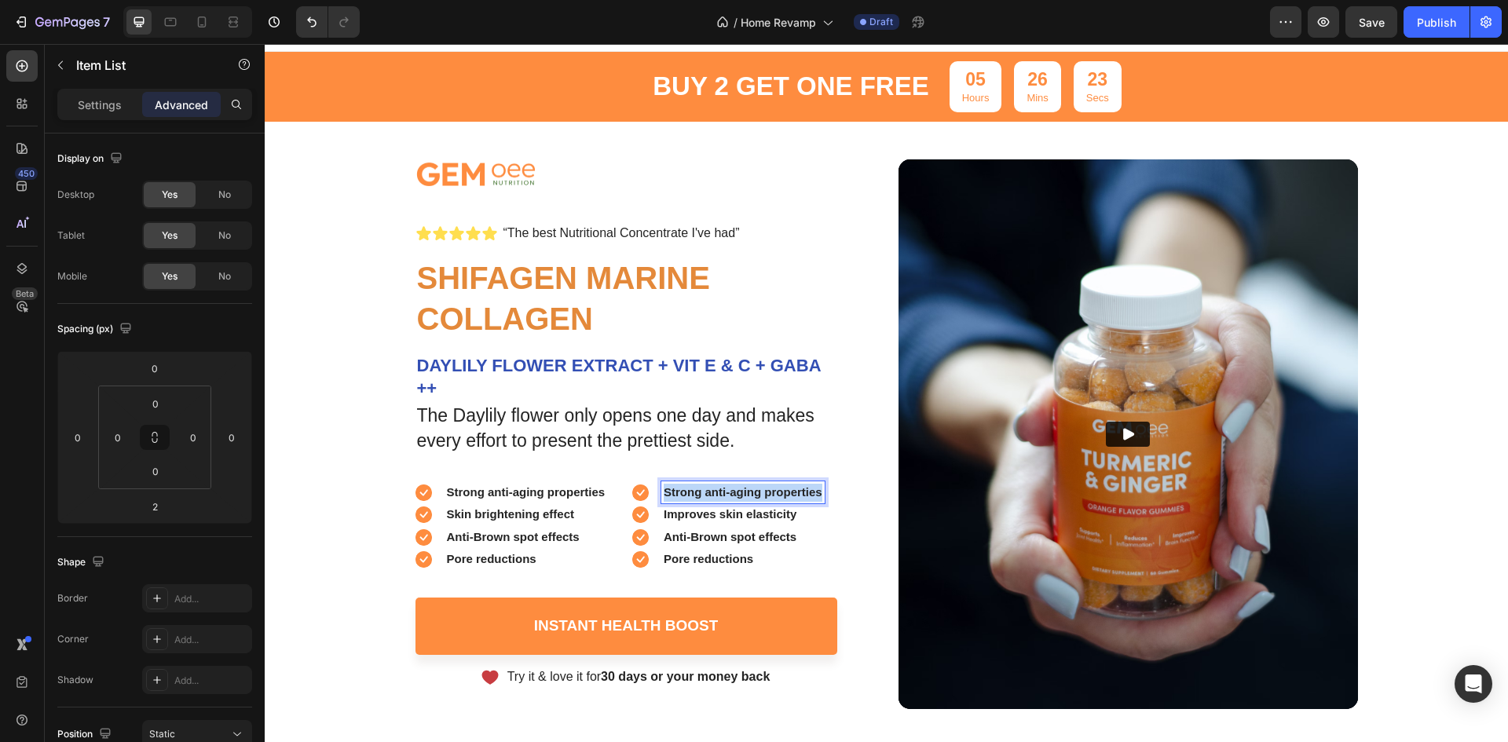
click at [691, 490] on strong "Strong anti-aging properties" at bounding box center [743, 491] width 159 height 13
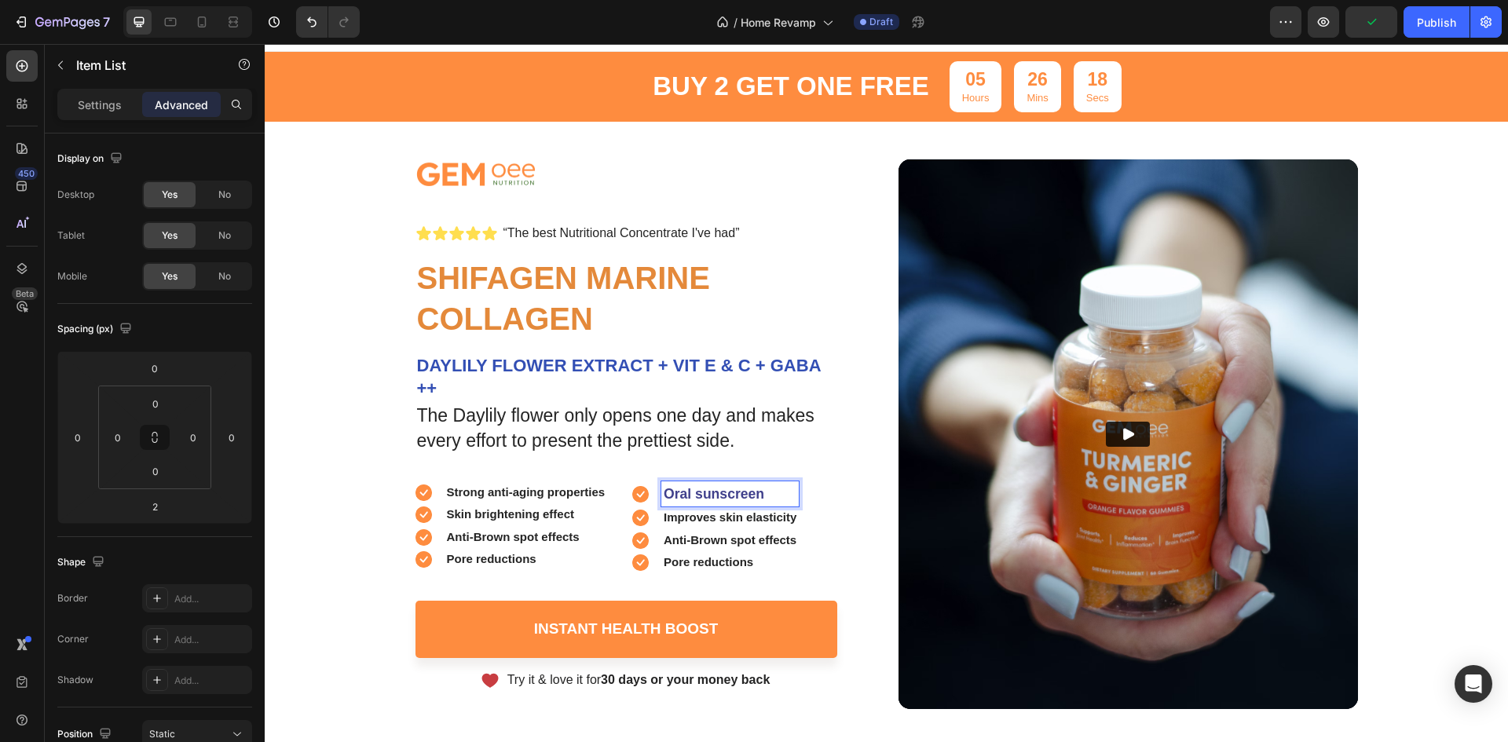
click at [740, 521] on strong "Improves skin elasticity" at bounding box center [730, 517] width 133 height 13
click at [697, 491] on strong "Oral sunscreen" at bounding box center [714, 494] width 101 height 16
click at [698, 491] on strong "Oral sunscreen" at bounding box center [714, 494] width 101 height 16
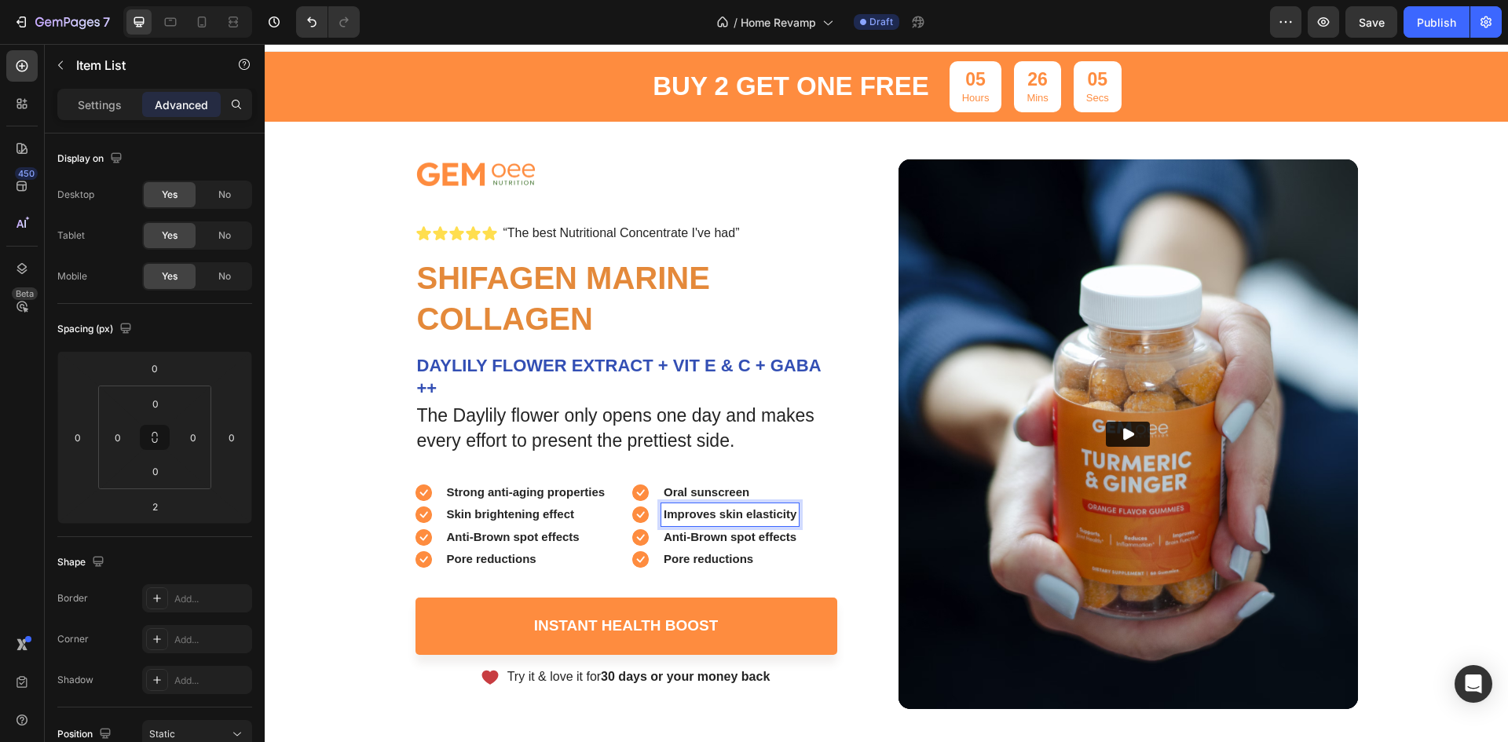
click at [706, 522] on p "Improves skin elasticity" at bounding box center [730, 515] width 133 height 18
click at [679, 555] on strong "Pore reductions" at bounding box center [709, 558] width 90 height 13
click at [651, 490] on div "Oral sunscreen" at bounding box center [715, 493] width 167 height 23
click at [657, 466] on div "Item List" at bounding box center [674, 467] width 44 height 14
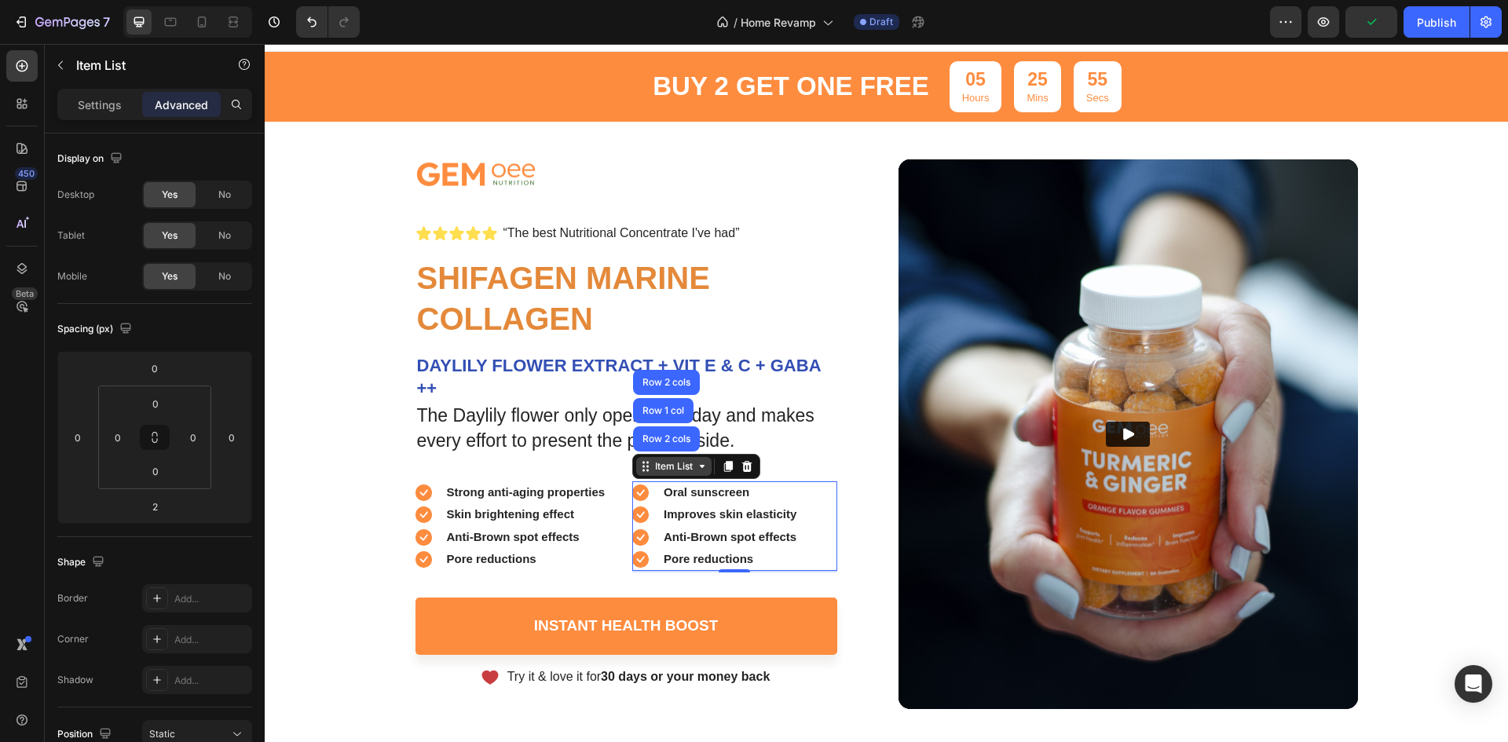
click at [639, 468] on icon at bounding box center [645, 466] width 13 height 13
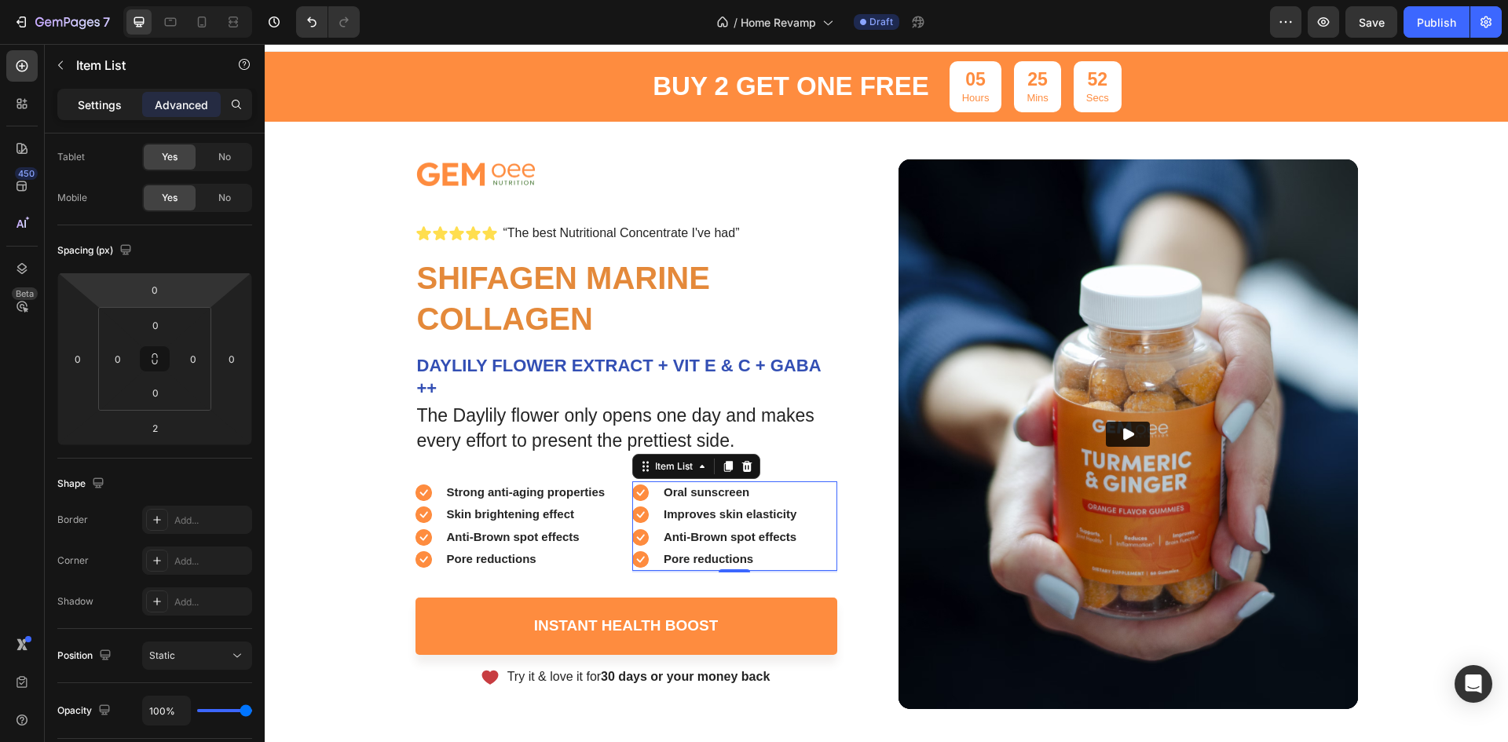
click at [83, 103] on p "Settings" at bounding box center [100, 105] width 44 height 16
type input "16"
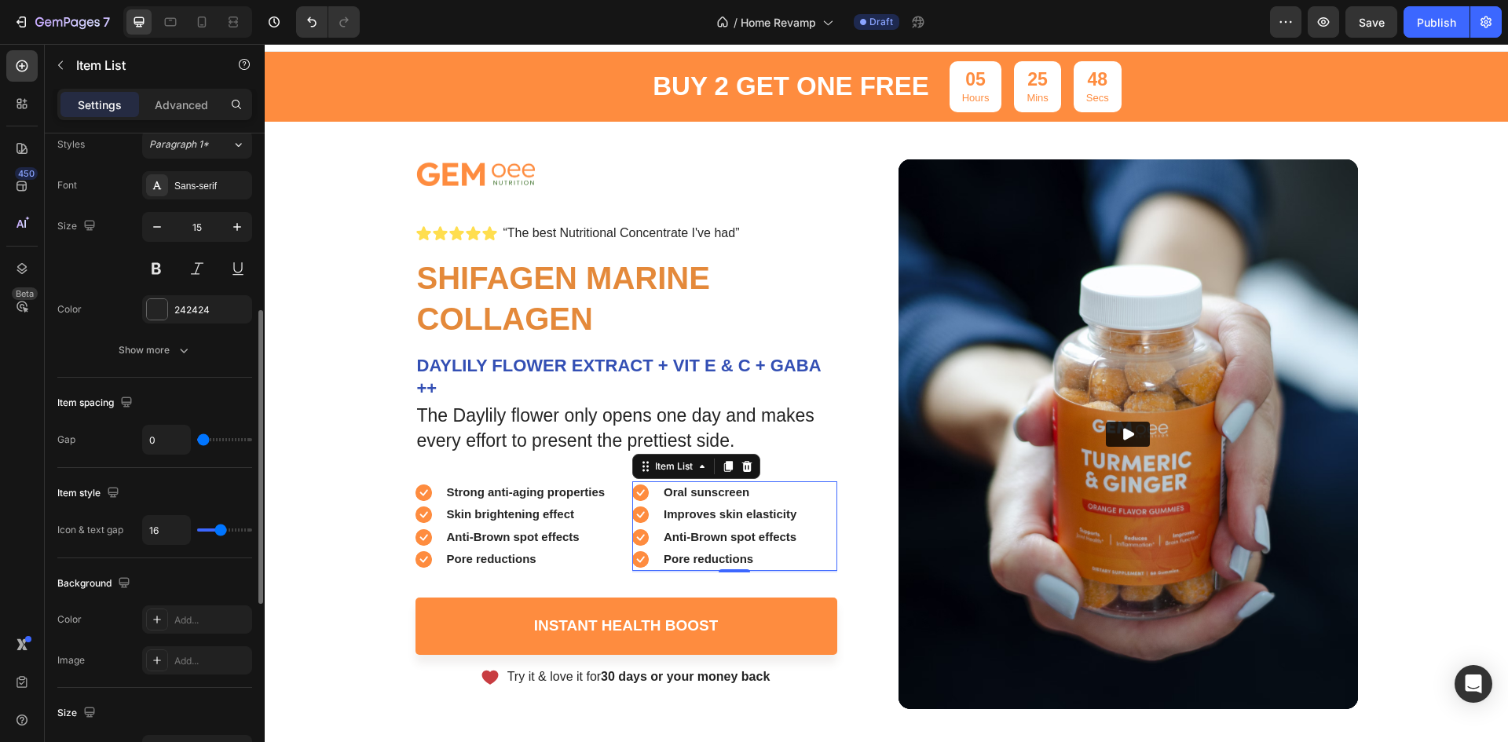
scroll to position [0, 0]
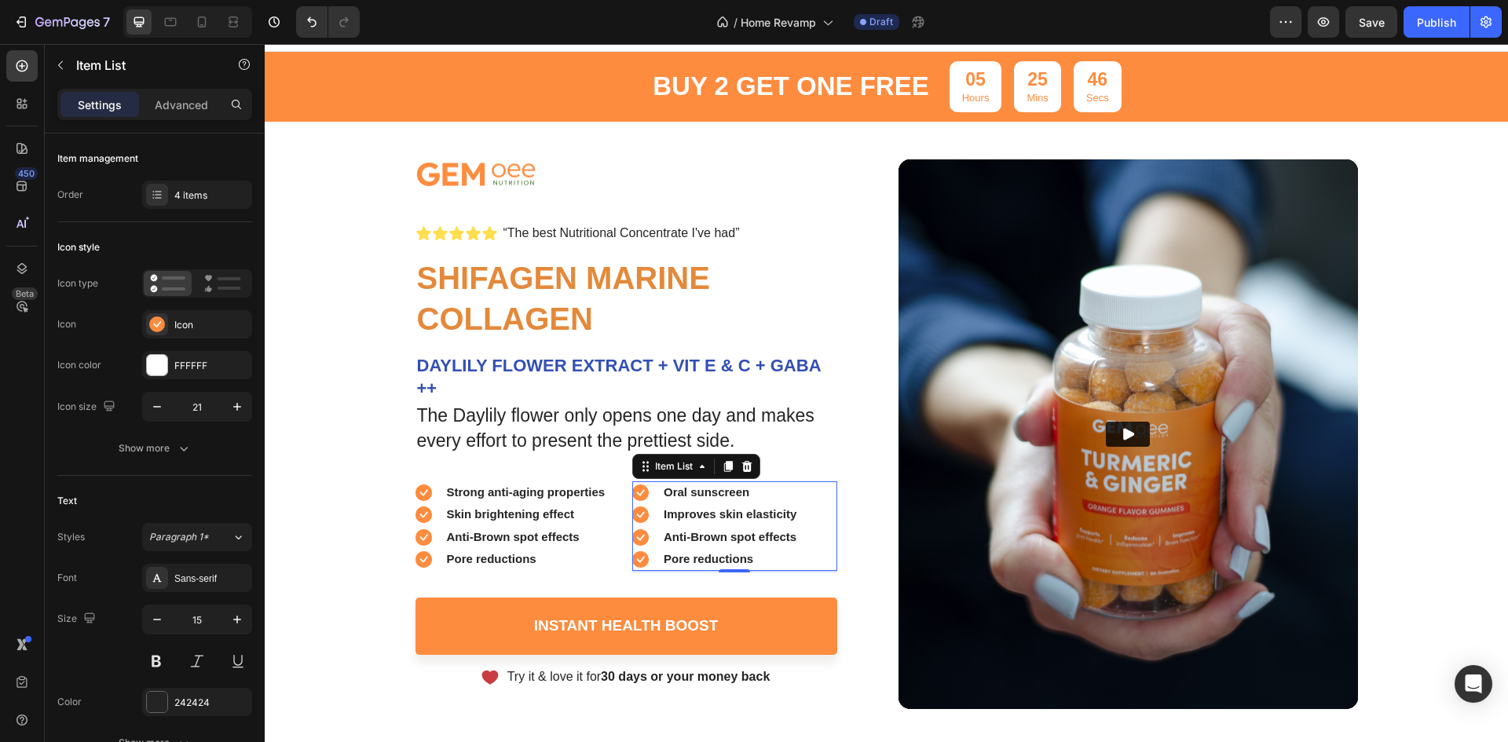
click at [643, 554] on div "Pore reductions" at bounding box center [715, 559] width 167 height 23
click at [637, 560] on icon at bounding box center [641, 560] width 8 height 6
click at [165, 280] on rect at bounding box center [174, 278] width 24 height 3
click at [167, 280] on rect at bounding box center [174, 278] width 24 height 3
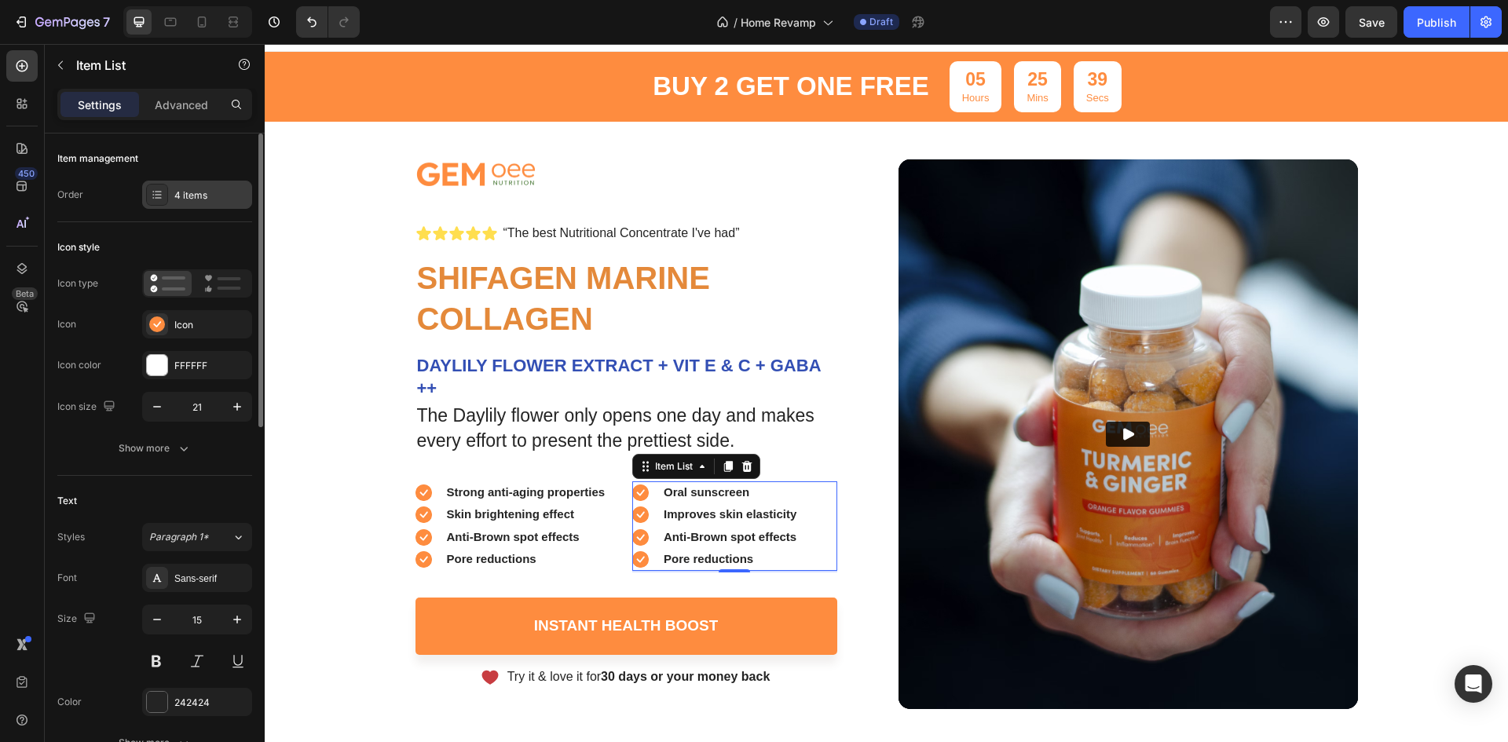
click at [204, 204] on div "4 items" at bounding box center [197, 195] width 110 height 28
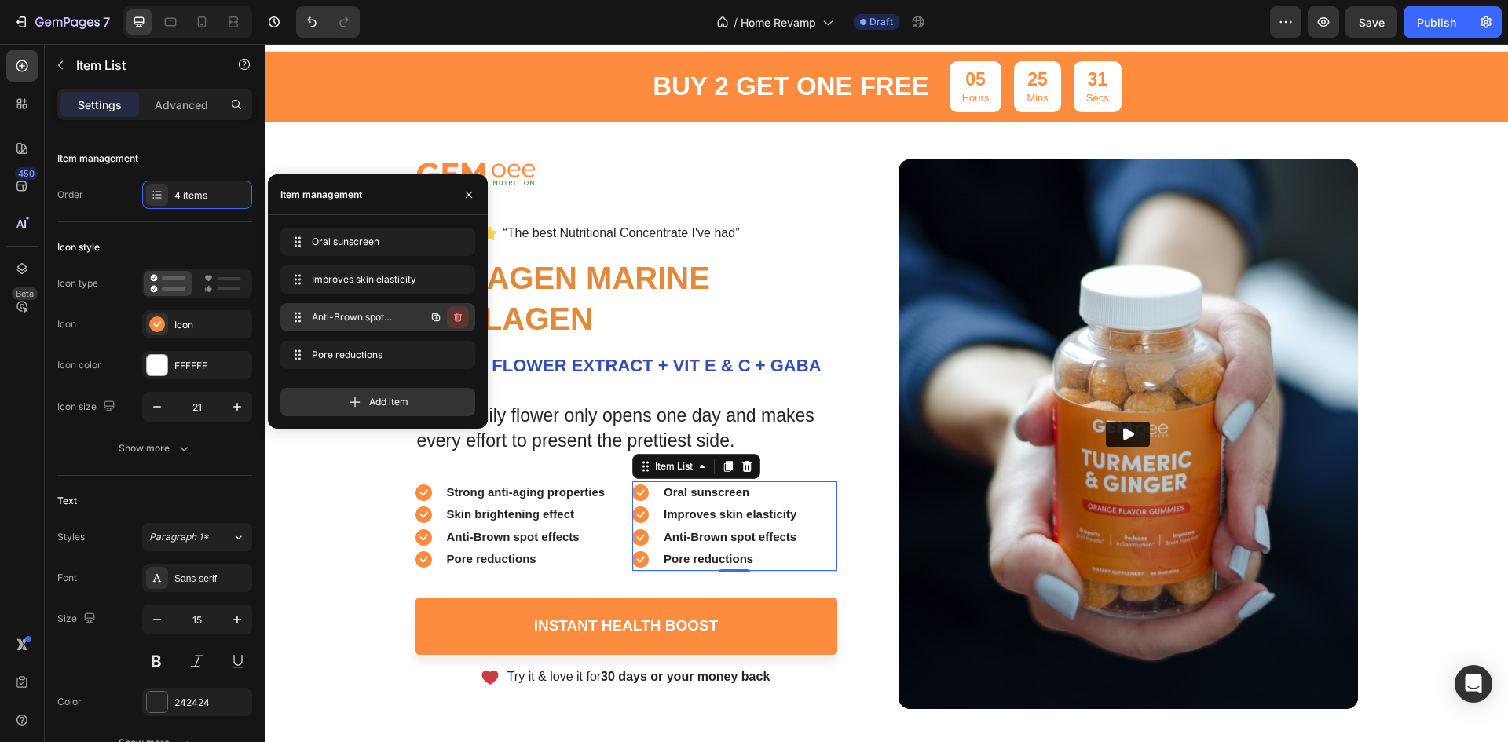
click at [459, 315] on icon "button" at bounding box center [458, 317] width 13 height 13
click at [462, 319] on button "Delete" at bounding box center [447, 317] width 43 height 22
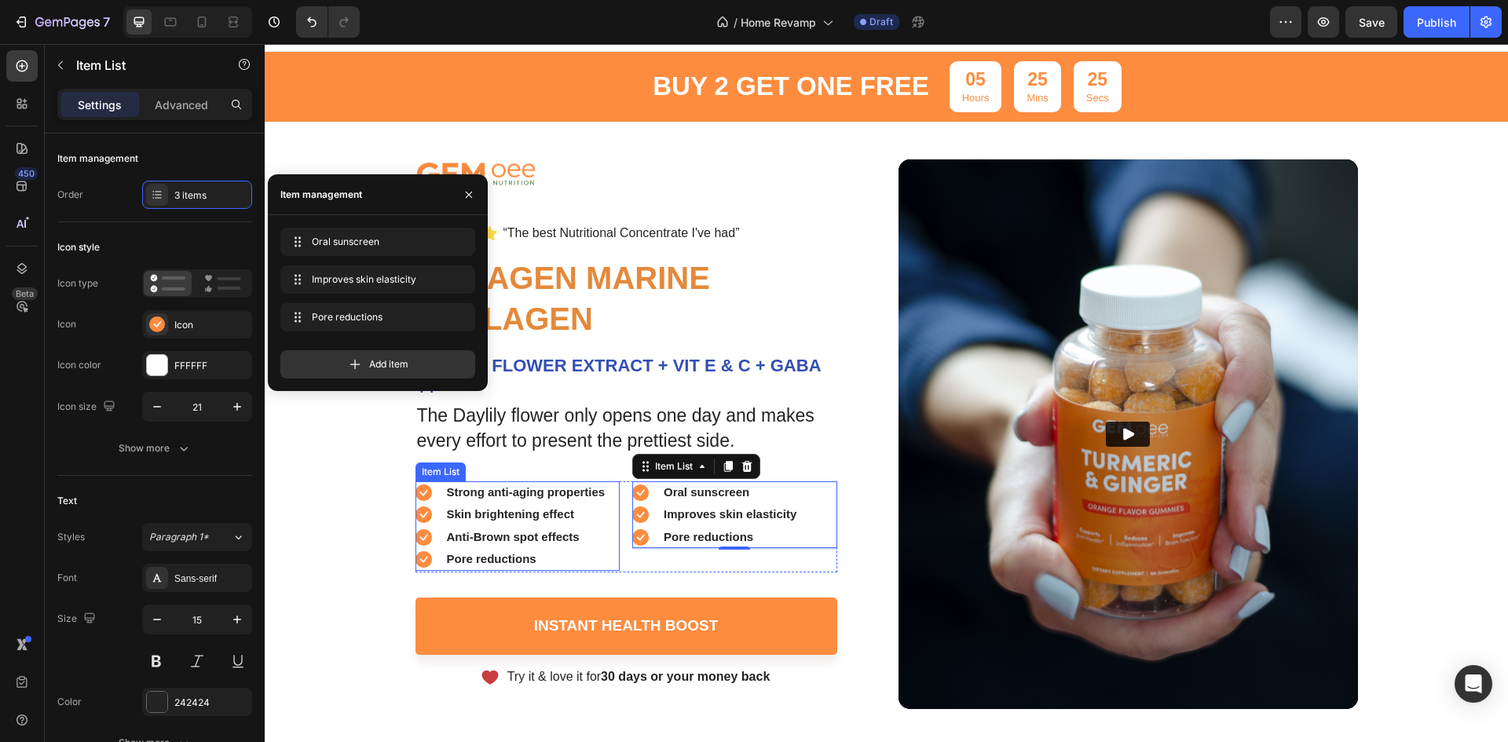
click at [573, 555] on p "Pore reductions" at bounding box center [526, 560] width 159 height 18
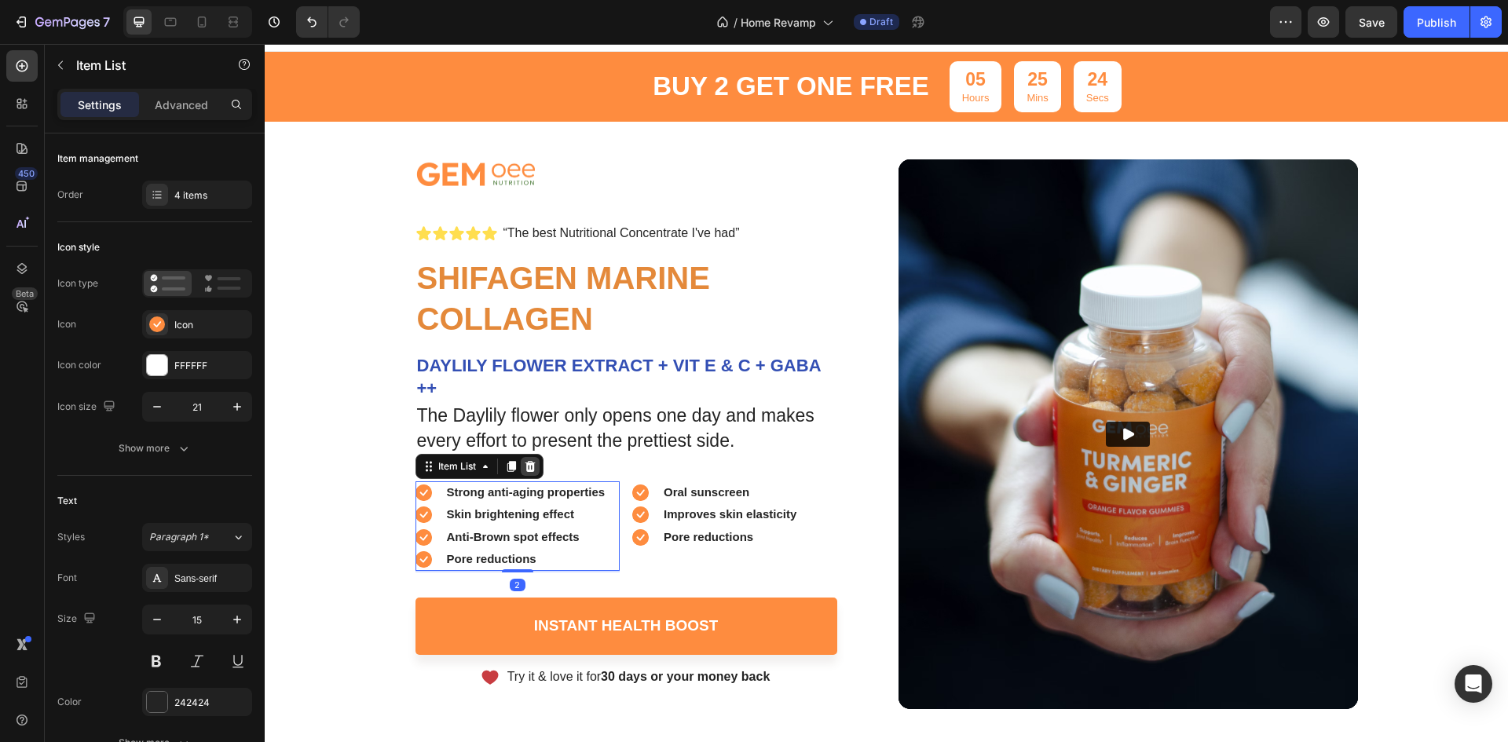
click at [526, 464] on icon at bounding box center [530, 466] width 10 height 11
click at [548, 549] on div "Strong anti-aging properties Skin brightening effect Anti-Brown spot effects Po…" at bounding box center [512, 527] width 192 height 90
click at [195, 202] on div "4 items" at bounding box center [211, 196] width 74 height 14
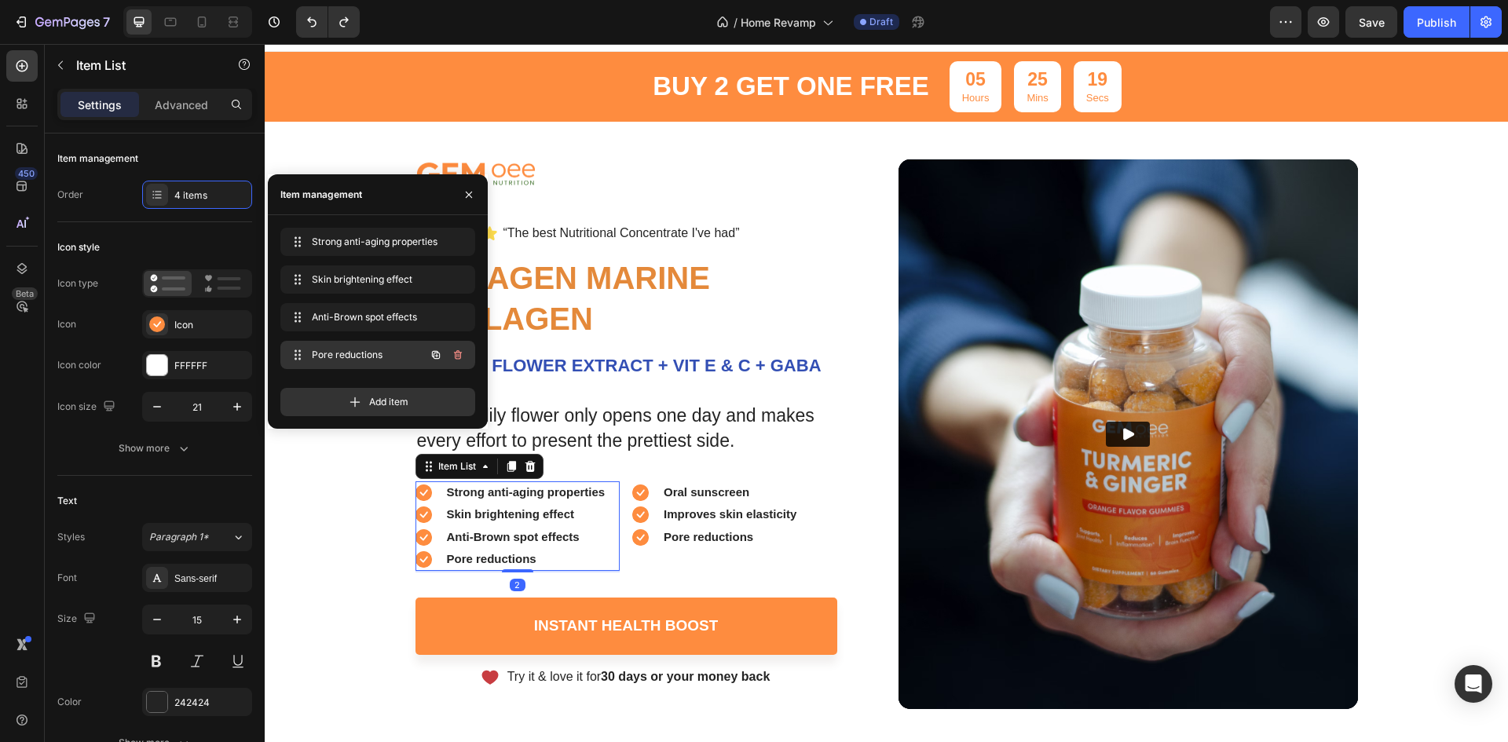
click at [467, 354] on button "button" at bounding box center [458, 355] width 22 height 22
click at [441, 353] on div "Delete" at bounding box center [447, 355] width 29 height 14
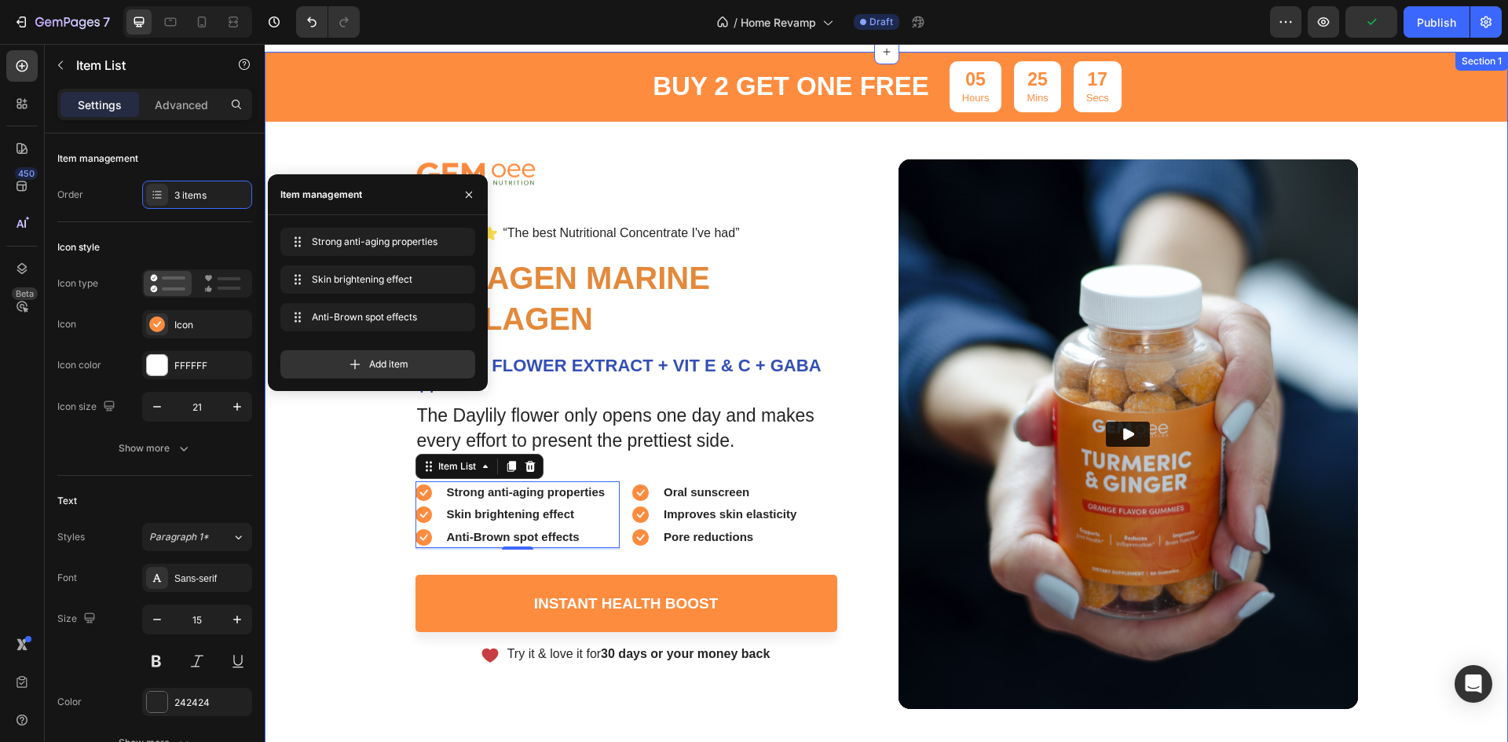
click at [343, 568] on div "buy 2 get one free Text Block 05 Hours 25 Mins 17 Secs Countdown Timer Row Imag…" at bounding box center [886, 380] width 1243 height 657
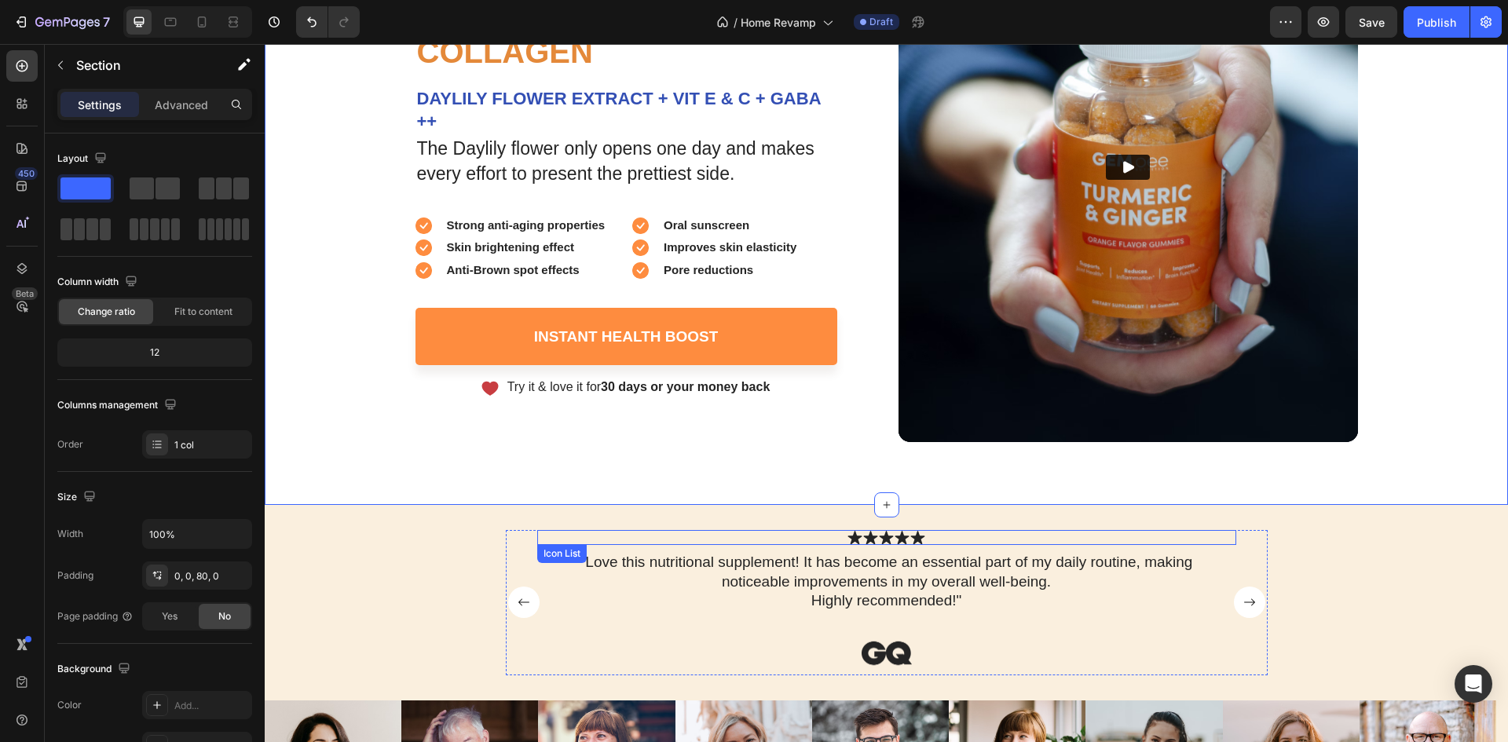
scroll to position [103, 0]
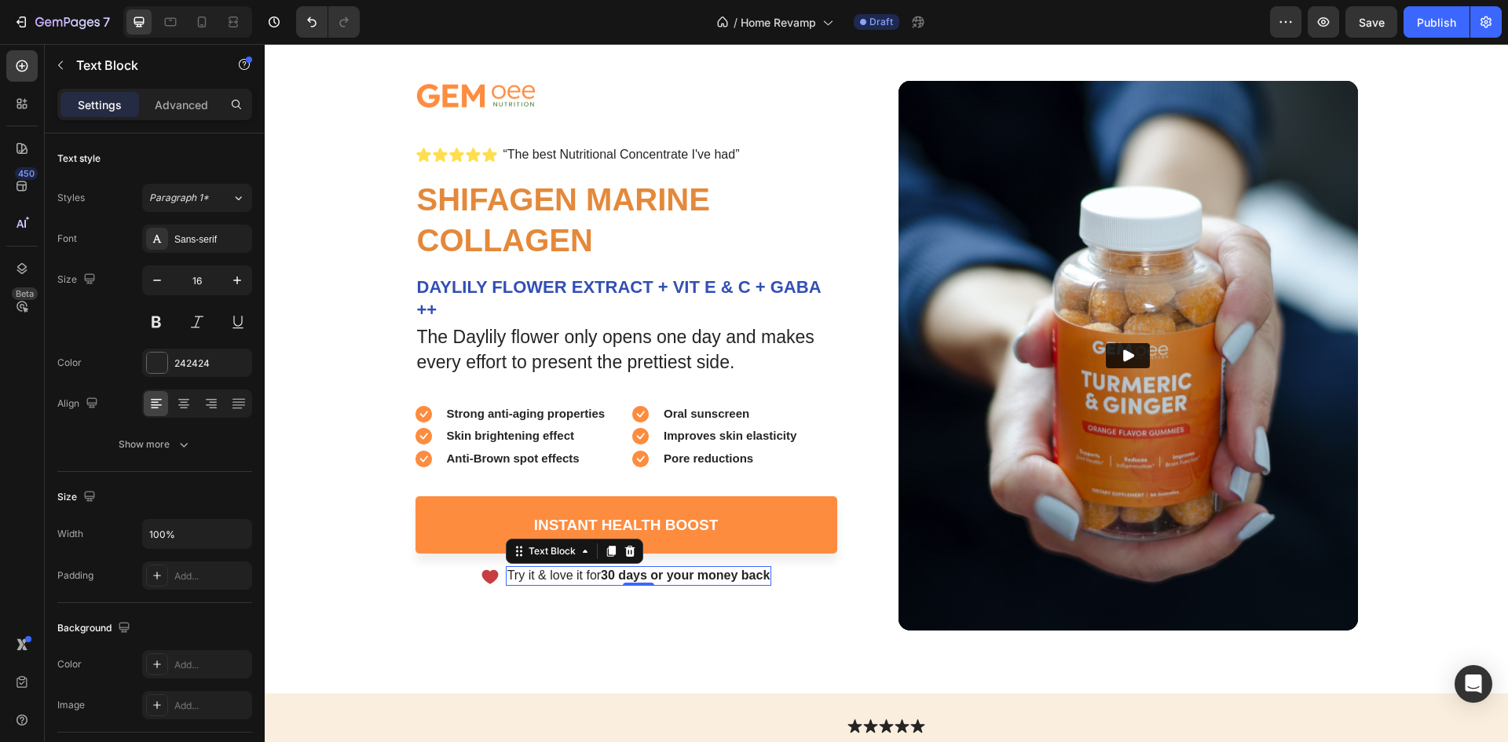
click at [660, 583] on p "Try it & love it for 30 days or your money back" at bounding box center [638, 576] width 263 height 16
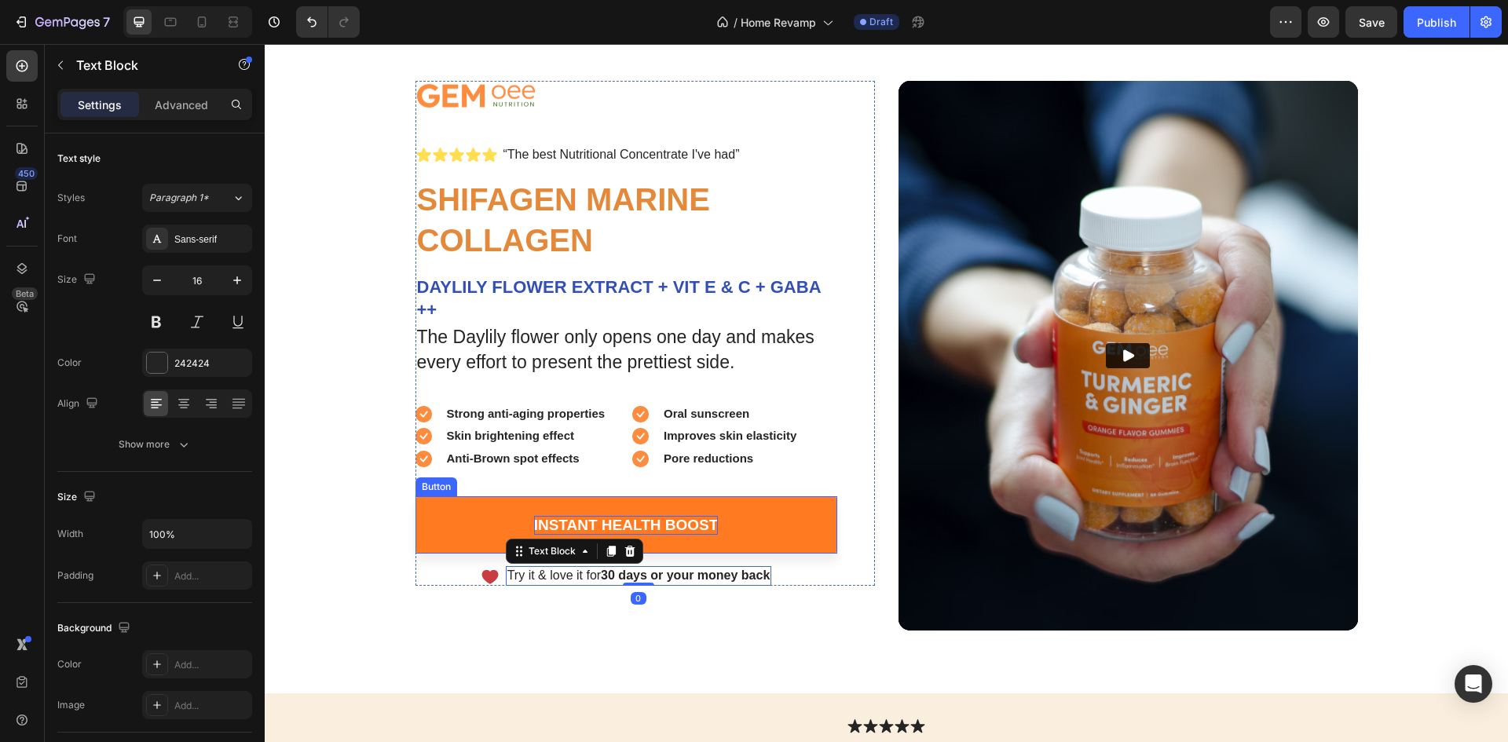
click at [690, 532] on div "Instant Health Boost" at bounding box center [626, 526] width 185 height 20
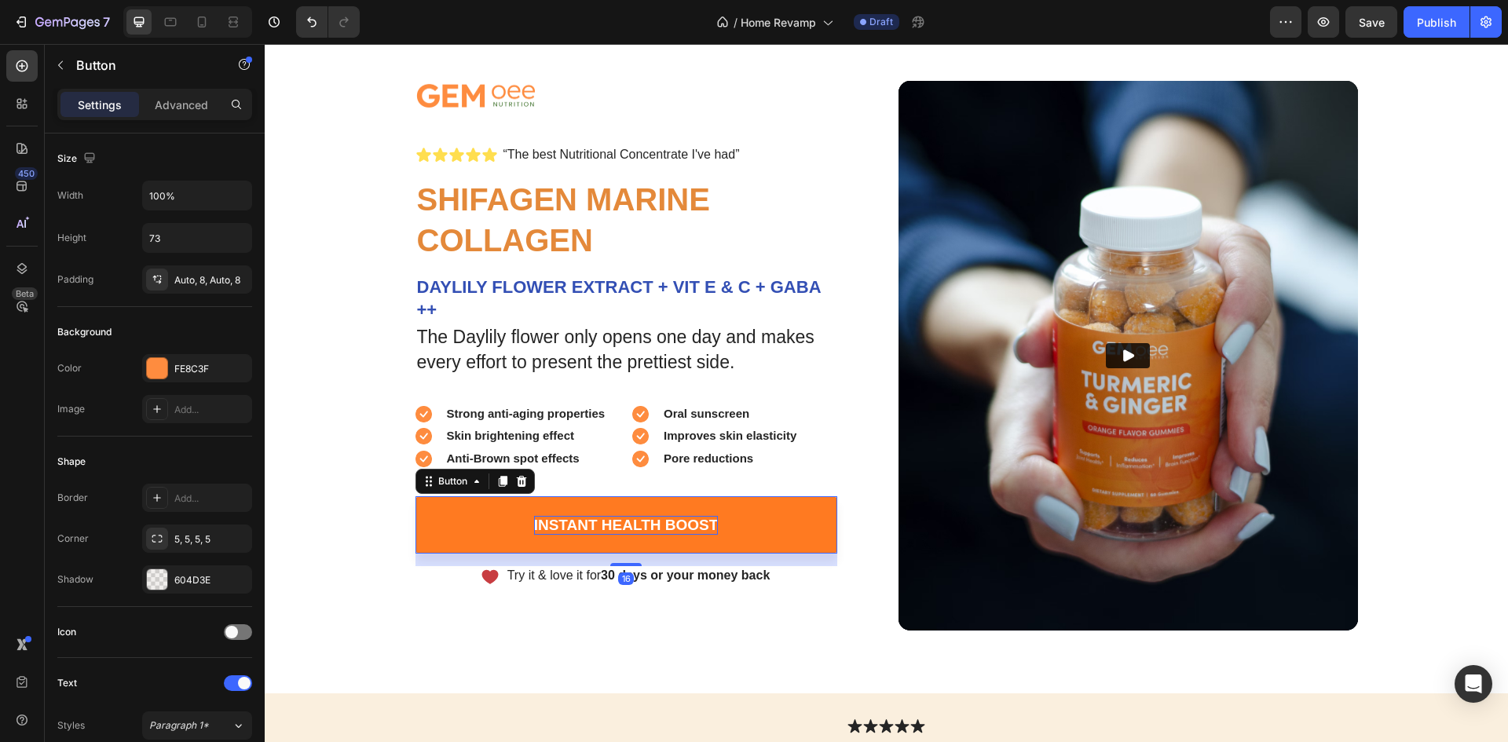
click at [690, 532] on div "Instant Health Boost" at bounding box center [626, 526] width 185 height 20
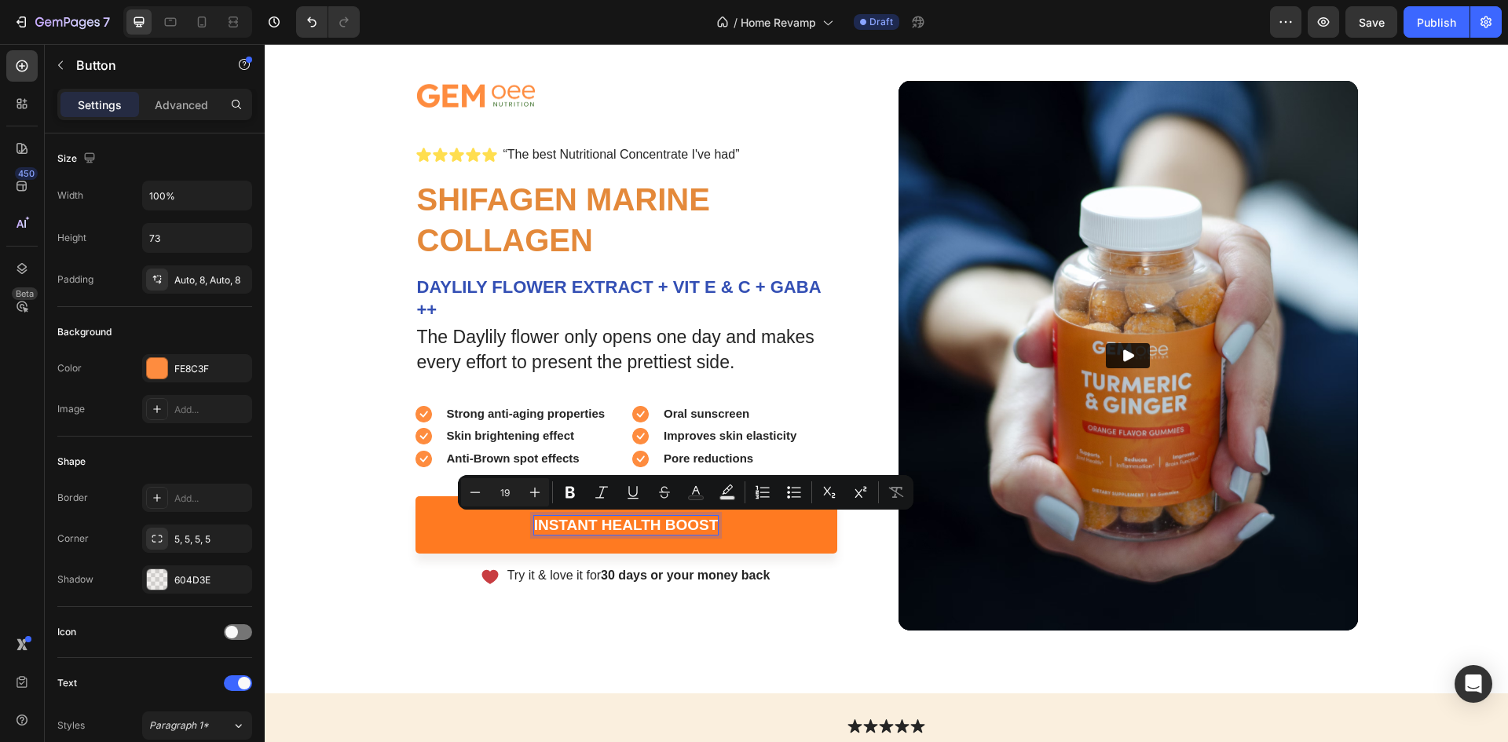
click at [684, 529] on p "Instant Health Boost" at bounding box center [626, 526] width 185 height 20
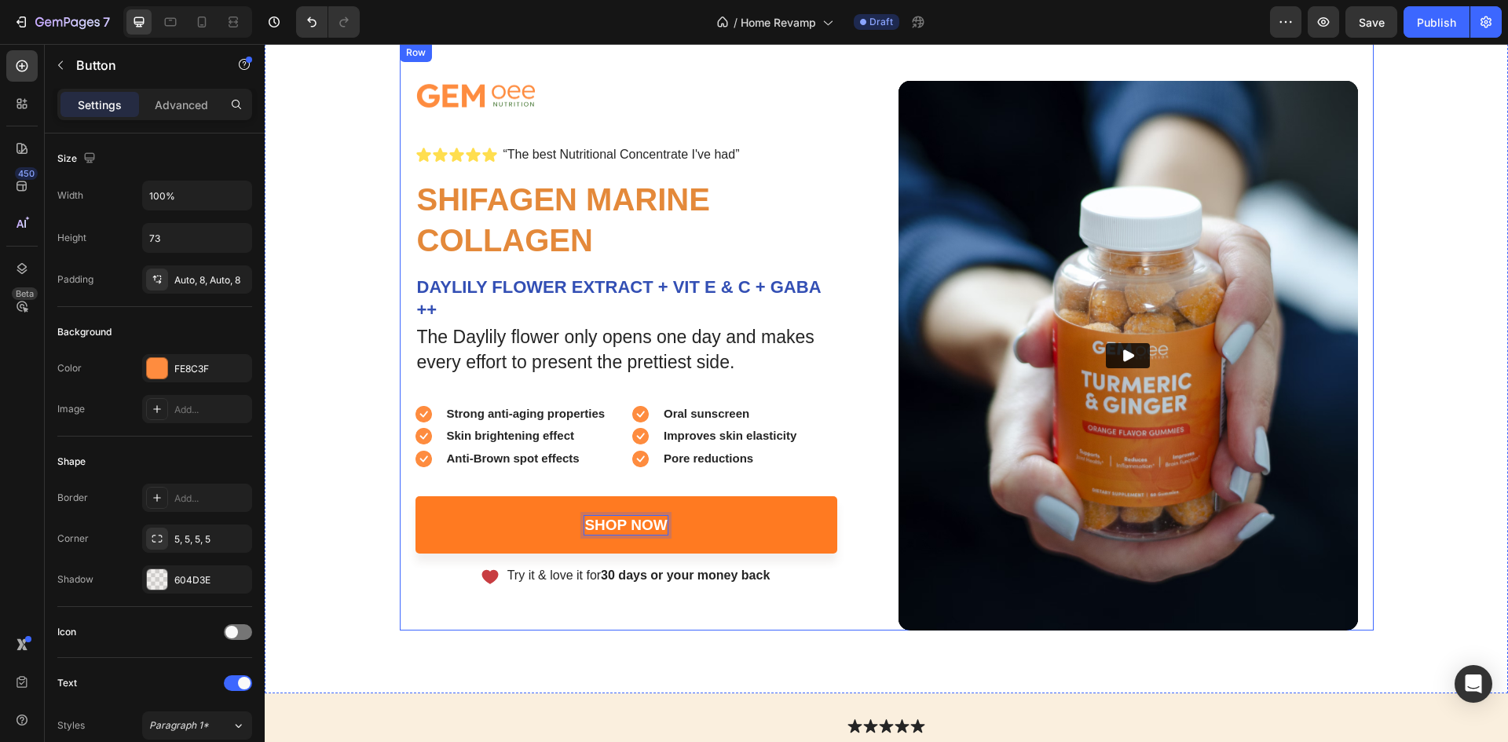
click at [717, 603] on div "Image Icon Icon Icon Icon Icon Icon List “The best Nutritional Concentrate I've…" at bounding box center [646, 356] width 460 height 550
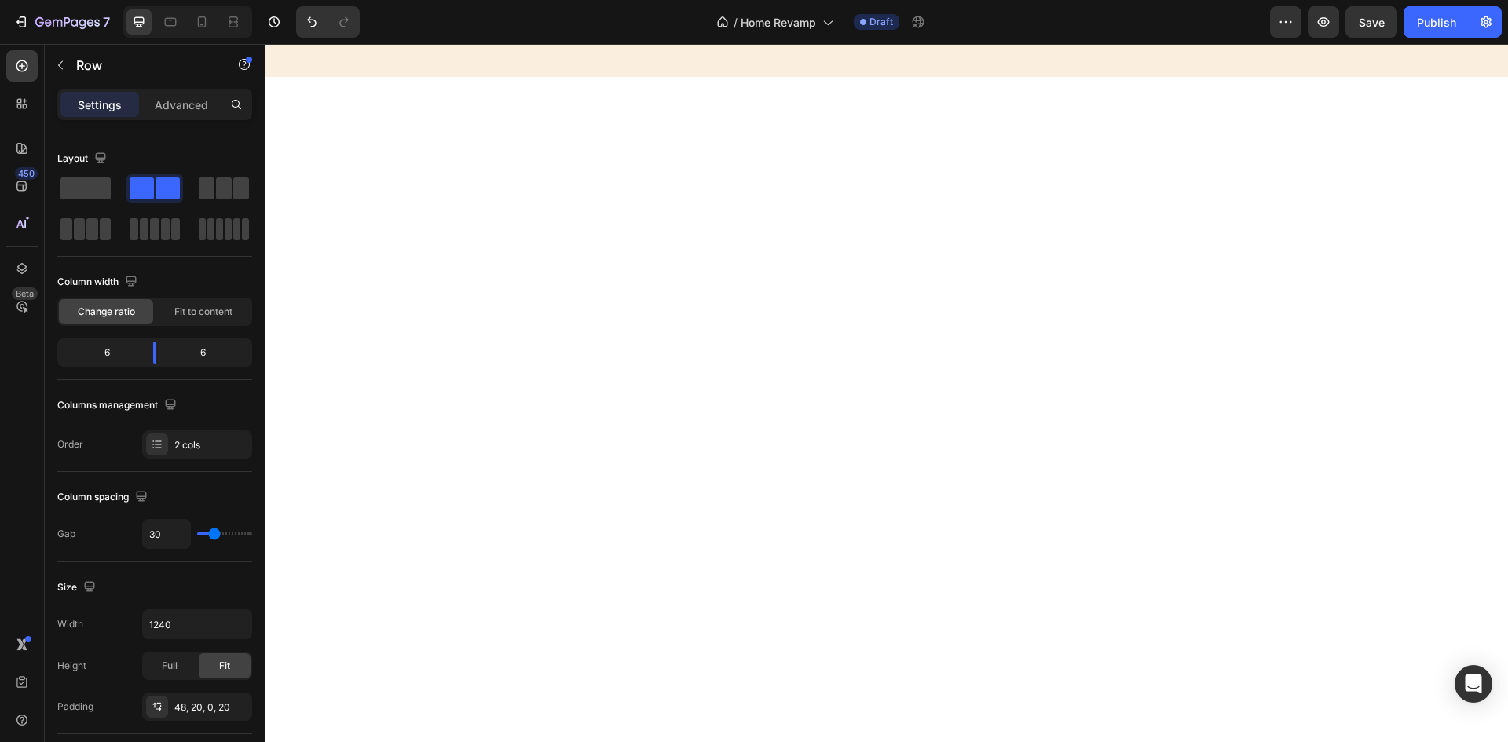
scroll to position [0, 0]
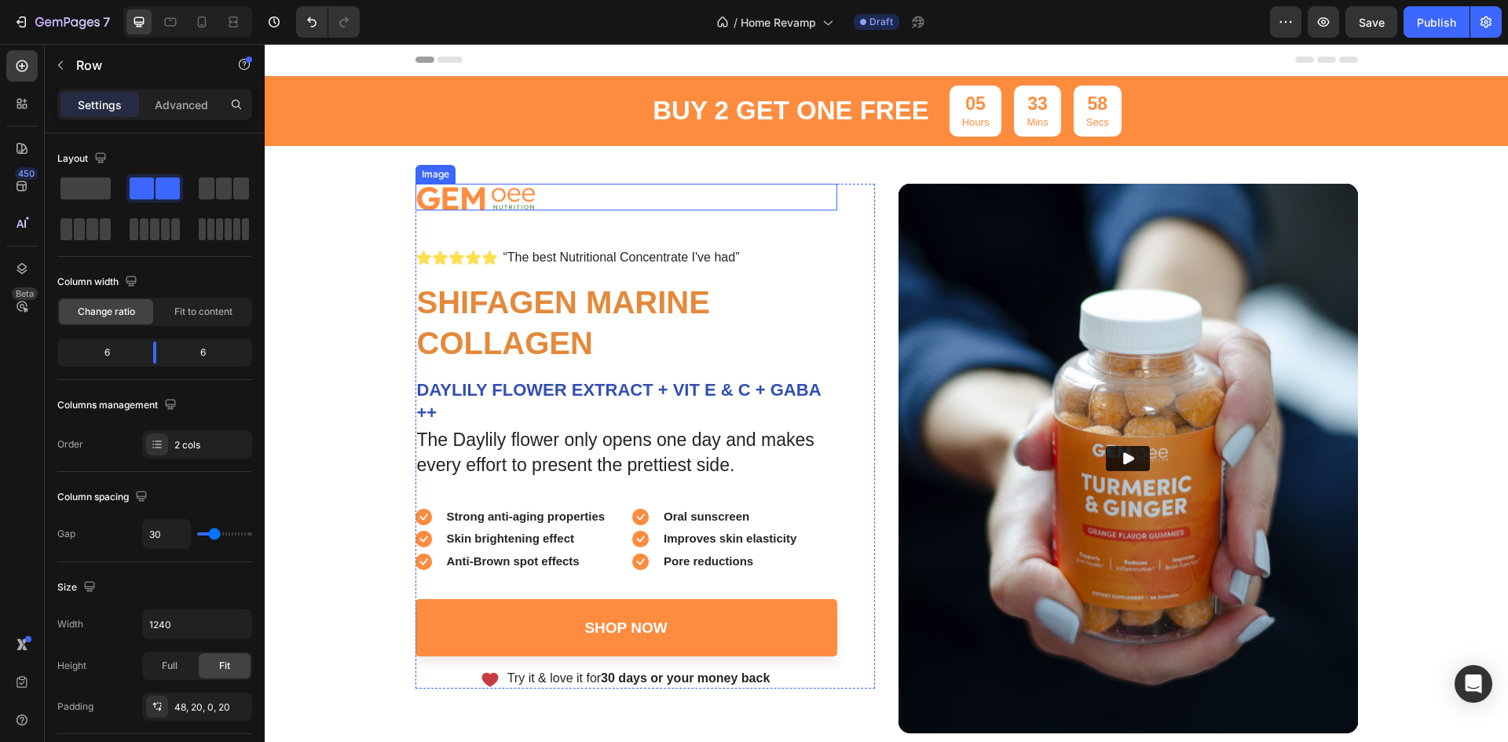
click at [461, 199] on img at bounding box center [476, 197] width 121 height 27
